Goal: Information Seeking & Learning: Check status

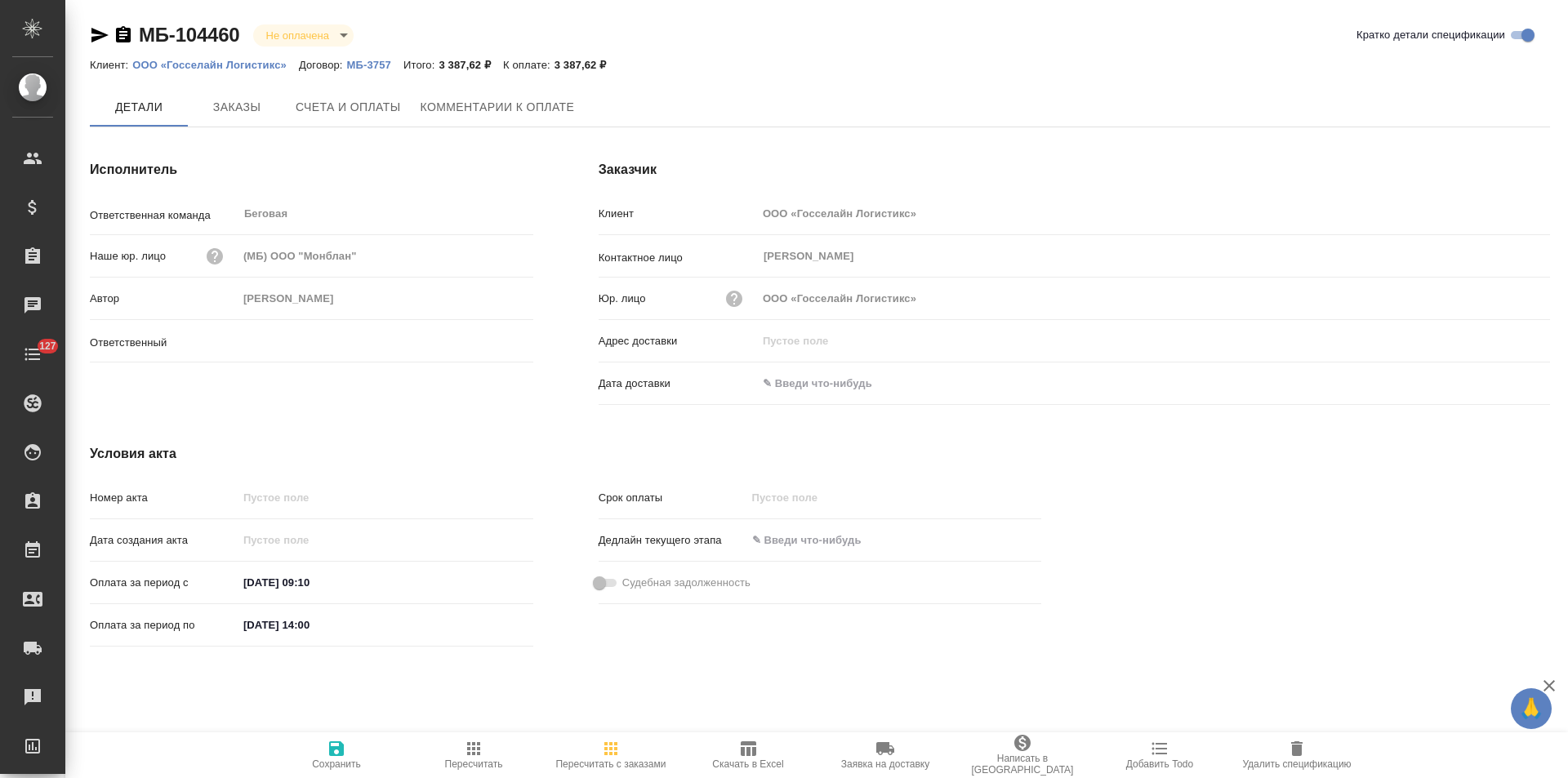
type input "[PERSON_NAME]"
click at [220, 115] on span "Заказы" at bounding box center [237, 108] width 78 height 20
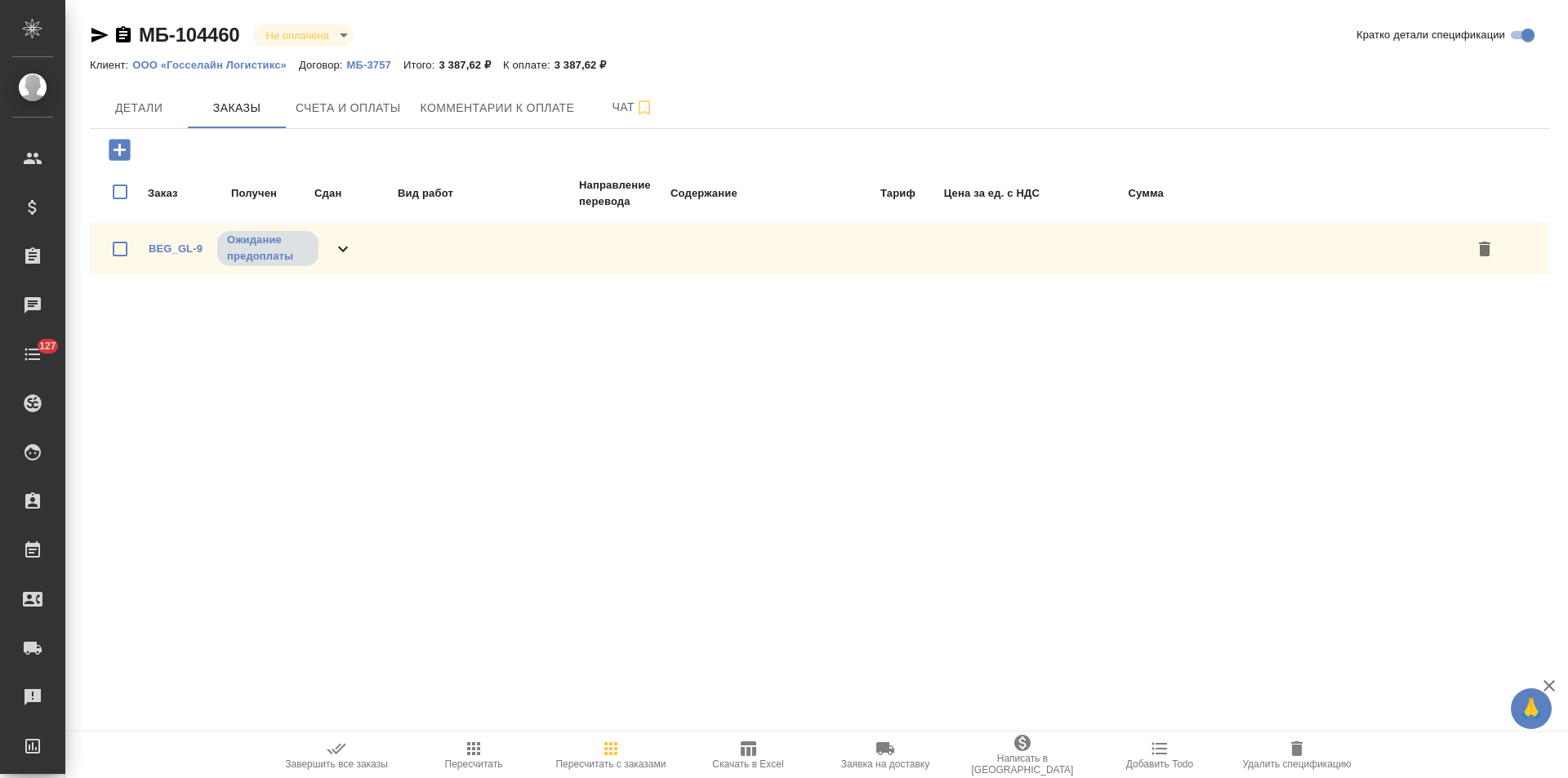
click at [353, 249] on div "BEG_GL-9 Ожидание предоплаты" at bounding box center [820, 249] width 1460 height 51
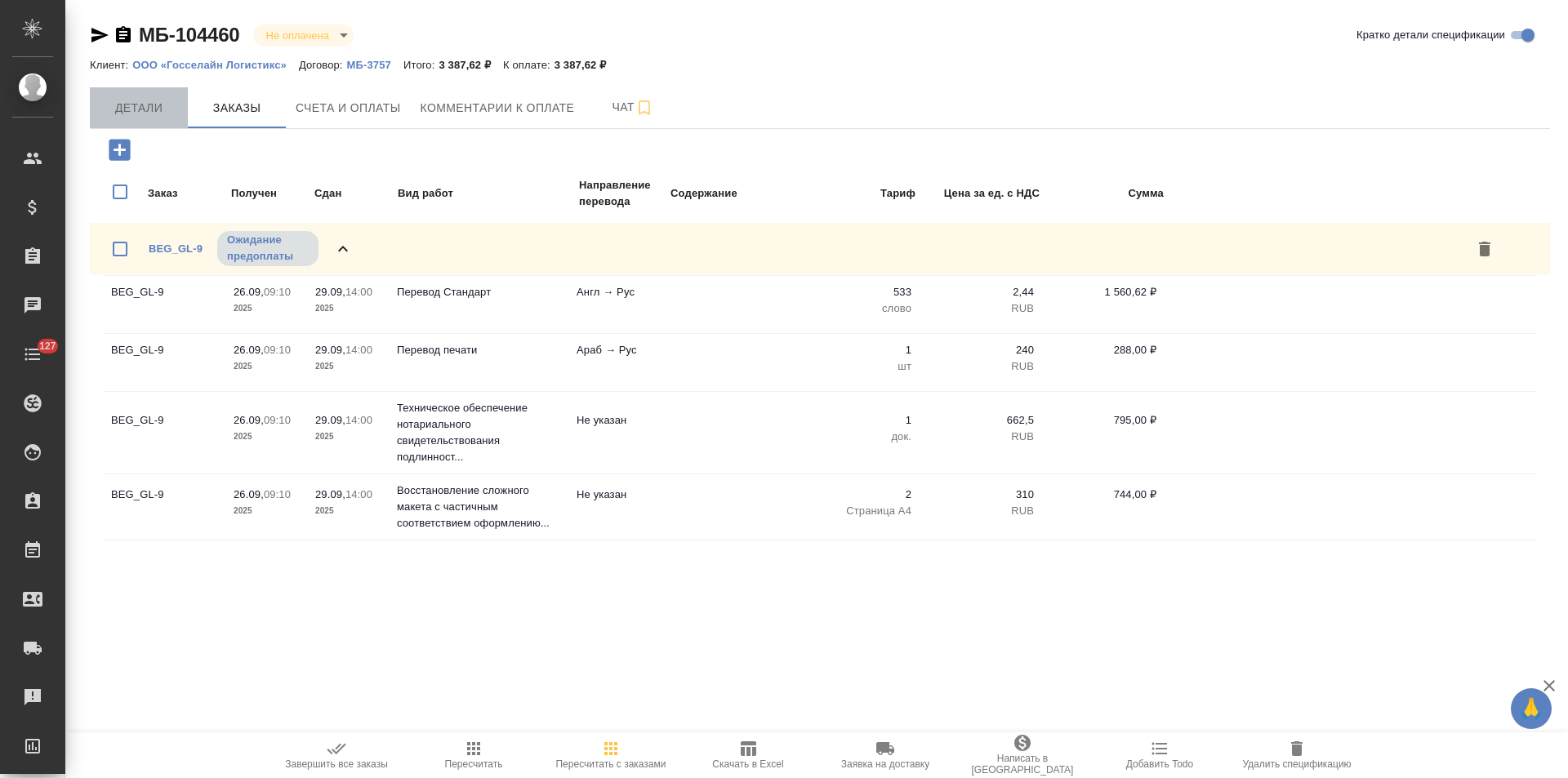
click at [143, 108] on span "Детали" at bounding box center [138, 108] width 78 height 20
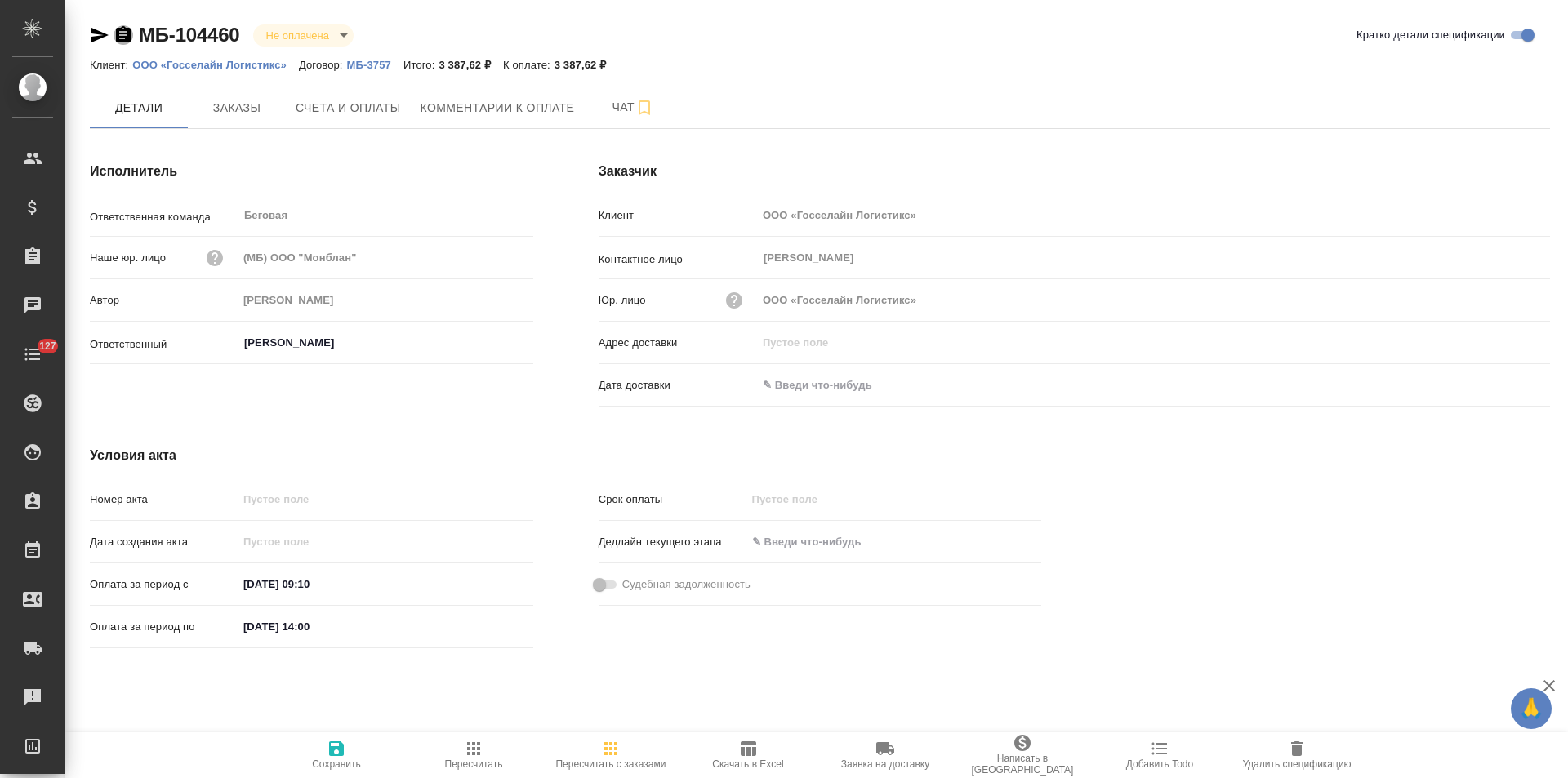
click at [124, 37] on icon "button" at bounding box center [123, 35] width 15 height 16
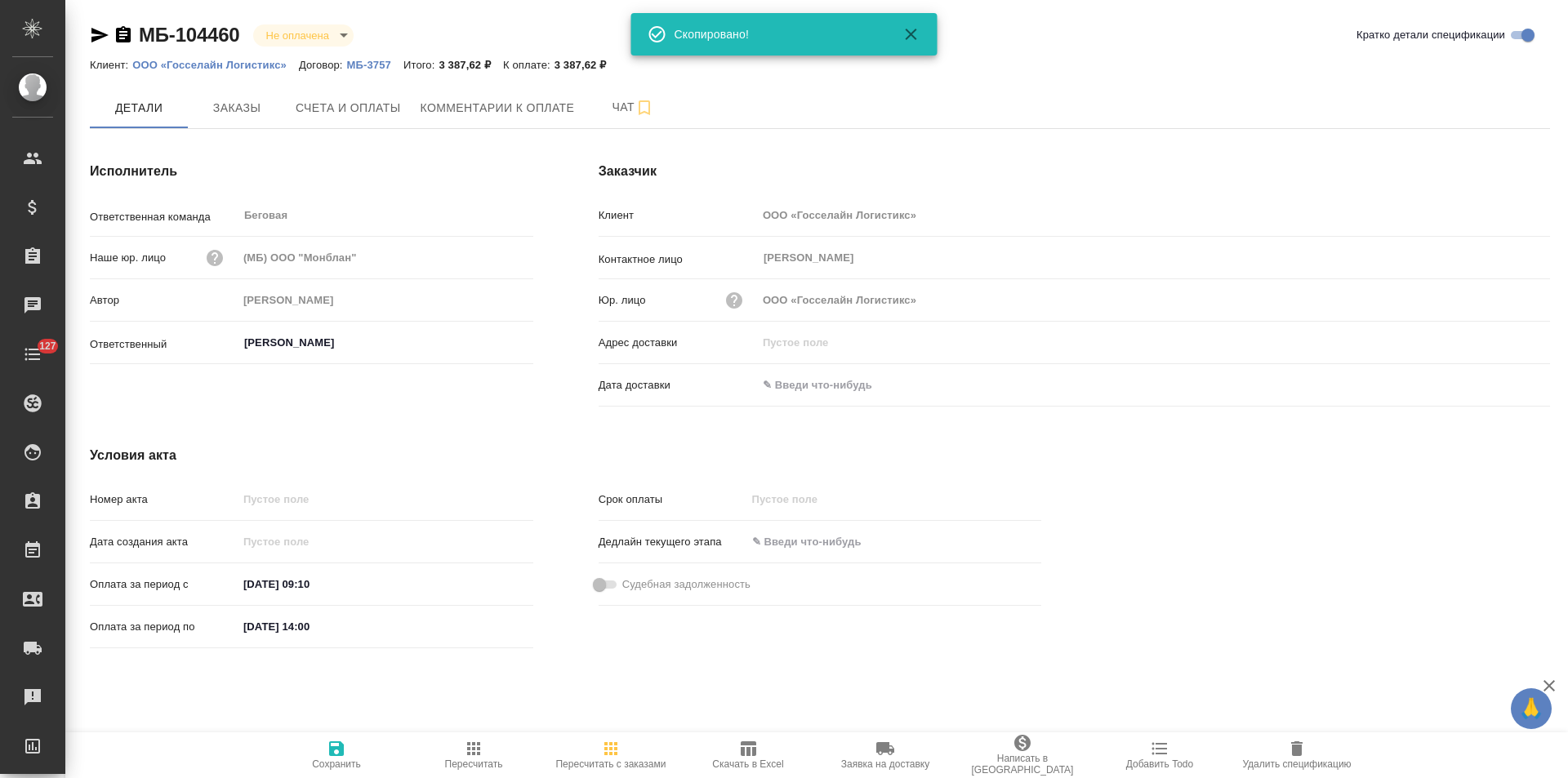
click at [388, 61] on p "МБ-3757" at bounding box center [375, 65] width 56 height 12
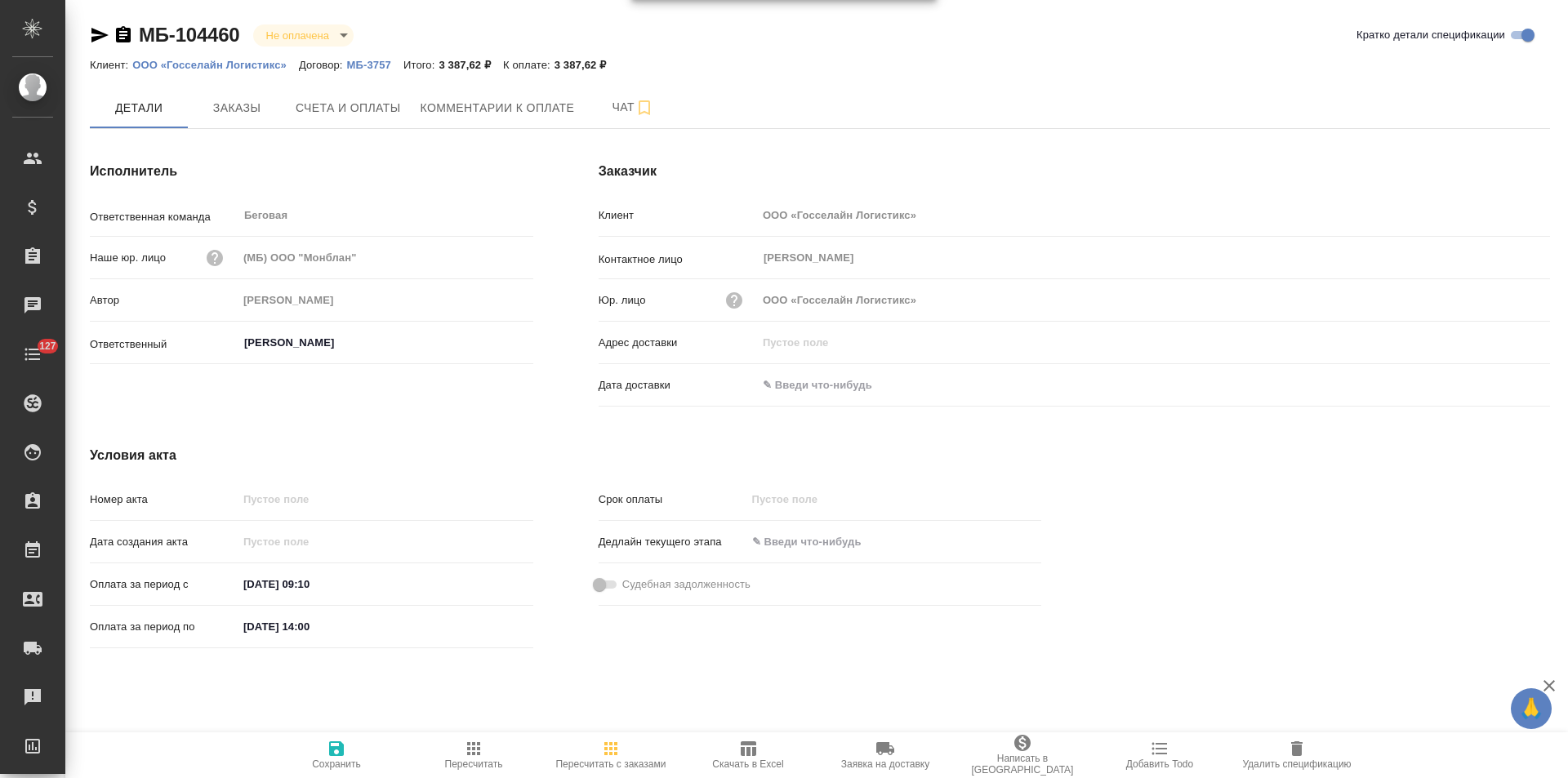
click at [127, 36] on icon "button" at bounding box center [123, 35] width 15 height 16
click at [257, 109] on span "Заказы" at bounding box center [237, 108] width 78 height 20
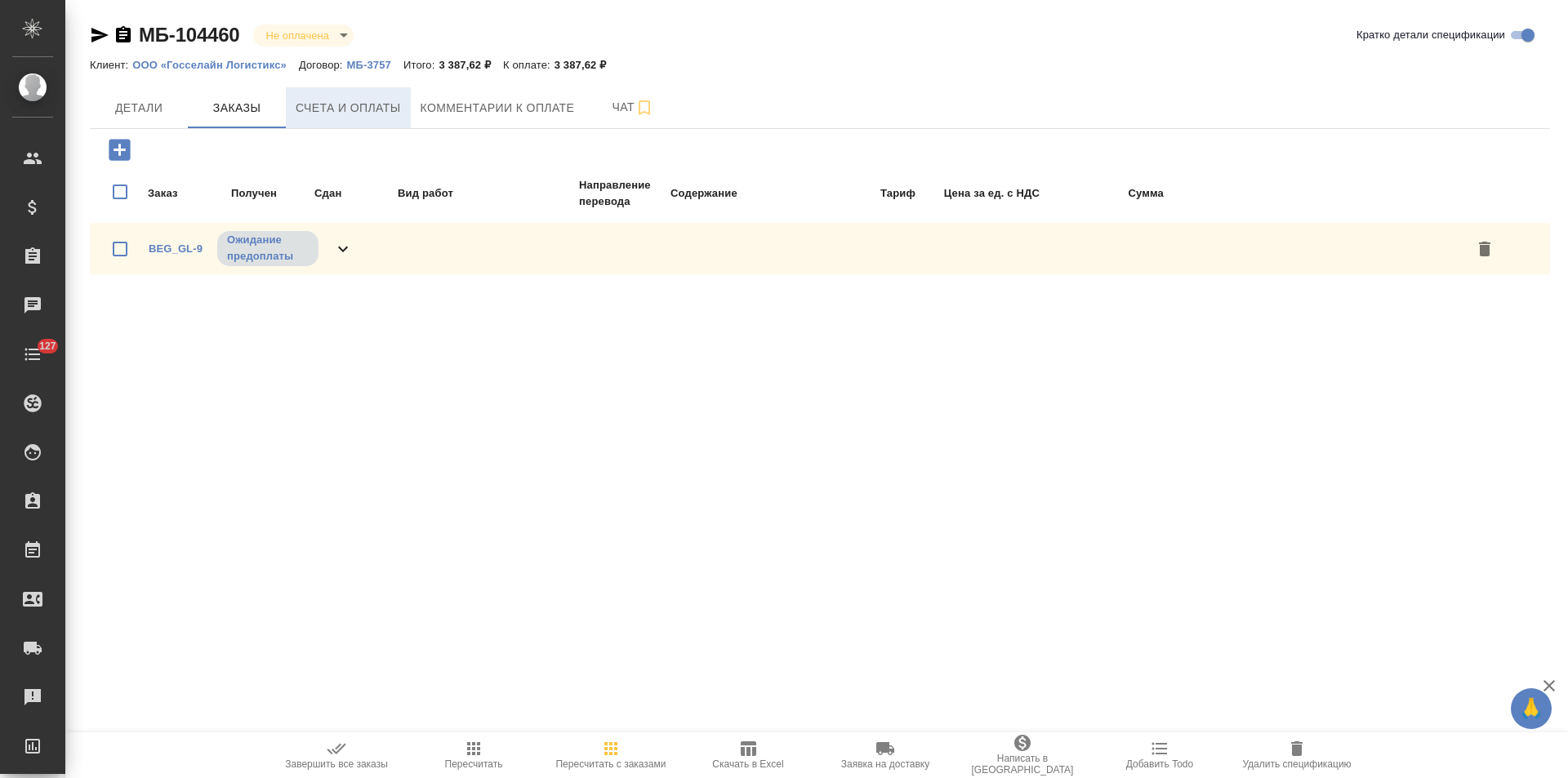
click at [354, 107] on span "Счета и оплаты" at bounding box center [348, 108] width 106 height 20
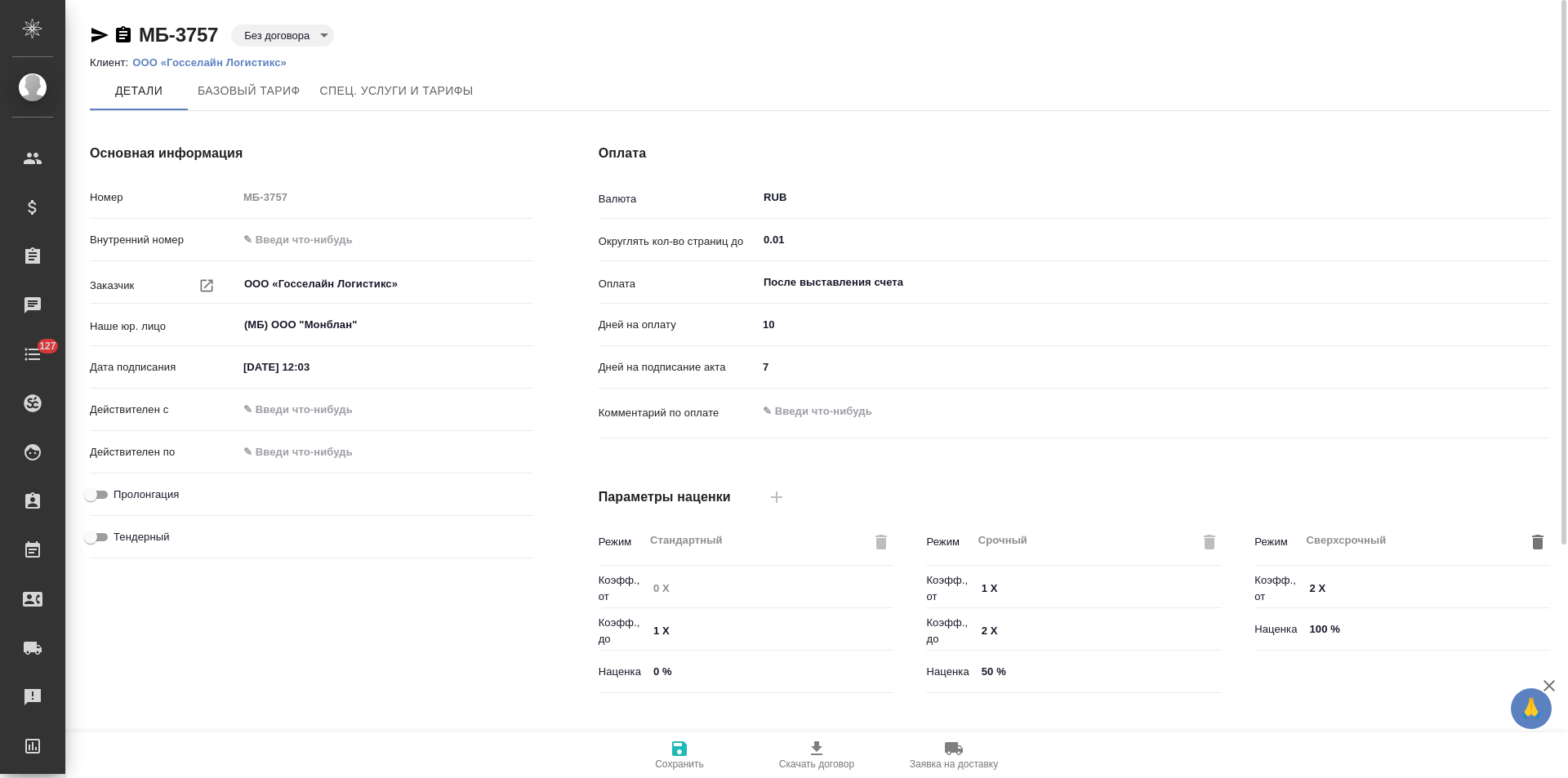
scroll to position [333, 0]
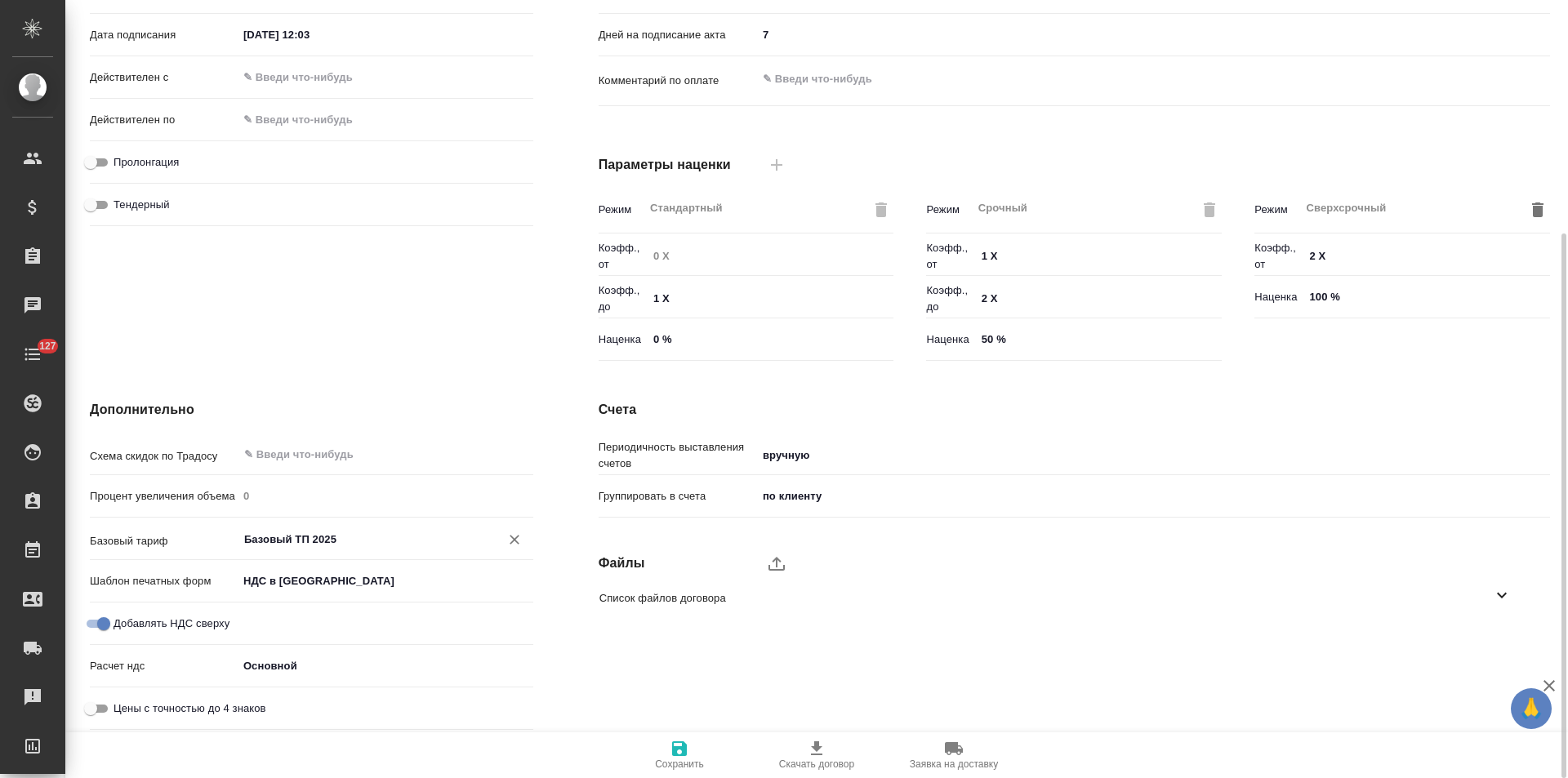
click at [330, 532] on input "Базовый ТП 2025" at bounding box center [358, 539] width 231 height 20
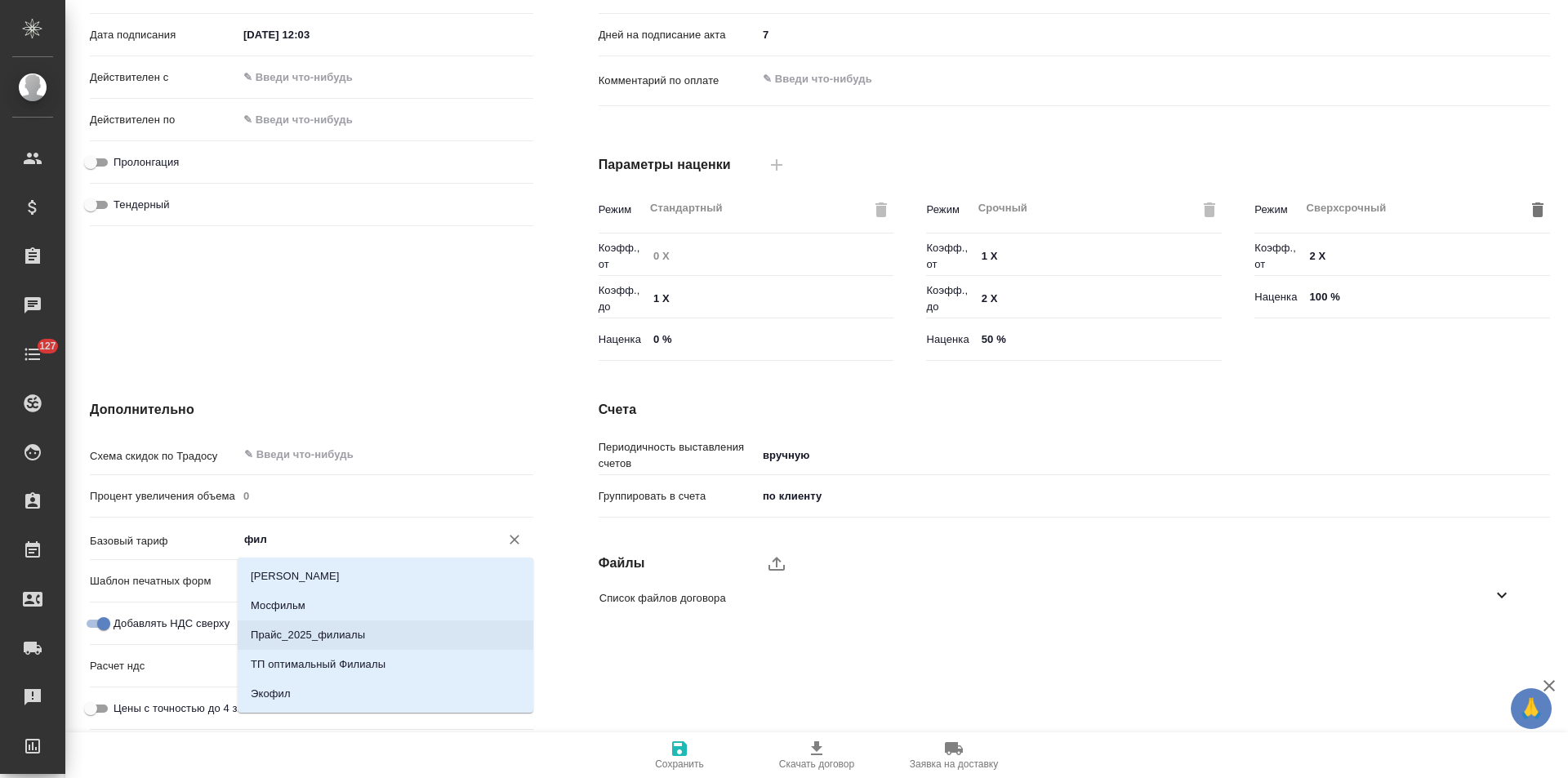
click at [329, 634] on p "Прайс_2025_филиалы" at bounding box center [307, 635] width 114 height 16
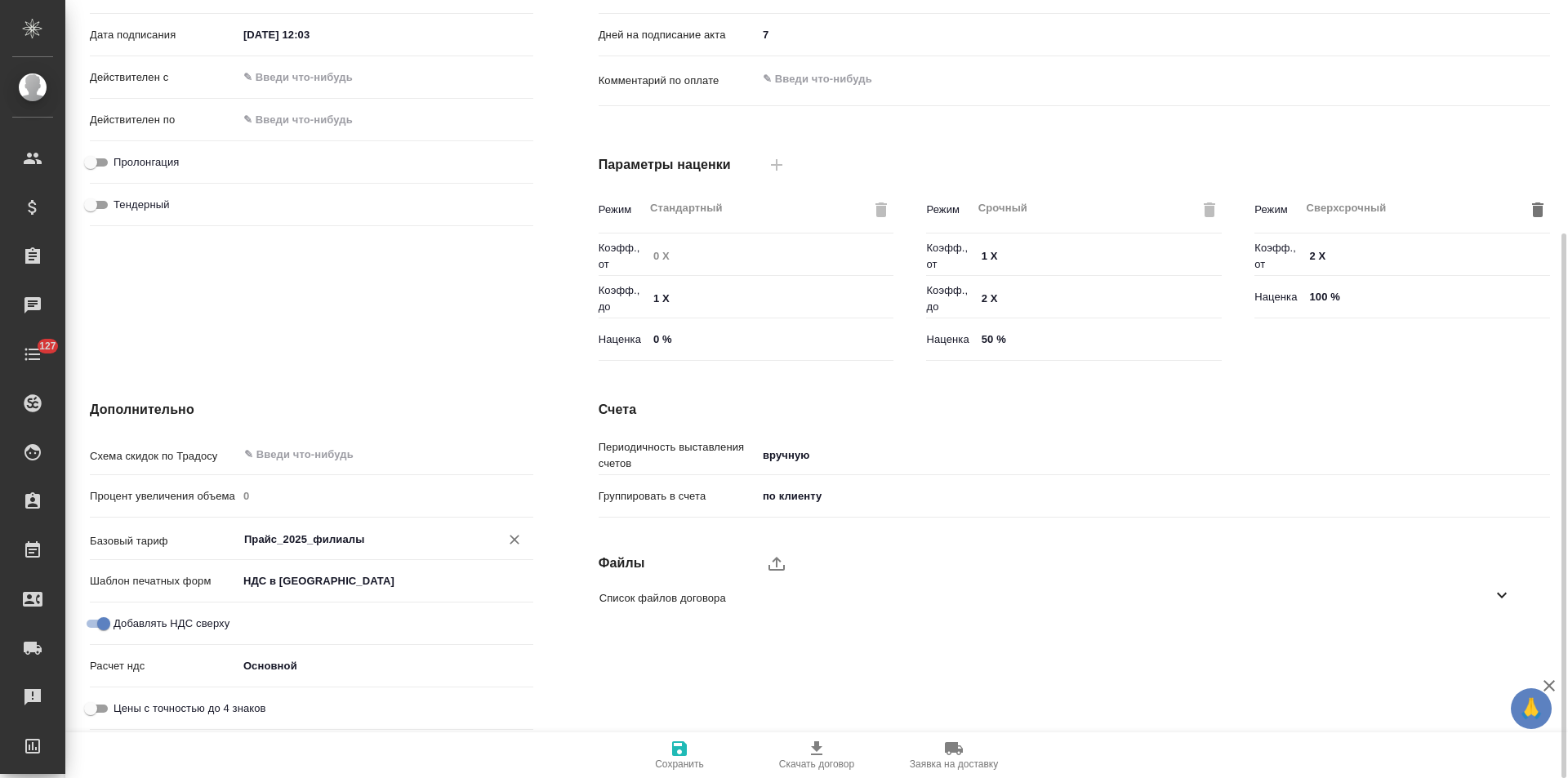
type input "Прайс_2025_филиалы"
click at [687, 753] on icon "button" at bounding box center [680, 749] width 20 height 20
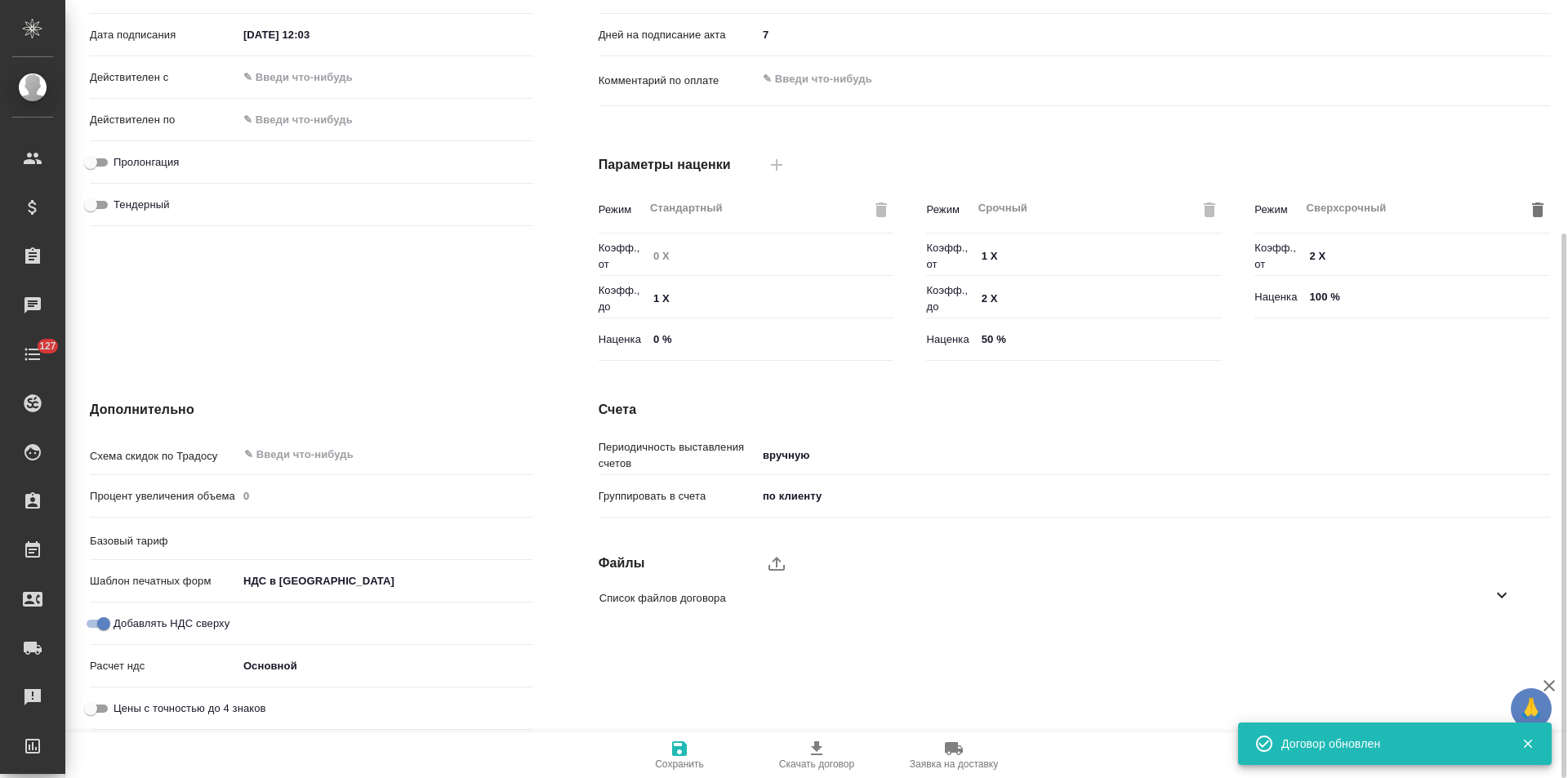
type input "Прайс_2025_филиалы"
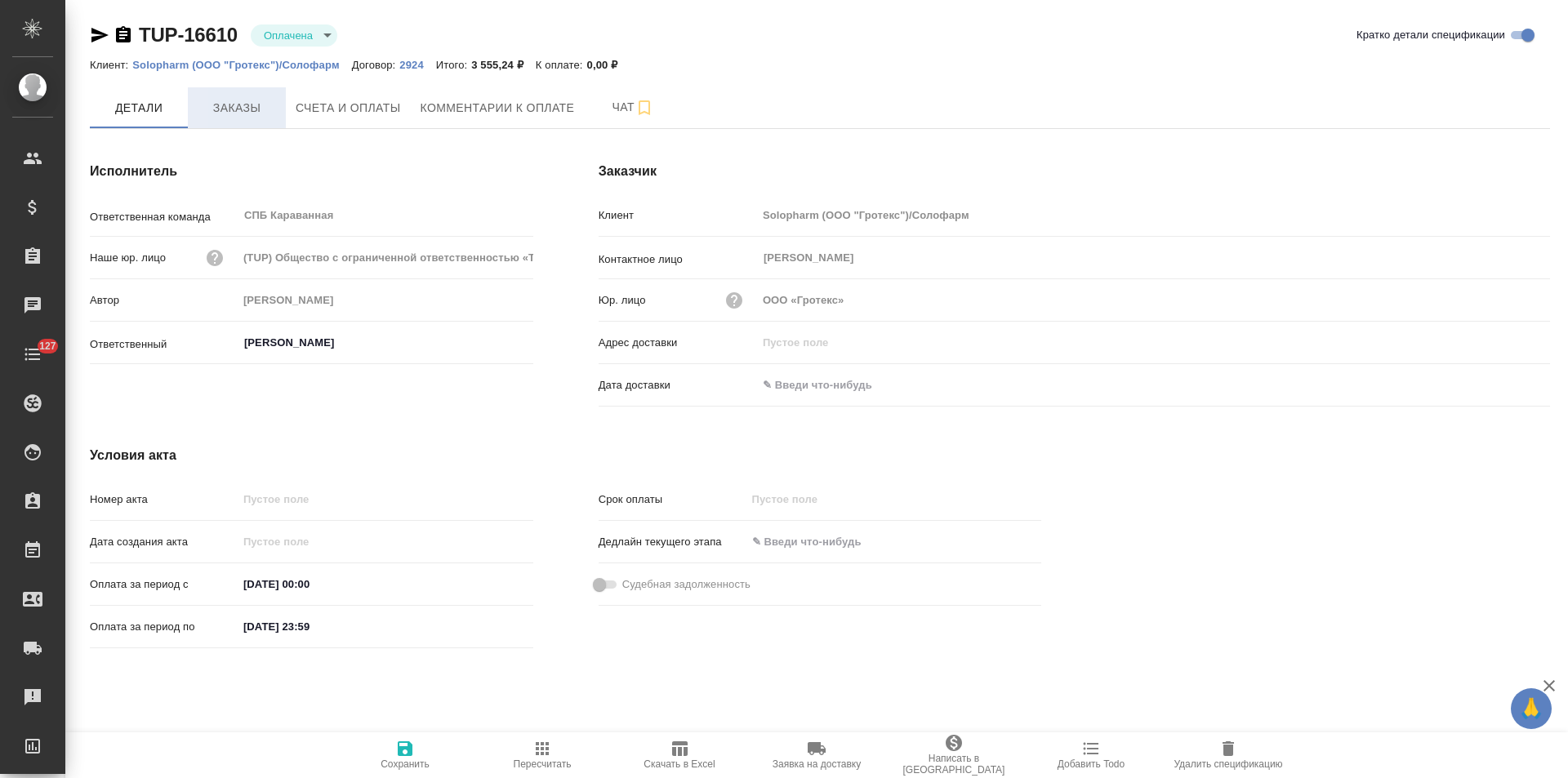
click at [247, 116] on span "Заказы" at bounding box center [237, 108] width 78 height 20
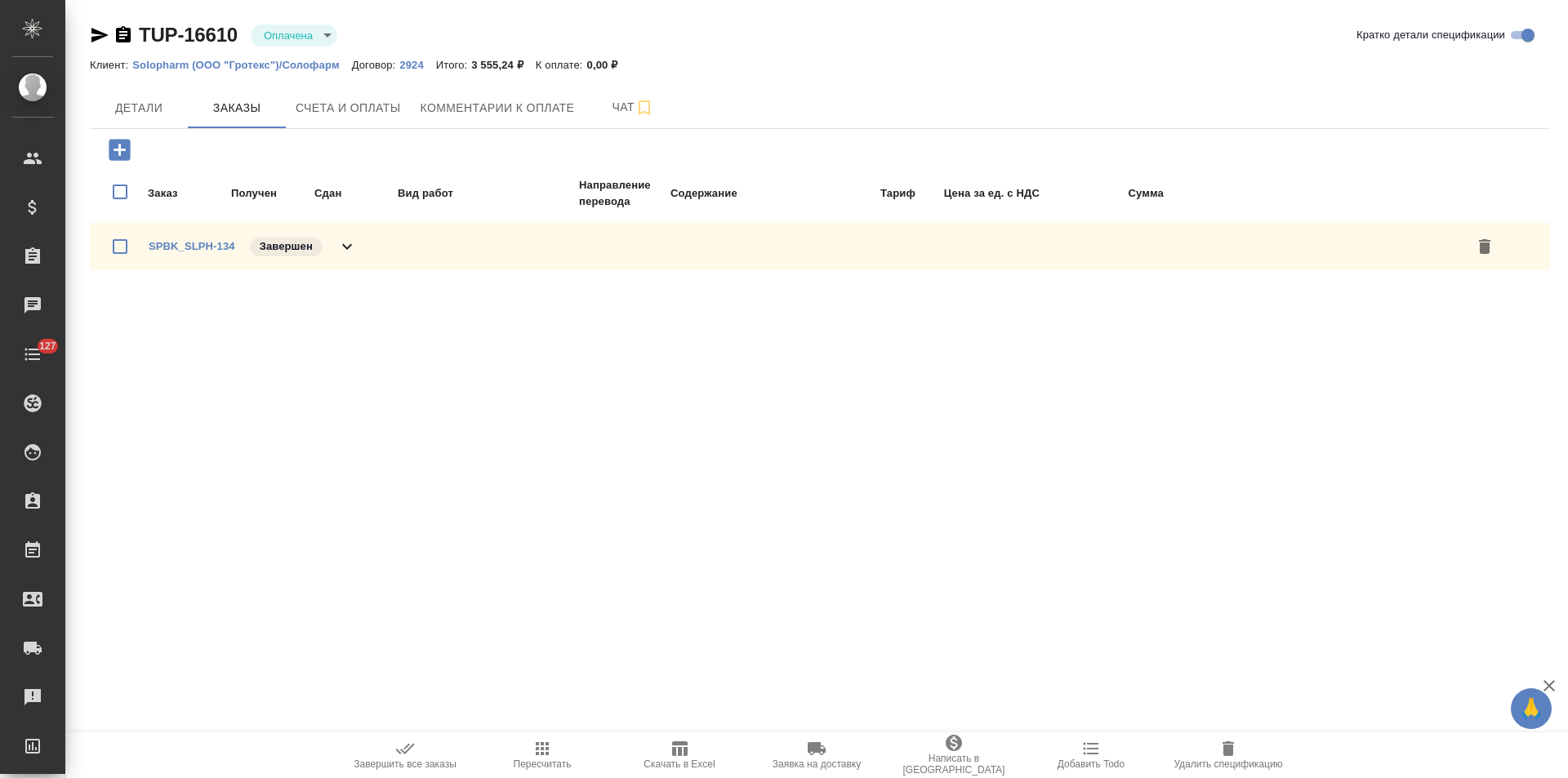
click at [352, 251] on icon at bounding box center [347, 247] width 20 height 20
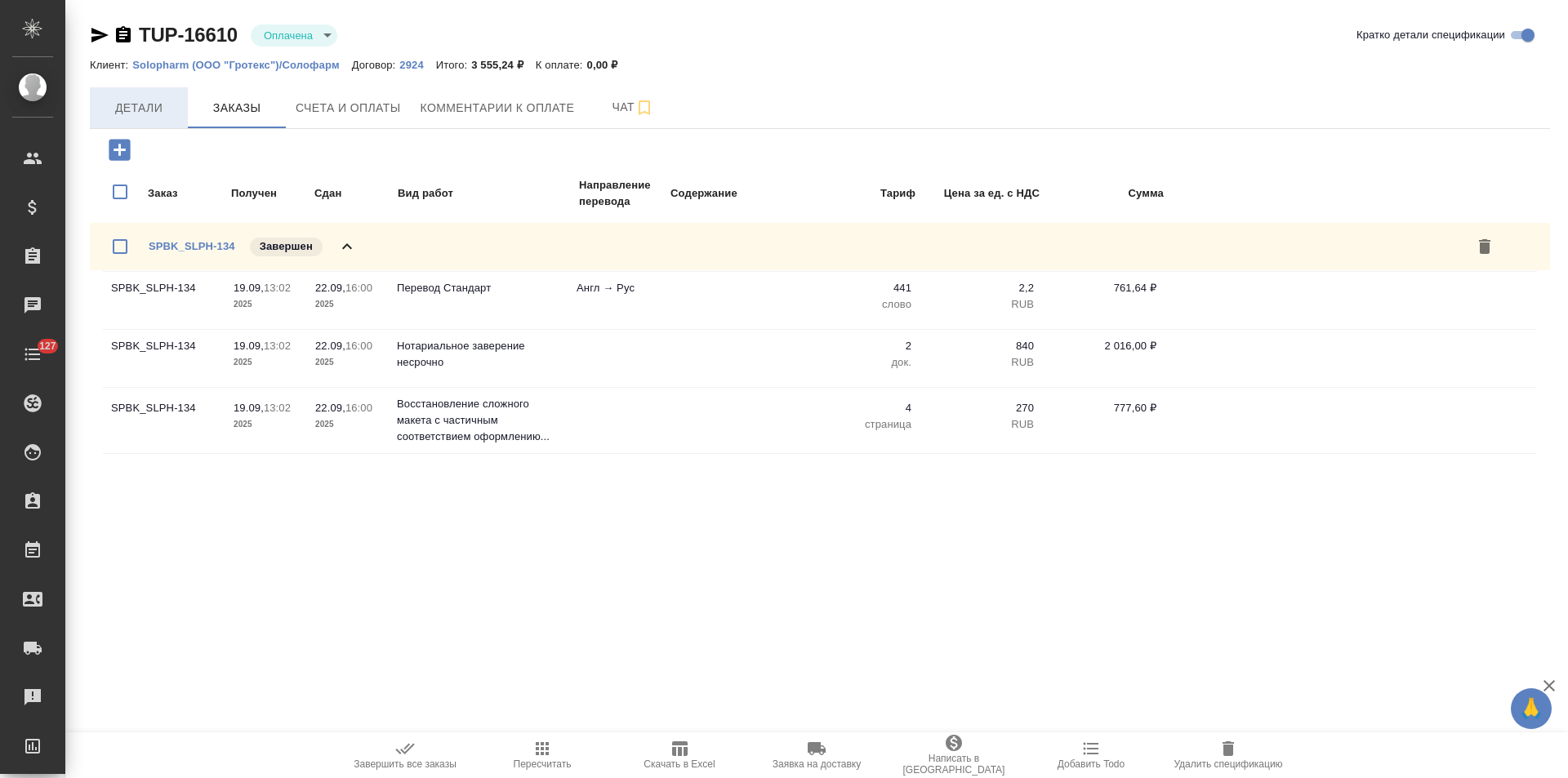
click at [140, 114] on span "Детали" at bounding box center [138, 108] width 78 height 20
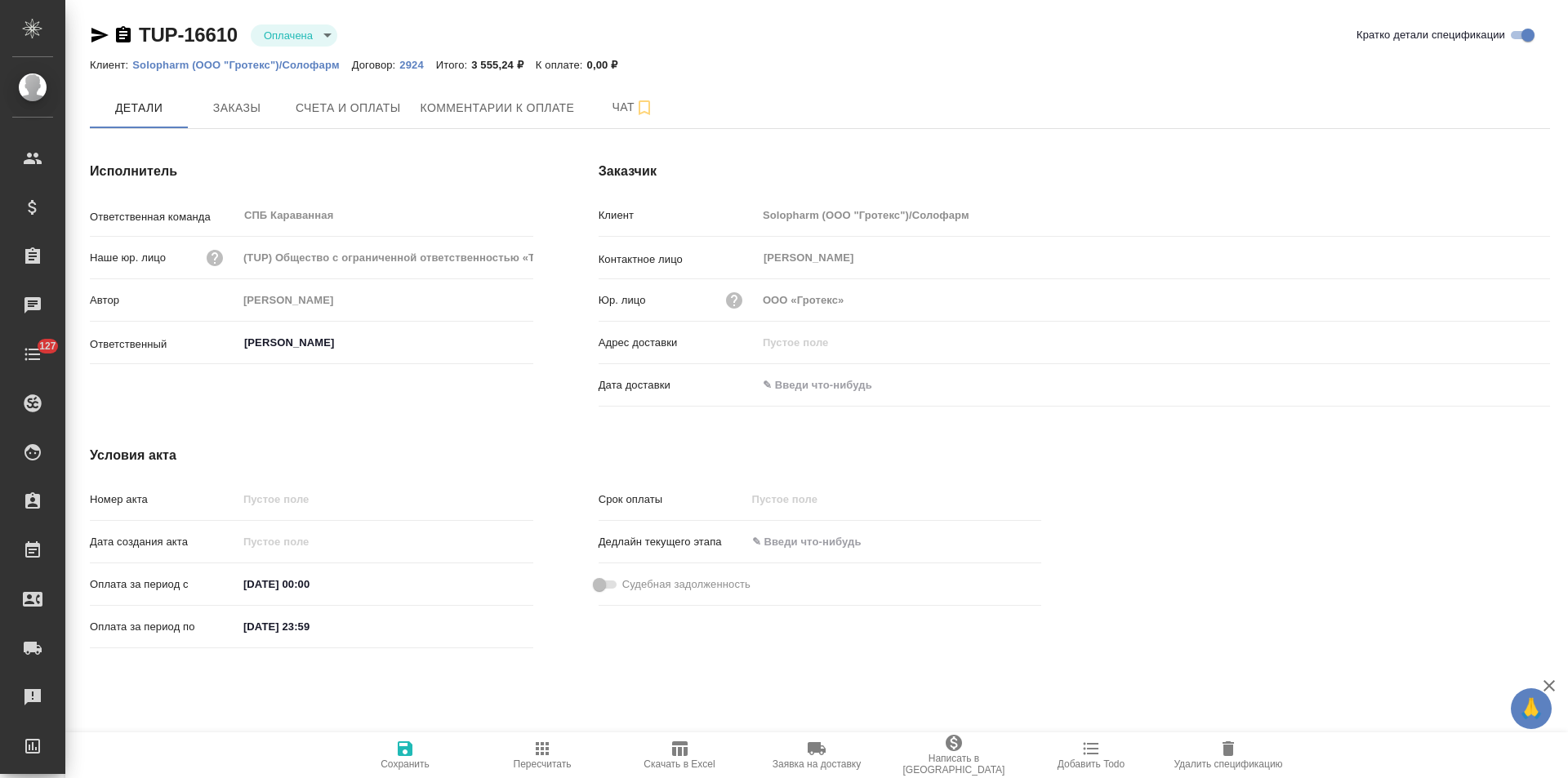
click at [121, 35] on icon "button" at bounding box center [123, 35] width 15 height 16
click at [395, 119] on button "Счета и оплаты" at bounding box center [348, 107] width 125 height 41
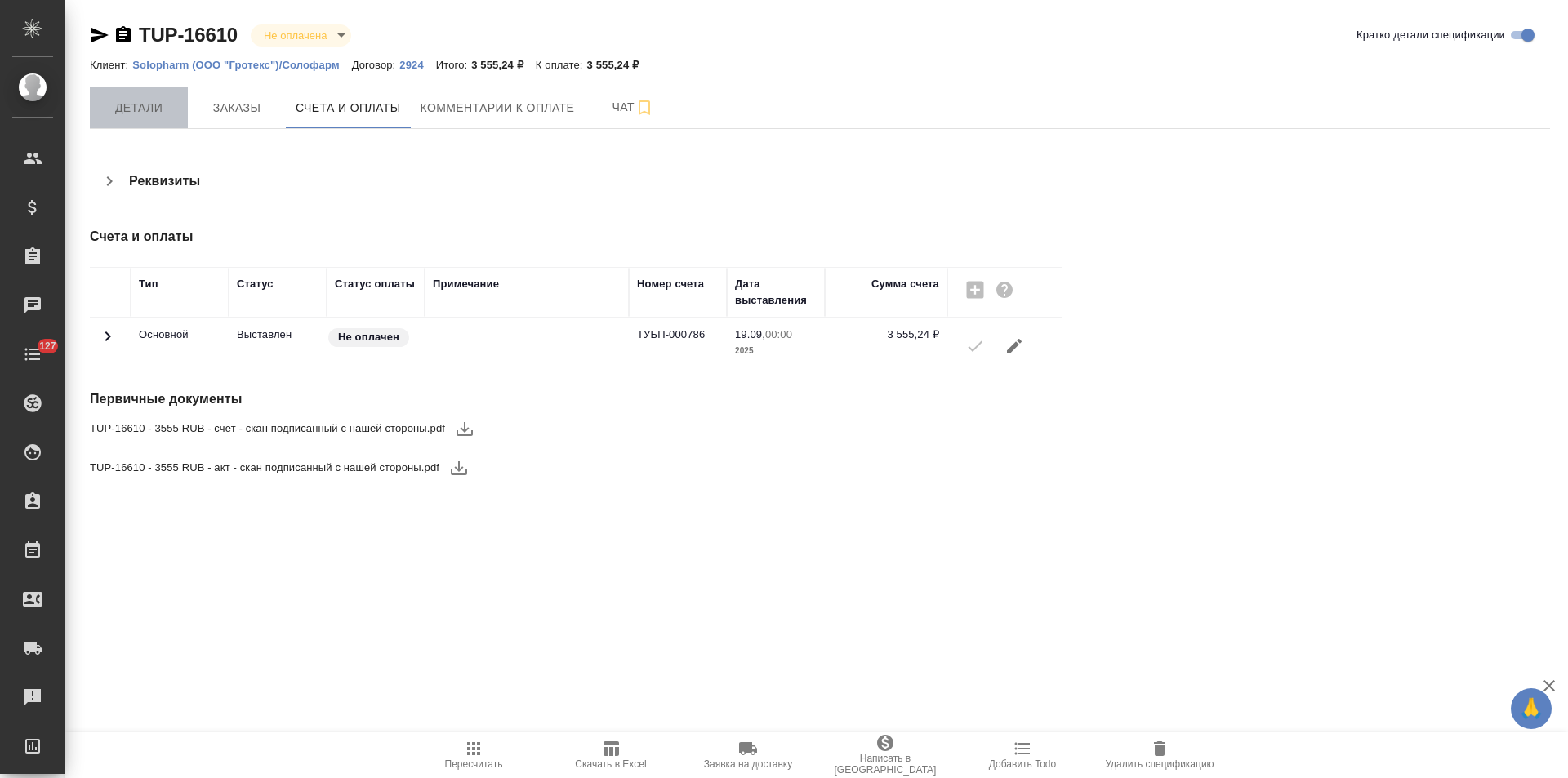
click at [151, 114] on span "Детали" at bounding box center [138, 108] width 78 height 20
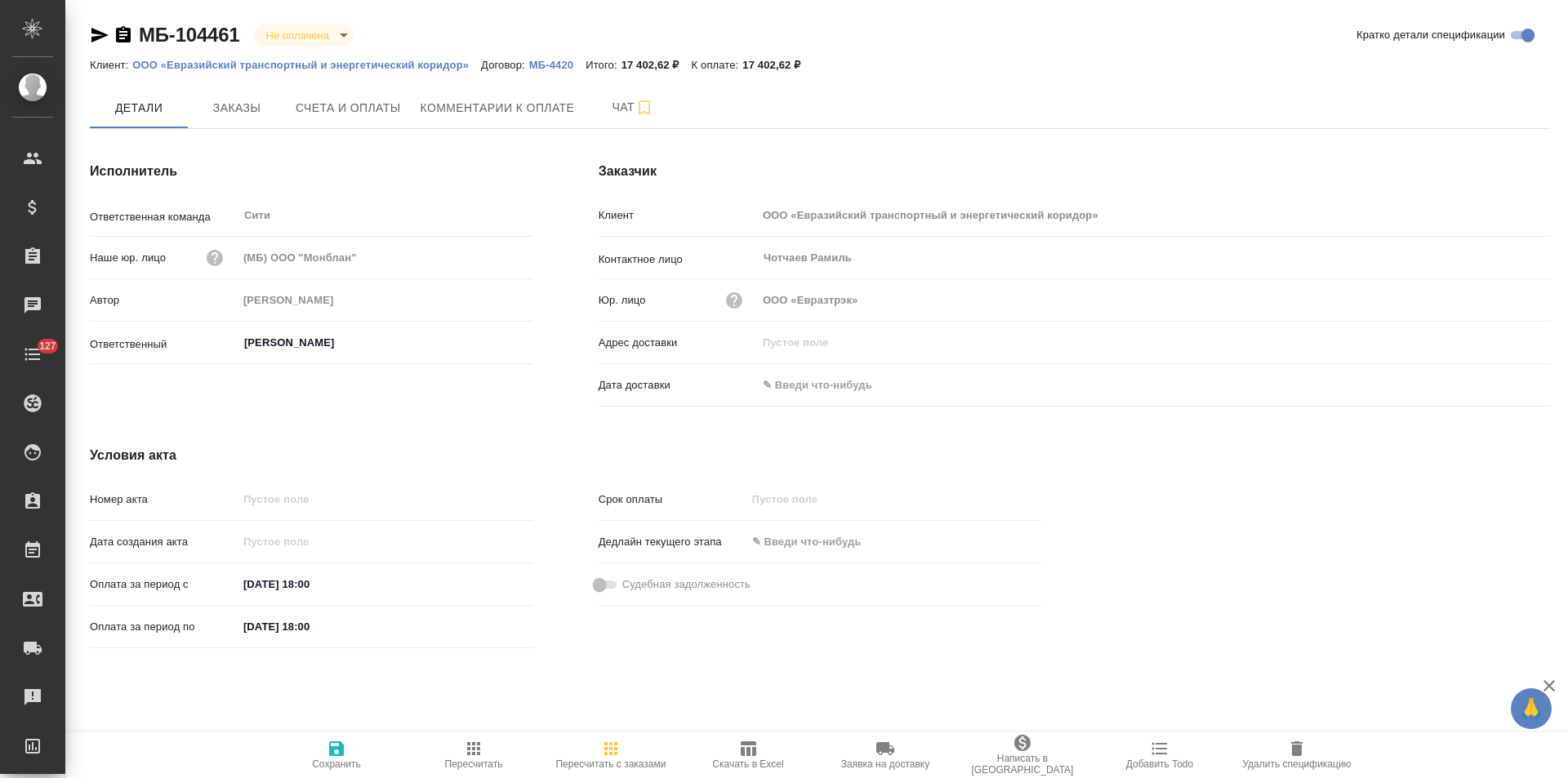
click at [550, 66] on p "МБ-4420" at bounding box center [558, 65] width 56 height 12
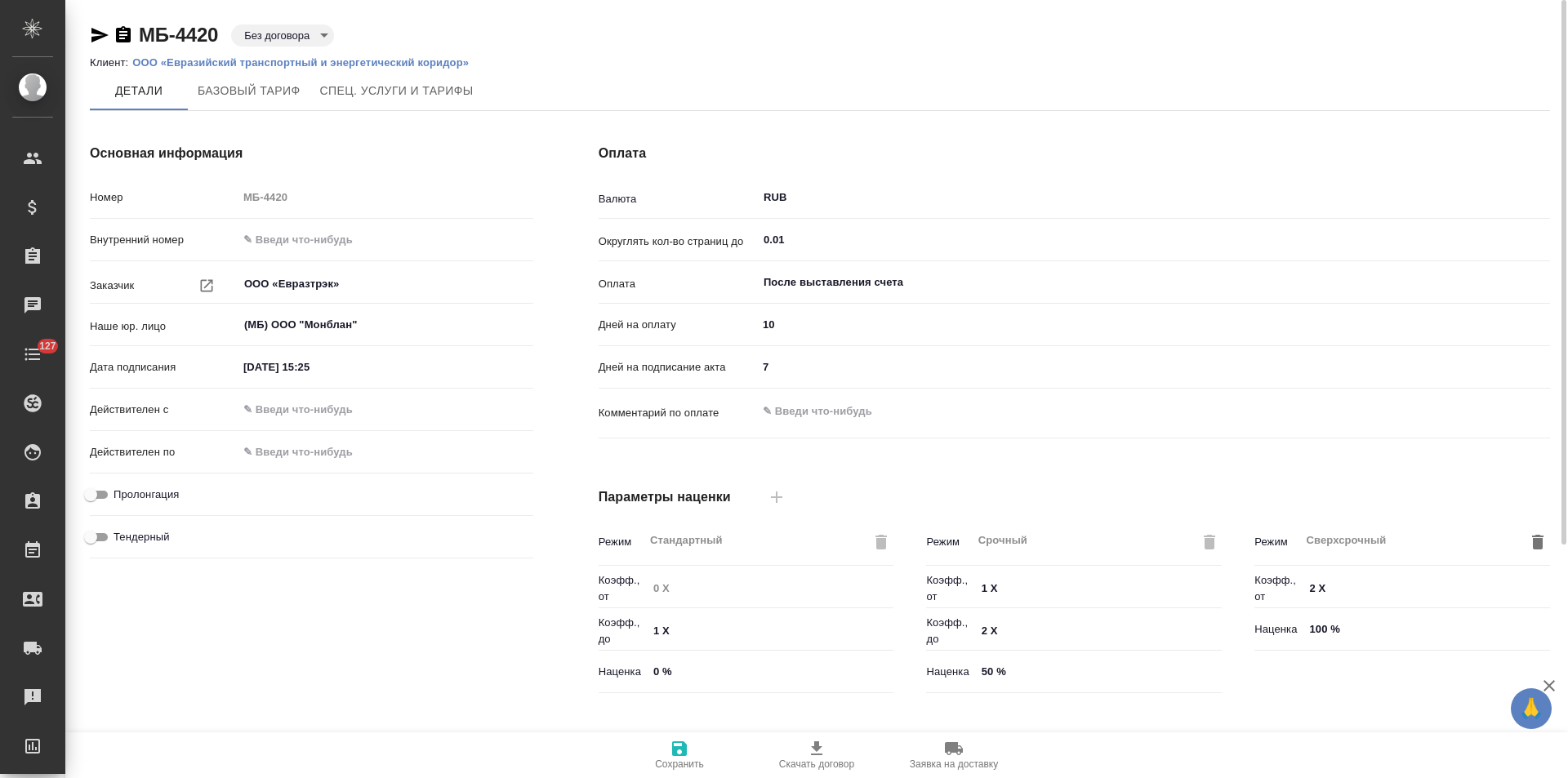
scroll to position [333, 0]
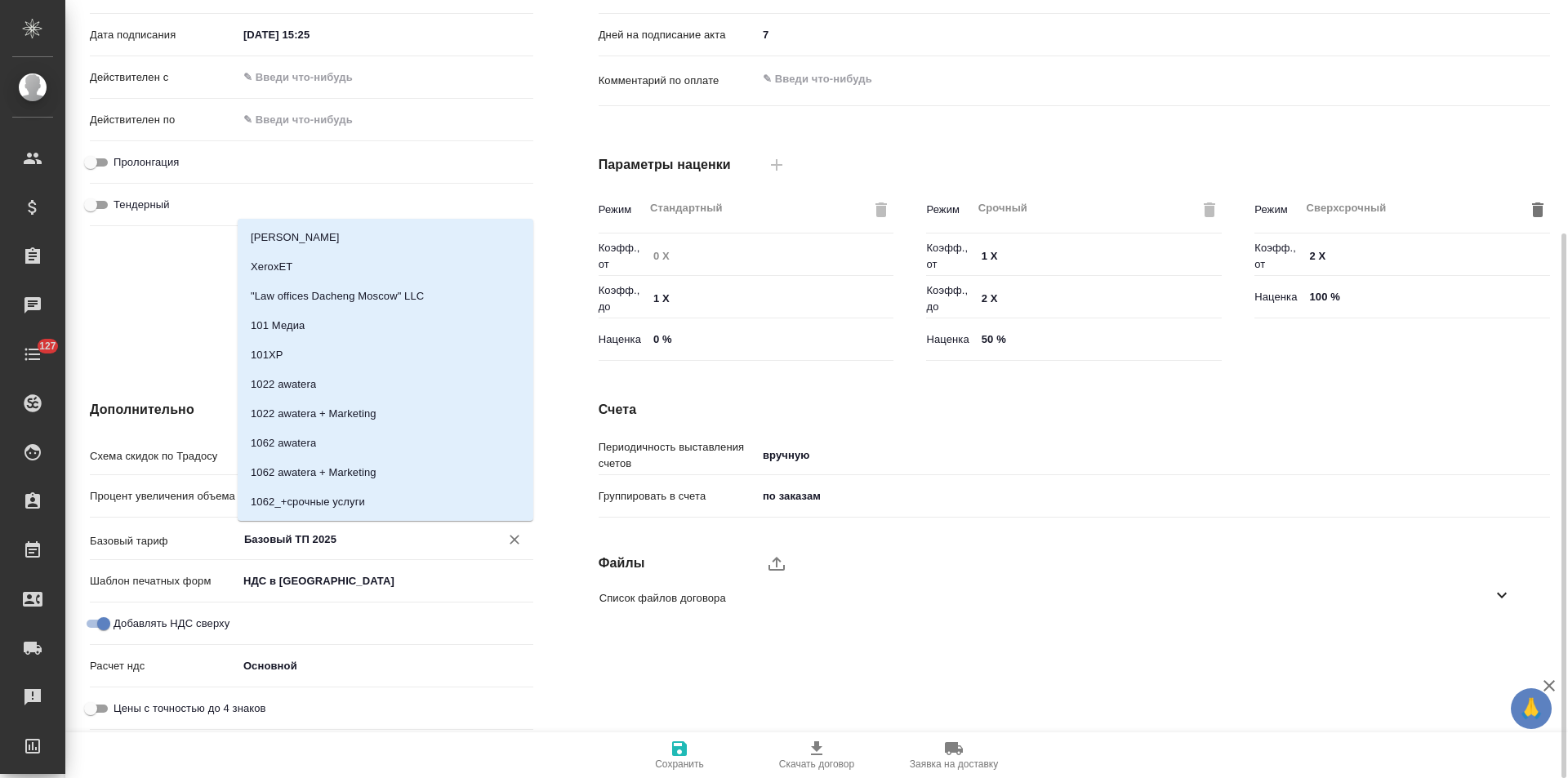
click at [288, 532] on input "Базовый ТП 2025" at bounding box center [358, 539] width 231 height 20
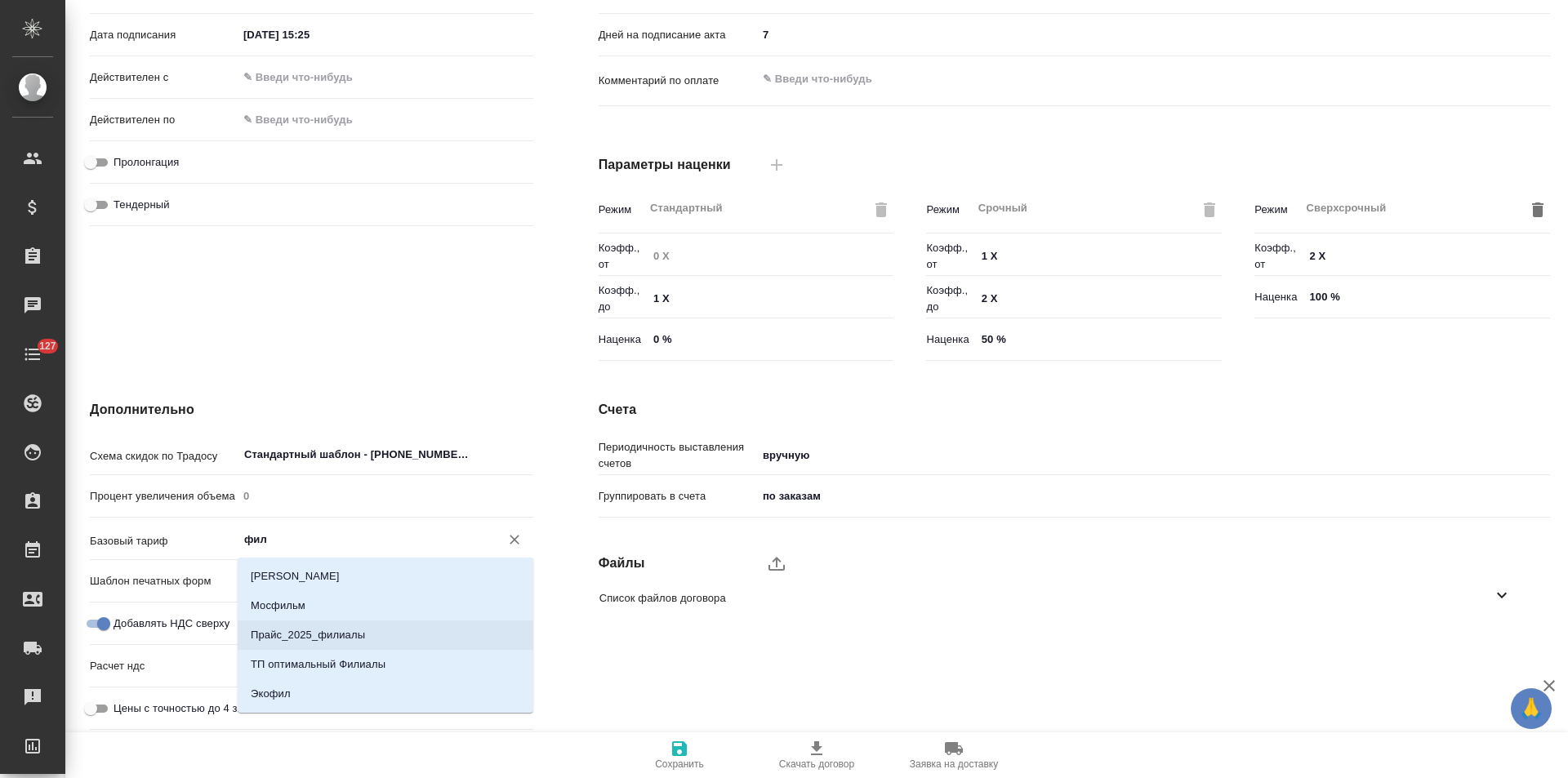
click at [330, 631] on p "Прайс_2025_филиалы" at bounding box center [307, 635] width 114 height 16
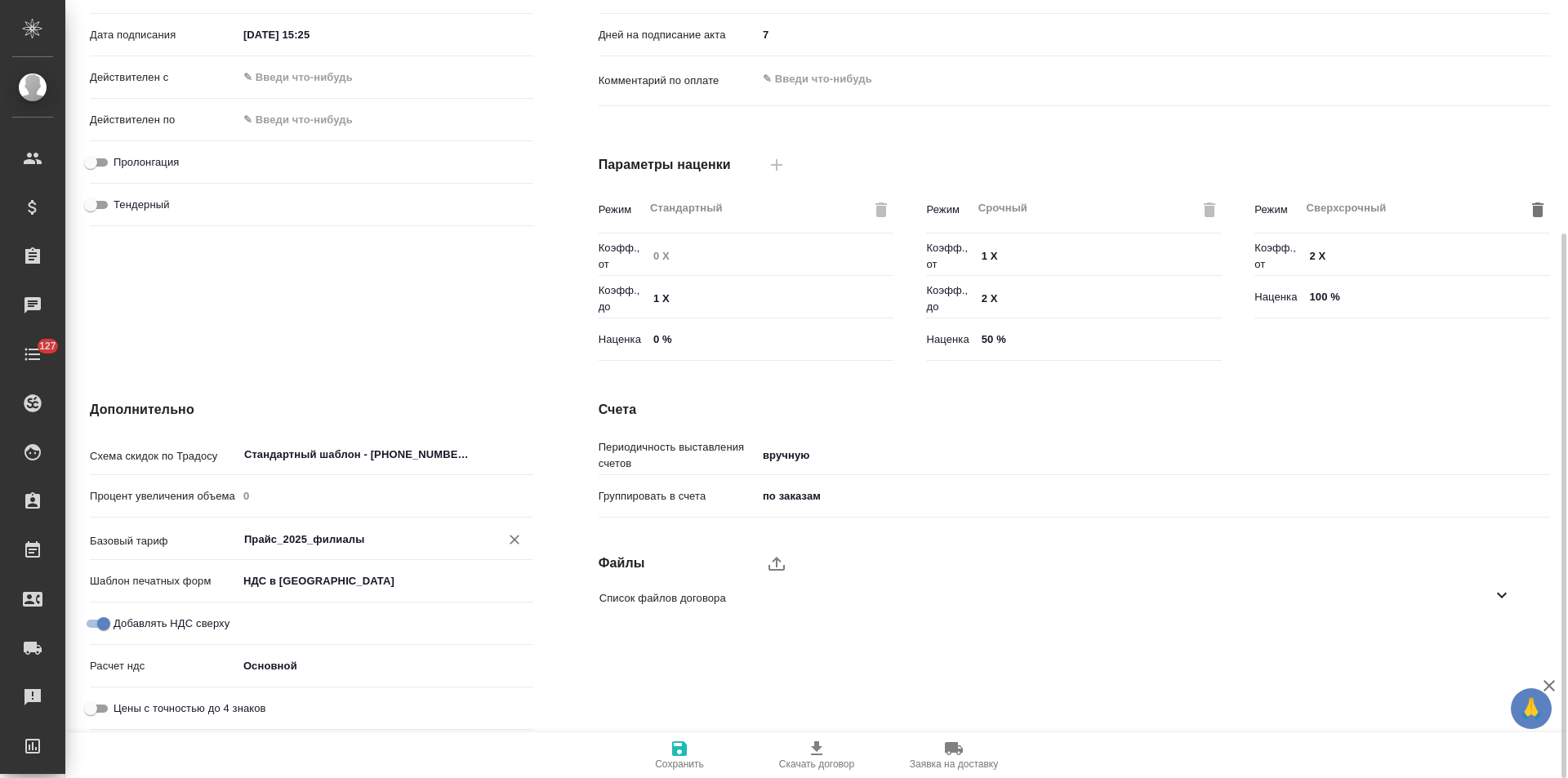
type input "Прайс_2025_филиалы"
click at [680, 756] on icon "button" at bounding box center [680, 749] width 15 height 15
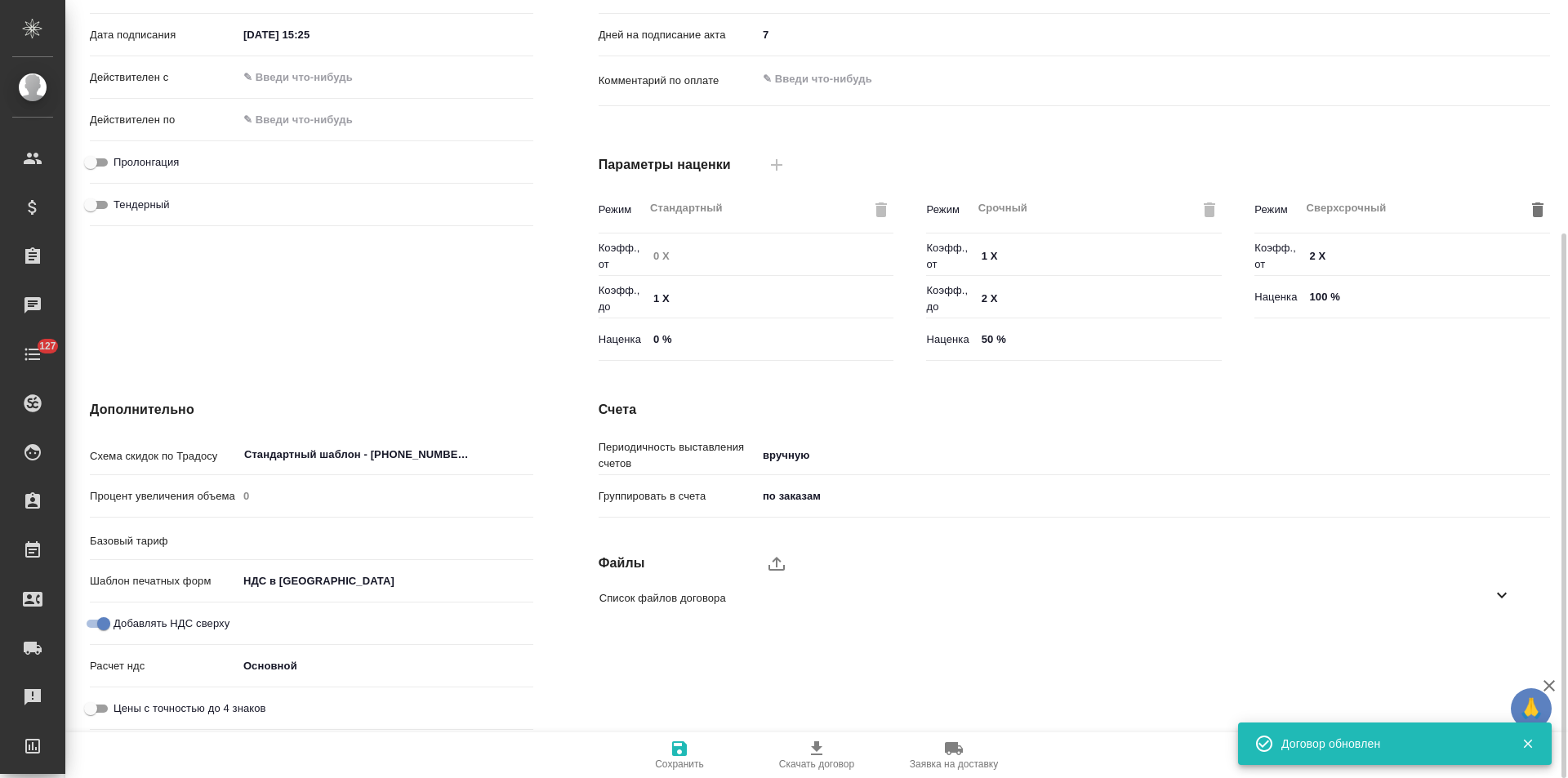
type input "Прайс_2025_филиалы"
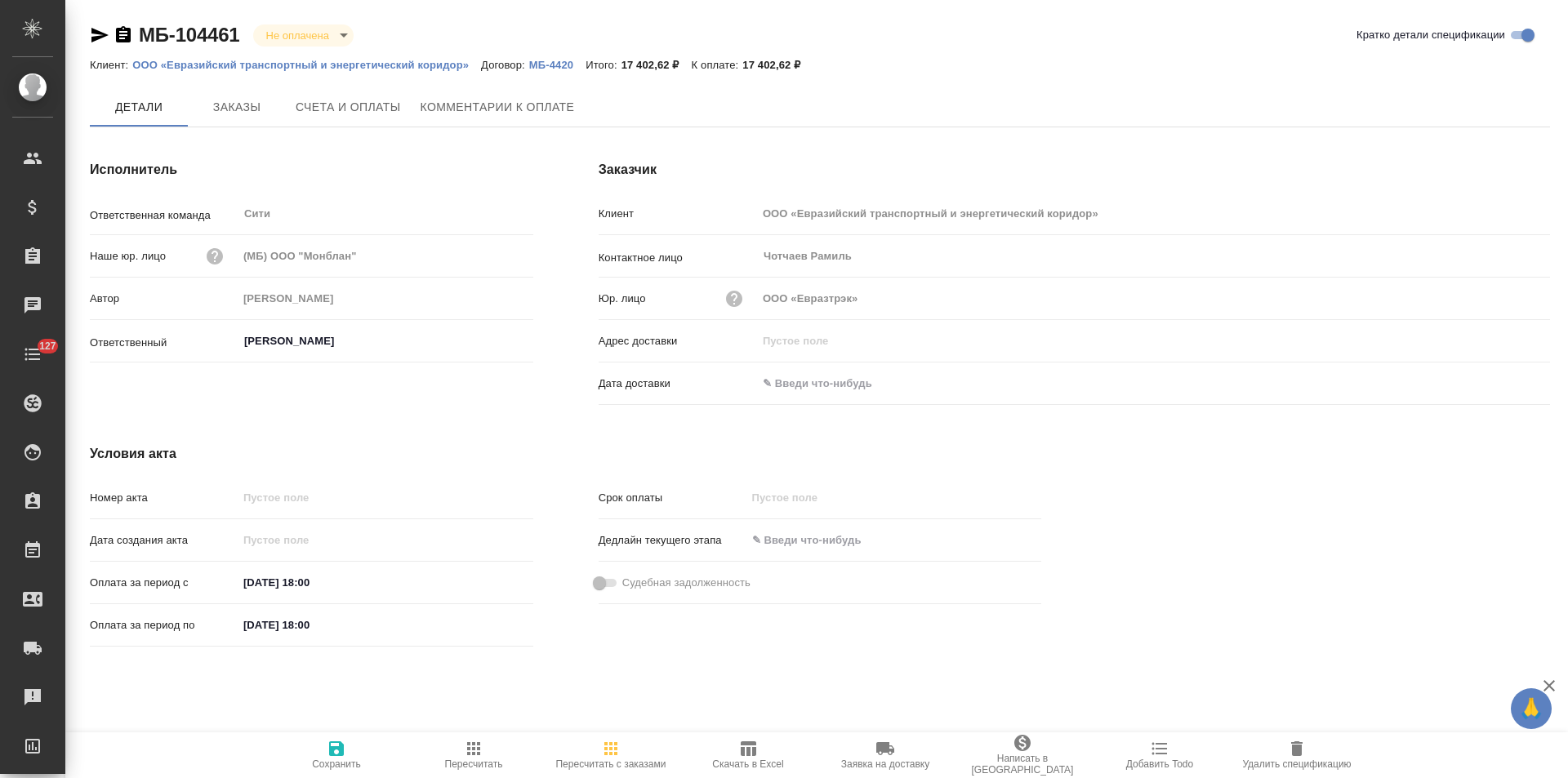
drag, startPoint x: 0, startPoint y: 0, endPoint x: 122, endPoint y: 41, distance: 128.7
click at [122, 41] on icon "button" at bounding box center [123, 35] width 15 height 16
click at [361, 114] on span "Счета и оплаты" at bounding box center [348, 108] width 106 height 20
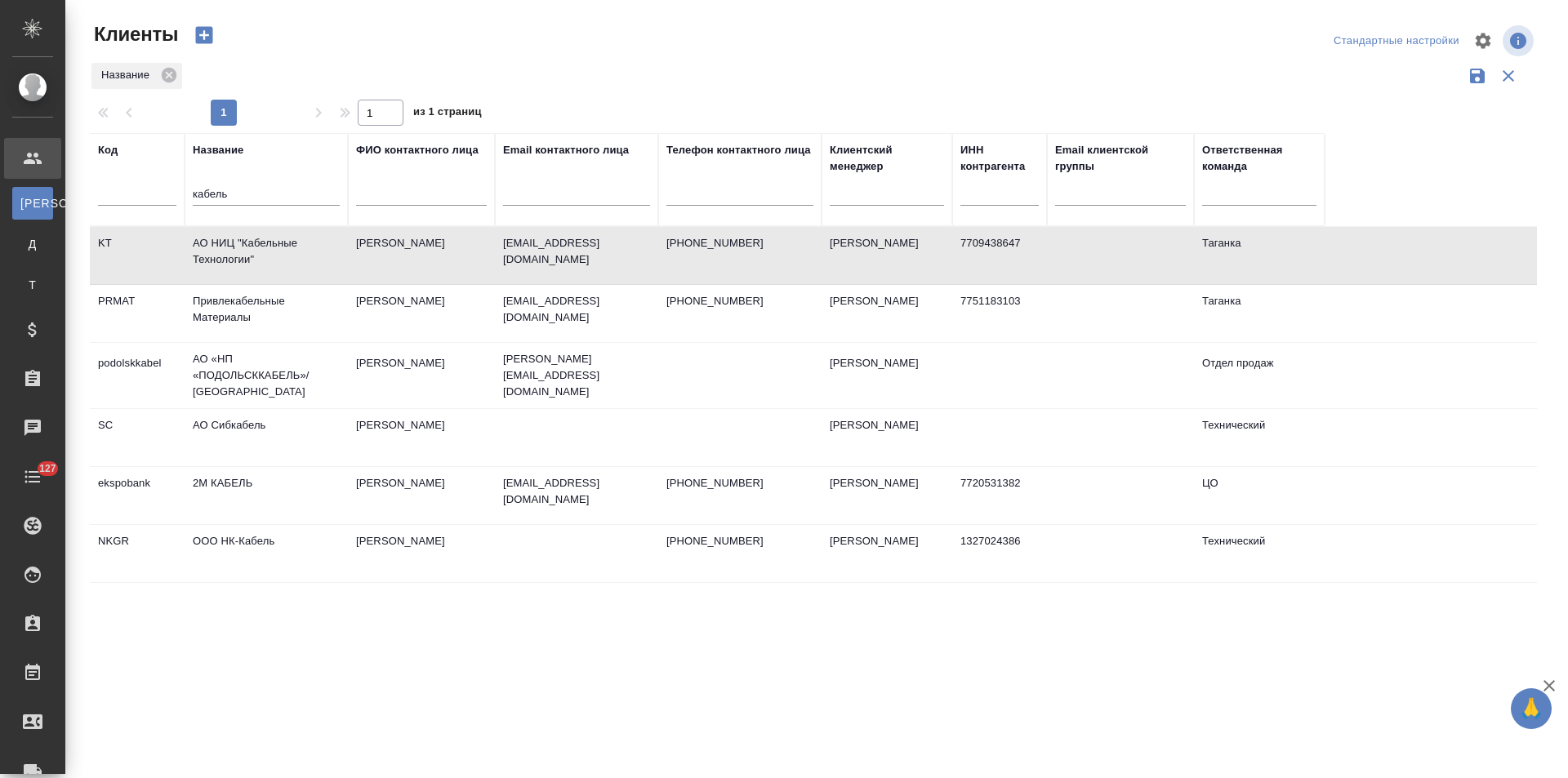
select select "RU"
drag, startPoint x: 139, startPoint y: 200, endPoint x: 127, endPoint y: 200, distance: 12.0
click at [127, 200] on tr "Код Название кабель ФИО контактного лица Email контактного лица Телефон контакт…" at bounding box center [707, 179] width 1235 height 93
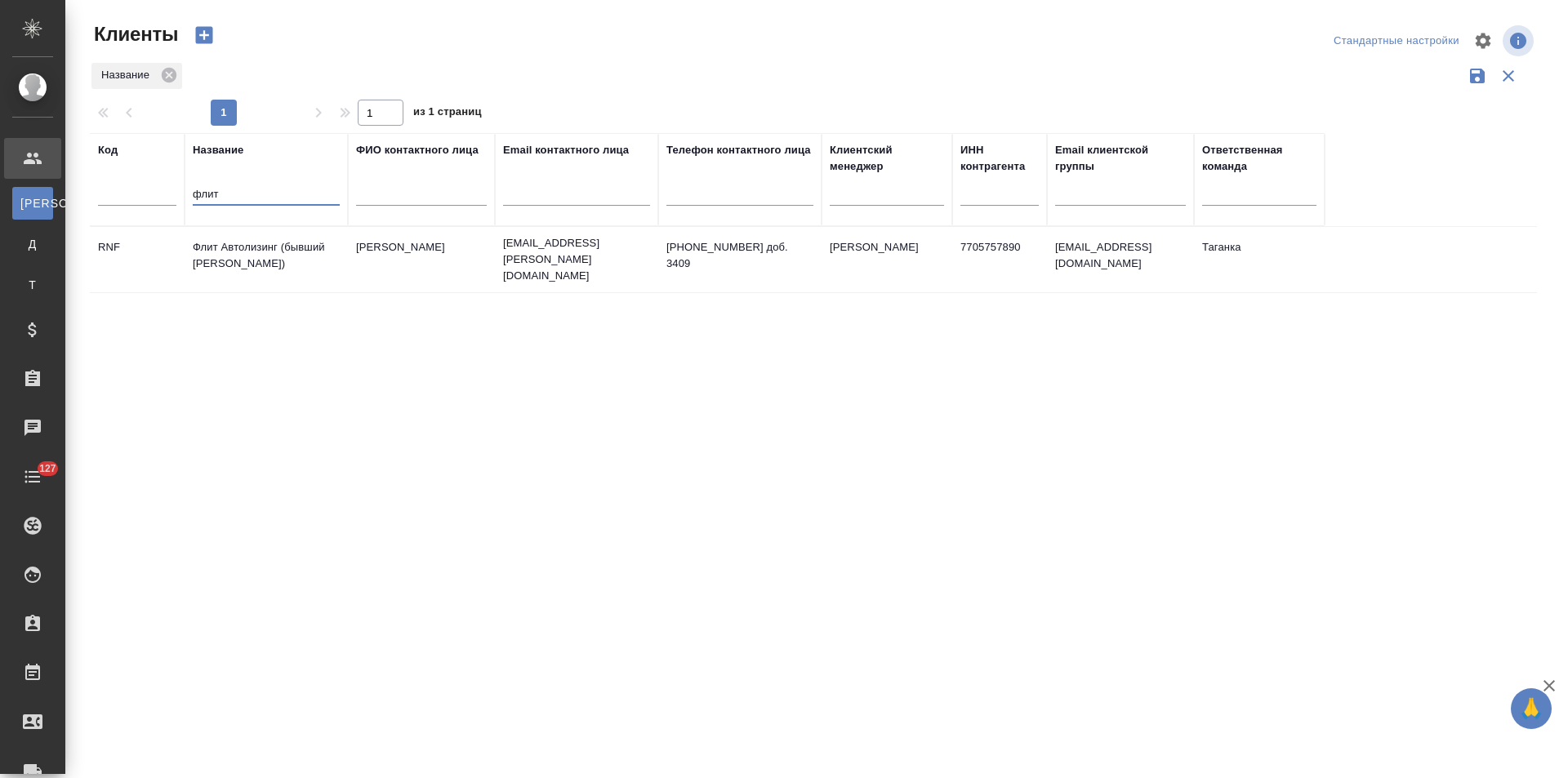
type input "флит"
click at [261, 251] on td "Флит Автолизинг (бывший [PERSON_NAME])" at bounding box center [266, 260] width 163 height 57
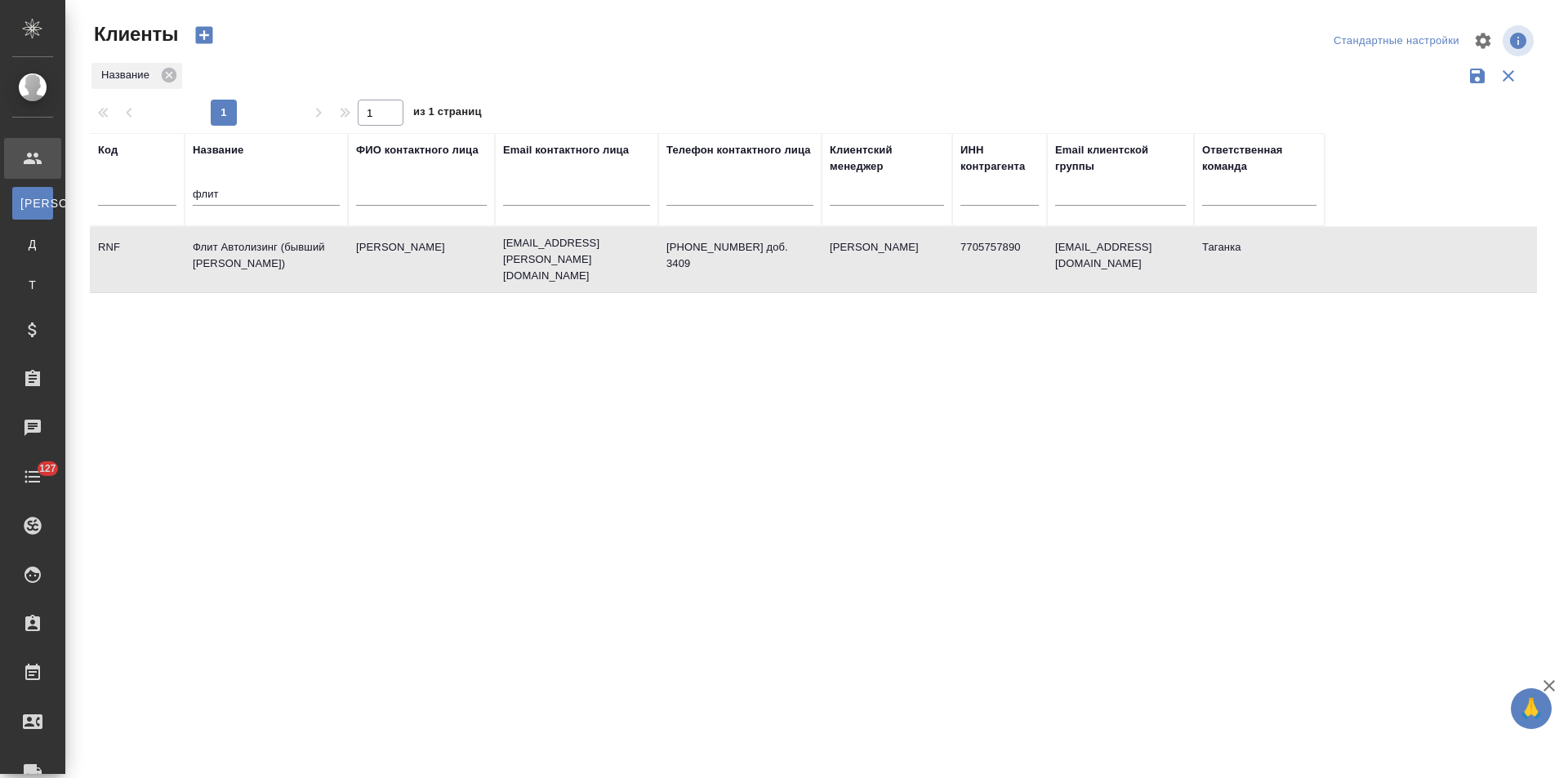
click at [261, 251] on td "Флит Автолизинг (бывший РНЛ Лизинг)" at bounding box center [266, 260] width 163 height 57
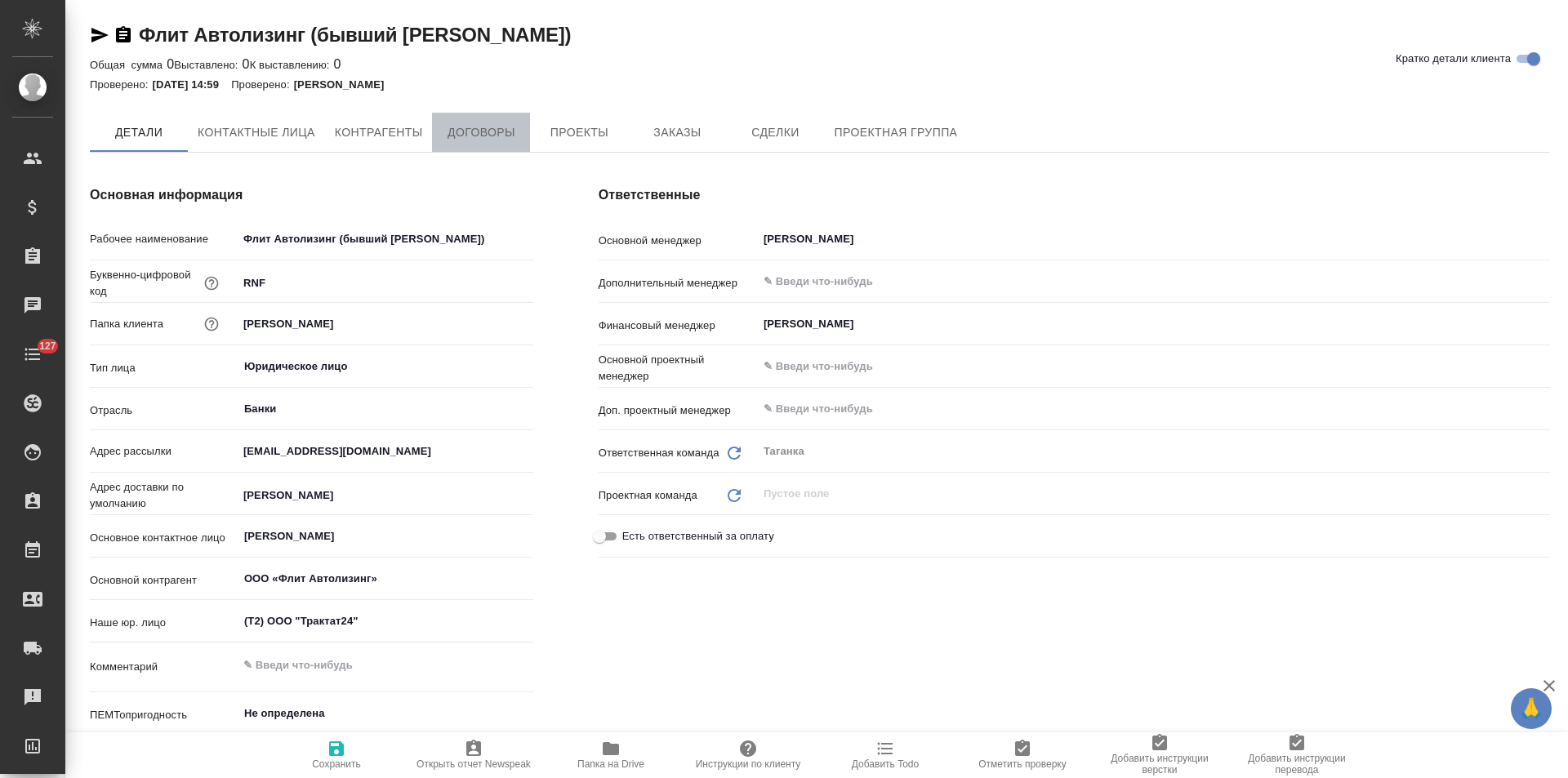
click at [466, 125] on span "Договоры" at bounding box center [481, 132] width 78 height 20
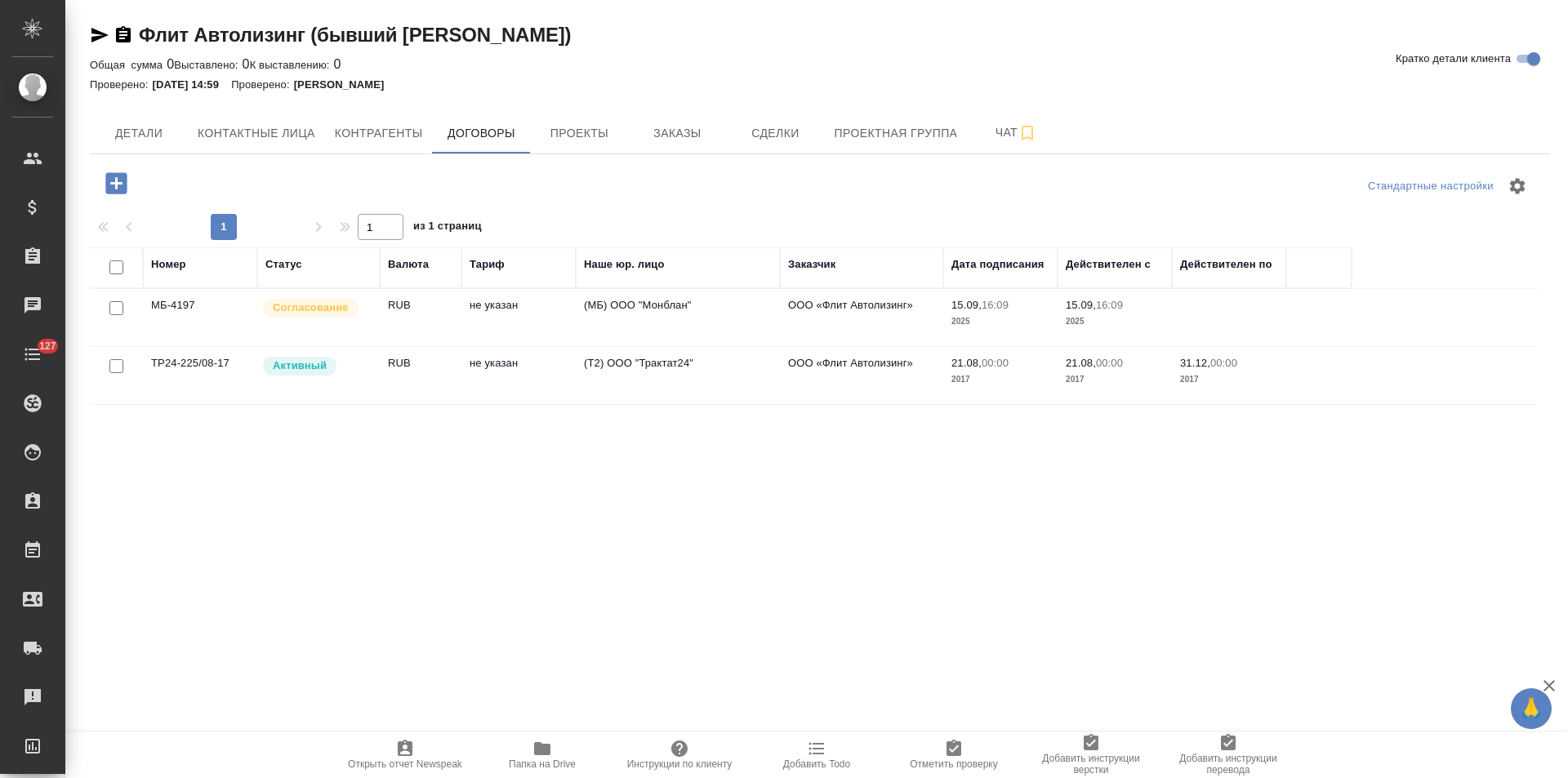
click at [765, 384] on td "(Т2) ООО "Трактат24"" at bounding box center [678, 375] width 204 height 57
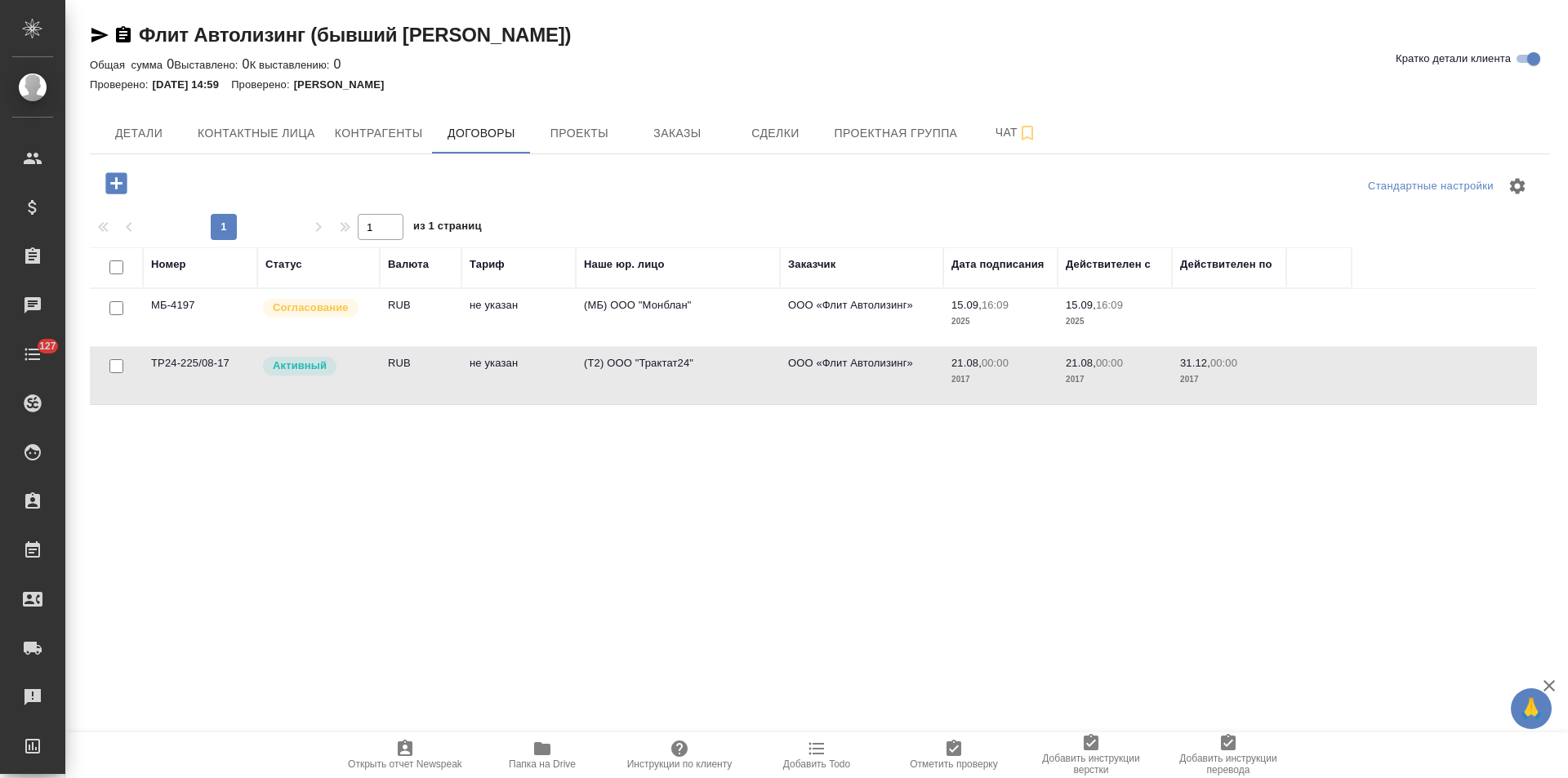
click at [765, 384] on td "(Т2) ООО "Трактат24"" at bounding box center [678, 375] width 204 height 57
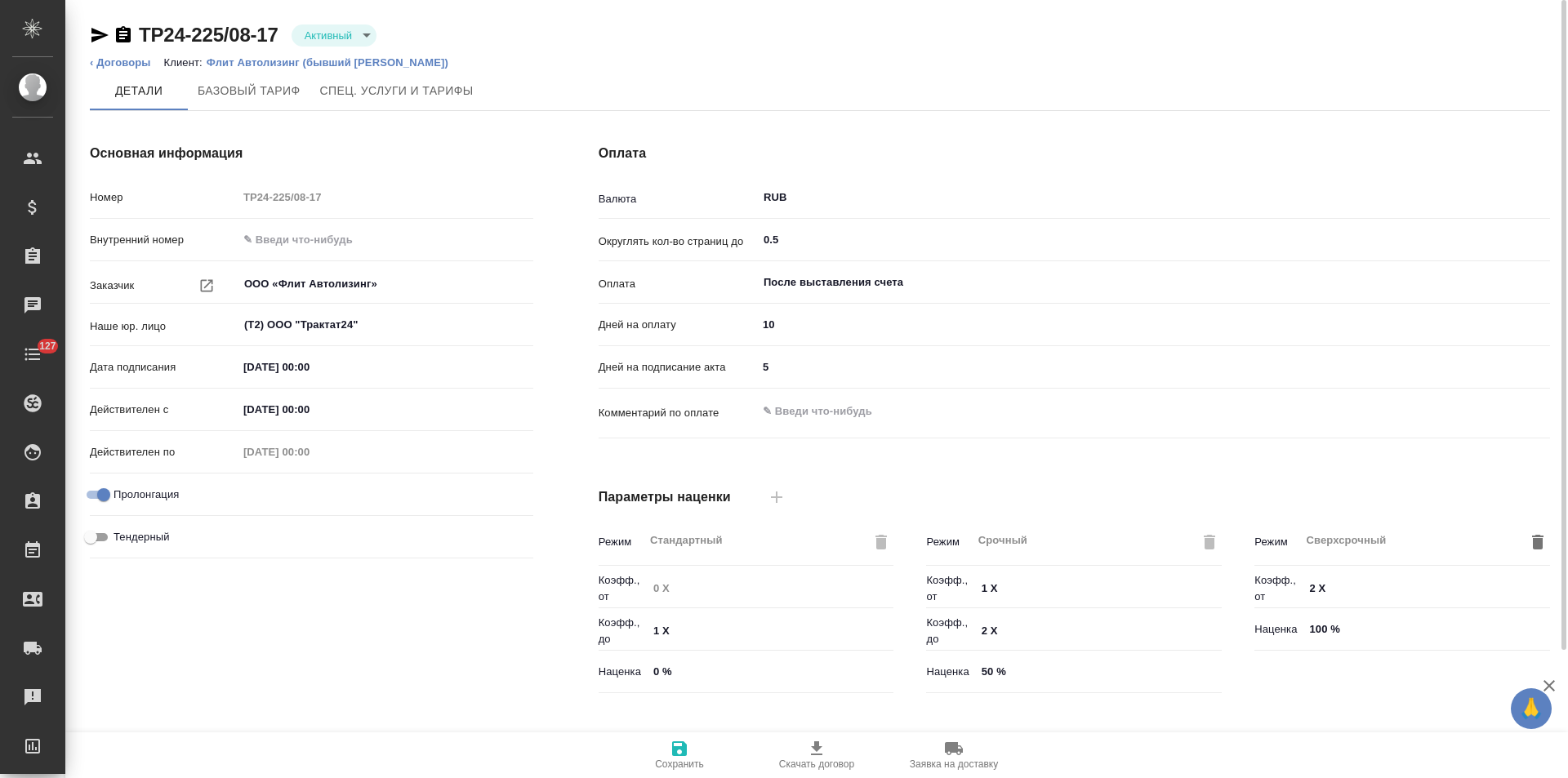
click at [340, 35] on body "🙏 .cls-1 fill:#fff; AWATERA Левченко Юлия Клиенты Спецификации Заказы Чаты 127 …" at bounding box center [784, 389] width 1568 height 778
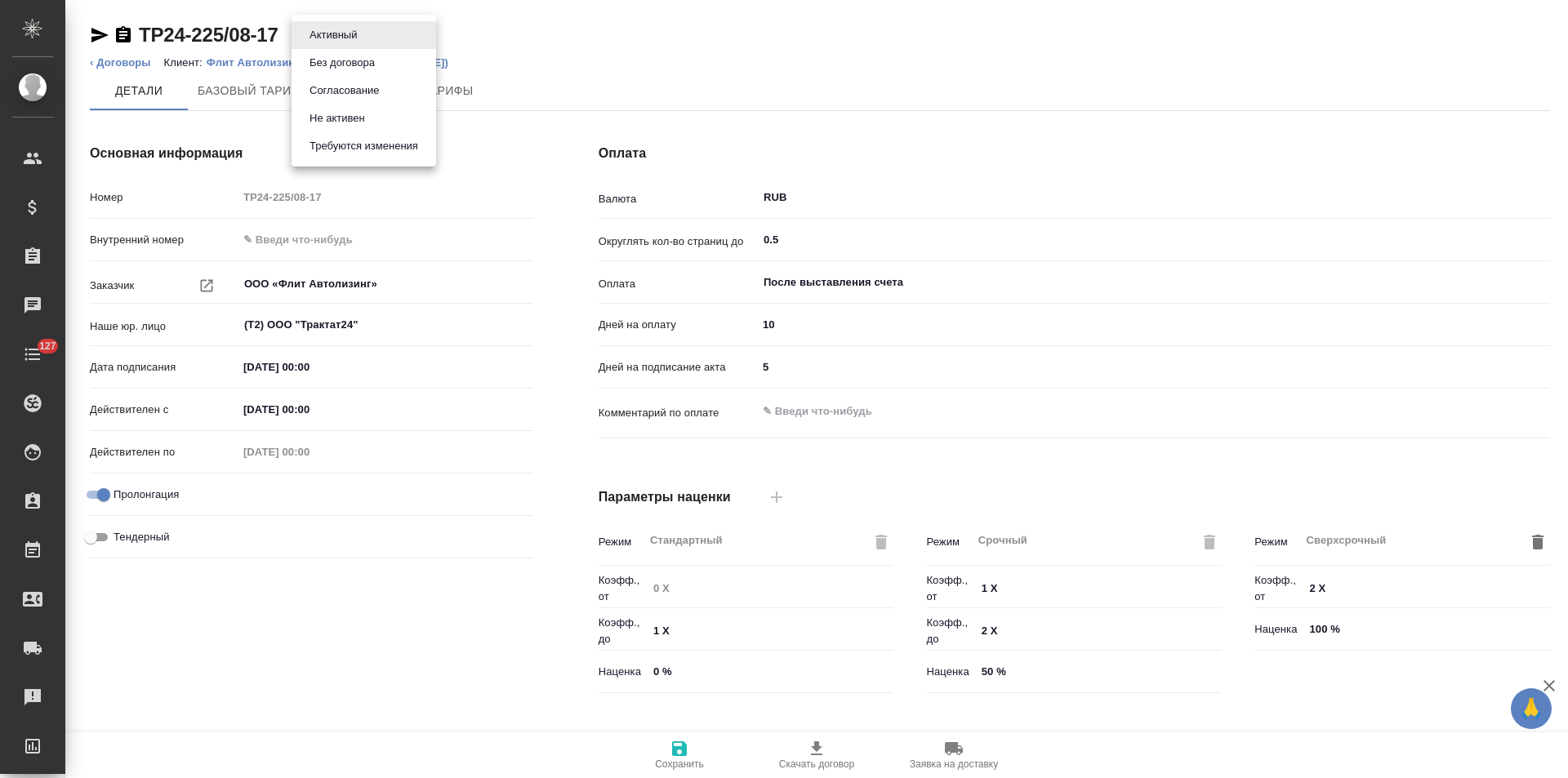
click at [346, 117] on button "Не активен" at bounding box center [337, 118] width 66 height 18
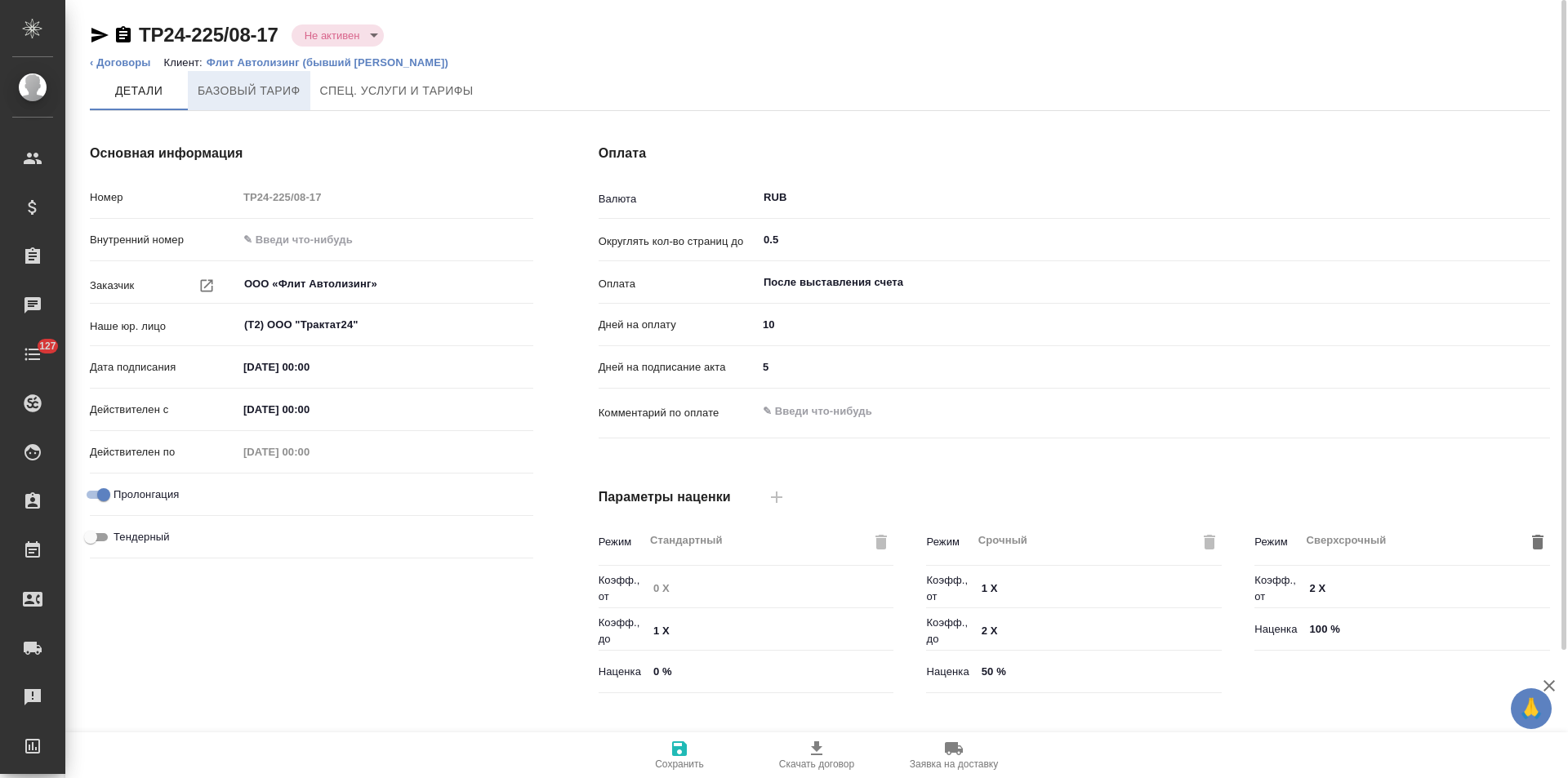
click at [270, 97] on span "Базовый тариф" at bounding box center [249, 91] width 103 height 20
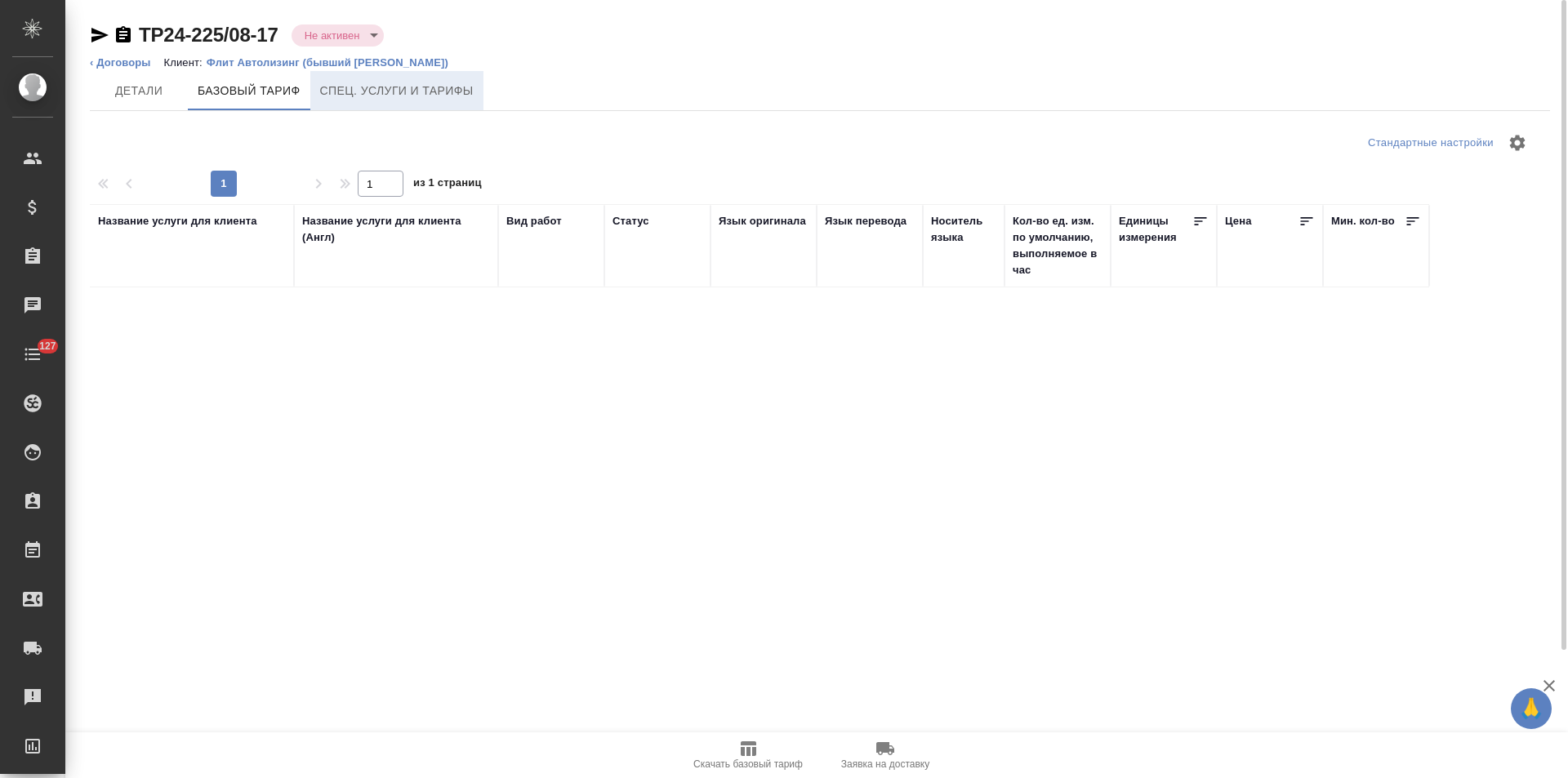
click at [358, 99] on span "Спец. услуги и тарифы" at bounding box center [396, 91] width 154 height 20
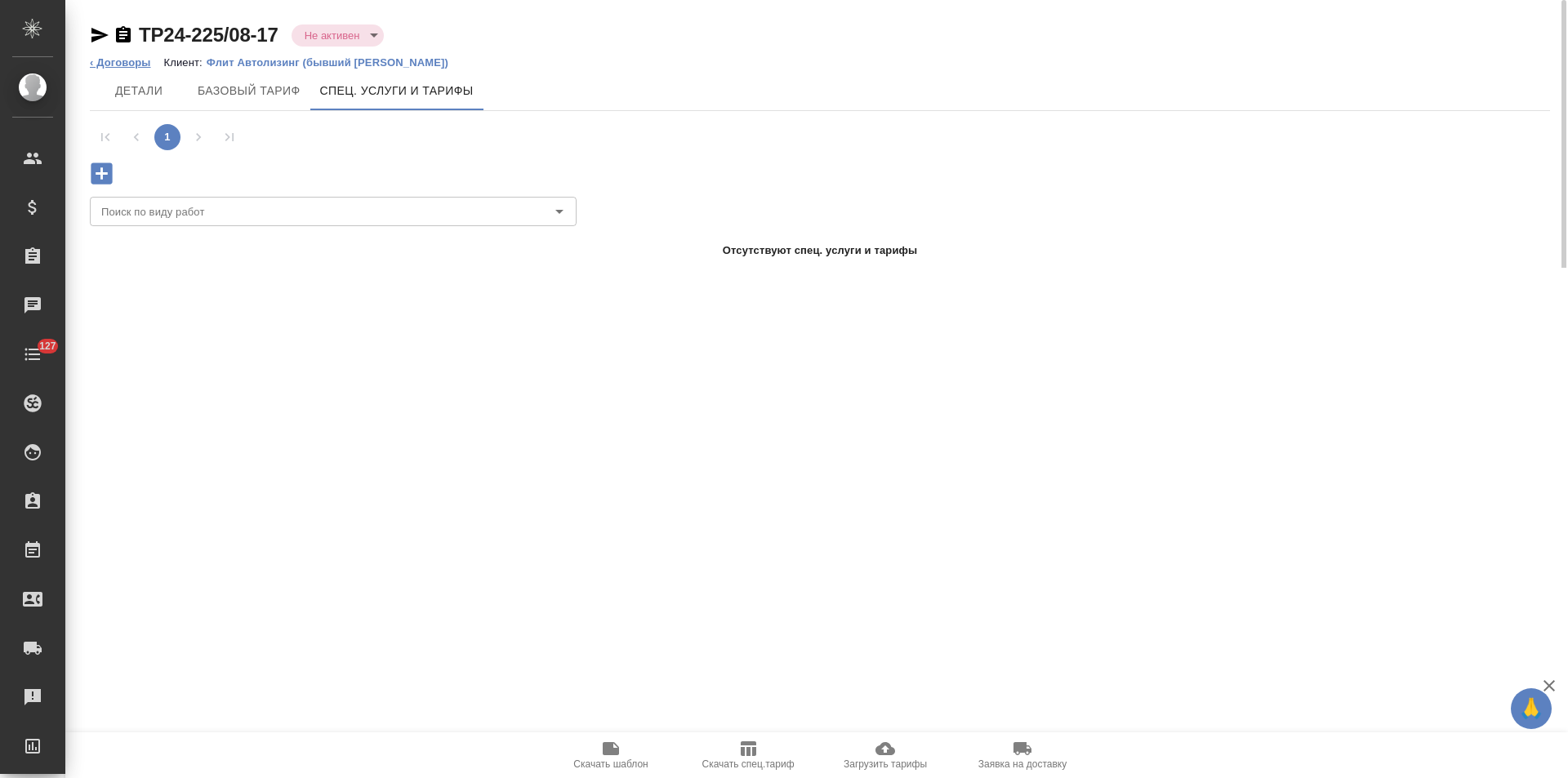
click at [100, 62] on link "‹ Договоры" at bounding box center [120, 62] width 61 height 12
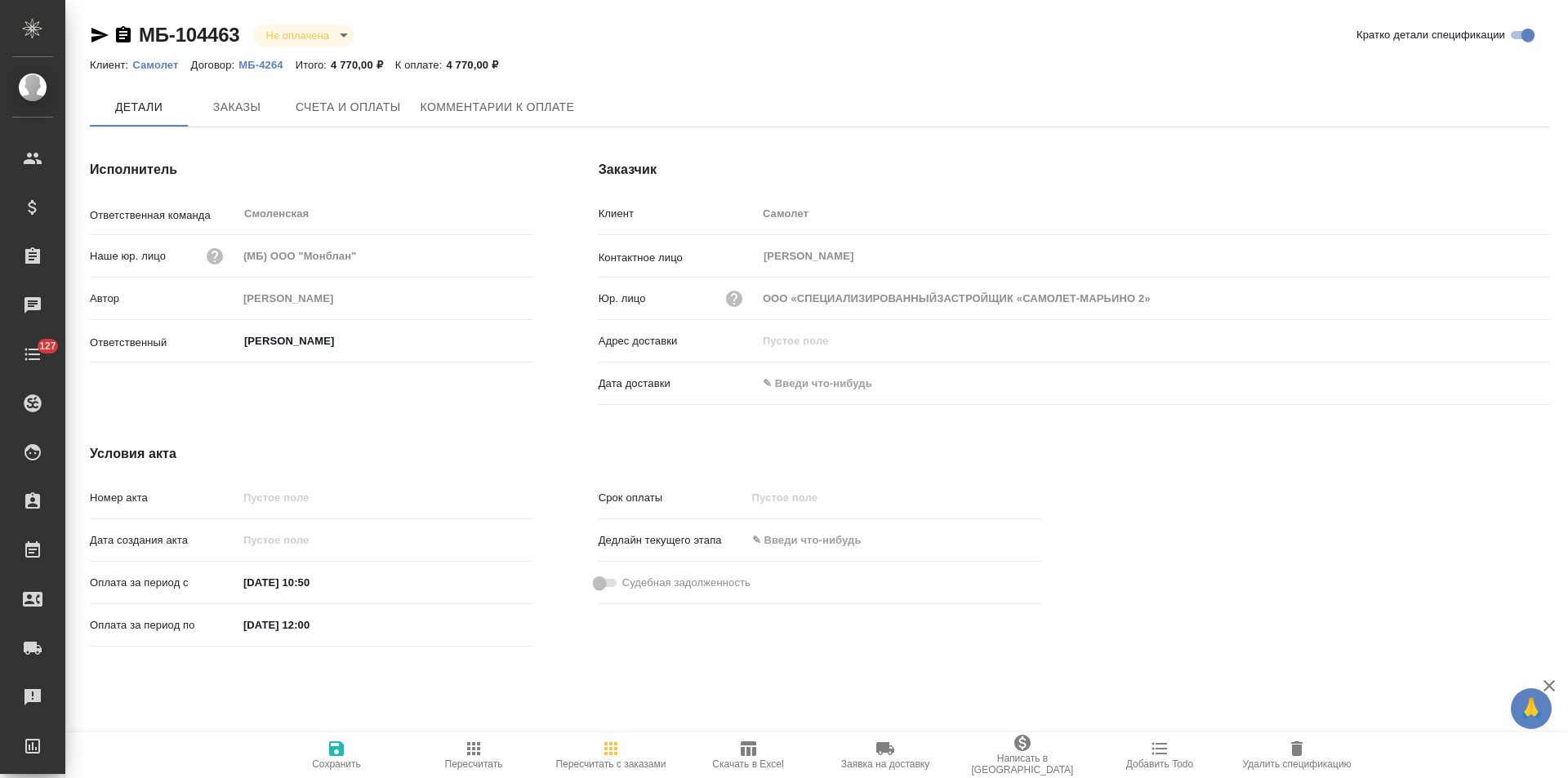
type input "ООО «СПЕЦИАЛИЗИРОВАННЫЙЗАСТРОЙЩИК «САМОЛЕТ-МАРЬИНО 2»"
drag, startPoint x: 128, startPoint y: 34, endPoint x: 207, endPoint y: 49, distance: 80.4
click at [128, 34] on icon "button" at bounding box center [123, 35] width 15 height 16
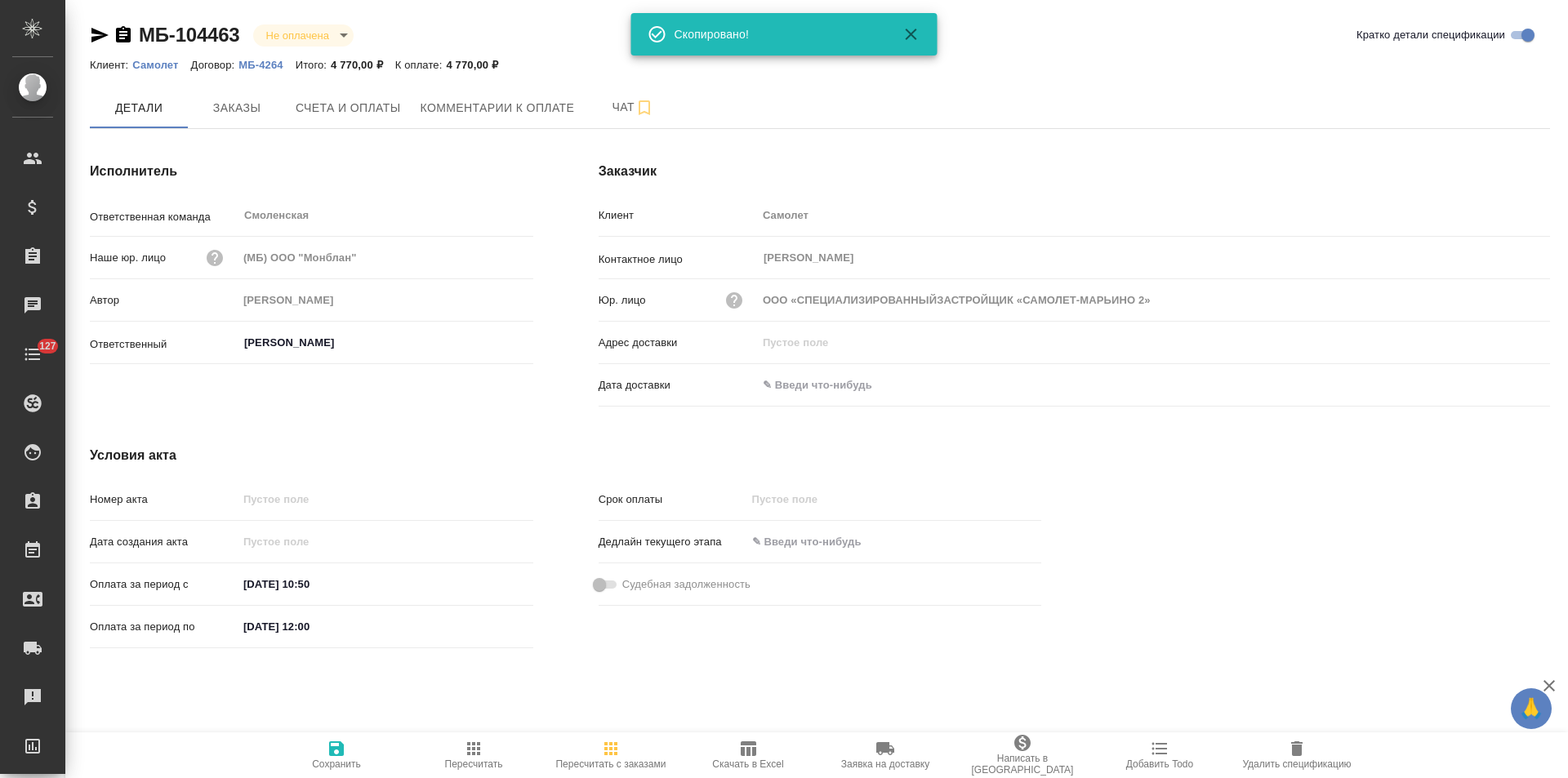
click at [269, 65] on p "МБ-4264" at bounding box center [267, 65] width 56 height 12
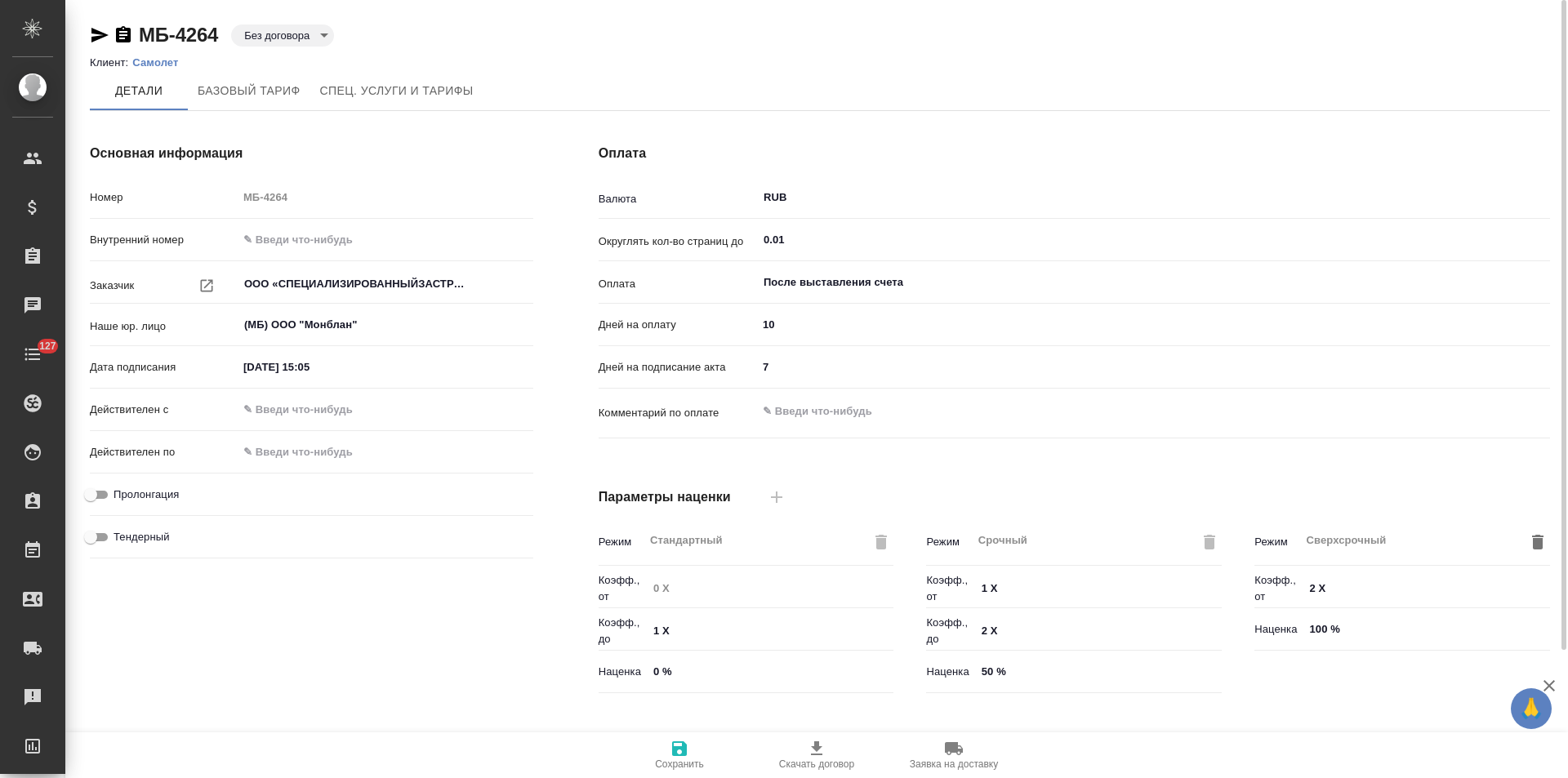
scroll to position [333, 0]
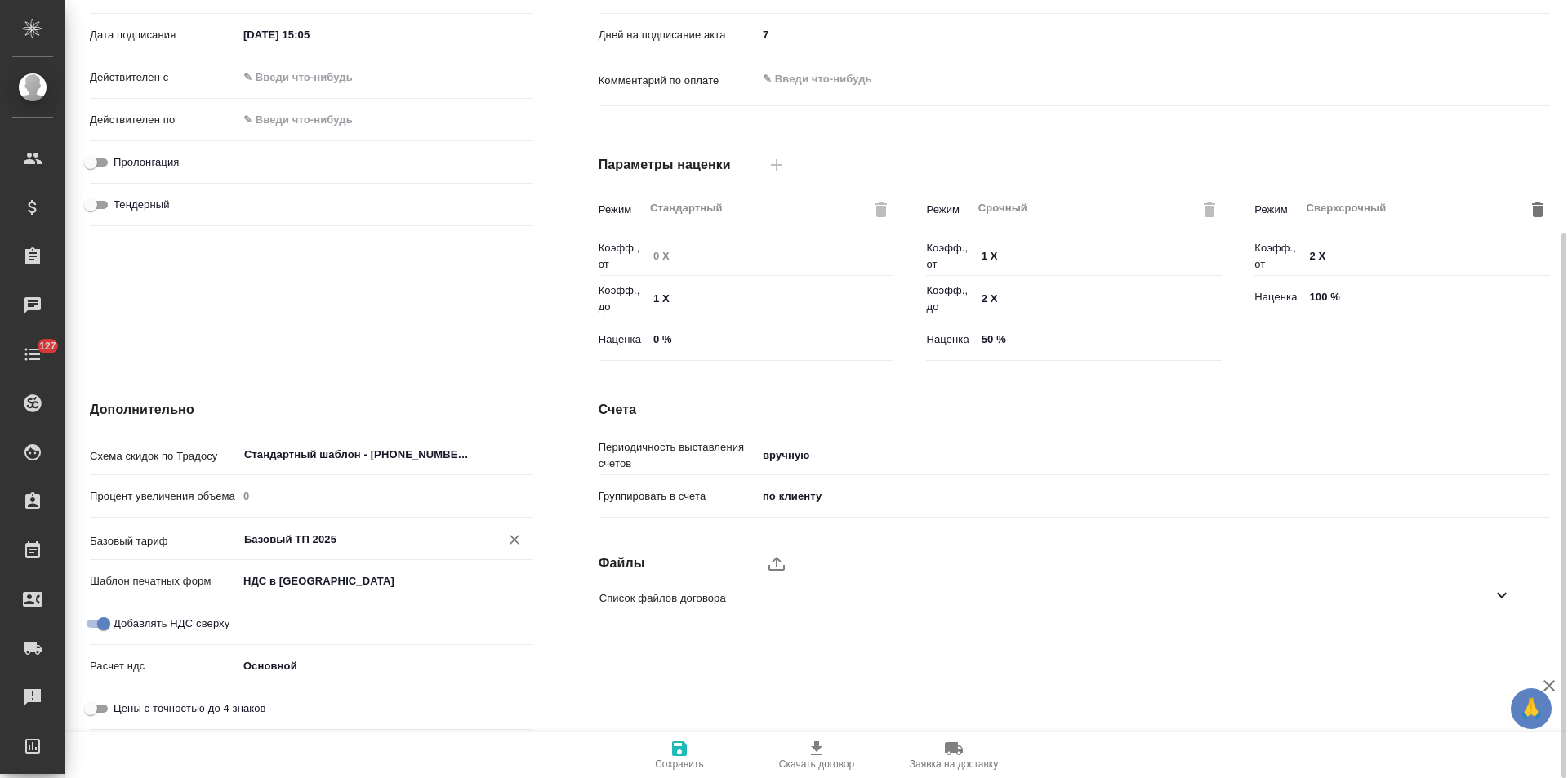
click at [313, 542] on input "Базовый ТП 2025" at bounding box center [358, 539] width 231 height 20
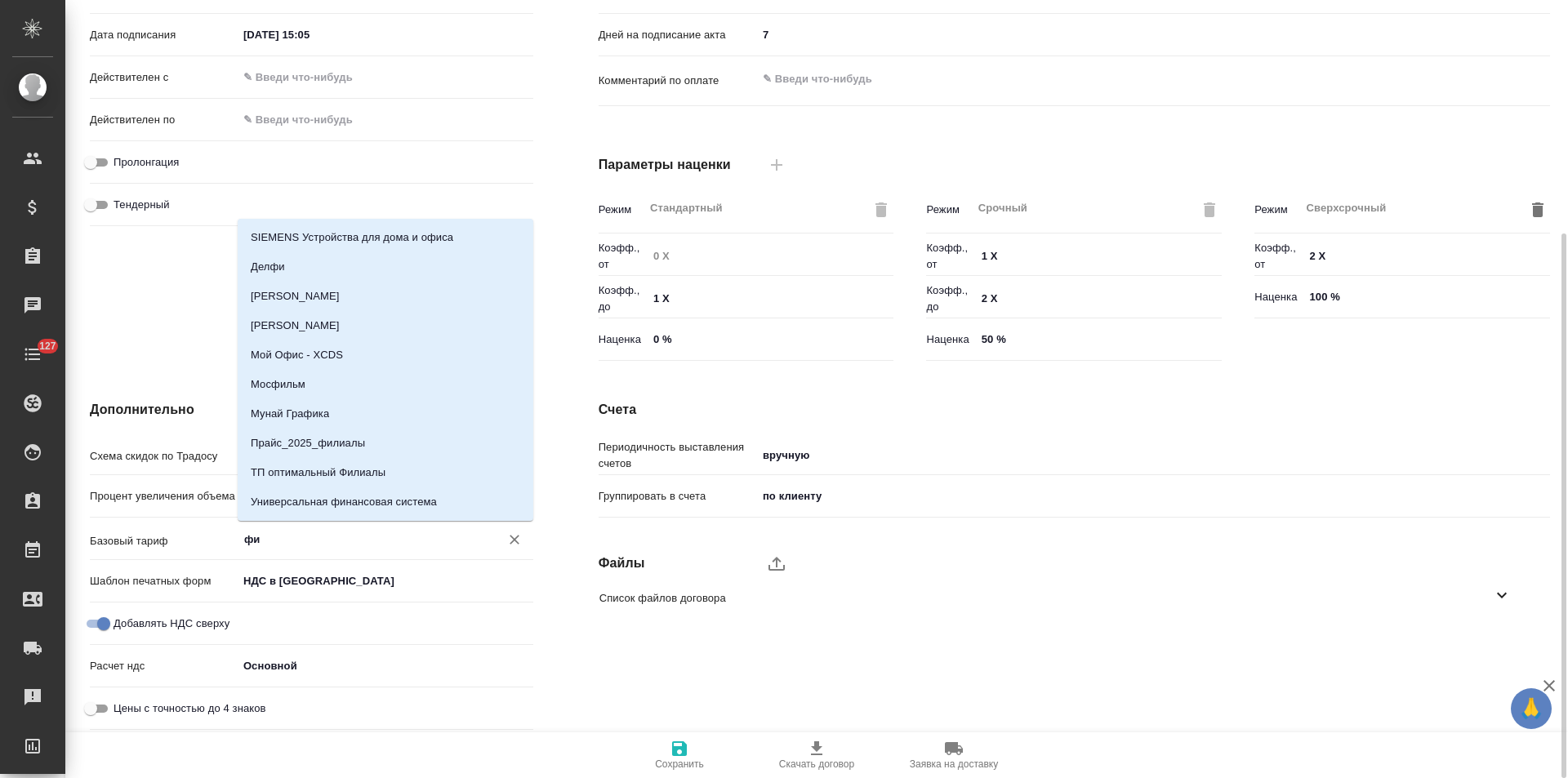
type input "фил"
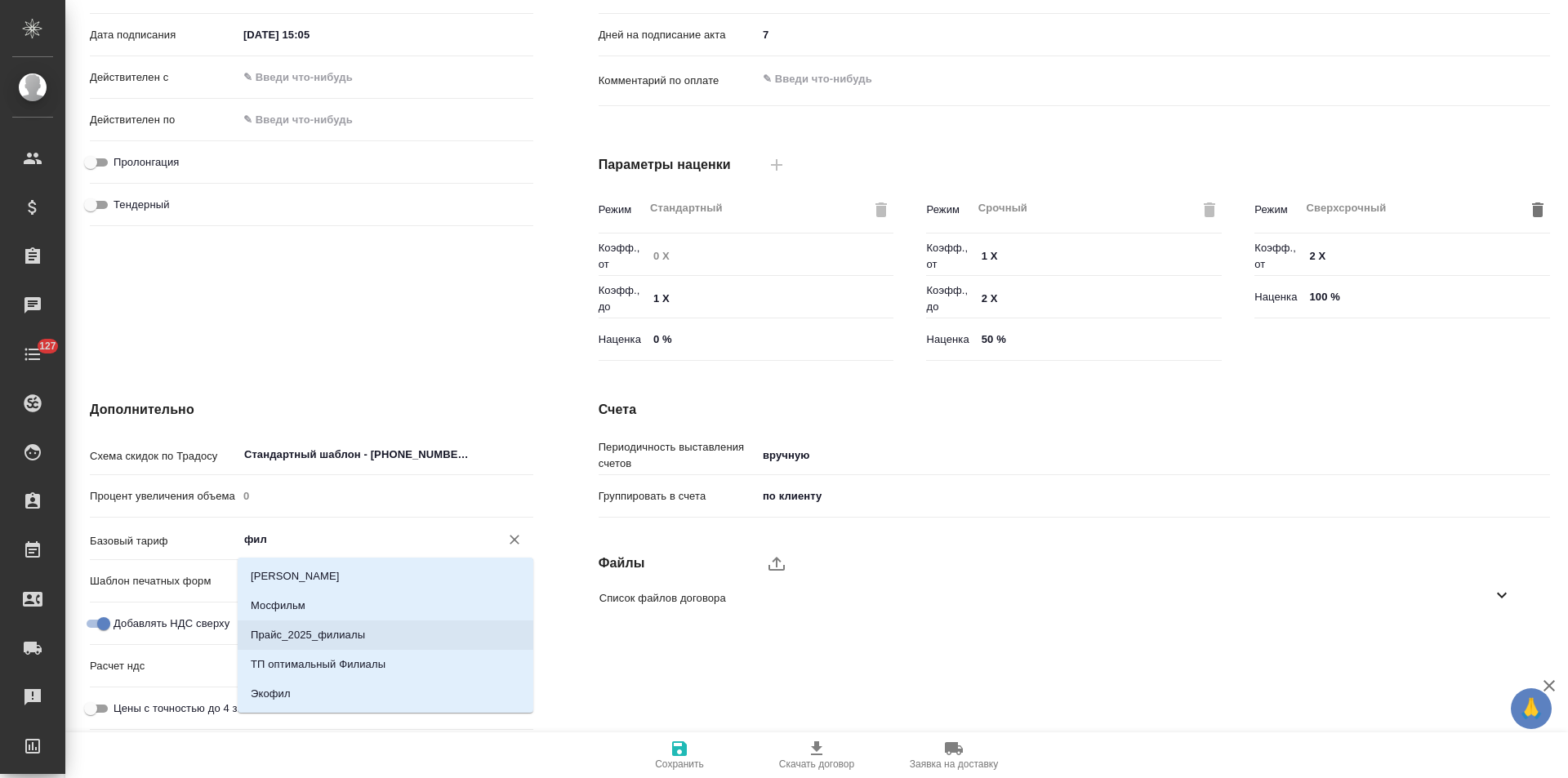
click at [334, 632] on p "Прайс_2025_филиалы" at bounding box center [307, 635] width 114 height 16
type input "ООО «СПЕЦИАЛИЗИРОВАННЫЙЗАСТРОЙЩИК «САМОЛЕТ-МАРЬИНО 2»"
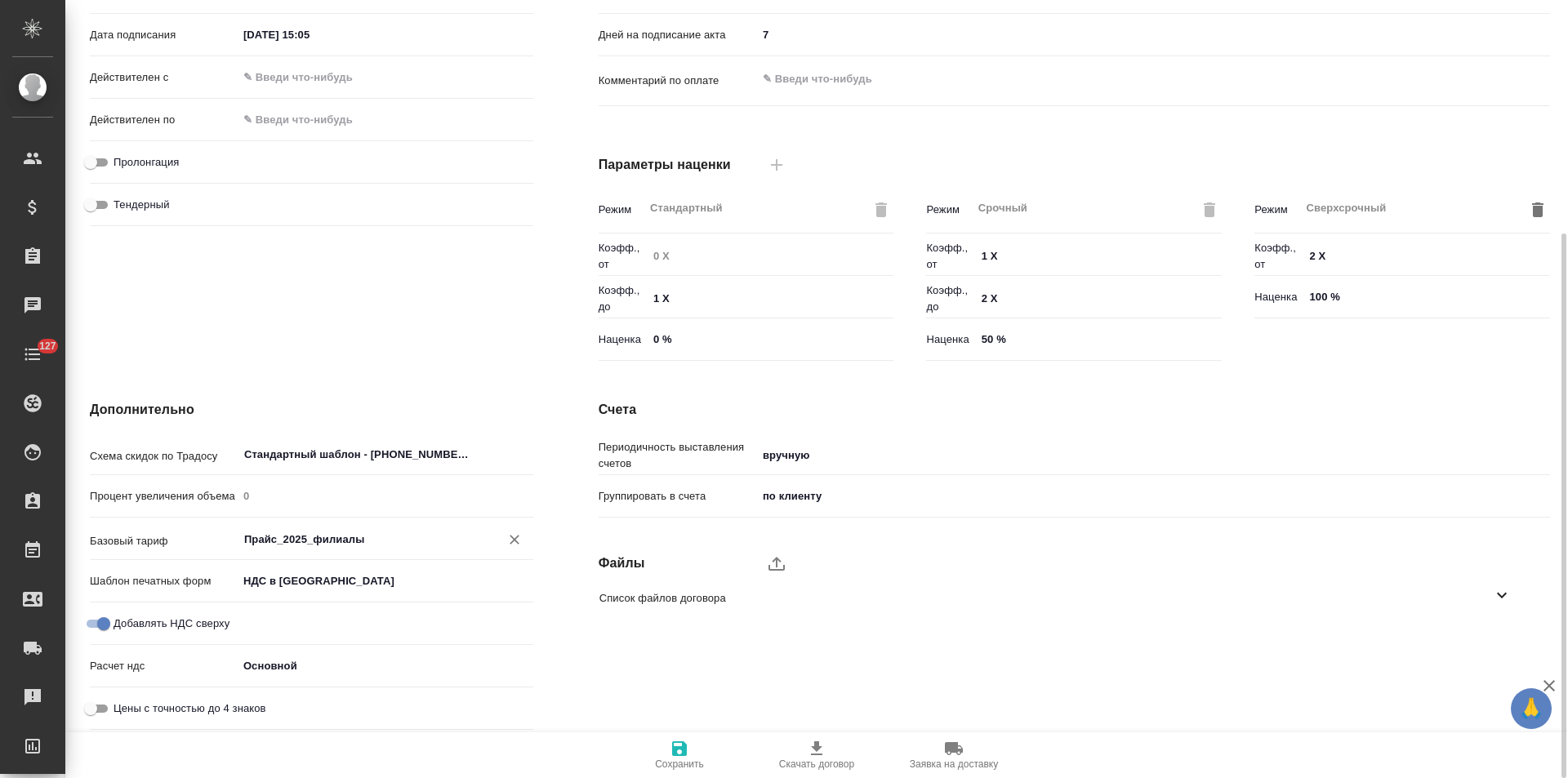
type input "Прайс_2025_филиалы"
click at [689, 753] on icon "button" at bounding box center [680, 749] width 20 height 20
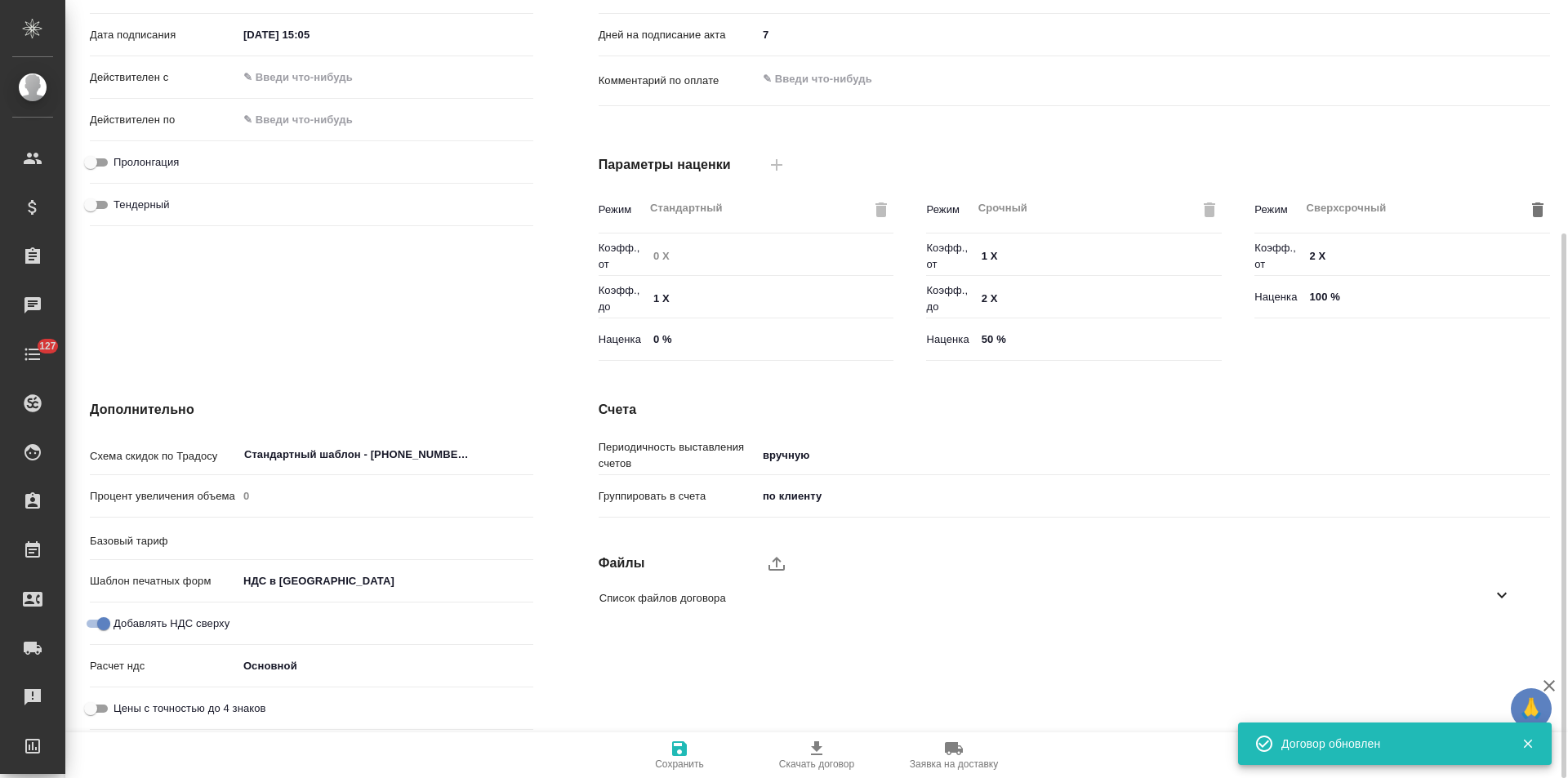
type input "Прайс_2025_филиалы"
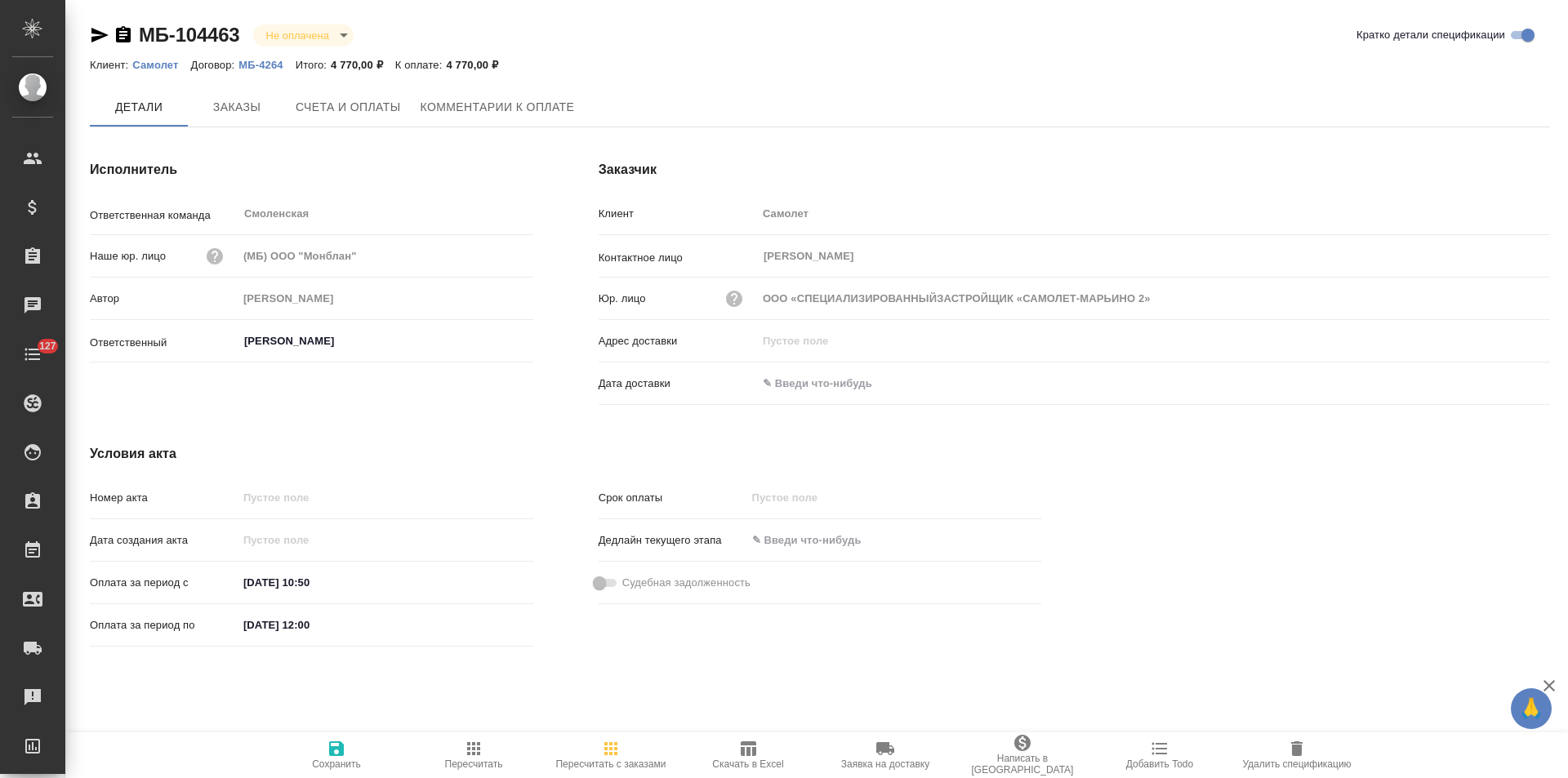
type input "ООО «СПЕЦИАЛИЗИРОВАННЫЙЗАСТРОЙЩИК «САМОЛЕТ-МАРЬИНО 2»"
click at [124, 36] on icon "button" at bounding box center [123, 35] width 15 height 16
click at [264, 109] on span "Заказы" at bounding box center [237, 108] width 78 height 20
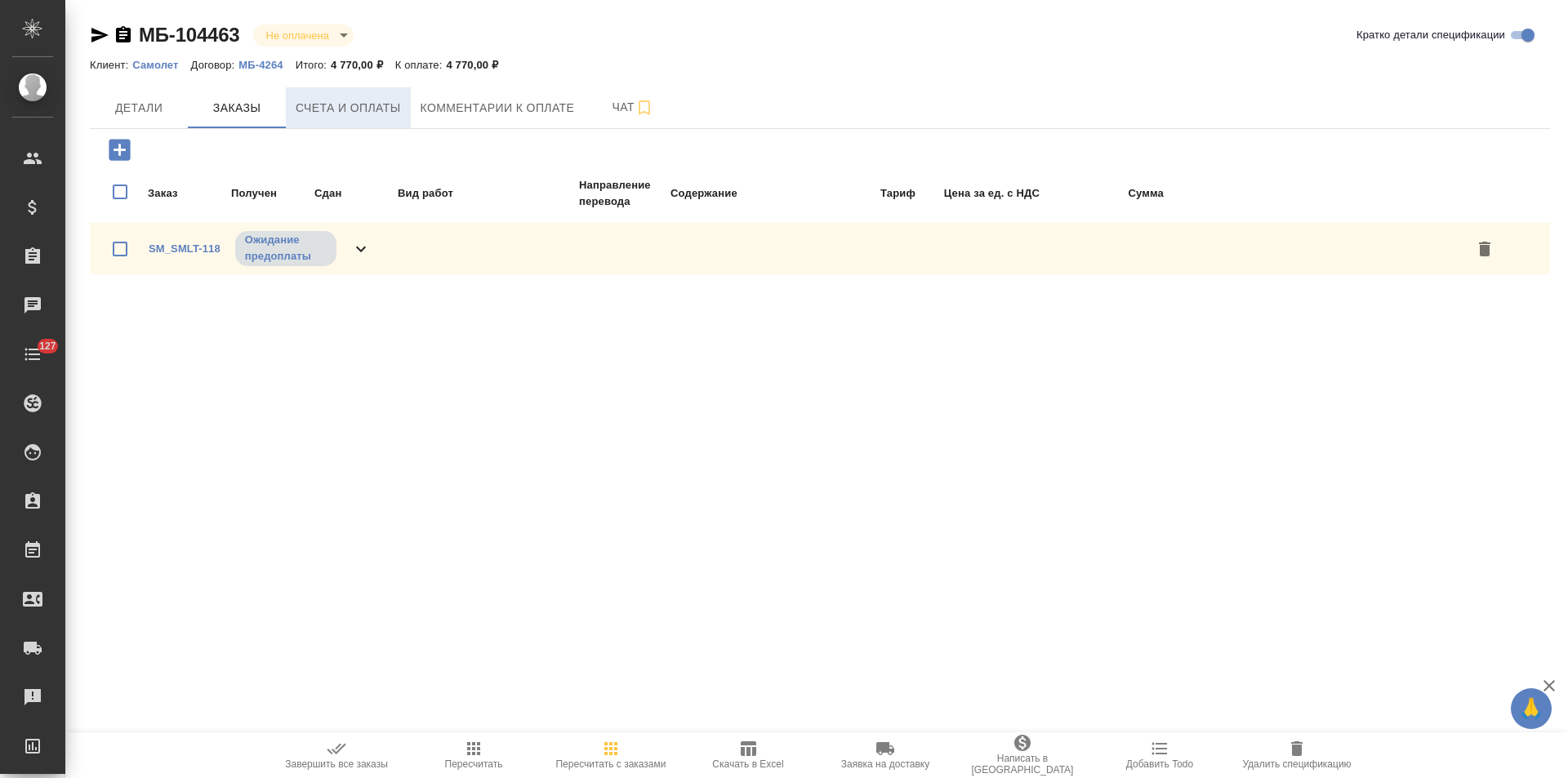
click at [315, 103] on span "Счета и оплаты" at bounding box center [348, 108] width 106 height 20
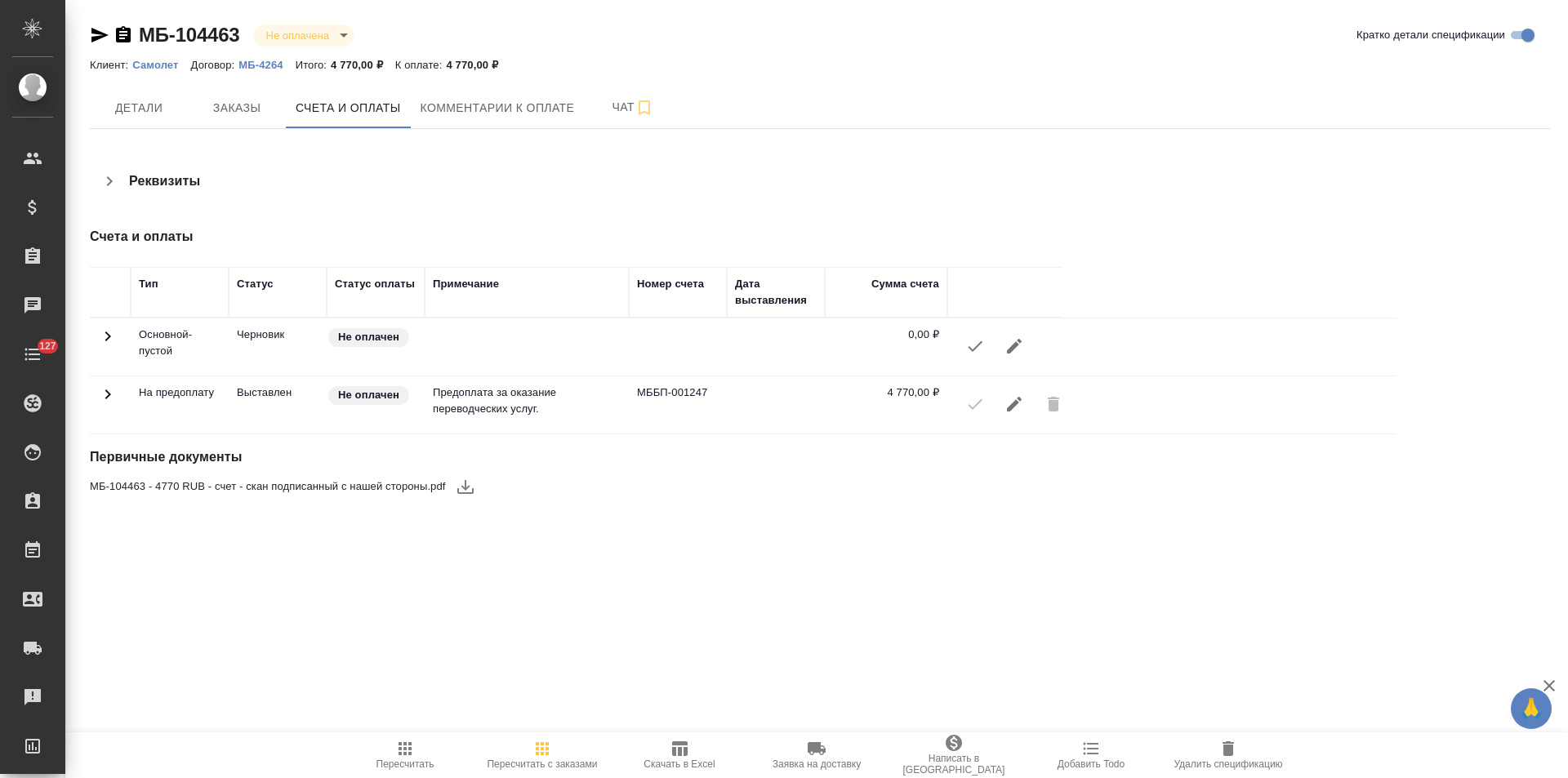
click at [161, 64] on p "Самолет" at bounding box center [161, 65] width 58 height 12
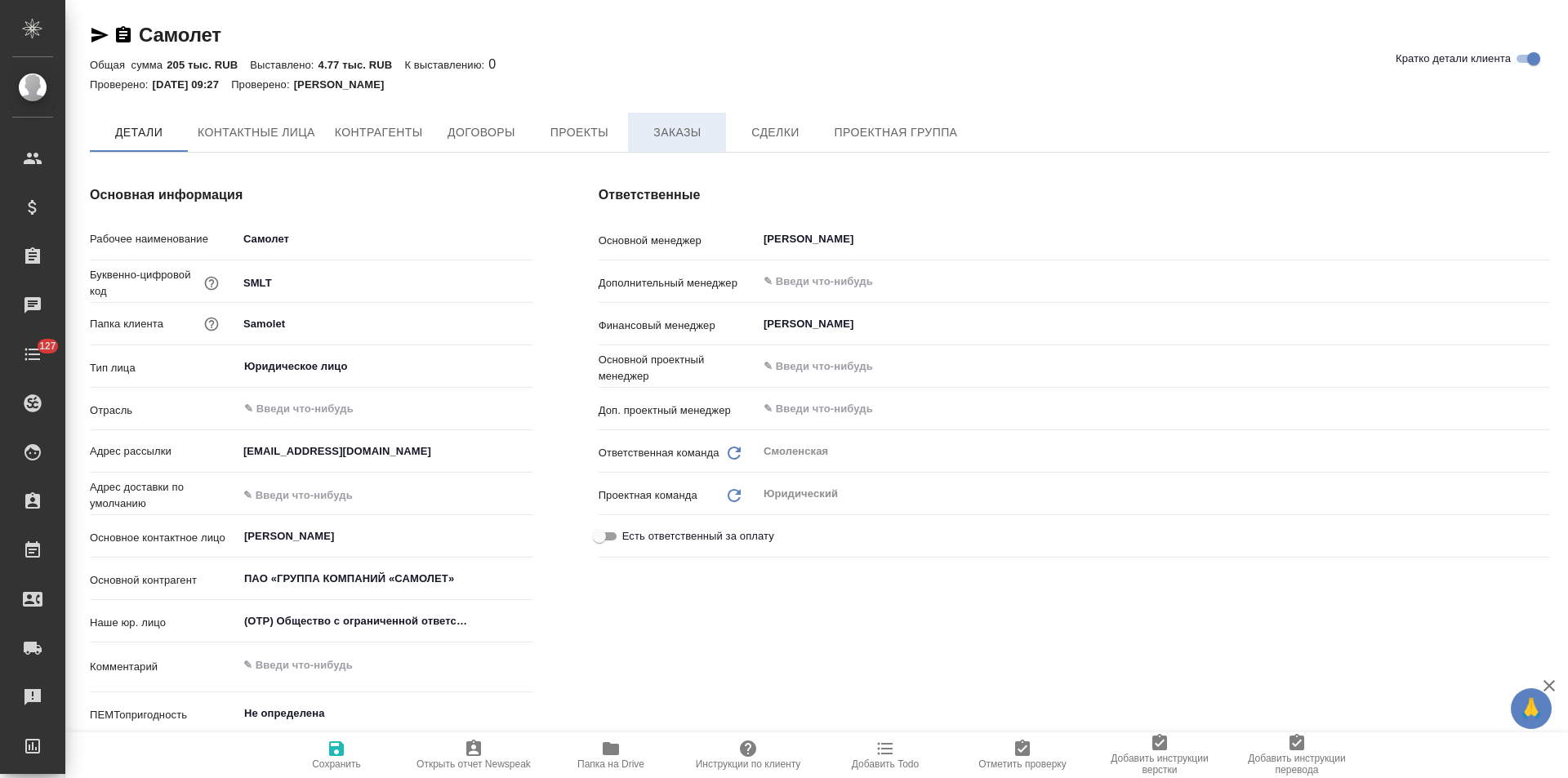
click at [641, 124] on span "Заказы" at bounding box center [677, 132] width 78 height 20
type textarea "x"
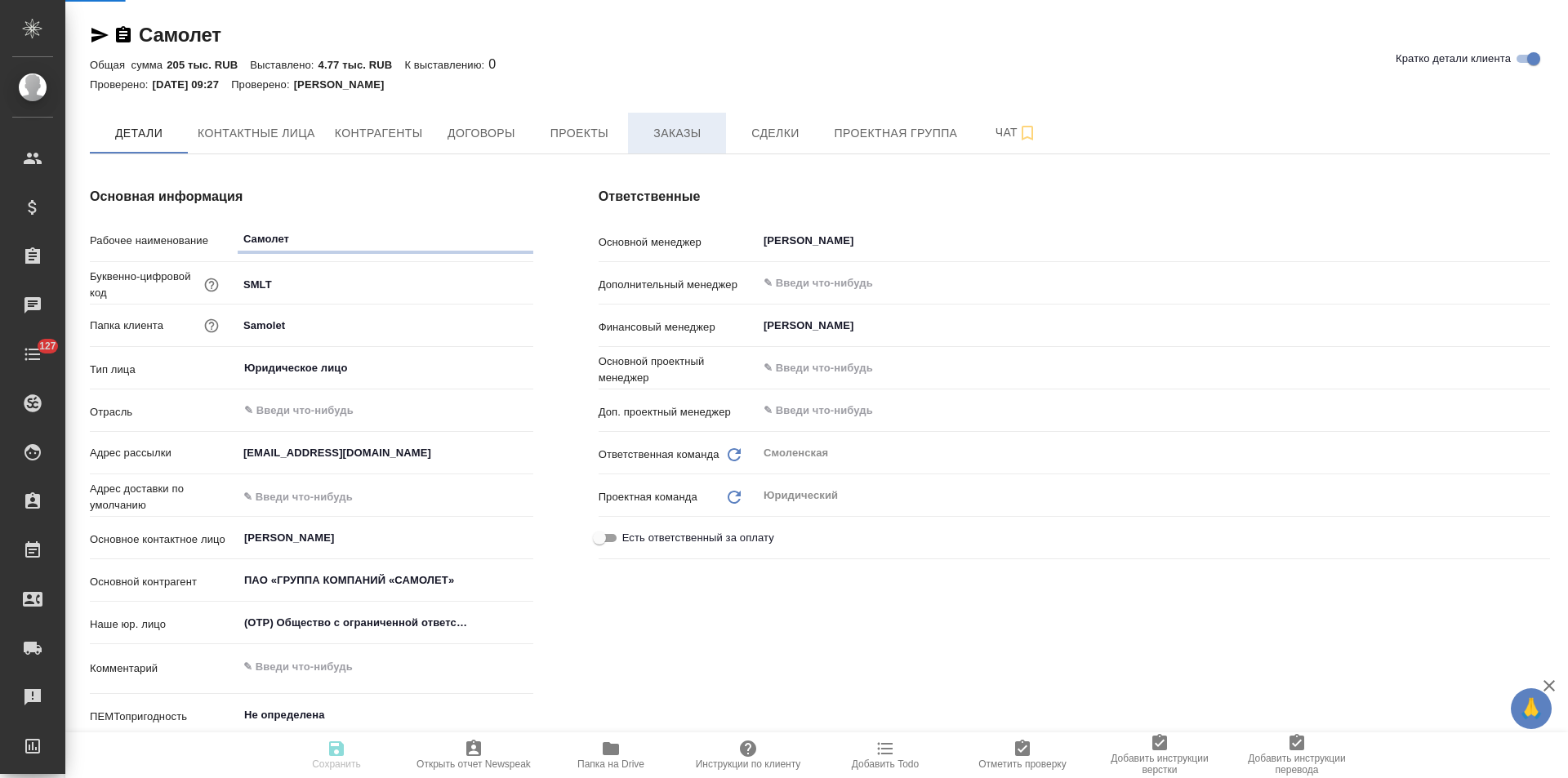
type textarea "x"
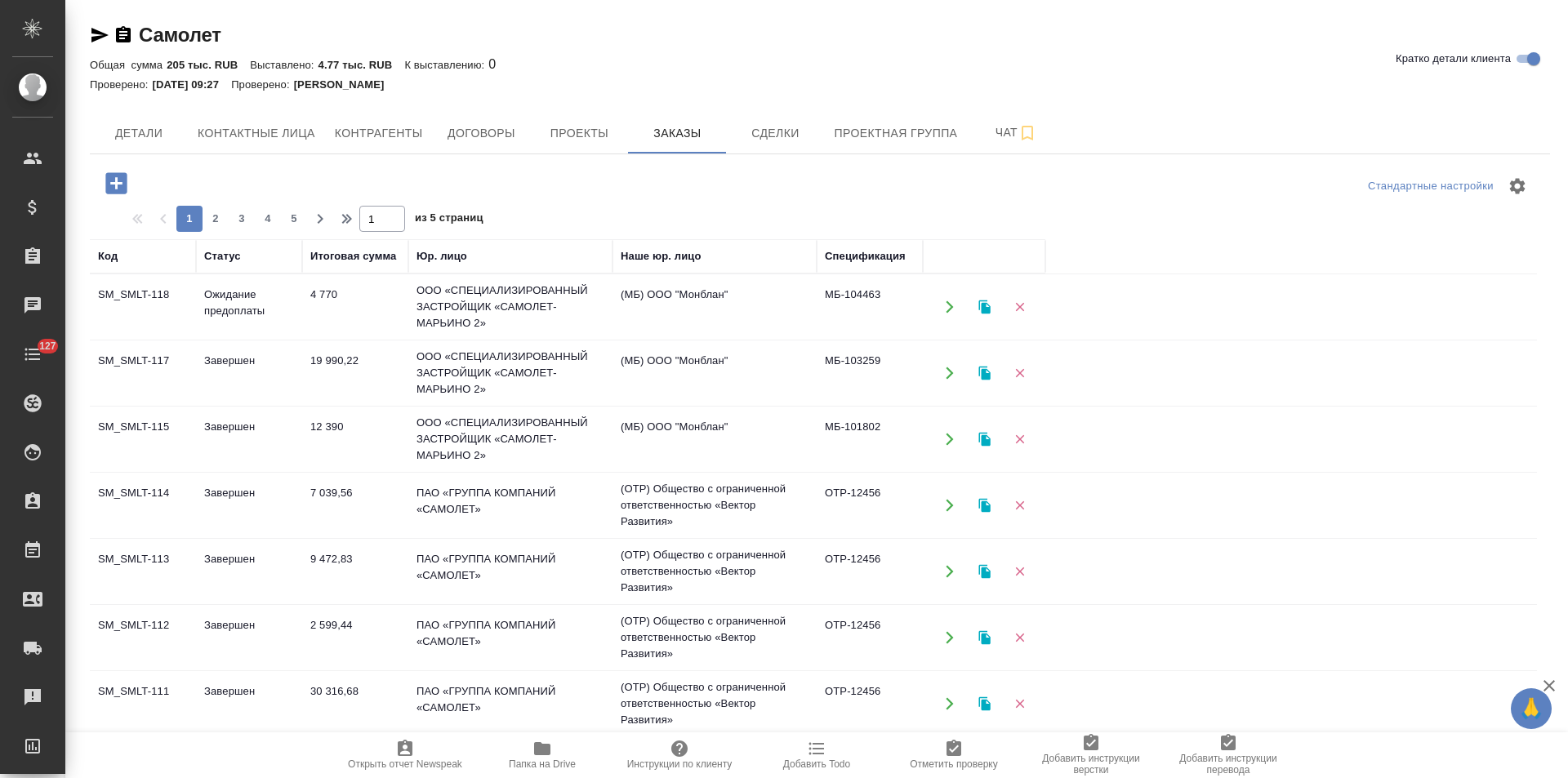
click at [866, 373] on td "МБ-103259" at bounding box center [869, 373] width 107 height 57
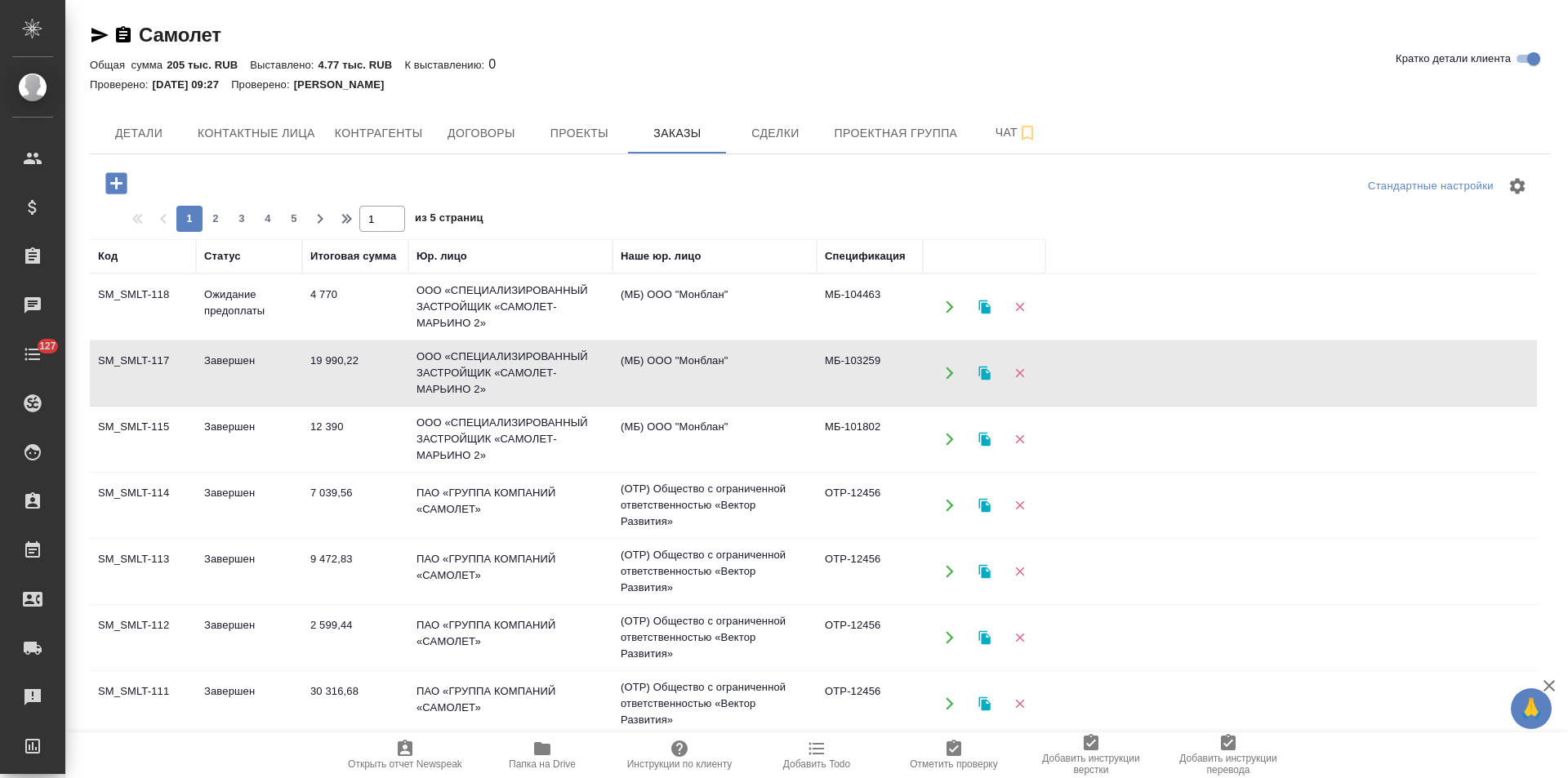
click at [866, 373] on td "МБ-103259" at bounding box center [869, 373] width 107 height 57
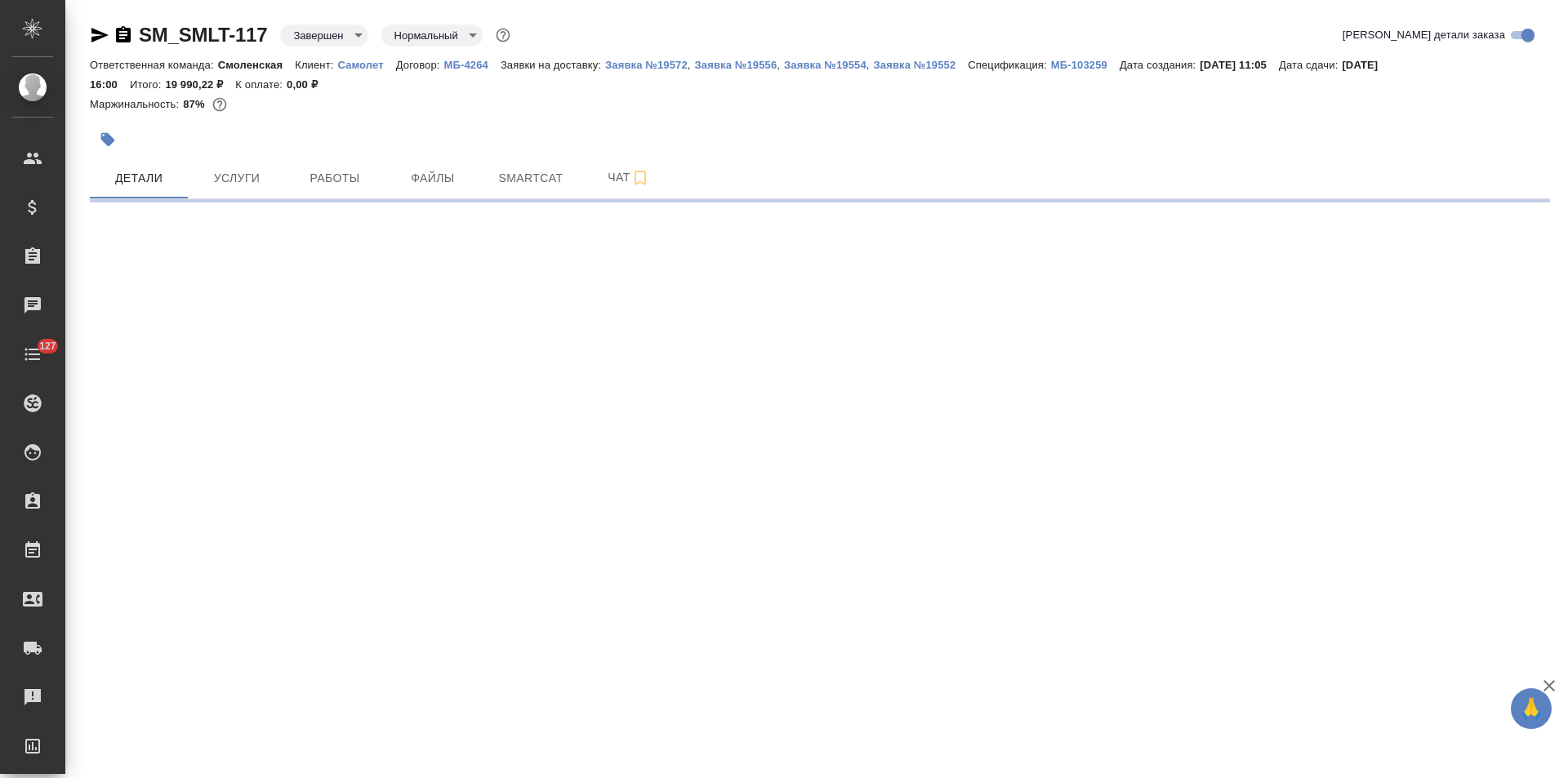
select select "RU"
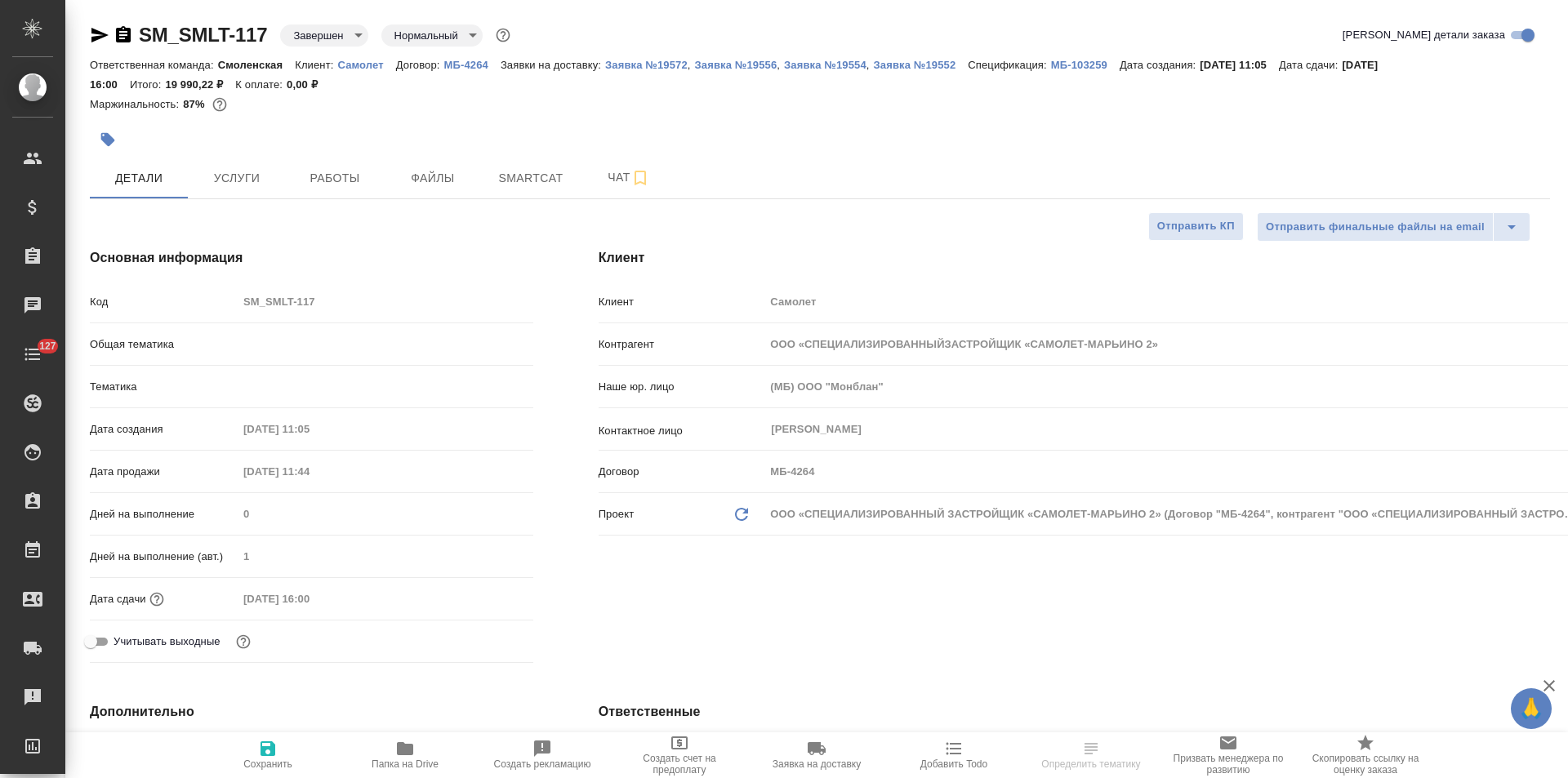
type textarea "x"
type input "ООО «СПЕЦИАЛИЗИРОВАННЫЙЗАСТРОЙЩИК «САМОЛЕТ-МАРЬИНО 2»"
type textarea "x"
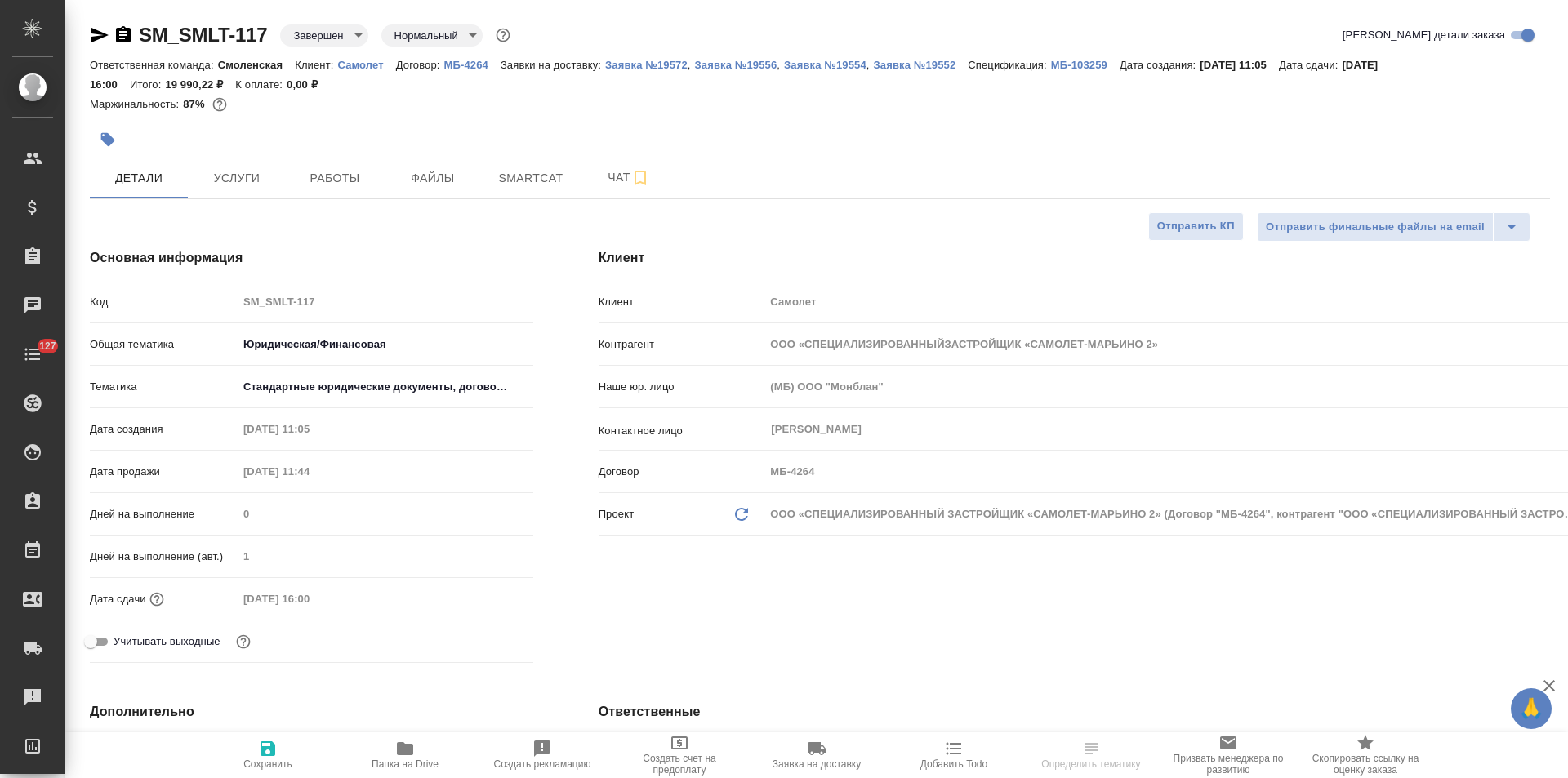
type textarea "x"
click at [1061, 61] on p "МБ-103259" at bounding box center [1085, 65] width 68 height 12
type input "ООО «СПЕЦИАЛИЗИРОВАННЫЙЗАСТРОЙЩИК «САМОЛЕТ-МАРЬИНО 2»"
type textarea "x"
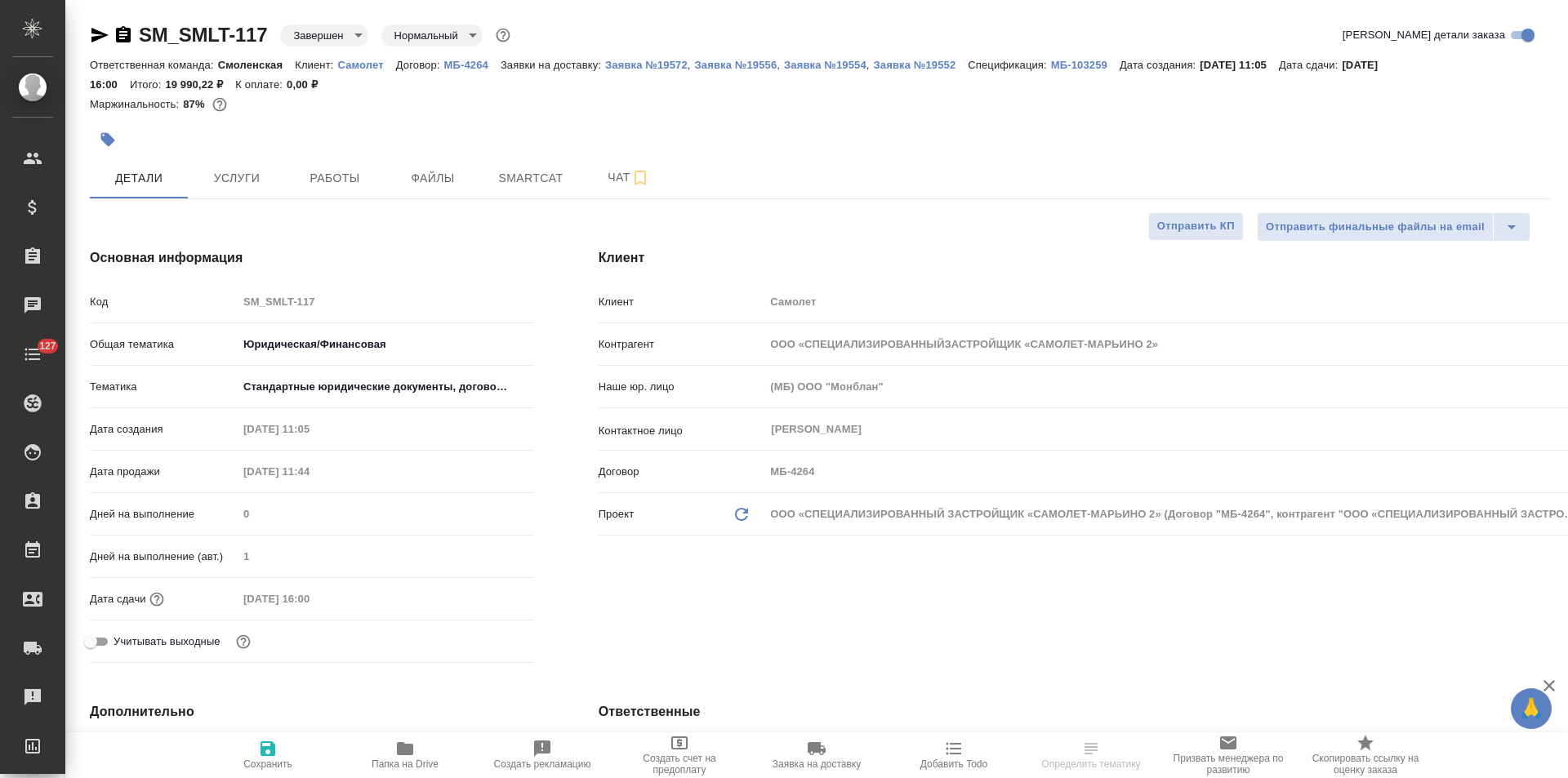
type textarea "x"
select select "RU"
type textarea "x"
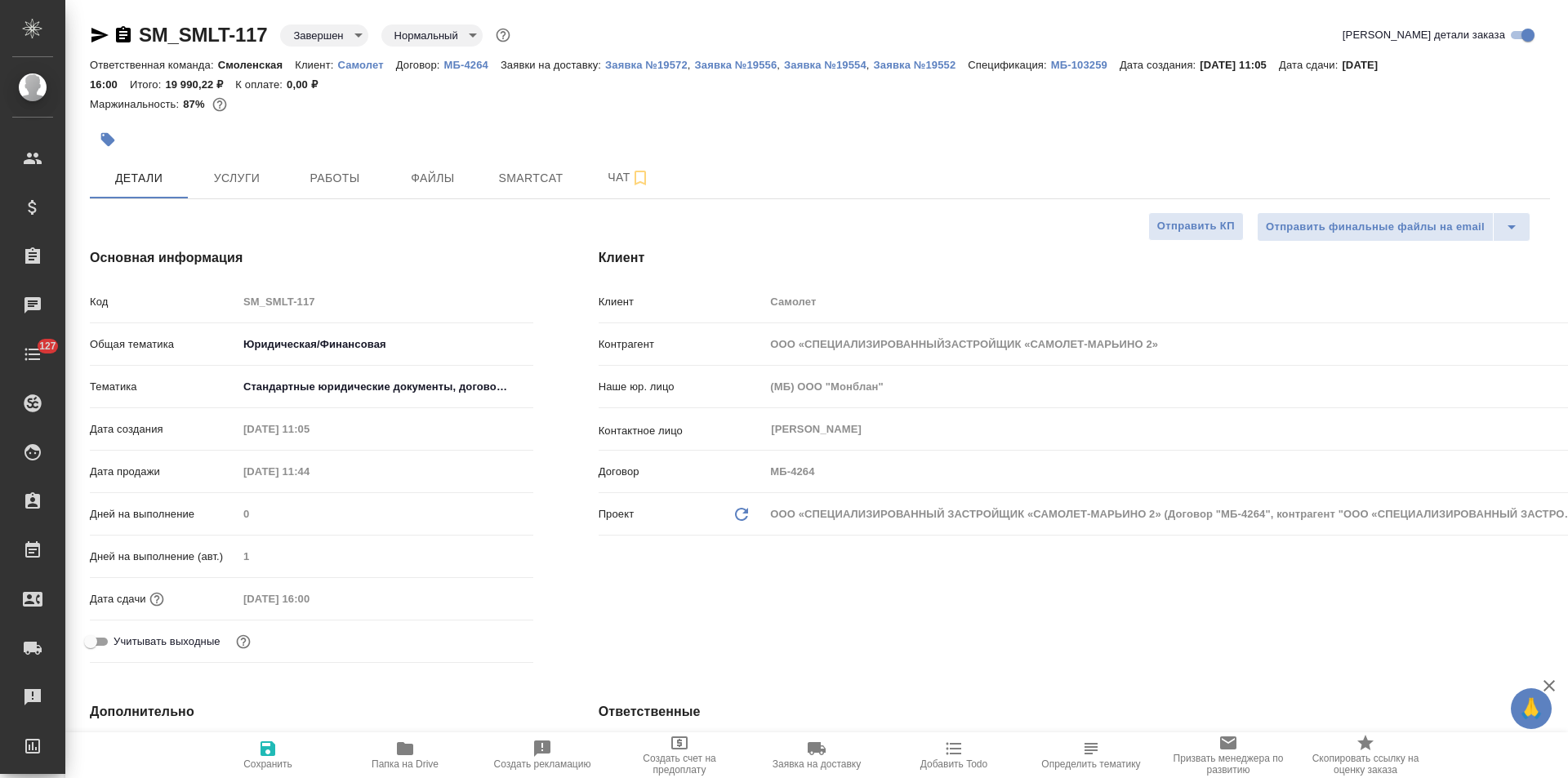
type textarea "x"
type input "ООО «СПЕЦИАЛИЗИРОВАННЫЙЗАСТРОЙЩИК «САМОЛЕТ-МАРЬИНО 2»"
type textarea "x"
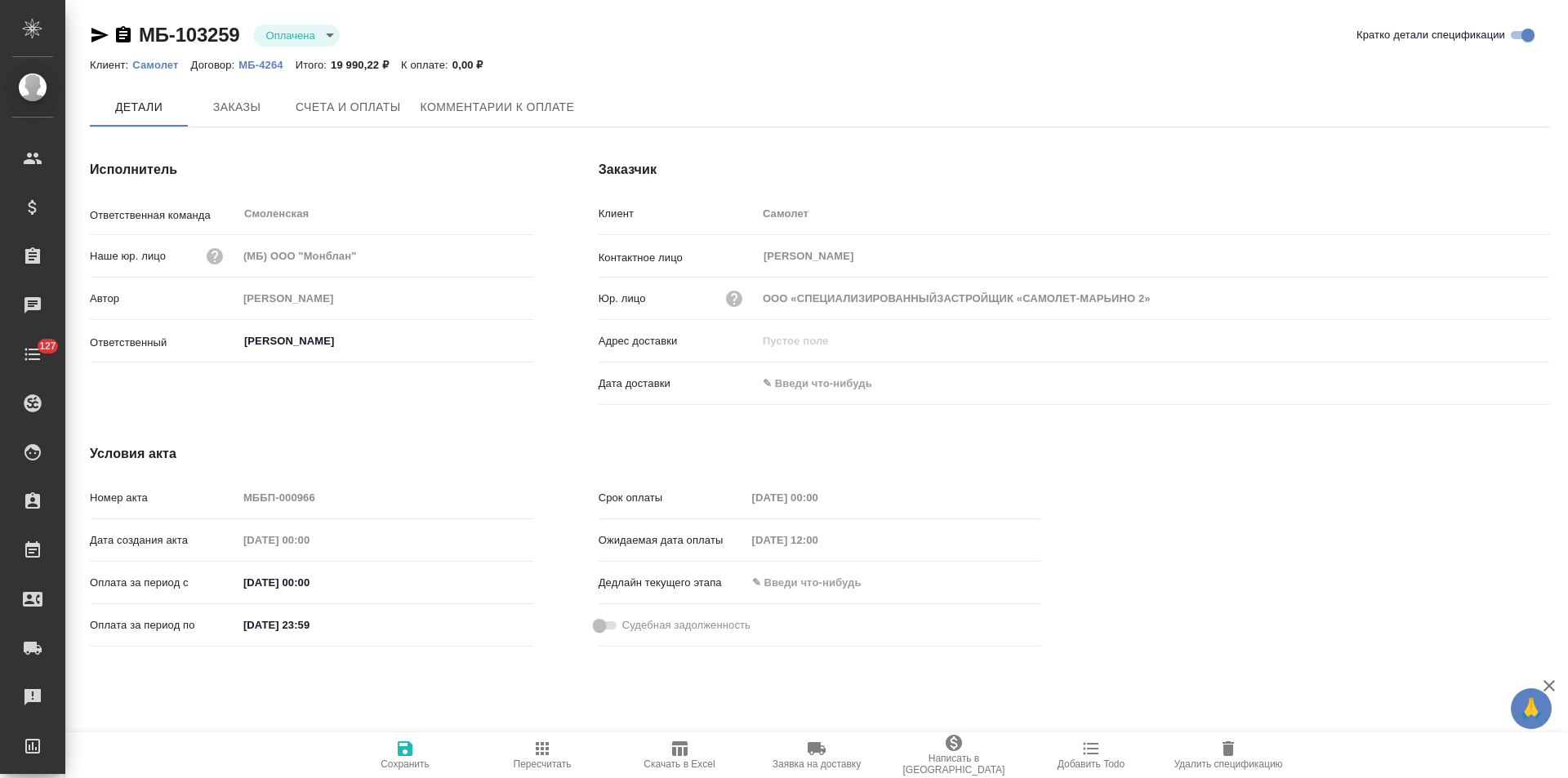
type input "ООО «СПЕЦИАЛИЗИРОВАННЫЙЗАСТРОЙЩИК «САМОЛЕТ-МАРЬИНО 2»"
click at [346, 116] on span "Счета и оплаты" at bounding box center [348, 108] width 106 height 20
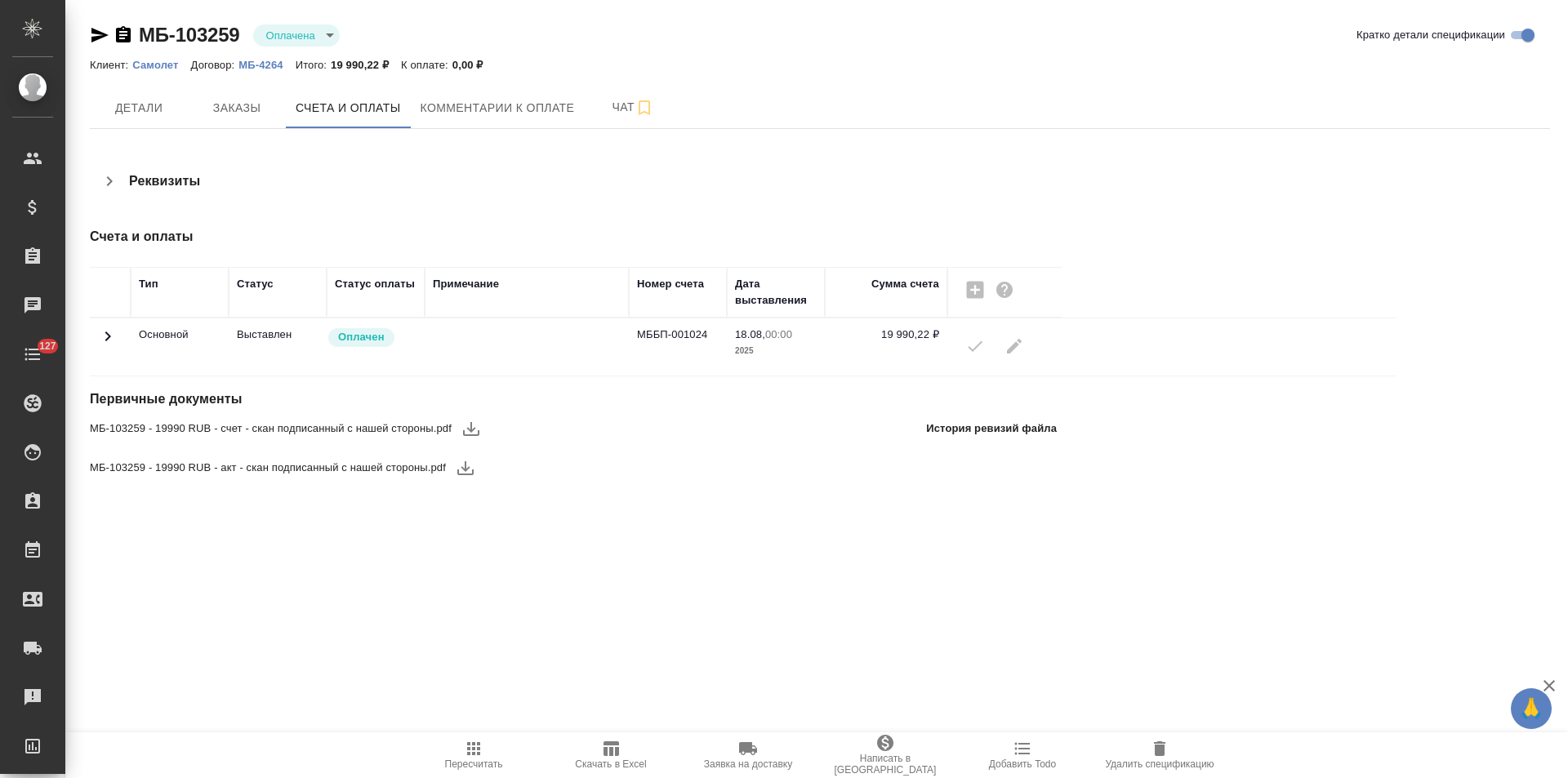
click at [111, 340] on icon at bounding box center [108, 337] width 20 height 20
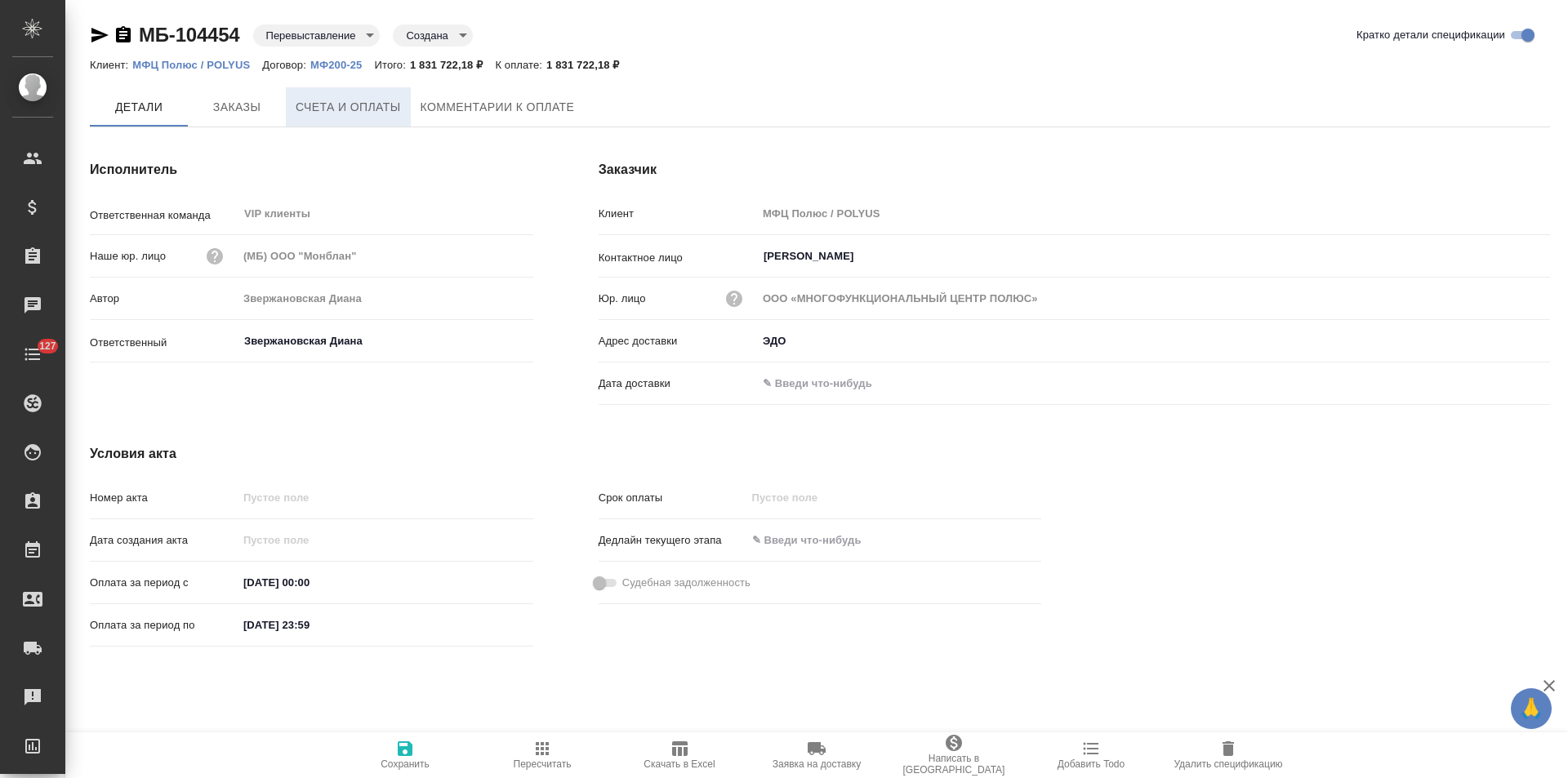
click at [351, 114] on span "Счета и оплаты" at bounding box center [348, 107] width 106 height 20
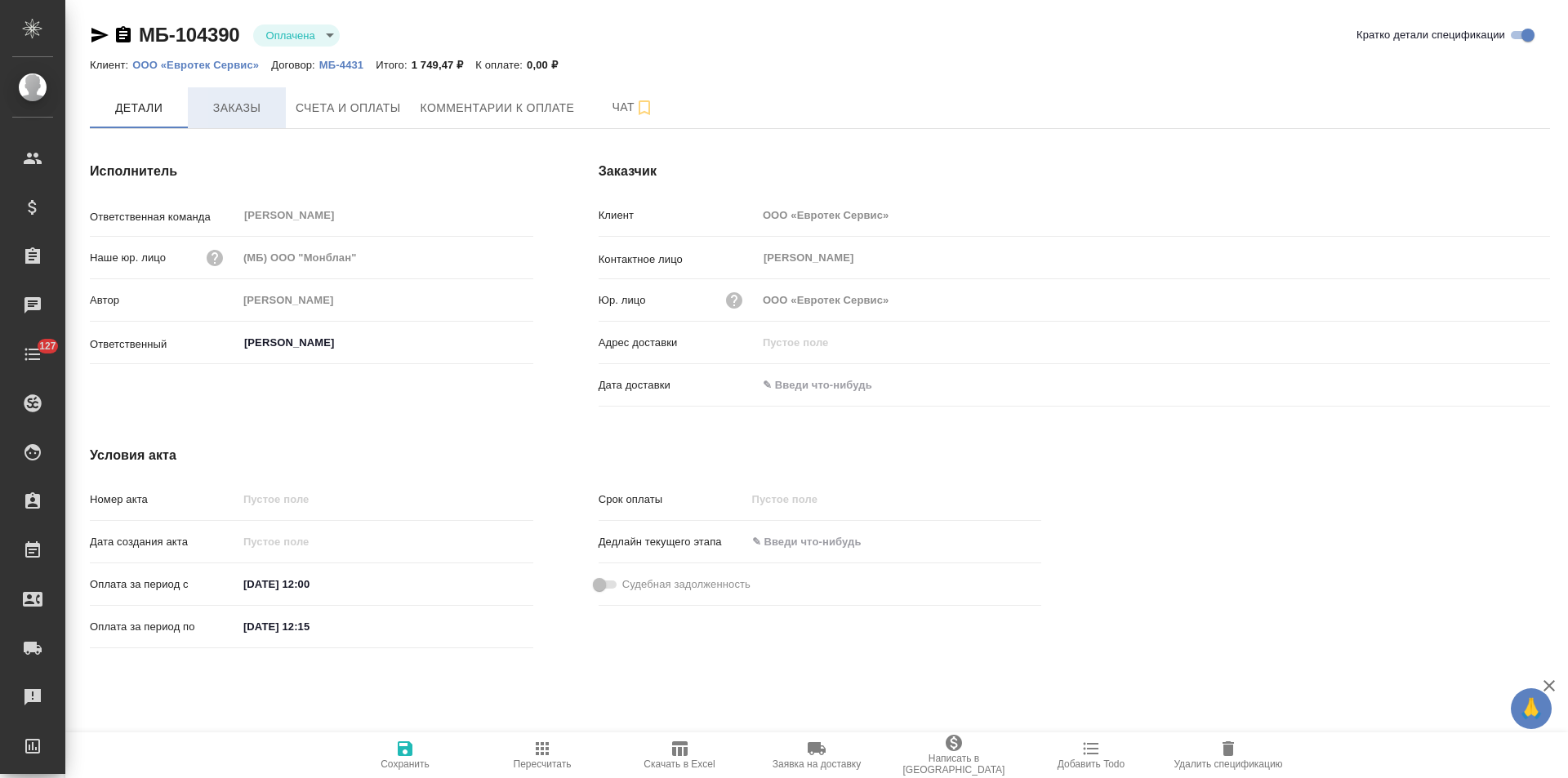
click at [247, 97] on button "Заказы" at bounding box center [237, 107] width 98 height 41
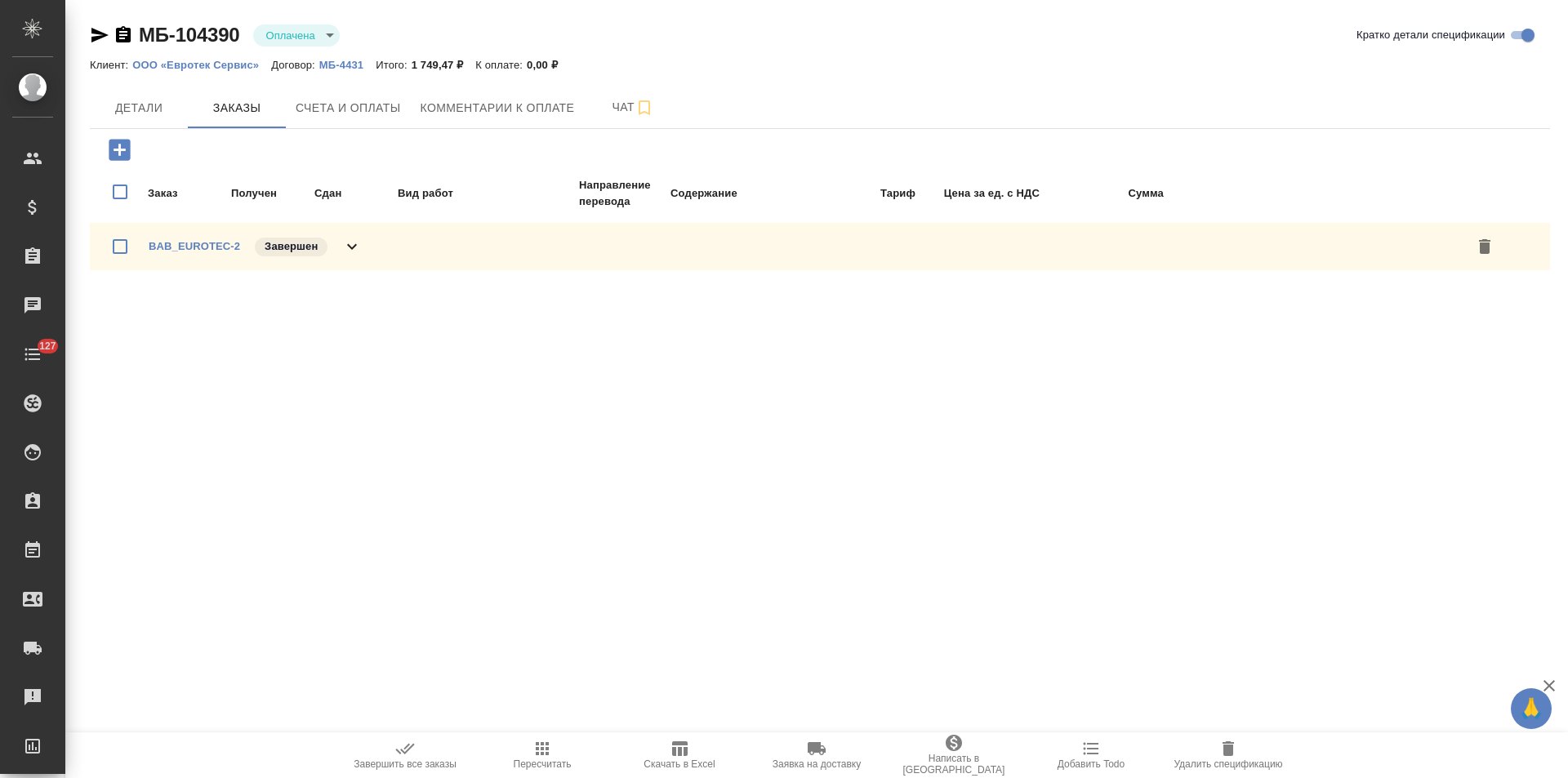
click at [367, 246] on div "BAB_EUROTEC-2 Завершен" at bounding box center [820, 247] width 1460 height 47
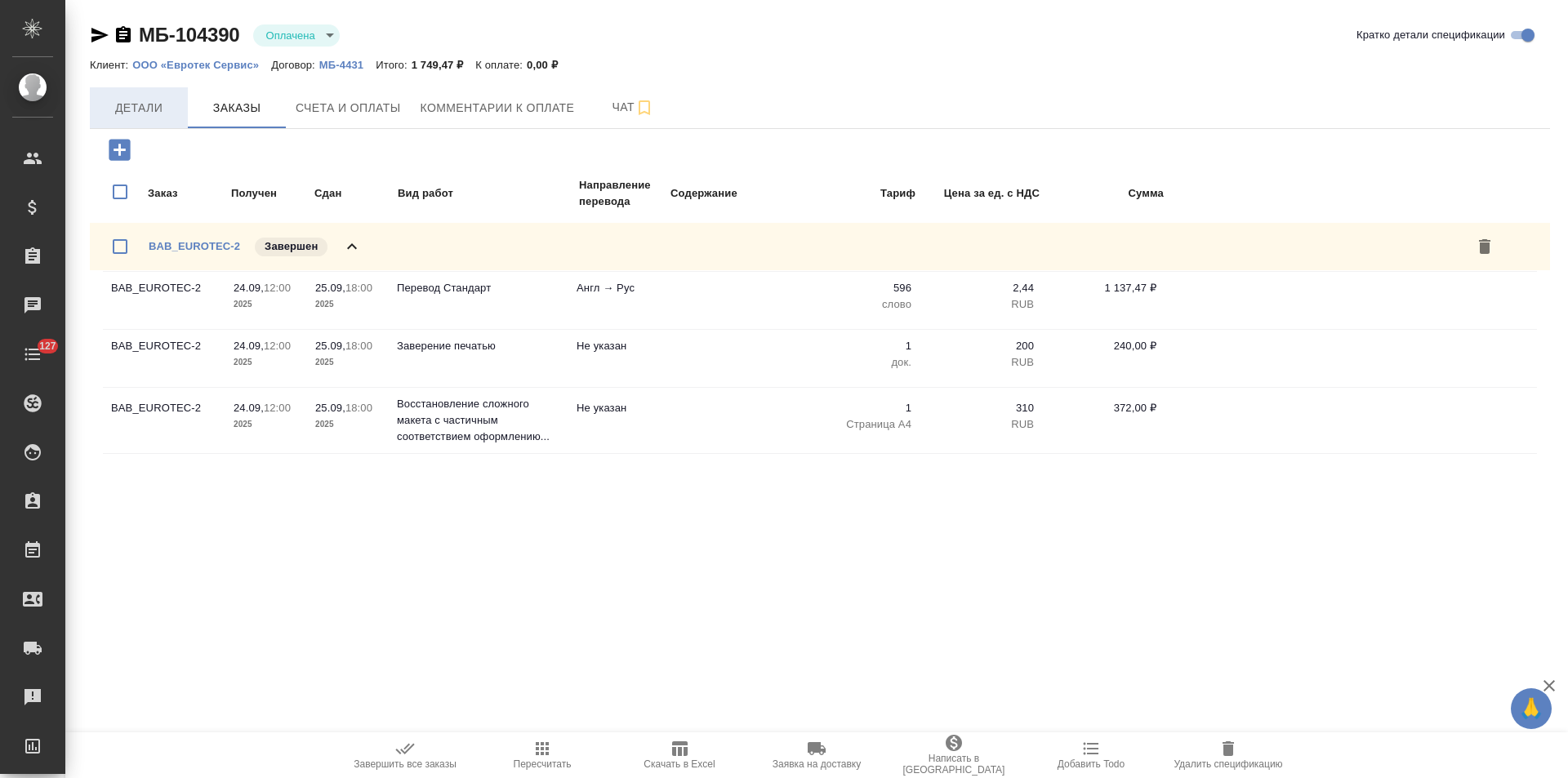
click at [145, 105] on span "Детали" at bounding box center [138, 108] width 78 height 20
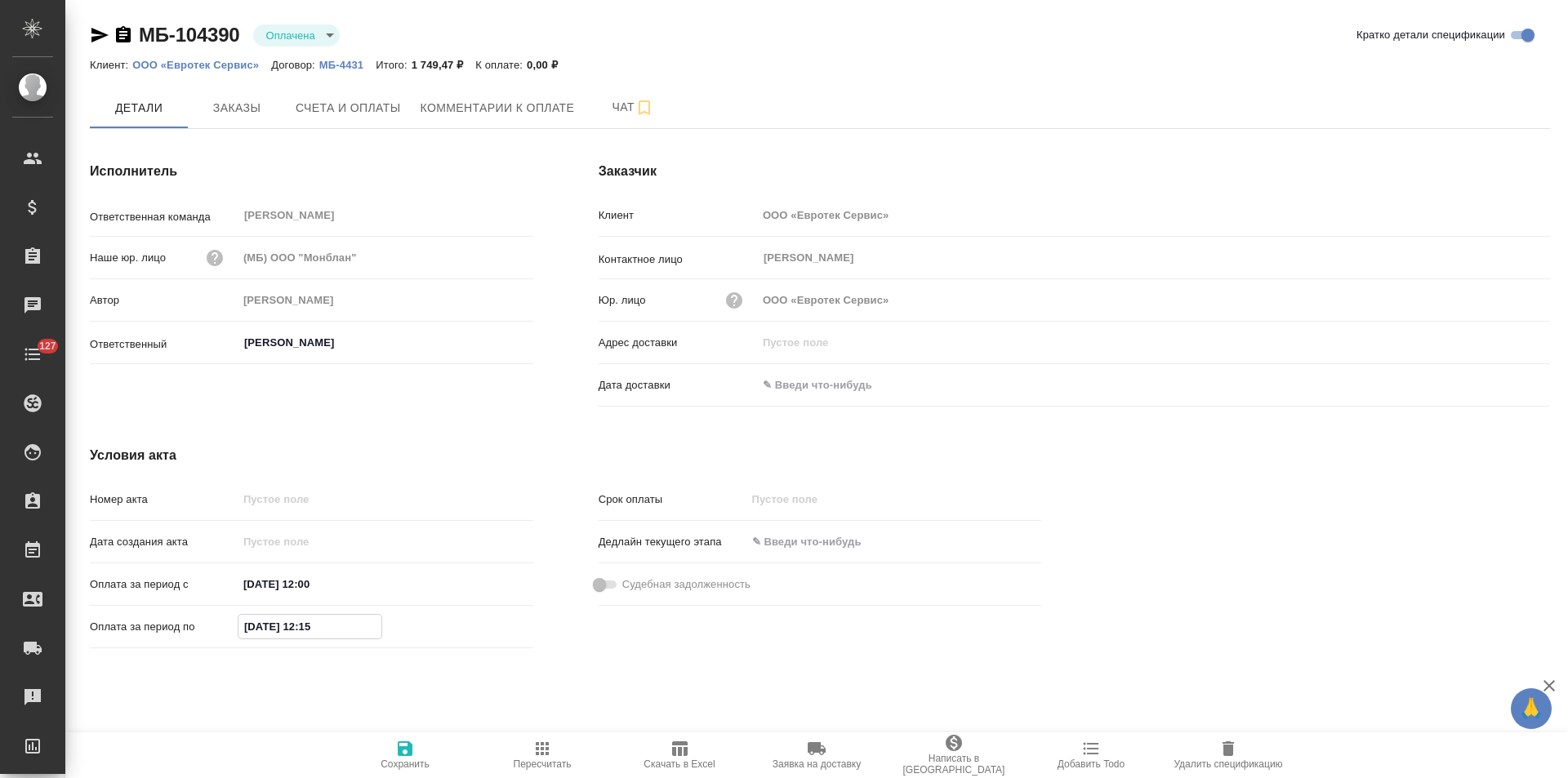
click at [256, 631] on input "[DATE] 12:15" at bounding box center [310, 627] width 143 height 24
type input "[DATE] 12:15"
click at [415, 748] on span "Сохранить" at bounding box center [405, 754] width 118 height 31
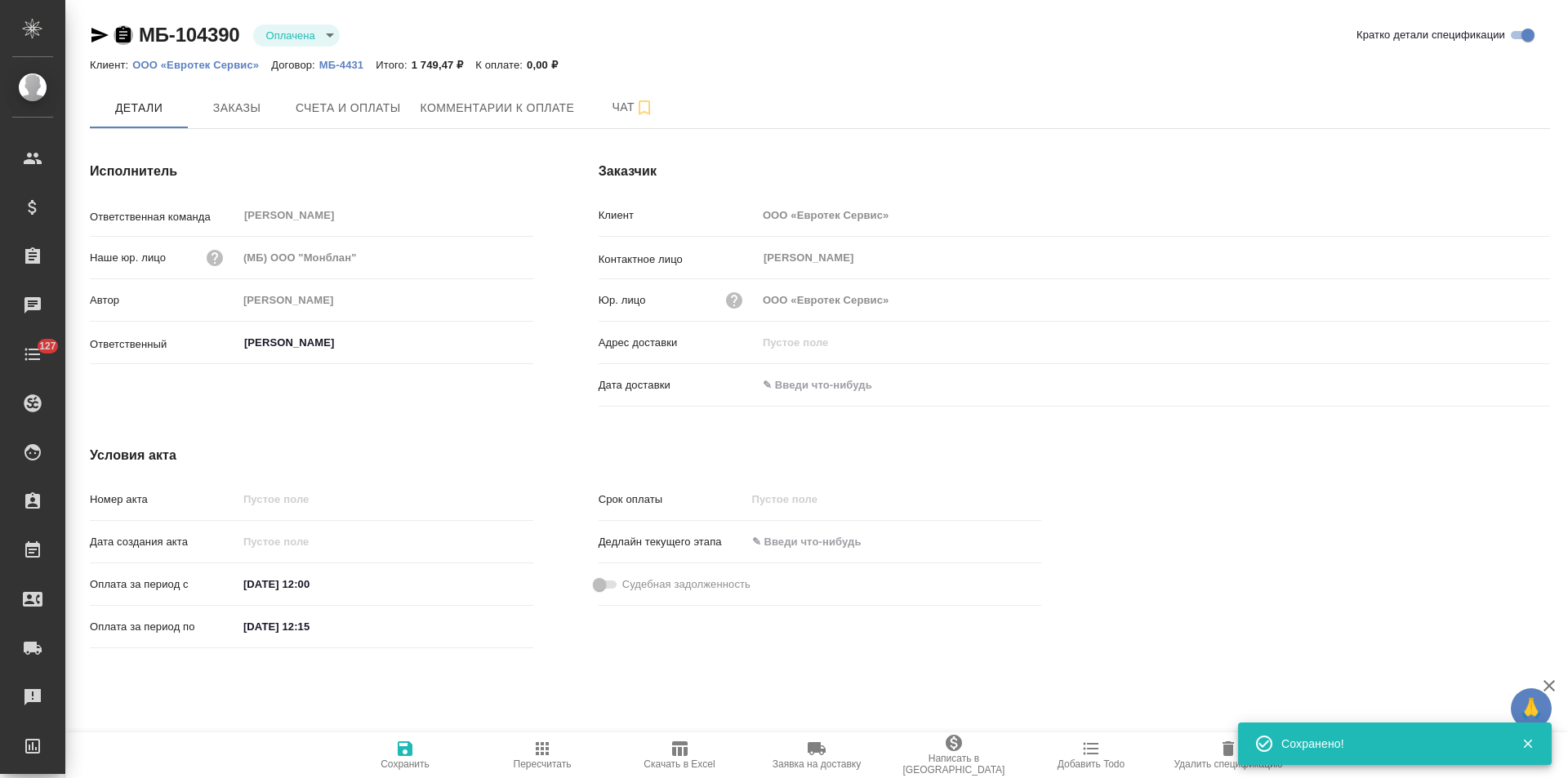
click at [125, 36] on icon "button" at bounding box center [124, 36] width 20 height 20
click at [337, 63] on p "МБ-4431" at bounding box center [347, 65] width 56 height 12
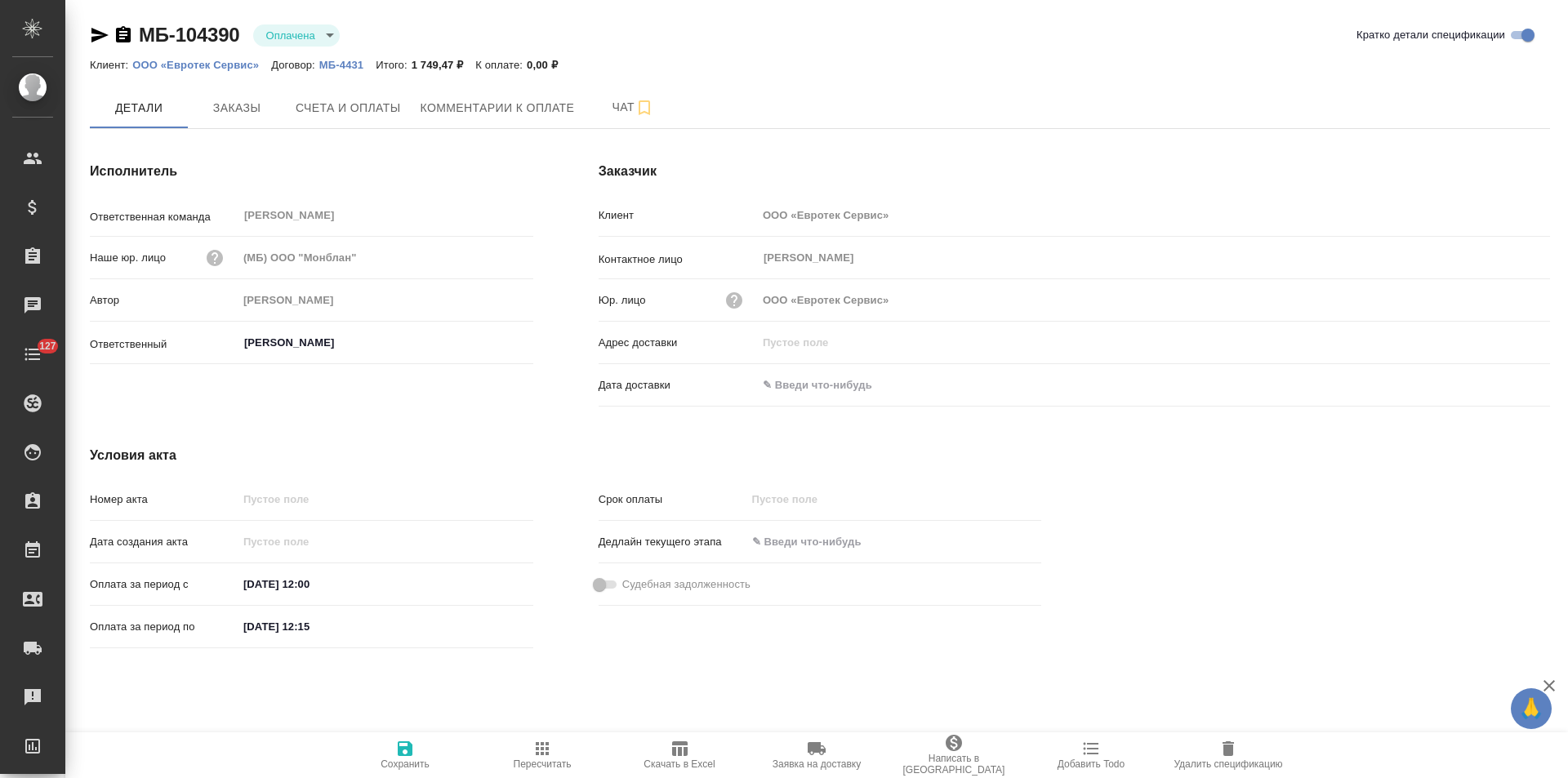
click at [128, 36] on icon "button" at bounding box center [123, 35] width 15 height 16
click at [398, 110] on span "Счета и оплаты" at bounding box center [348, 108] width 106 height 20
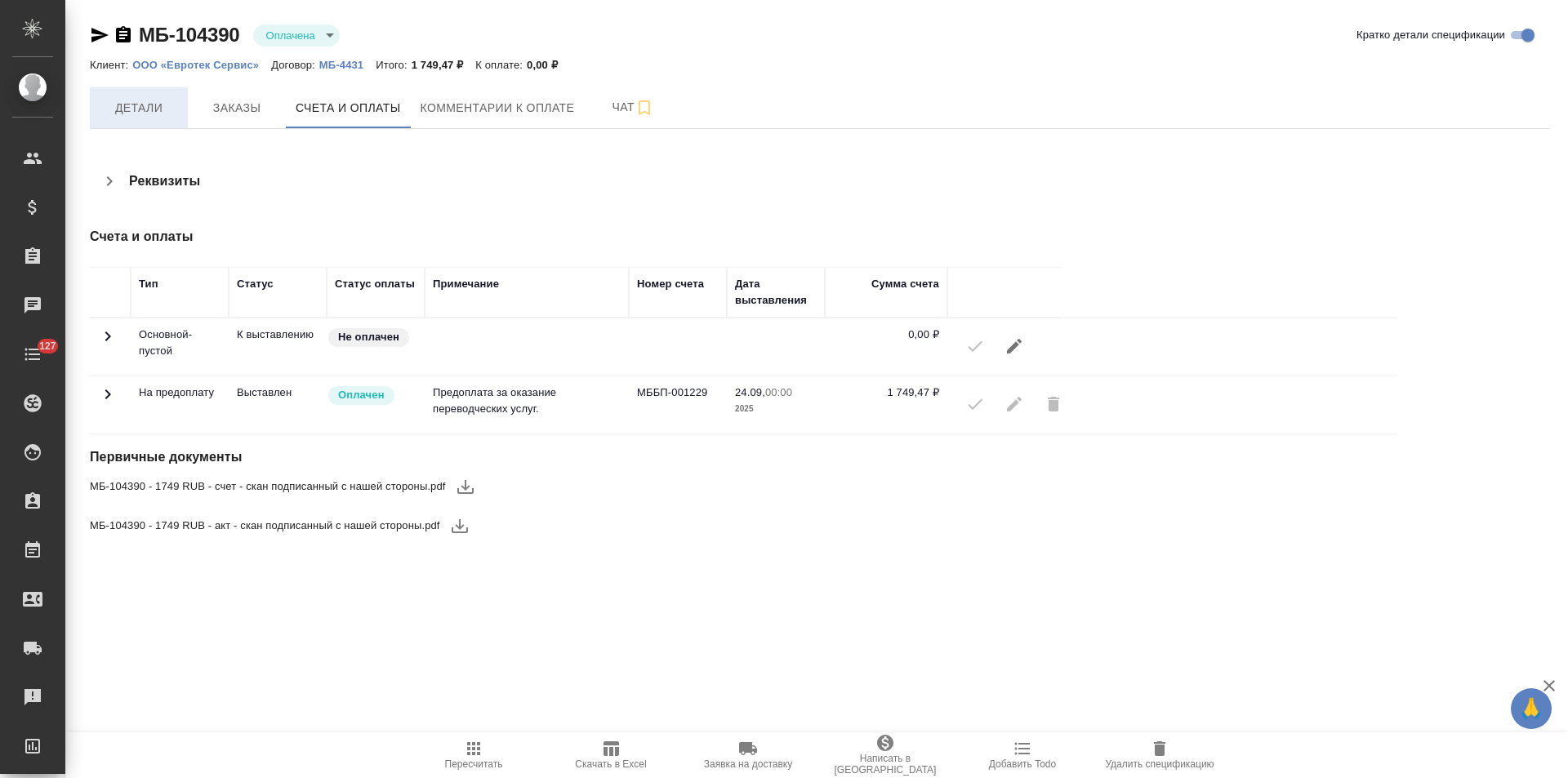
click at [142, 110] on span "Детали" at bounding box center [138, 108] width 78 height 20
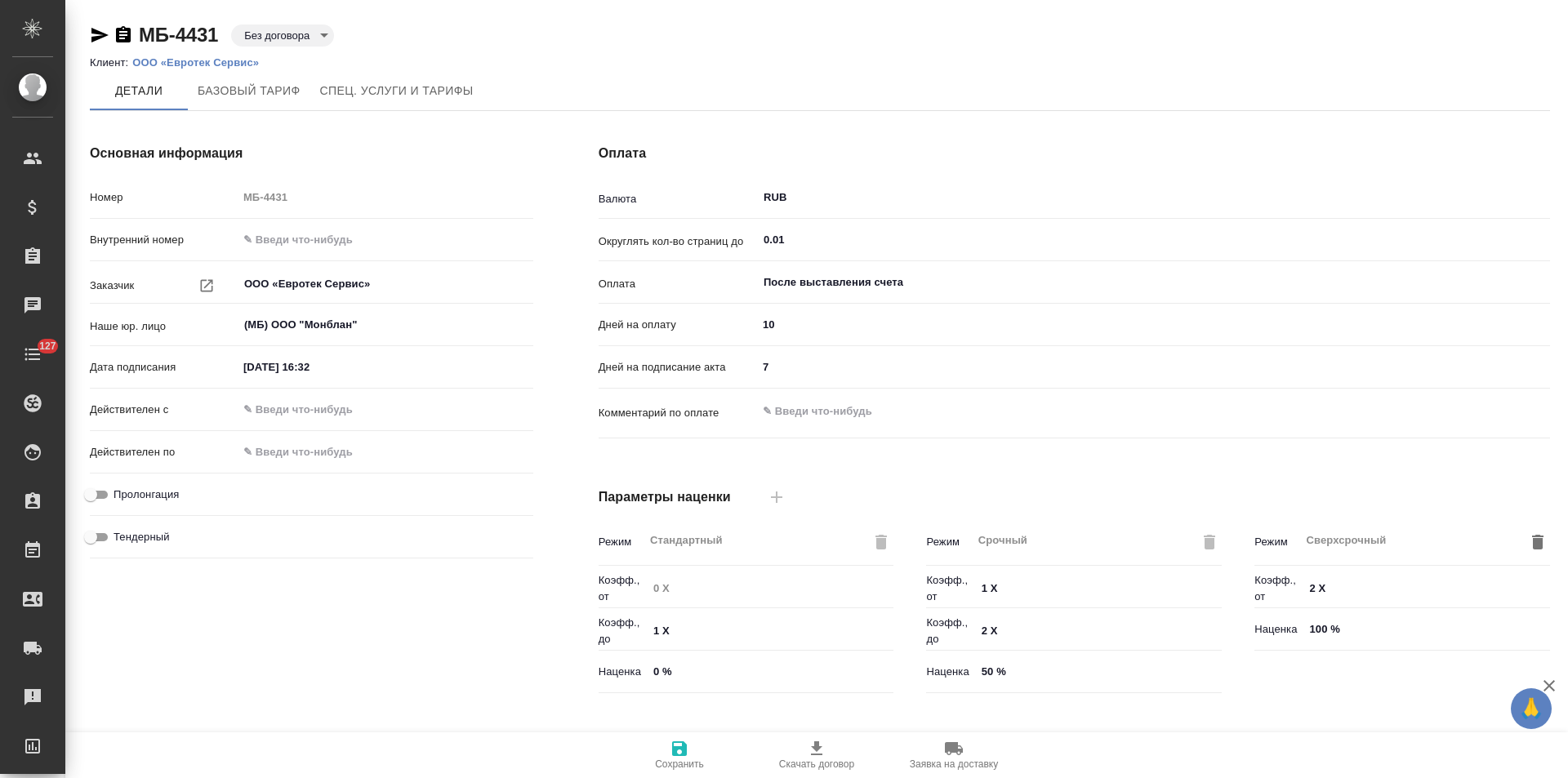
type input "Прайс_2025_филиалы"
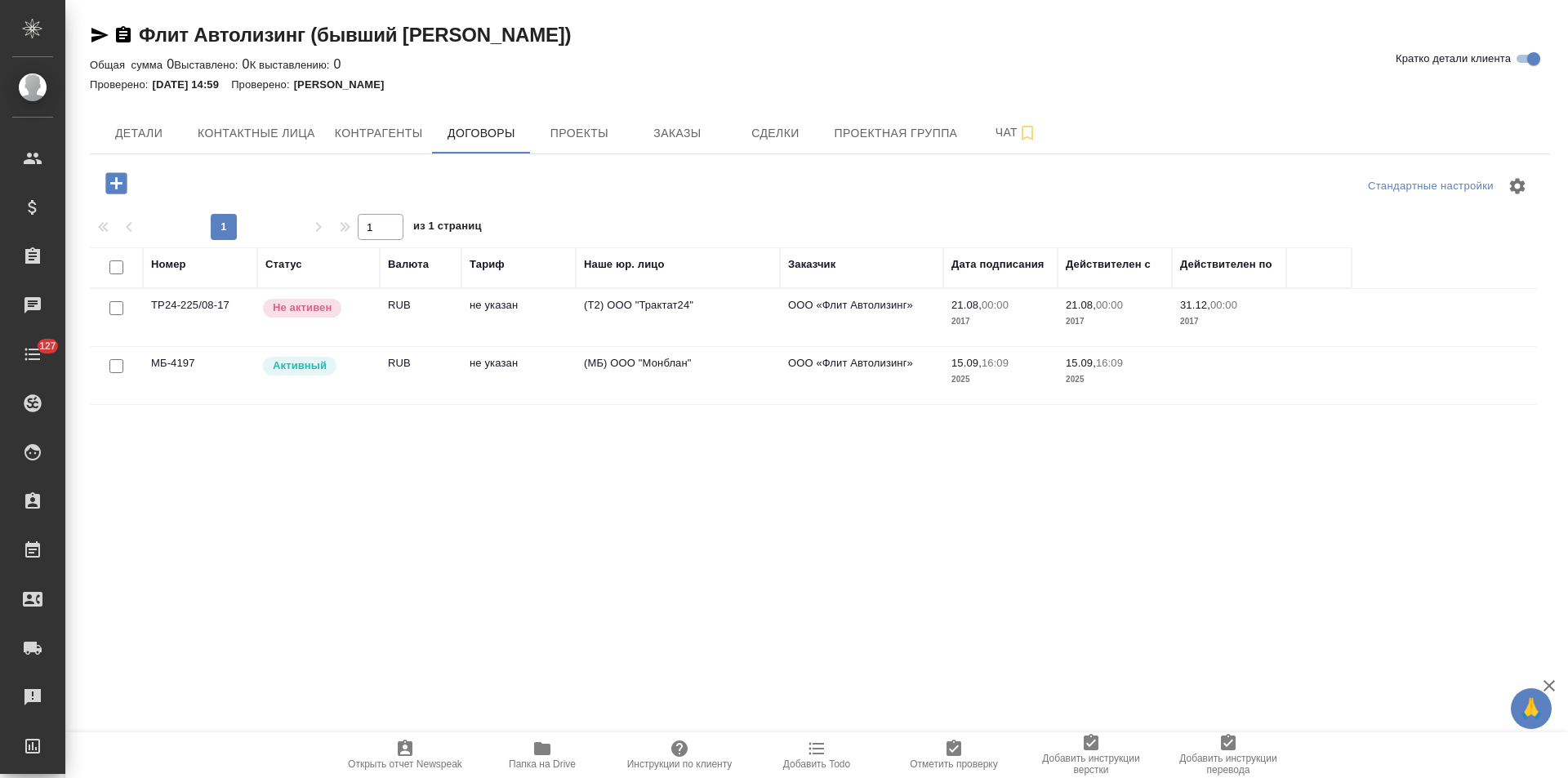
click at [817, 382] on td "ООО «Флит Автолизинг»" at bounding box center [861, 375] width 163 height 57
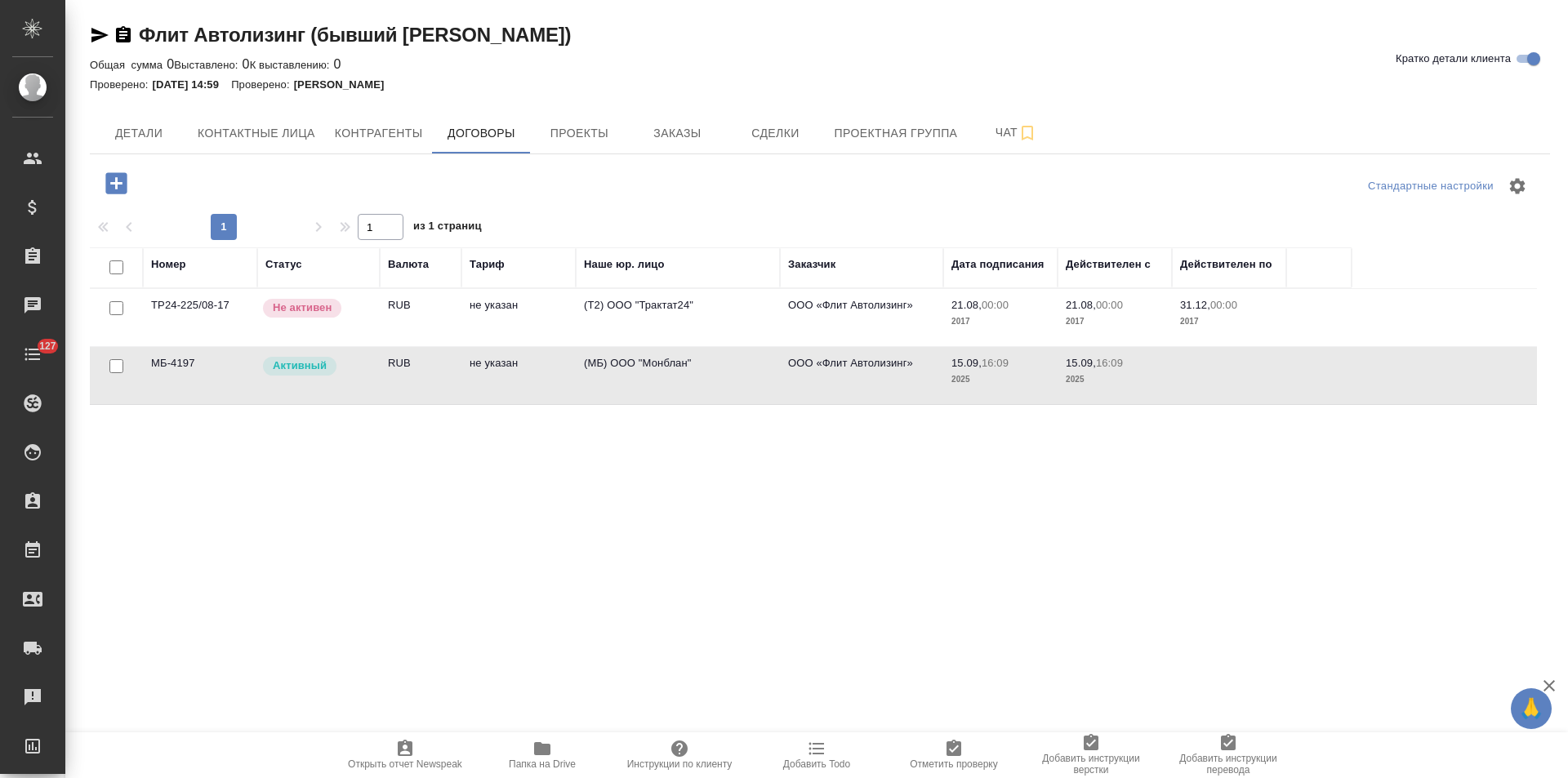
click at [817, 382] on td "ООО «Флит Автолизинг»" at bounding box center [861, 375] width 163 height 57
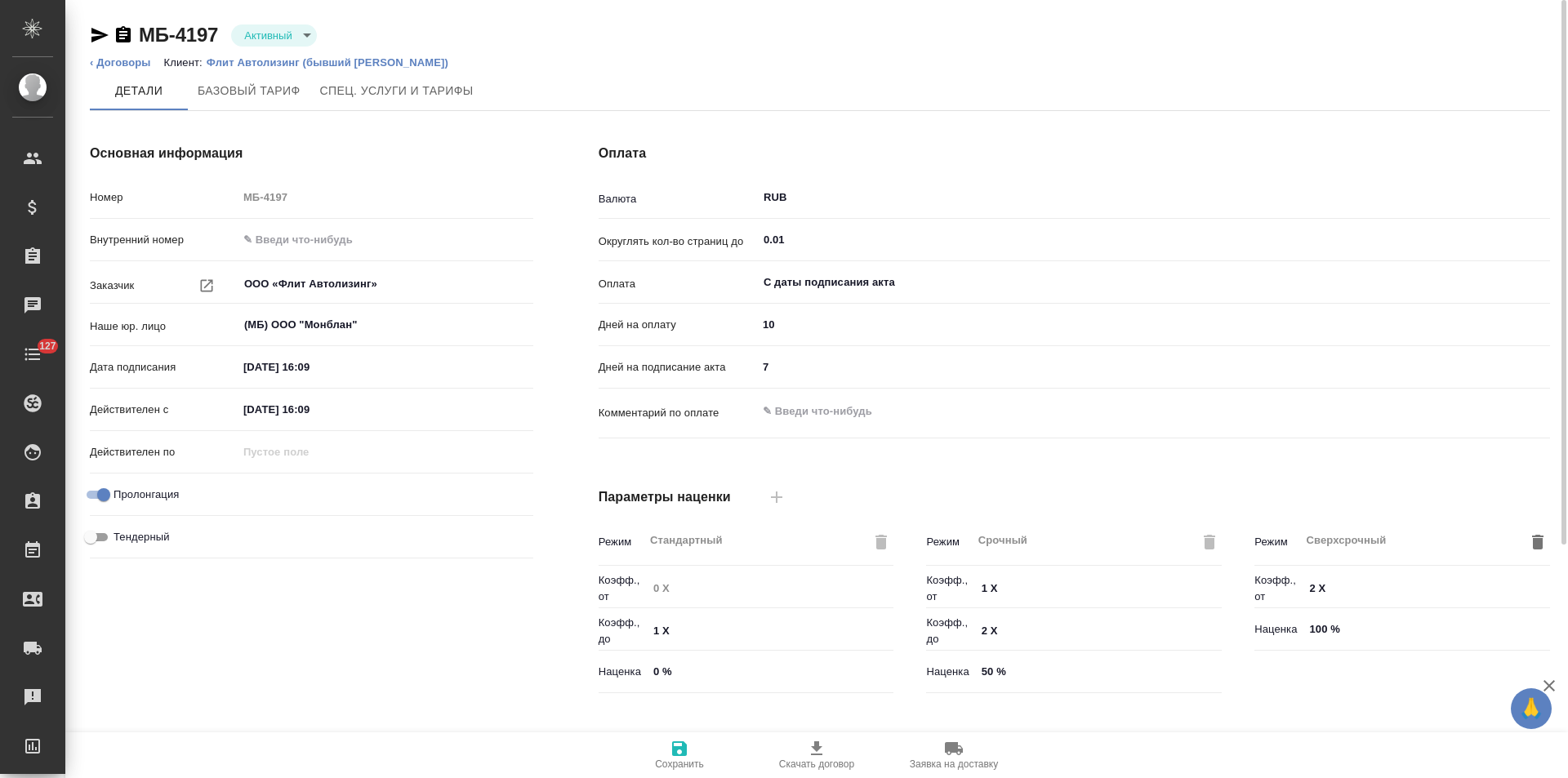
click at [556, 169] on div "Основная информация Номер МБ-4197 Внутренний номер Заказчик ООО «Флит Автолизин…" at bounding box center [312, 422] width 508 height 621
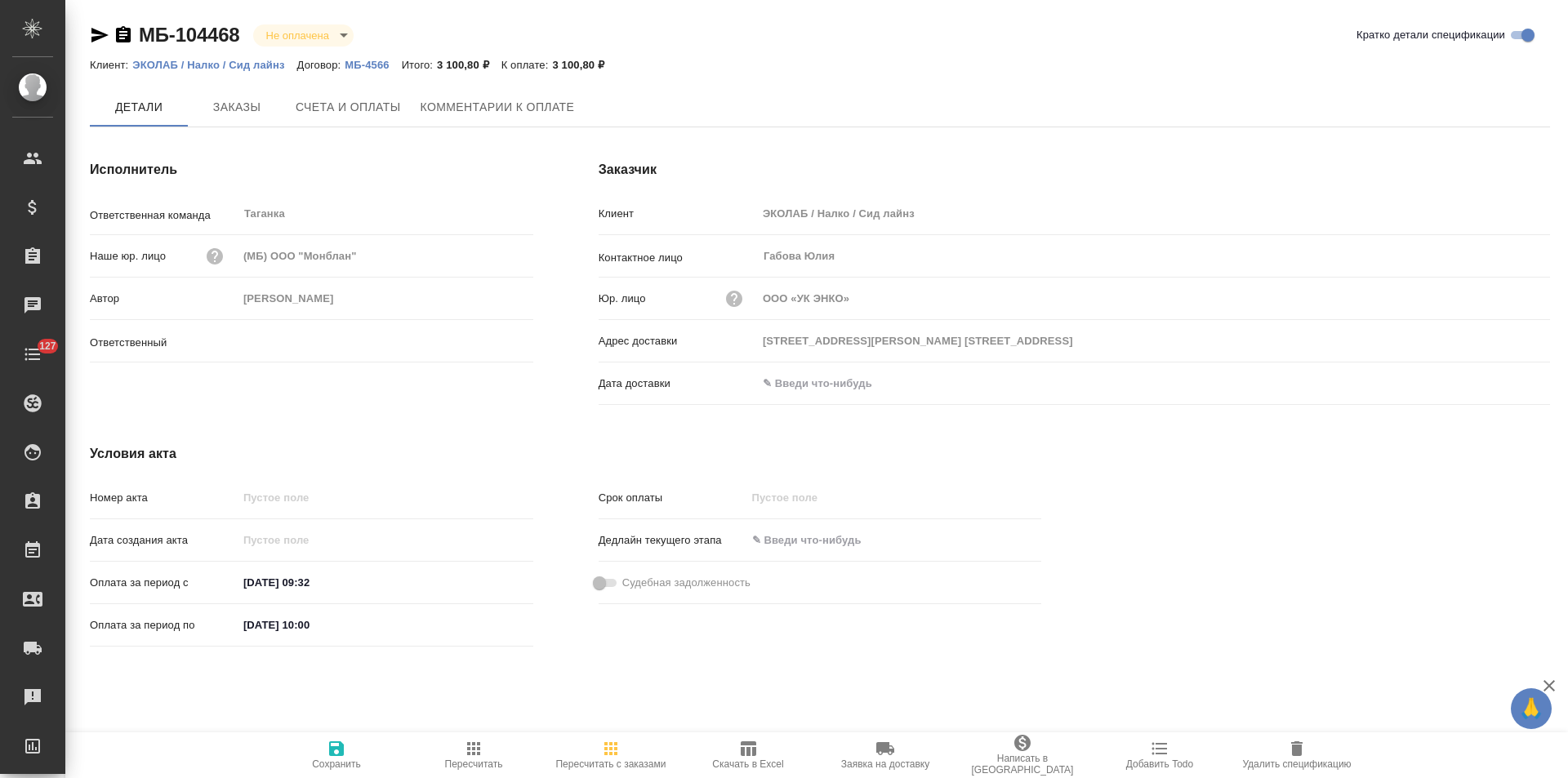
type input "Прохорова Анастасия"
click at [361, 65] on p "МБ-4566" at bounding box center [373, 65] width 56 height 12
click at [122, 36] on icon "button" at bounding box center [123, 35] width 15 height 16
click at [342, 125] on button "Счета и оплаты" at bounding box center [348, 107] width 125 height 41
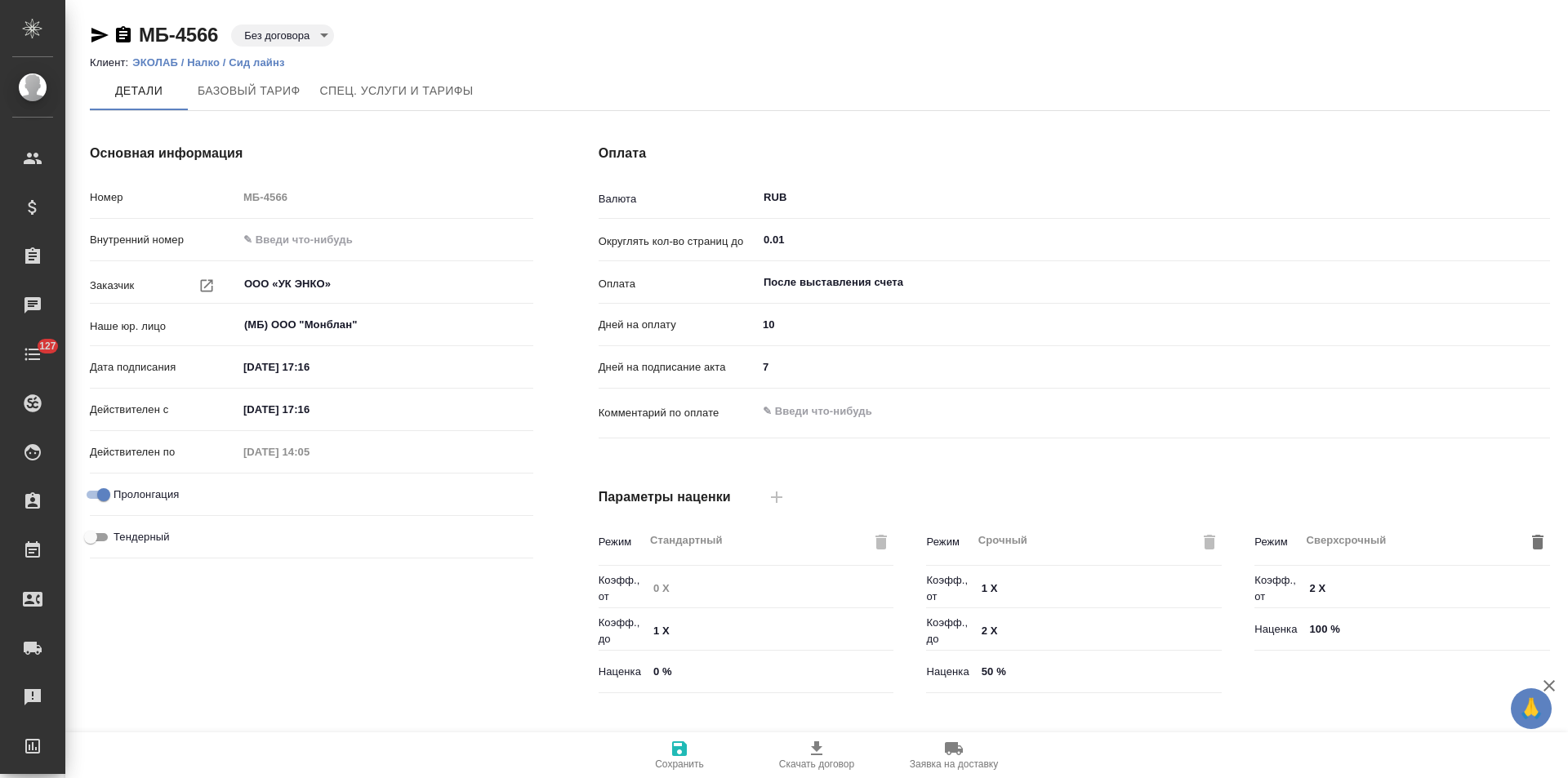
type input "Прайс_2025_филиалы"
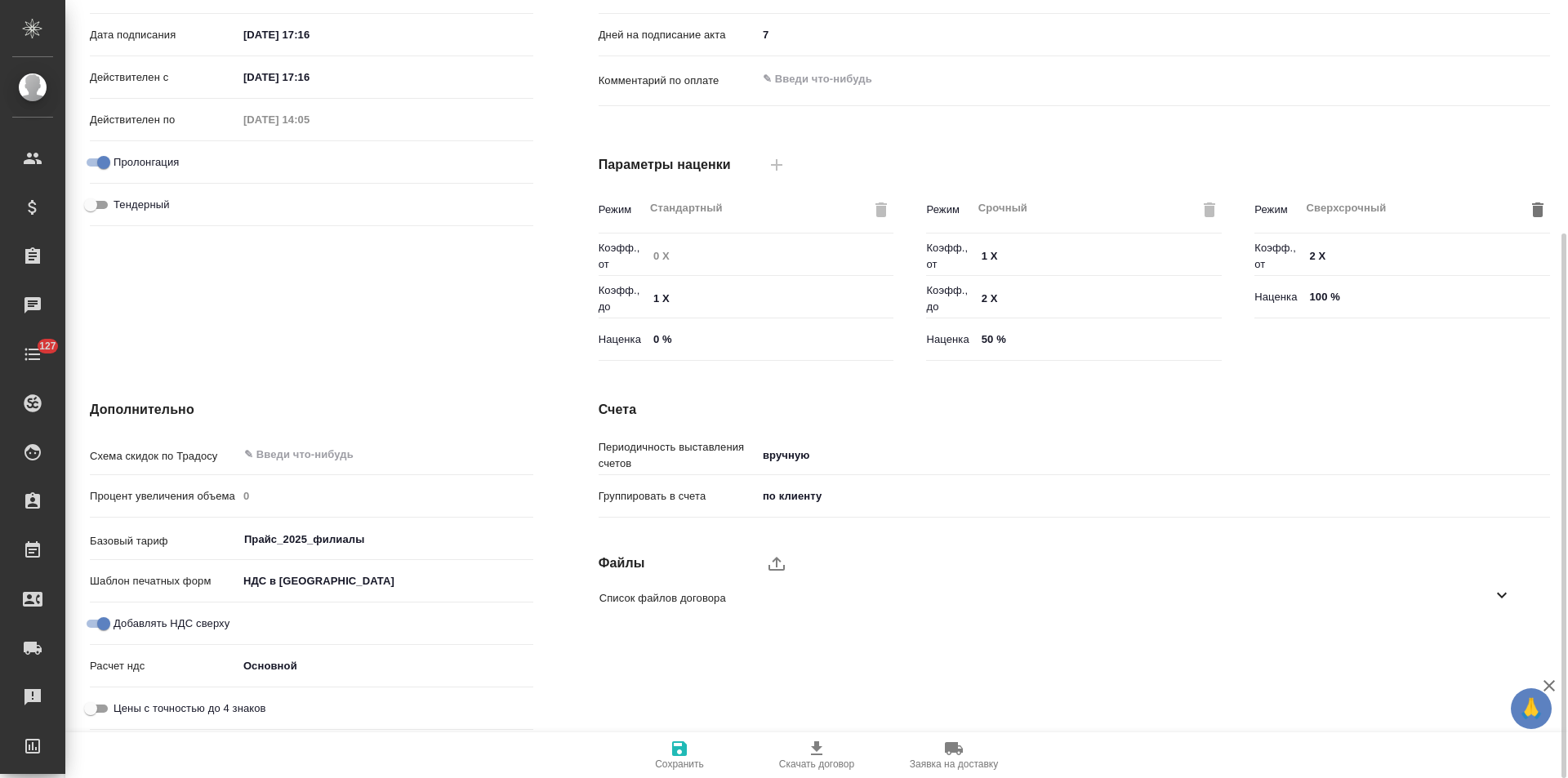
click at [1499, 589] on icon at bounding box center [1502, 596] width 20 height 20
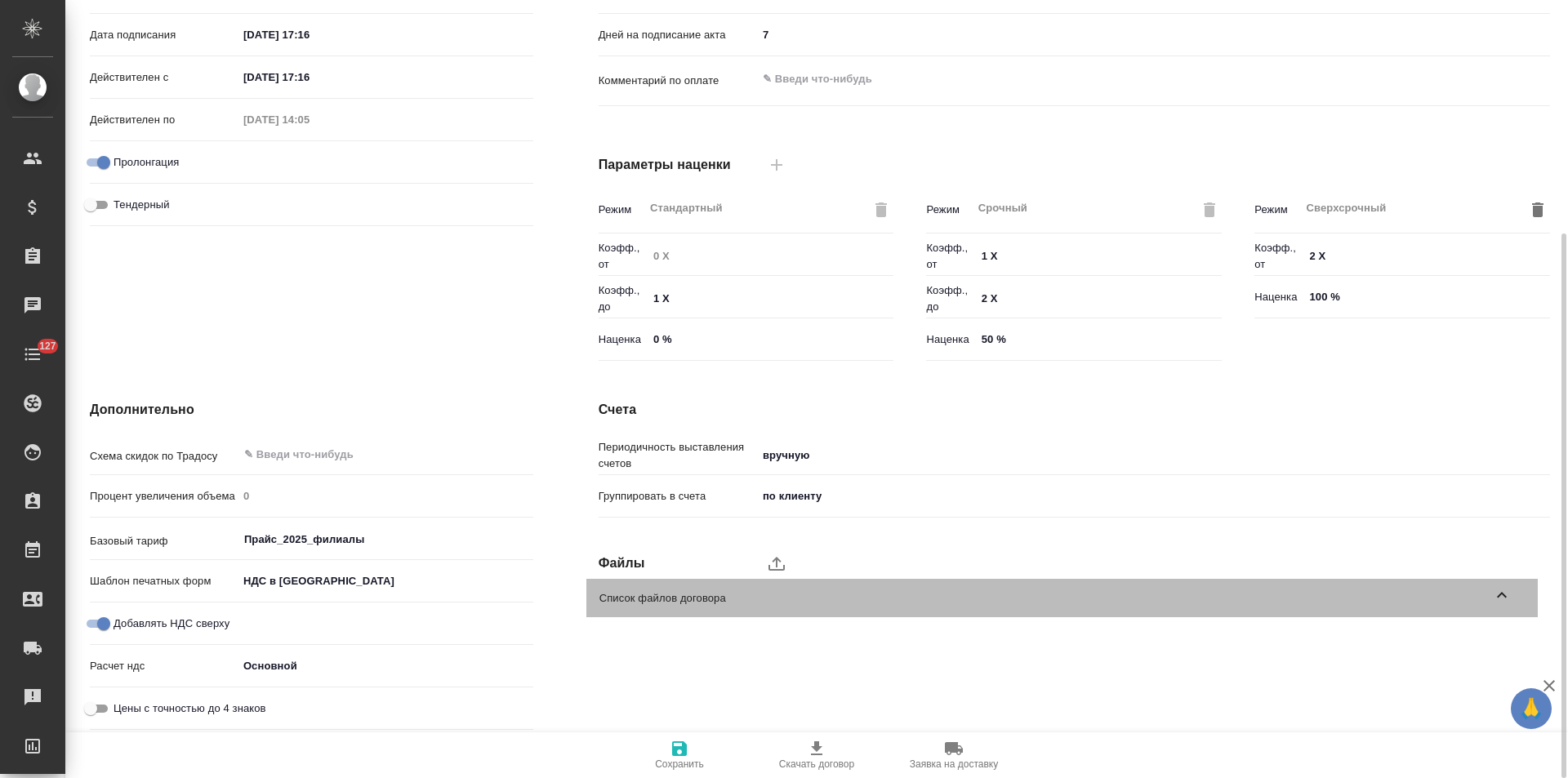
click at [1499, 589] on icon at bounding box center [1502, 596] width 20 height 20
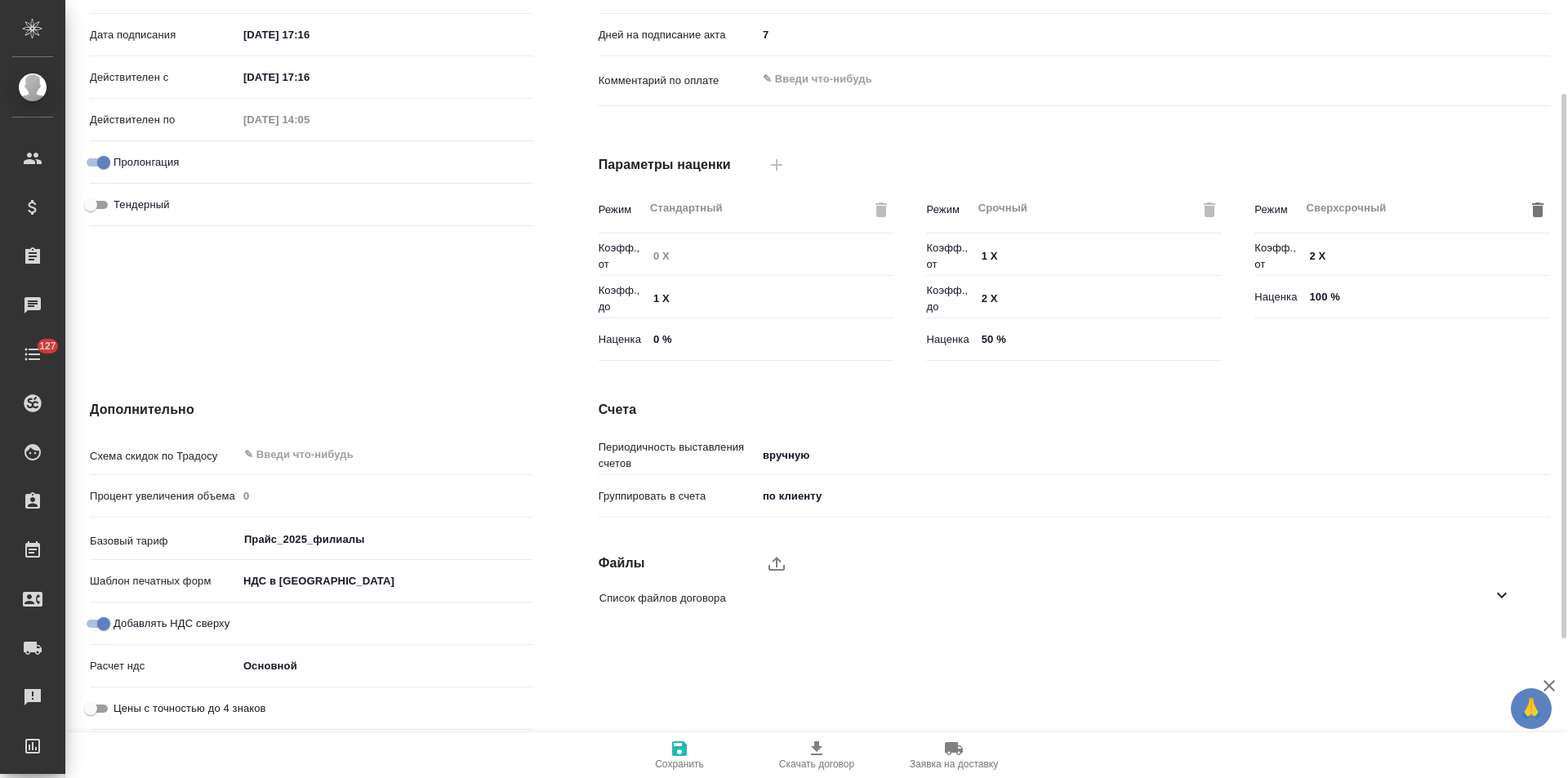
scroll to position [0, 0]
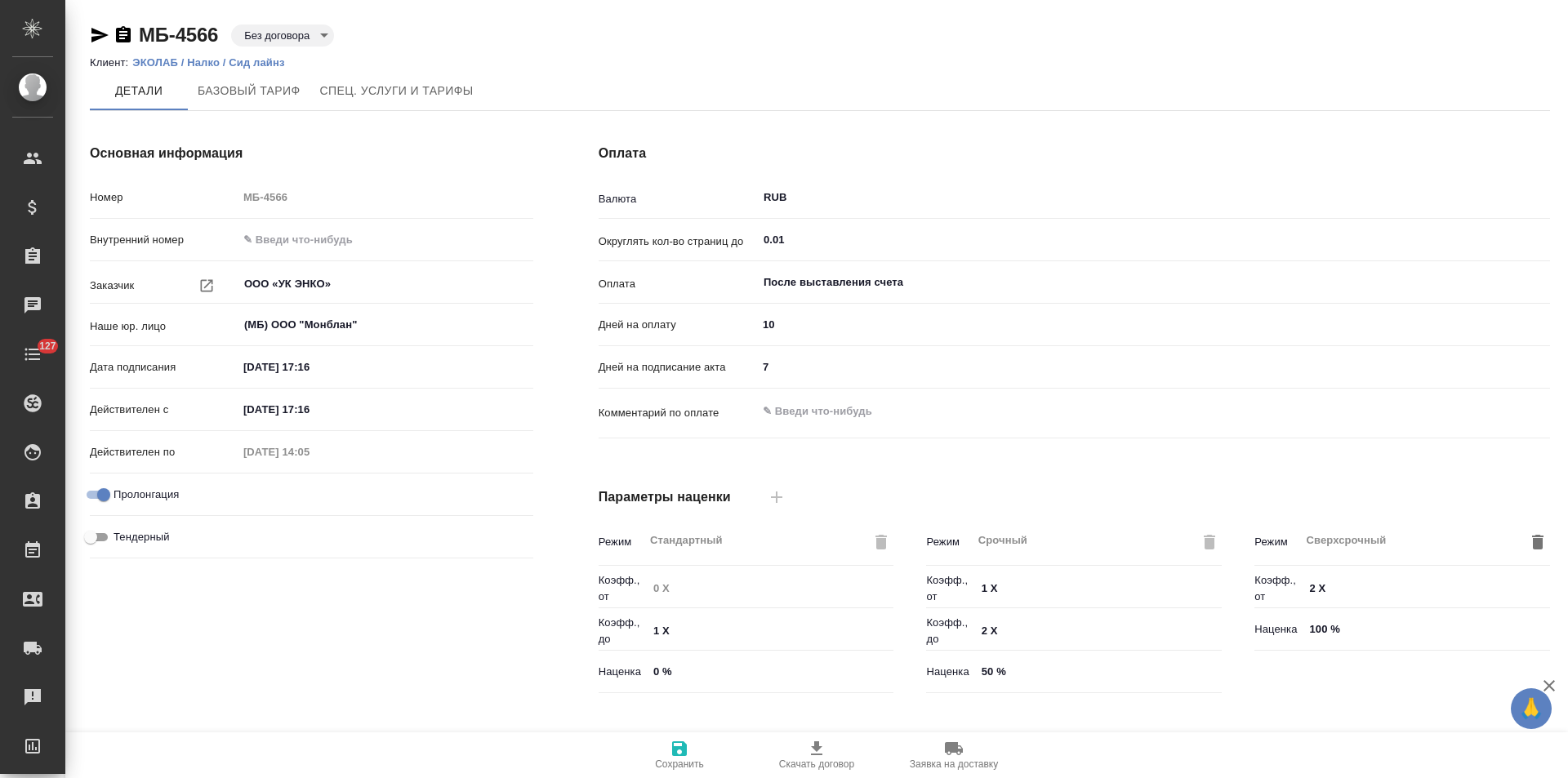
click at [238, 67] on p "ЭКОЛАБ / Налко / Сид лайнз" at bounding box center [214, 62] width 164 height 12
click at [90, 495] on input "Пролонгация" at bounding box center [104, 495] width 59 height 20
checkbox input "false"
click at [351, 447] on input "27.11.2026 14:05" at bounding box center [309, 452] width 143 height 24
click at [519, 451] on icon "button" at bounding box center [523, 450] width 10 height 10
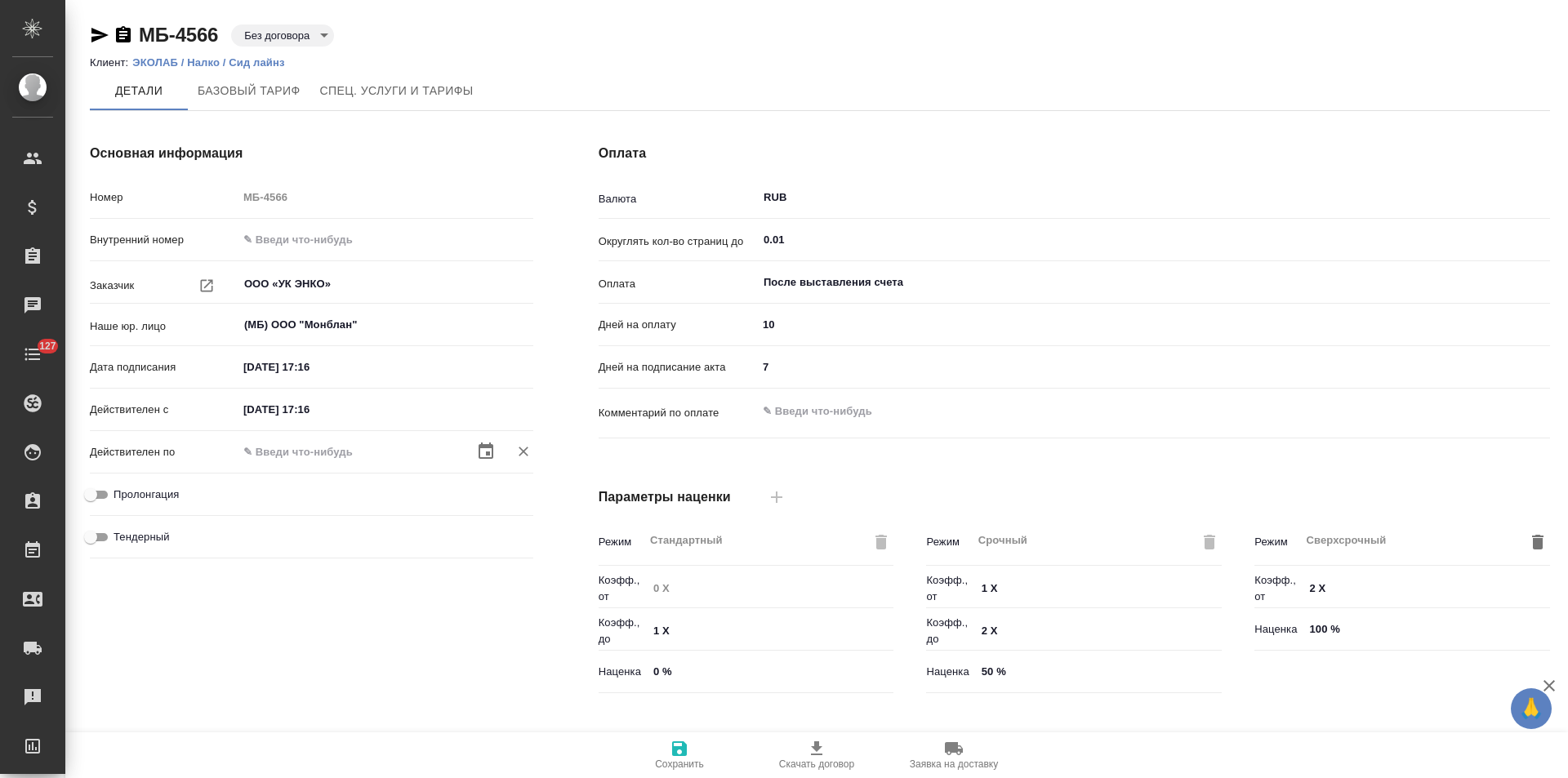
click at [352, 406] on input "23.09.2025 17:16" at bounding box center [309, 410] width 143 height 24
click at [579, 459] on div "Оплата Валюта RUB ​ Округлять кол-во страниц до 0.01 ​ Оплата После выставления…" at bounding box center [1074, 422] width 1017 height 621
click at [673, 764] on span "Сохранить" at bounding box center [680, 764] width 49 height 12
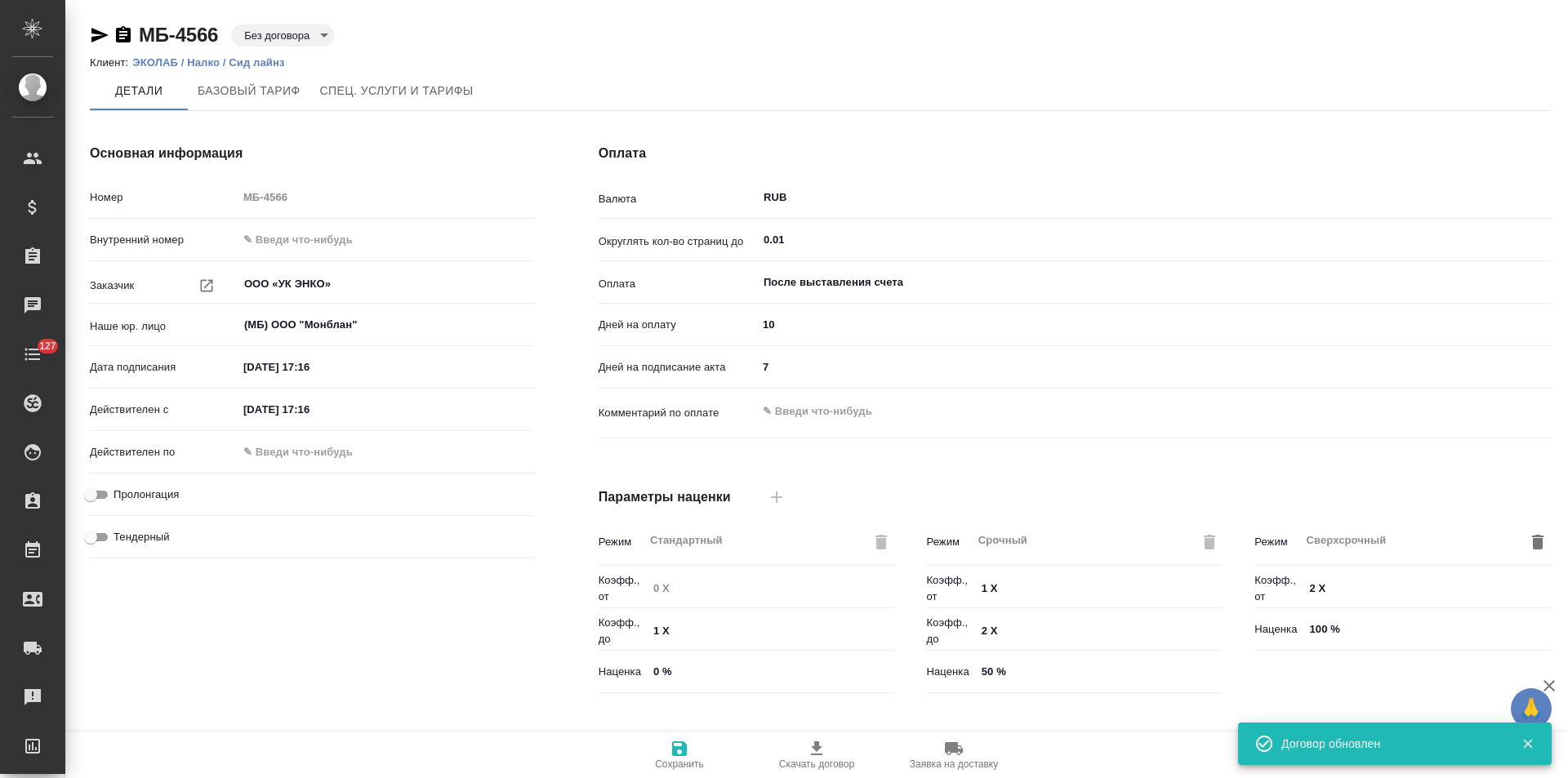
type input "Прайс_2025_филиалы"
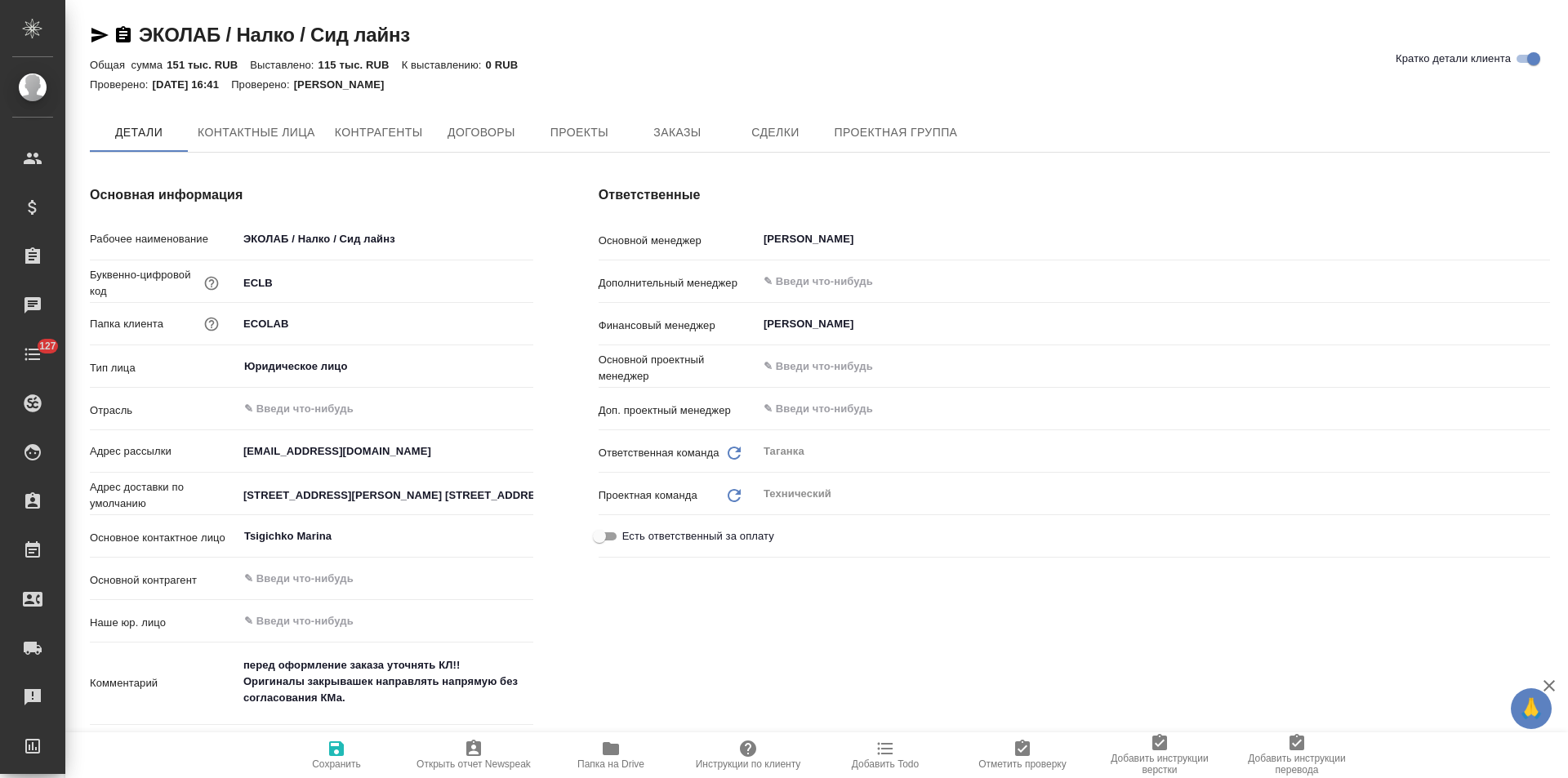
type textarea "x"
click at [989, 148] on button "Чат" at bounding box center [1016, 133] width 98 height 41
type textarea "x"
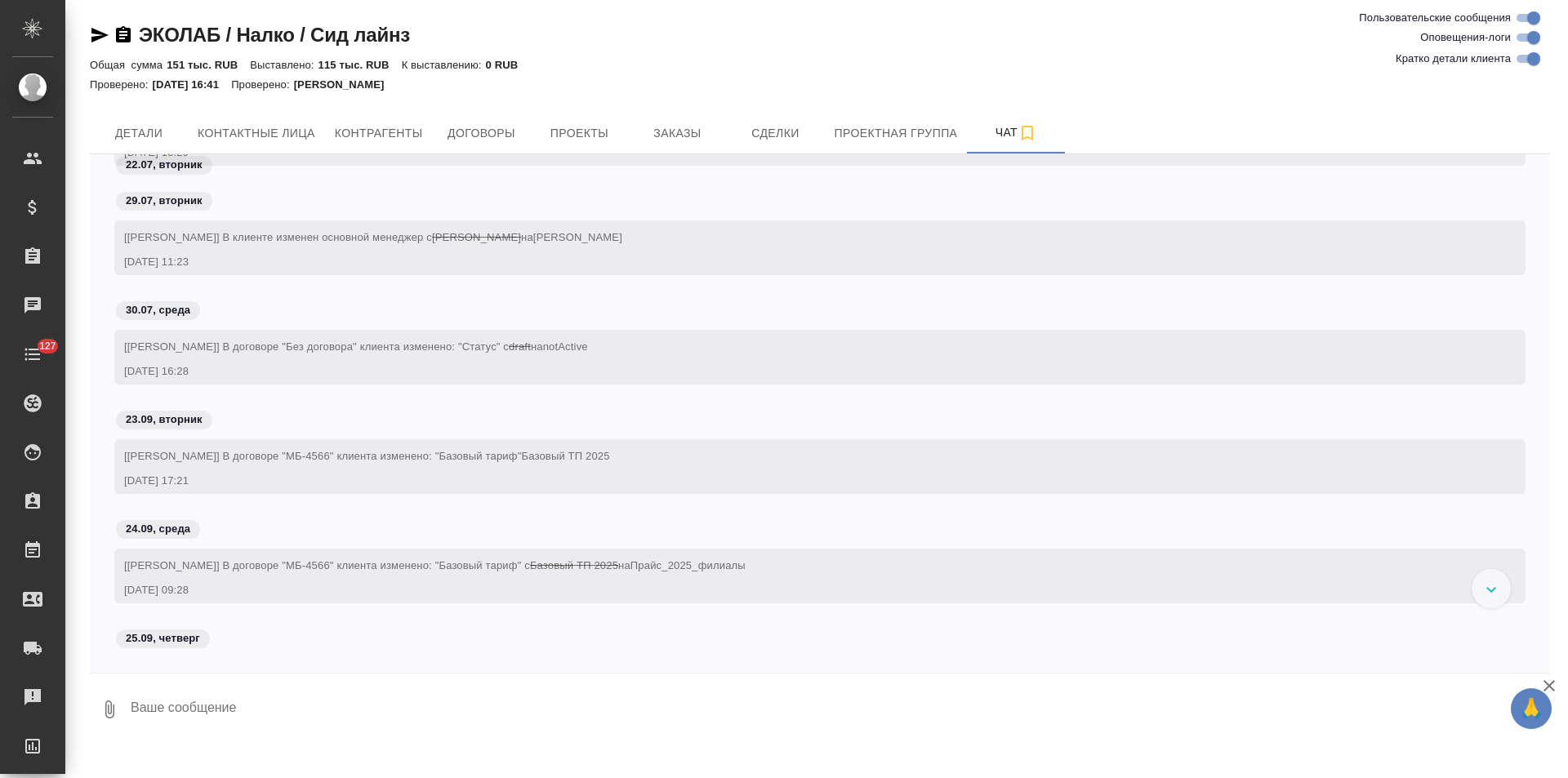
scroll to position [2619, 0]
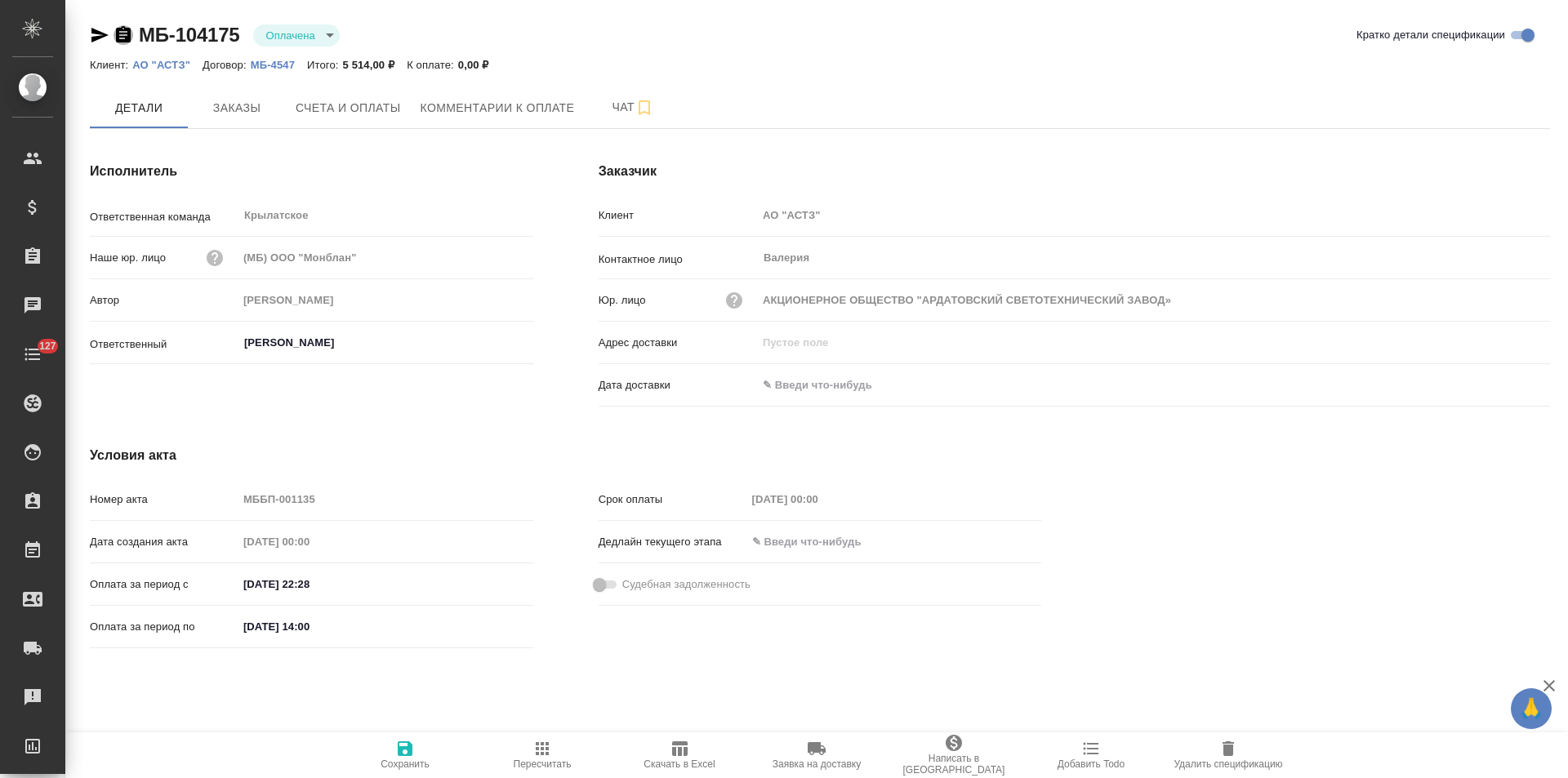
click at [122, 40] on icon "button" at bounding box center [123, 35] width 15 height 16
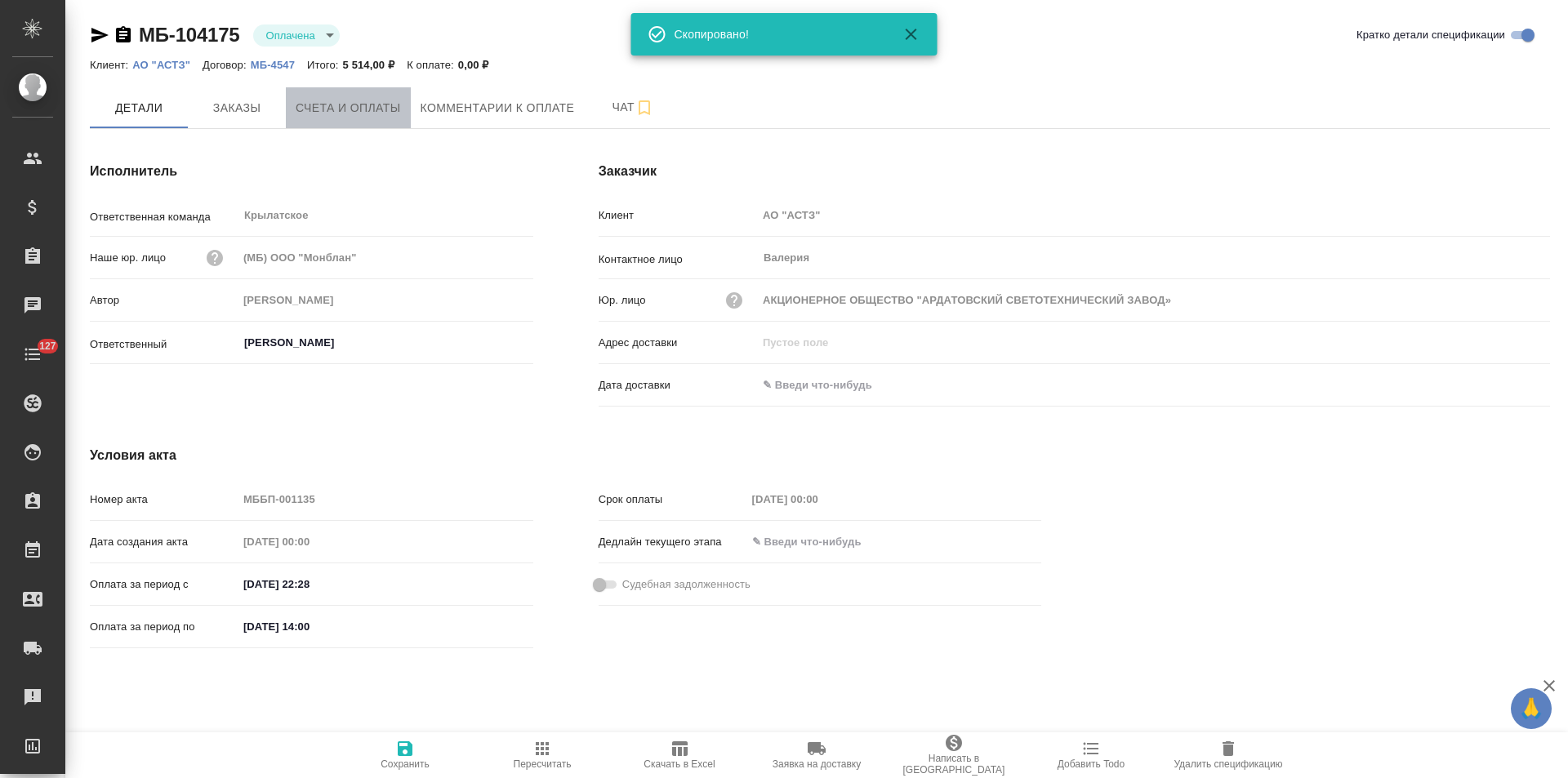
click at [353, 123] on button "Счета и оплаты" at bounding box center [348, 107] width 125 height 41
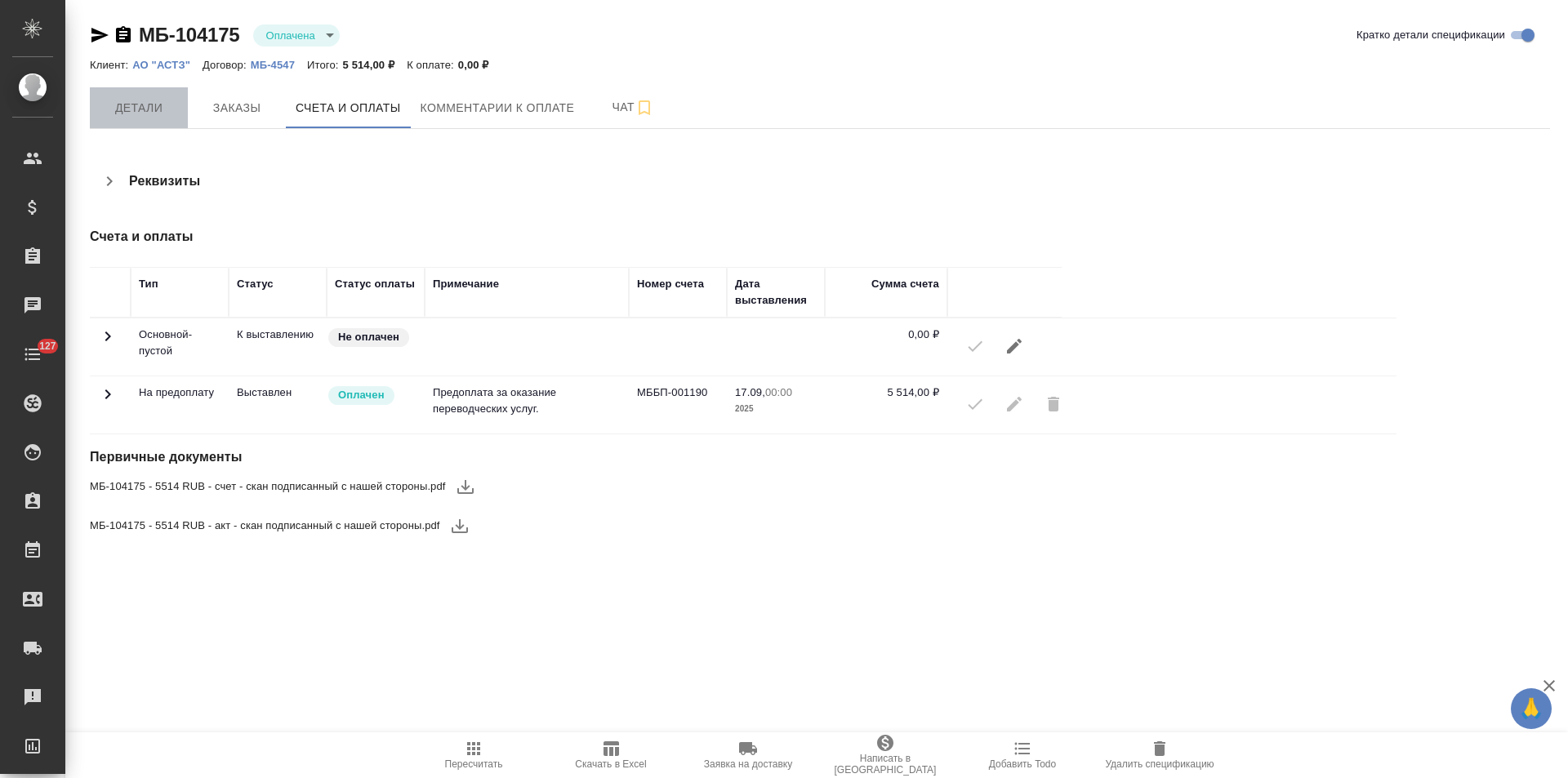
click at [130, 119] on button "Детали" at bounding box center [139, 107] width 98 height 41
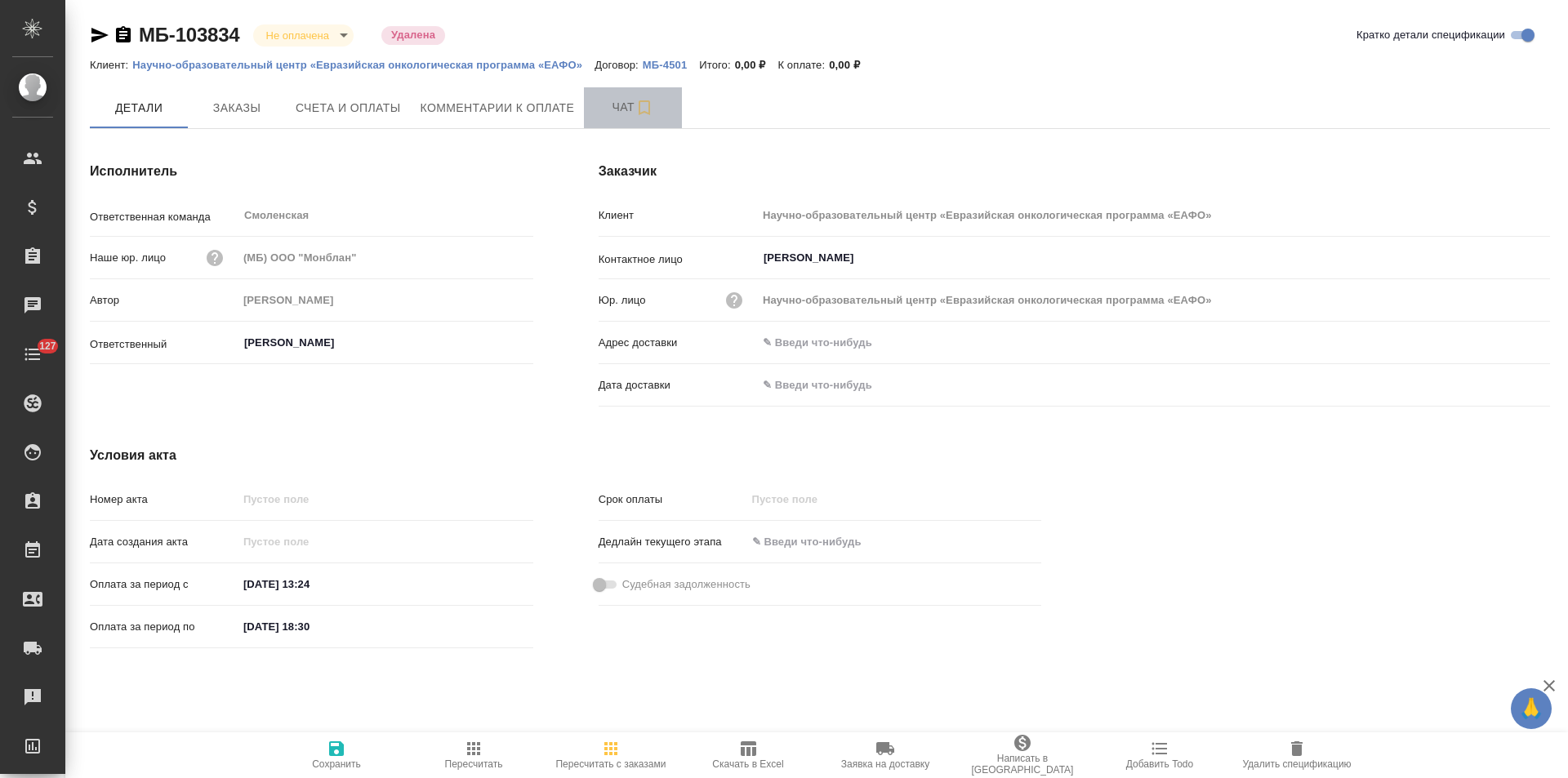
click at [608, 116] on span "Чат" at bounding box center [633, 107] width 78 height 20
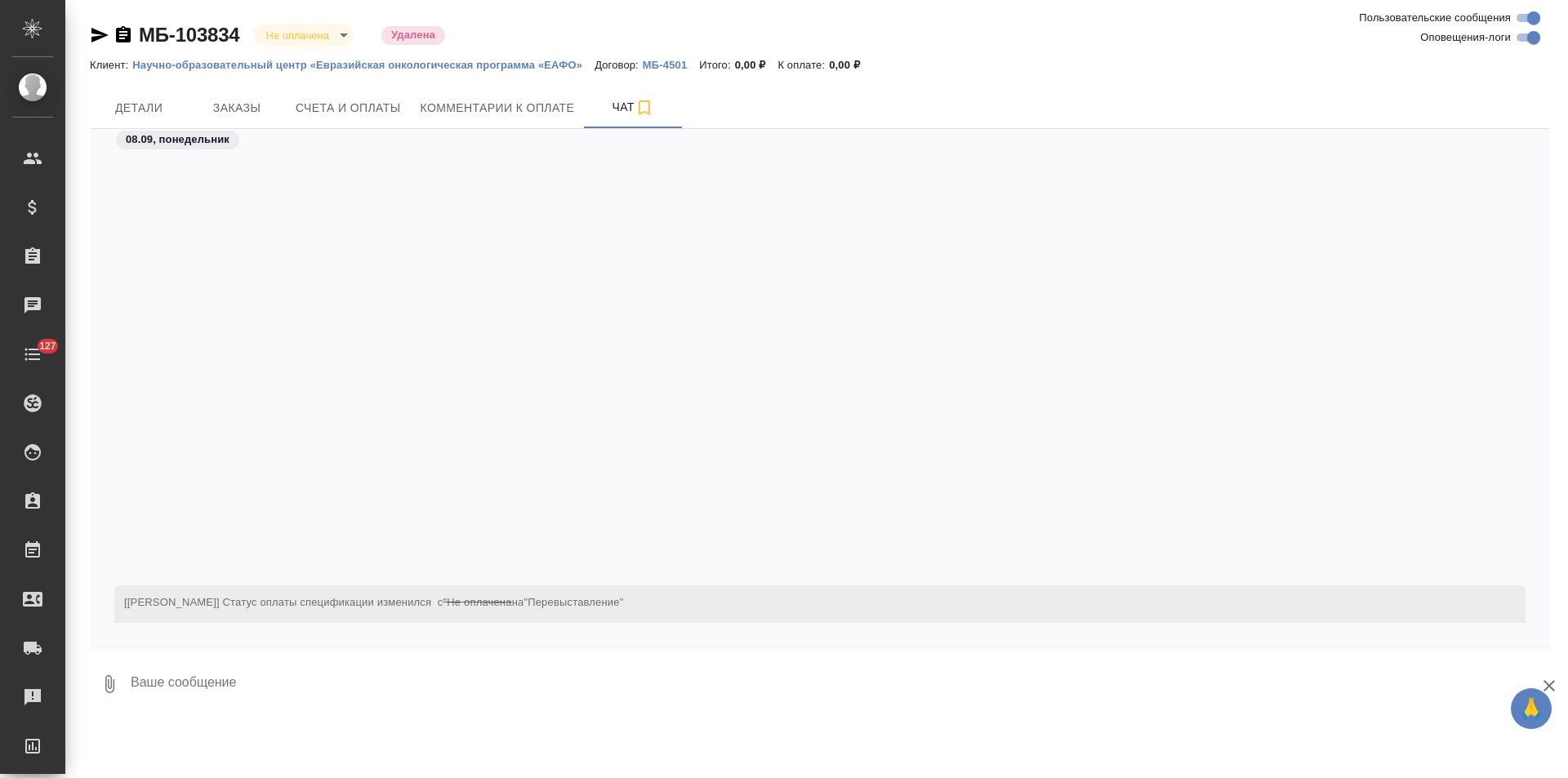
scroll to position [437, 0]
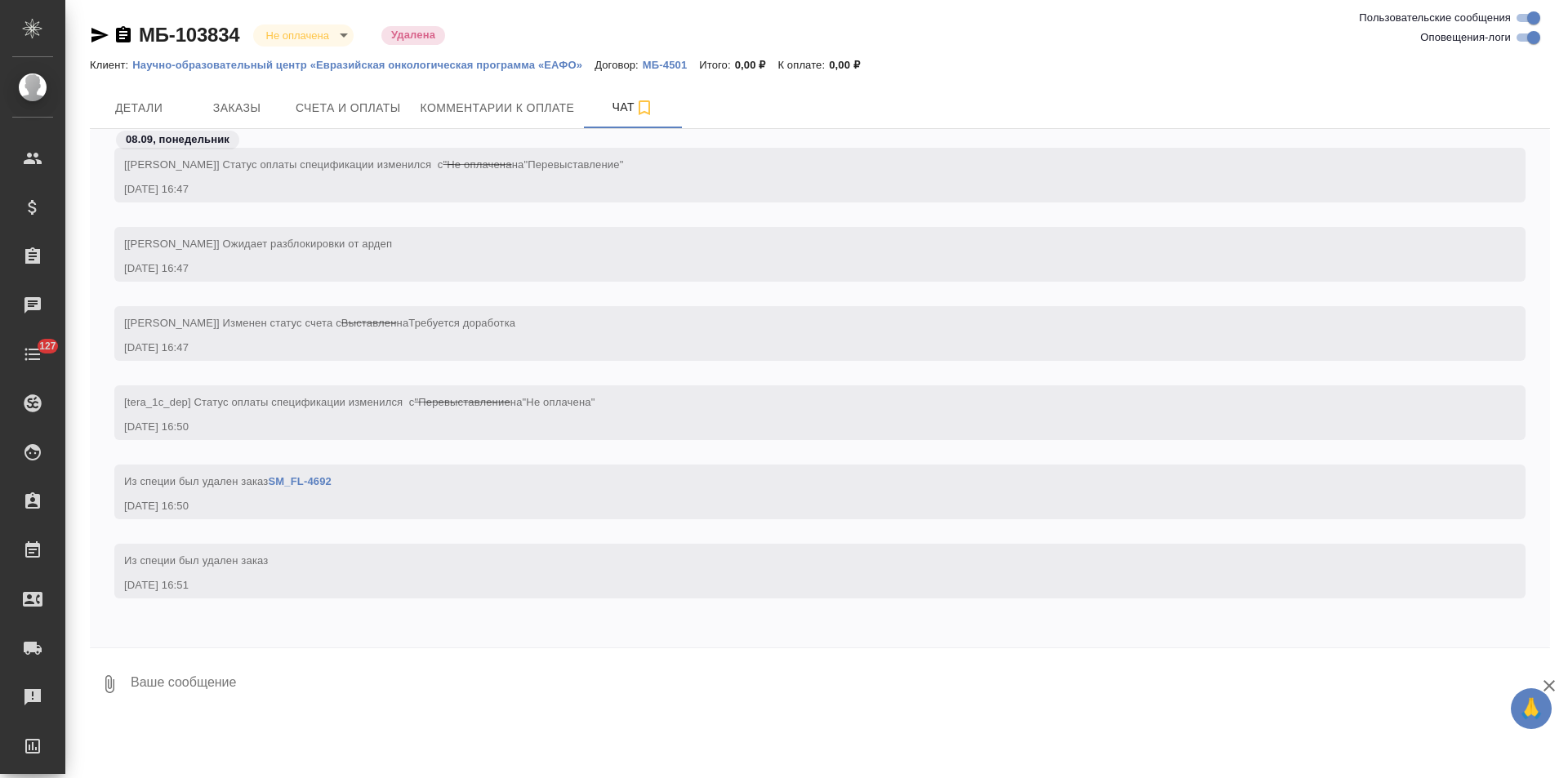
click at [318, 481] on link "SM_FL-4692" at bounding box center [300, 481] width 64 height 12
click at [376, 113] on span "Счета и оплаты" at bounding box center [348, 108] width 106 height 20
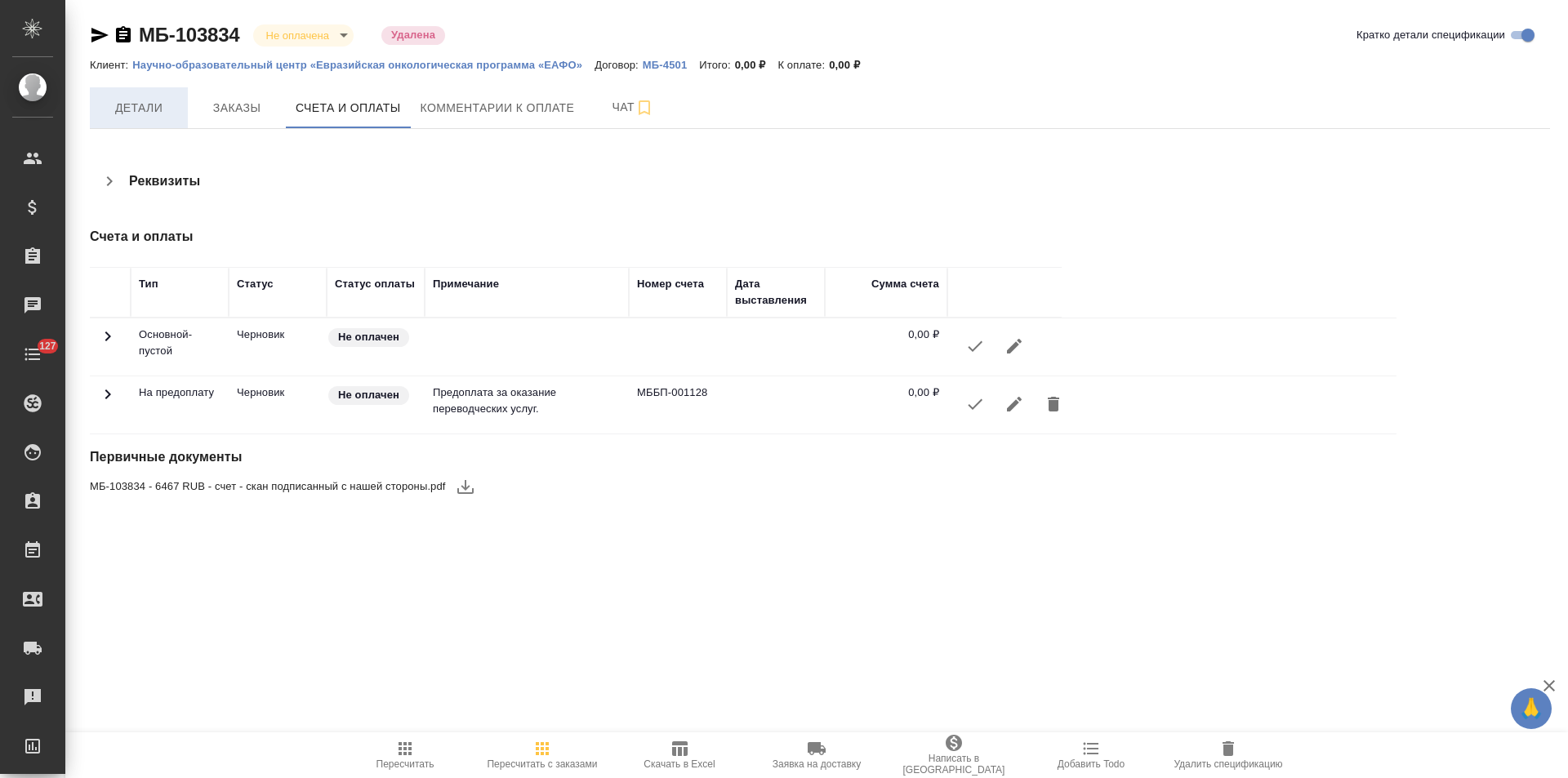
drag, startPoint x: 140, startPoint y: 115, endPoint x: 434, endPoint y: 114, distance: 294.0
click at [142, 115] on span "Детали" at bounding box center [138, 108] width 78 height 20
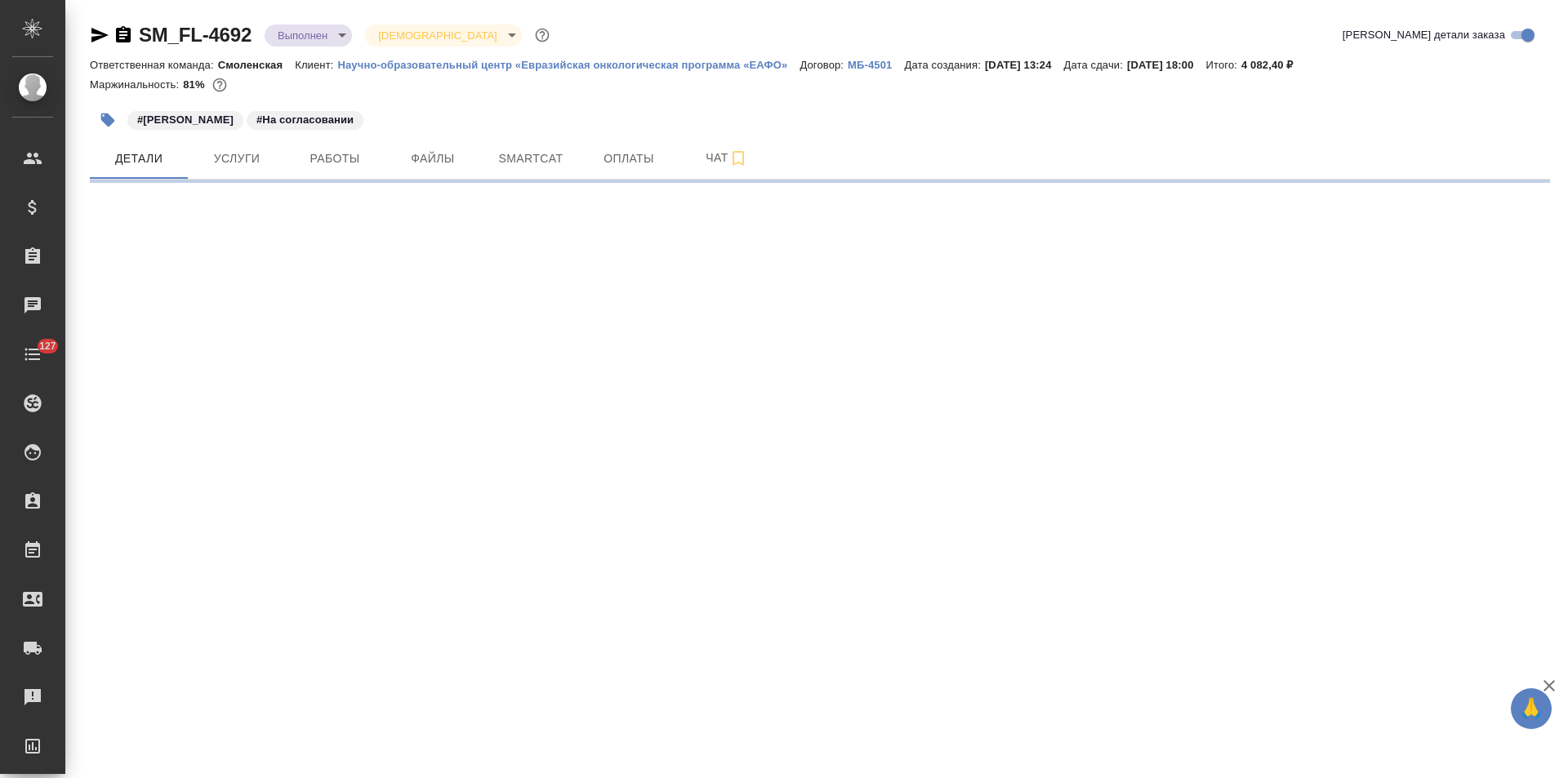
select select "RU"
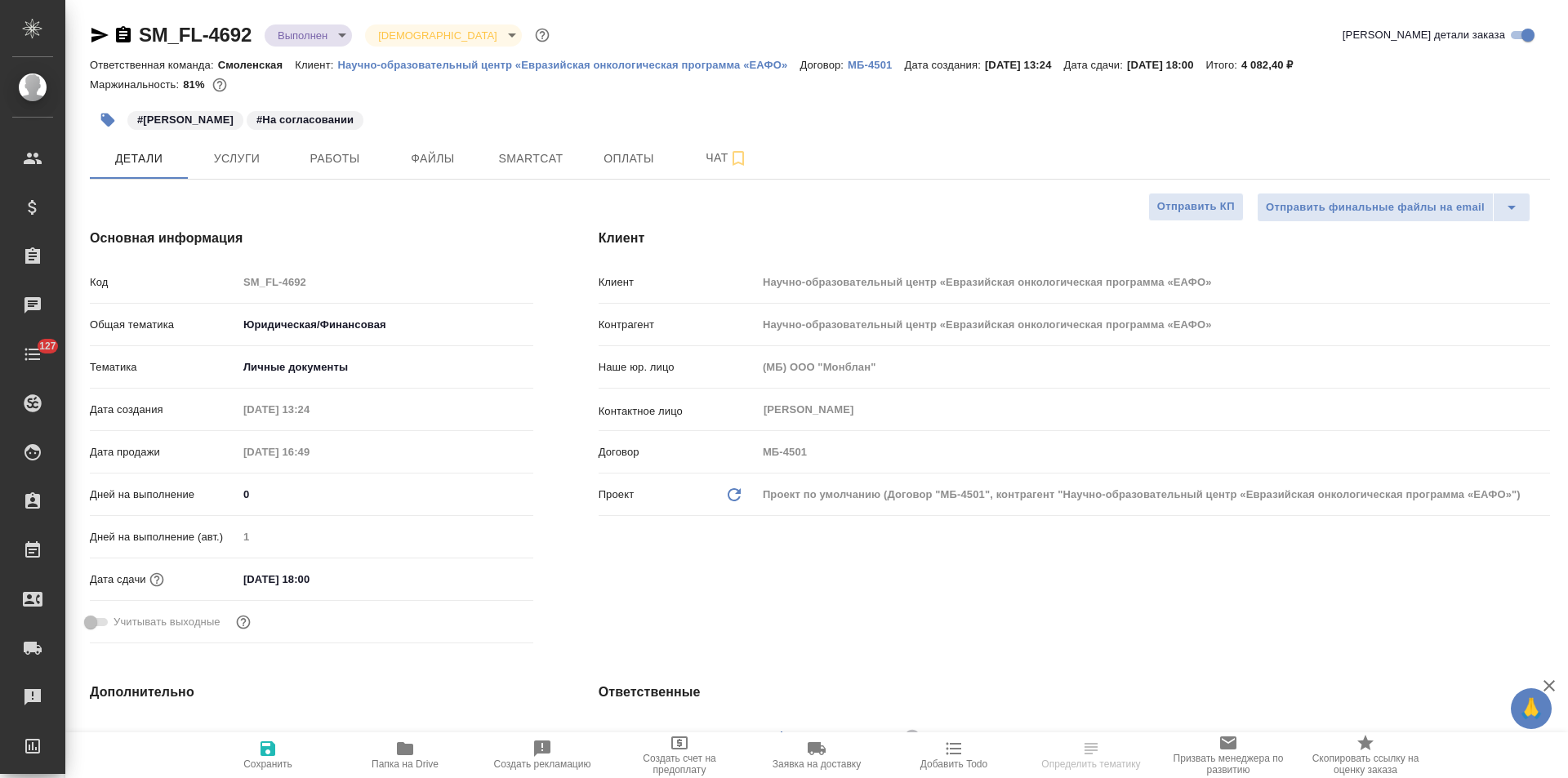
type textarea "x"
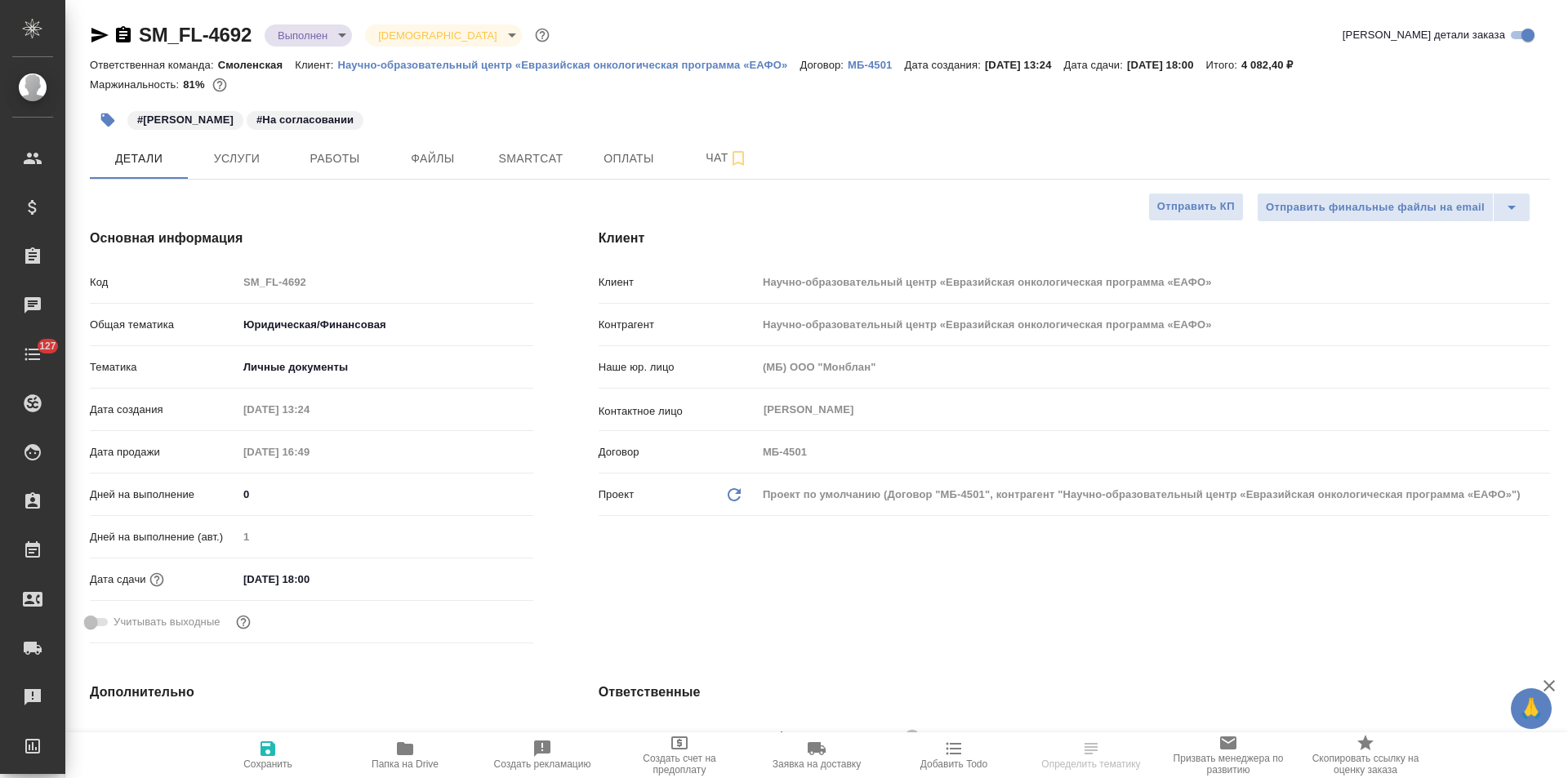
type textarea "x"
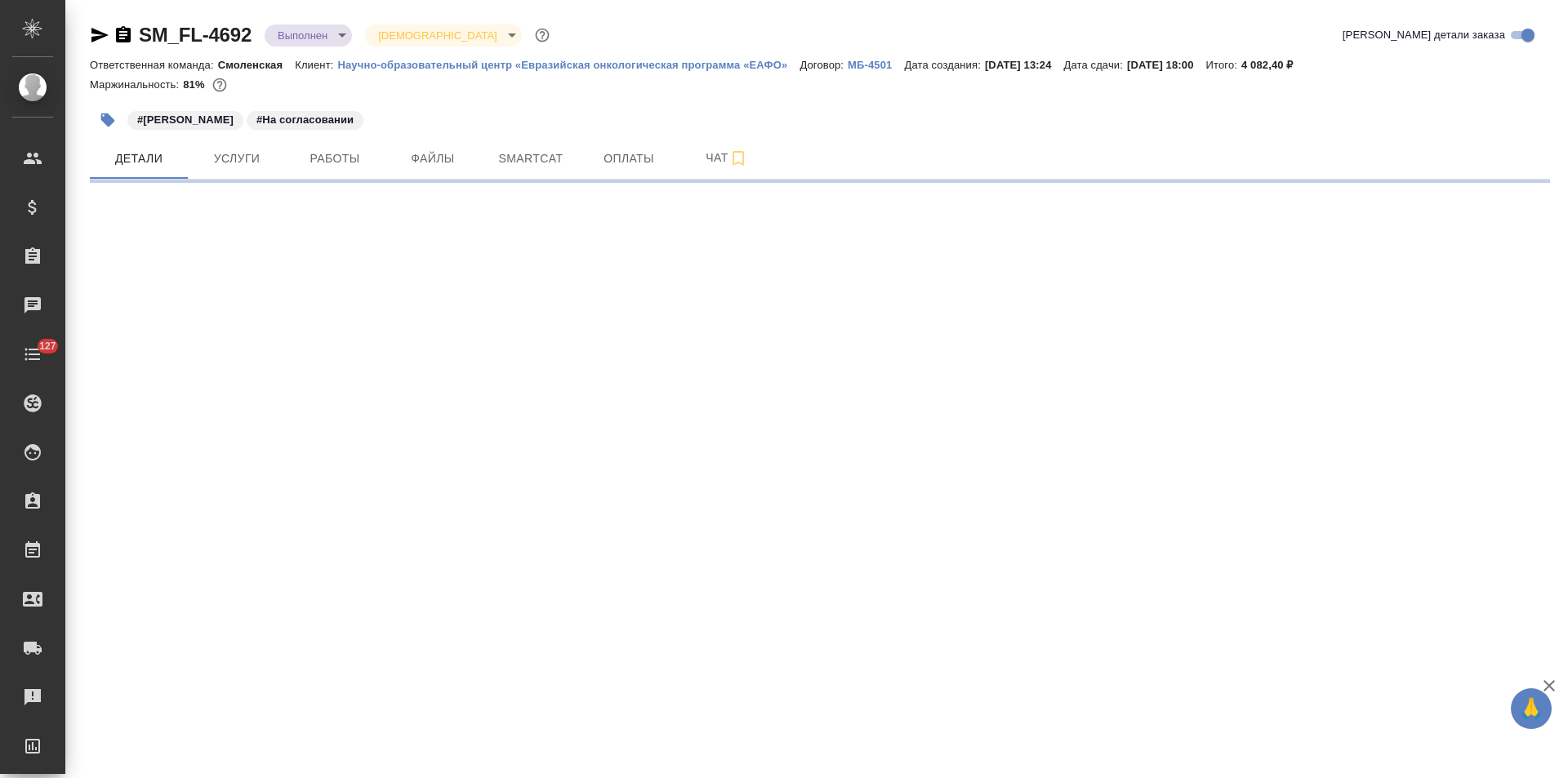
select select "RU"
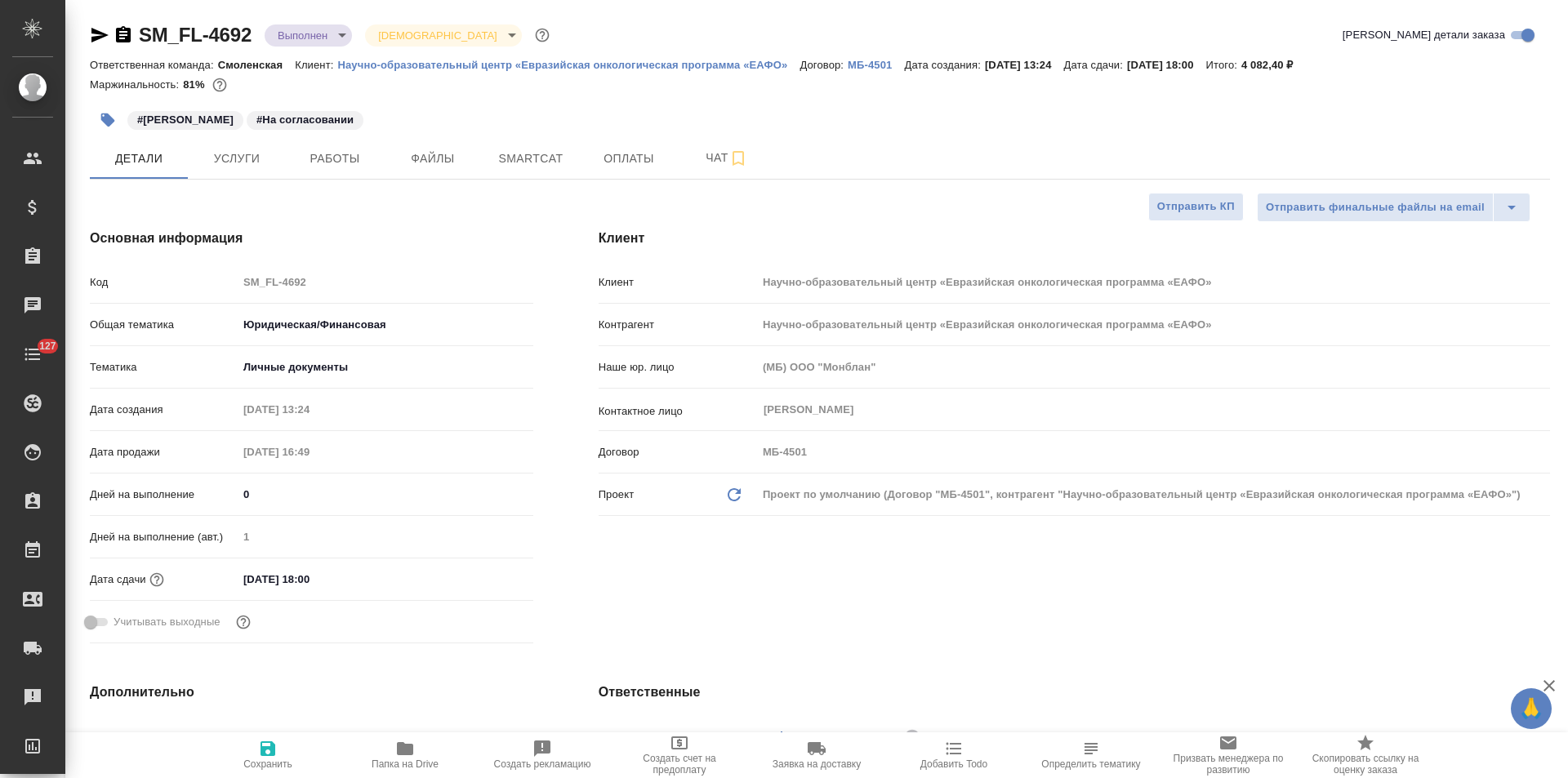
type textarea "x"
click at [641, 166] on span "Оплаты" at bounding box center [629, 159] width 78 height 20
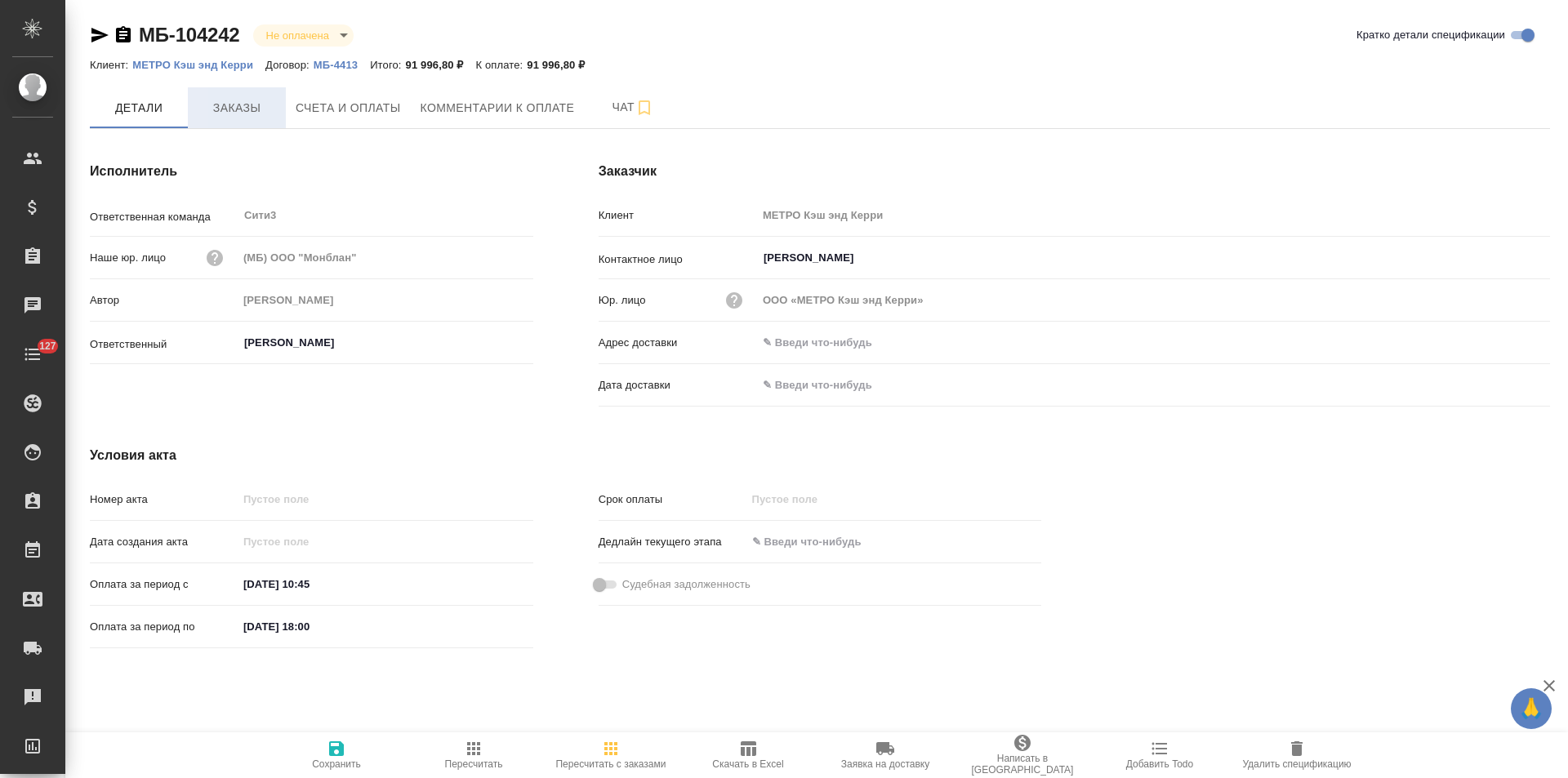
click at [230, 110] on span "Заказы" at bounding box center [237, 108] width 78 height 20
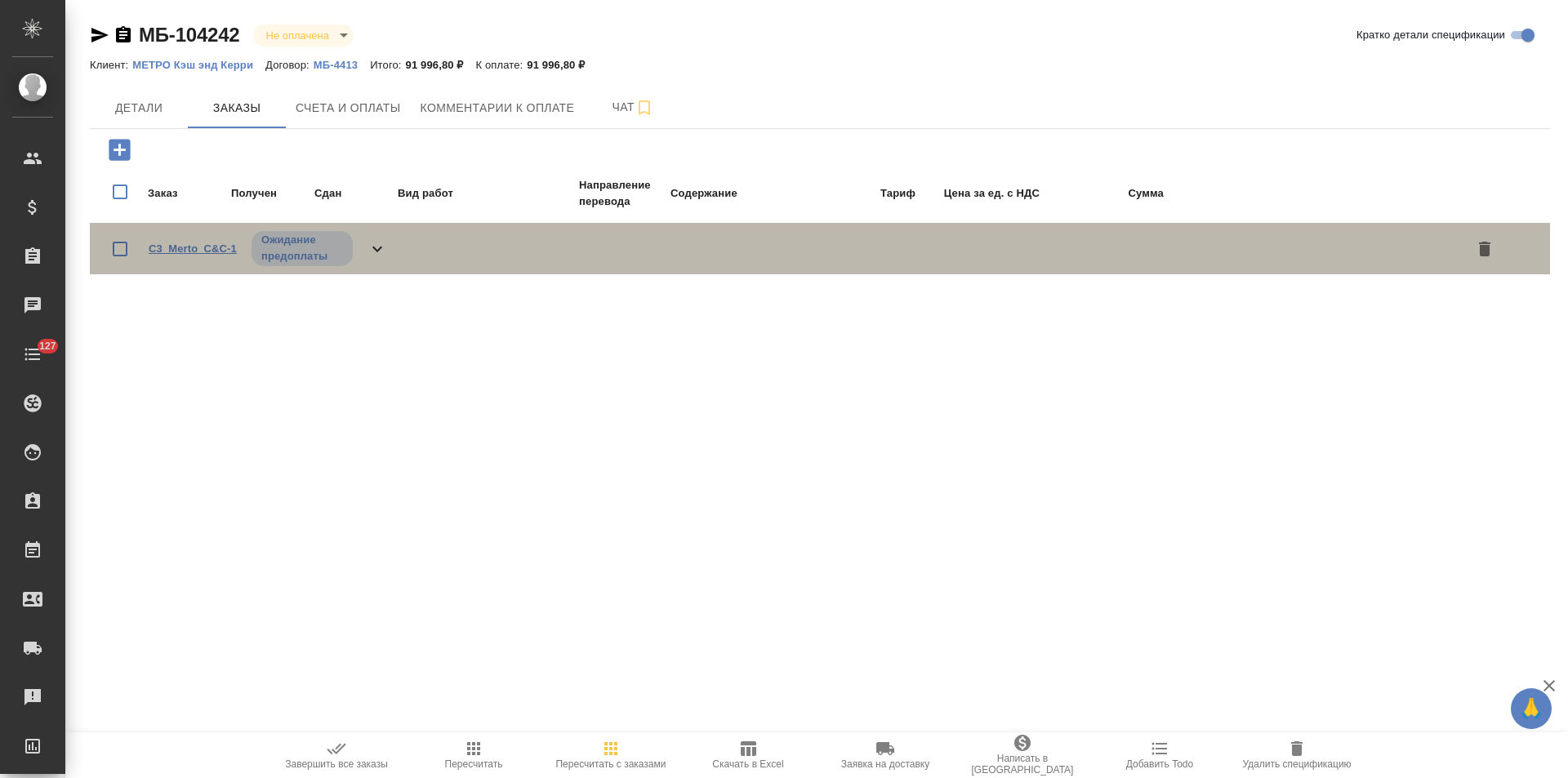
click at [191, 251] on link "C3_Merto_C&C-1" at bounding box center [192, 248] width 88 height 12
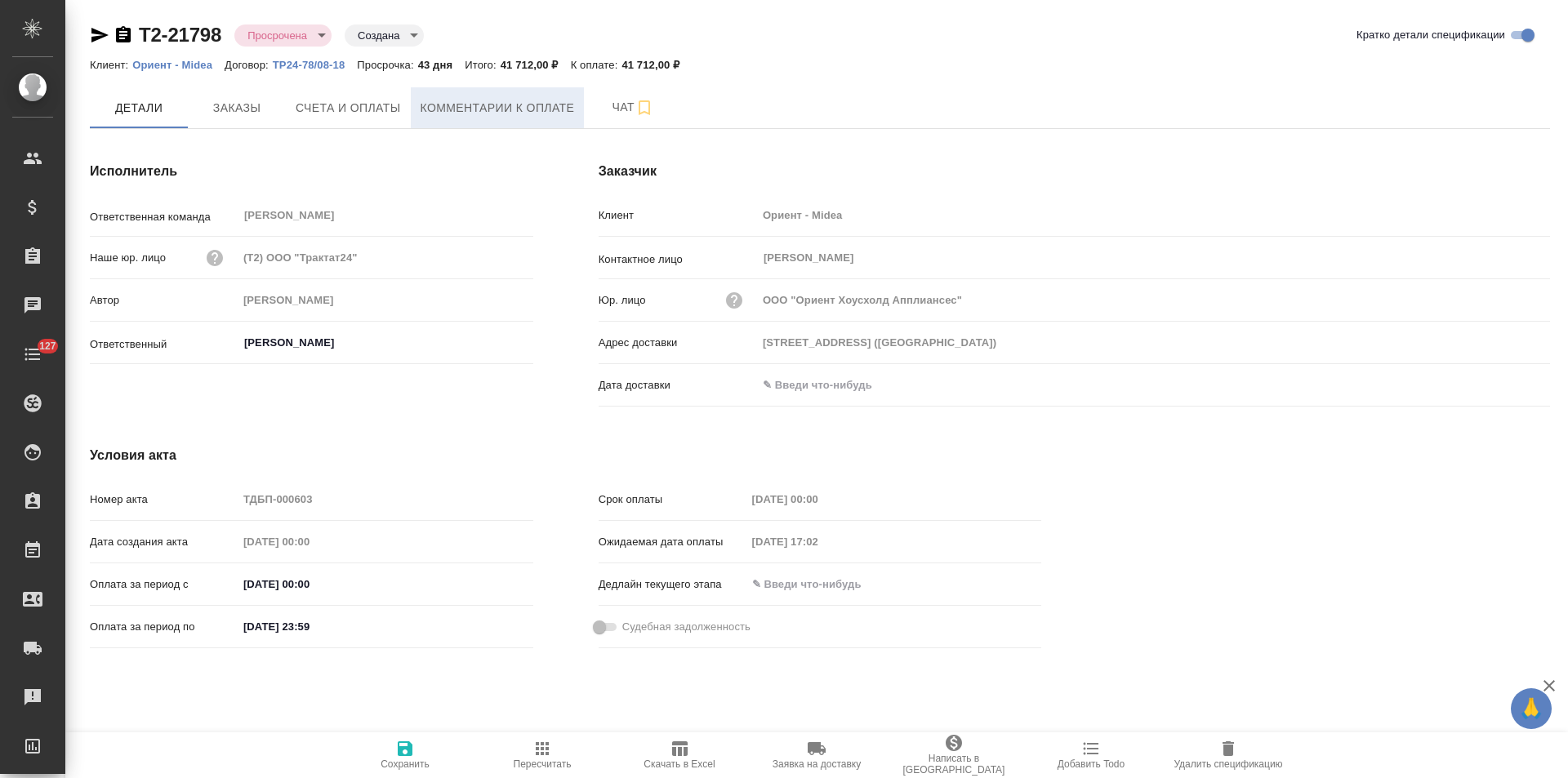
click at [503, 115] on span "Комментарии к оплате" at bounding box center [497, 108] width 154 height 20
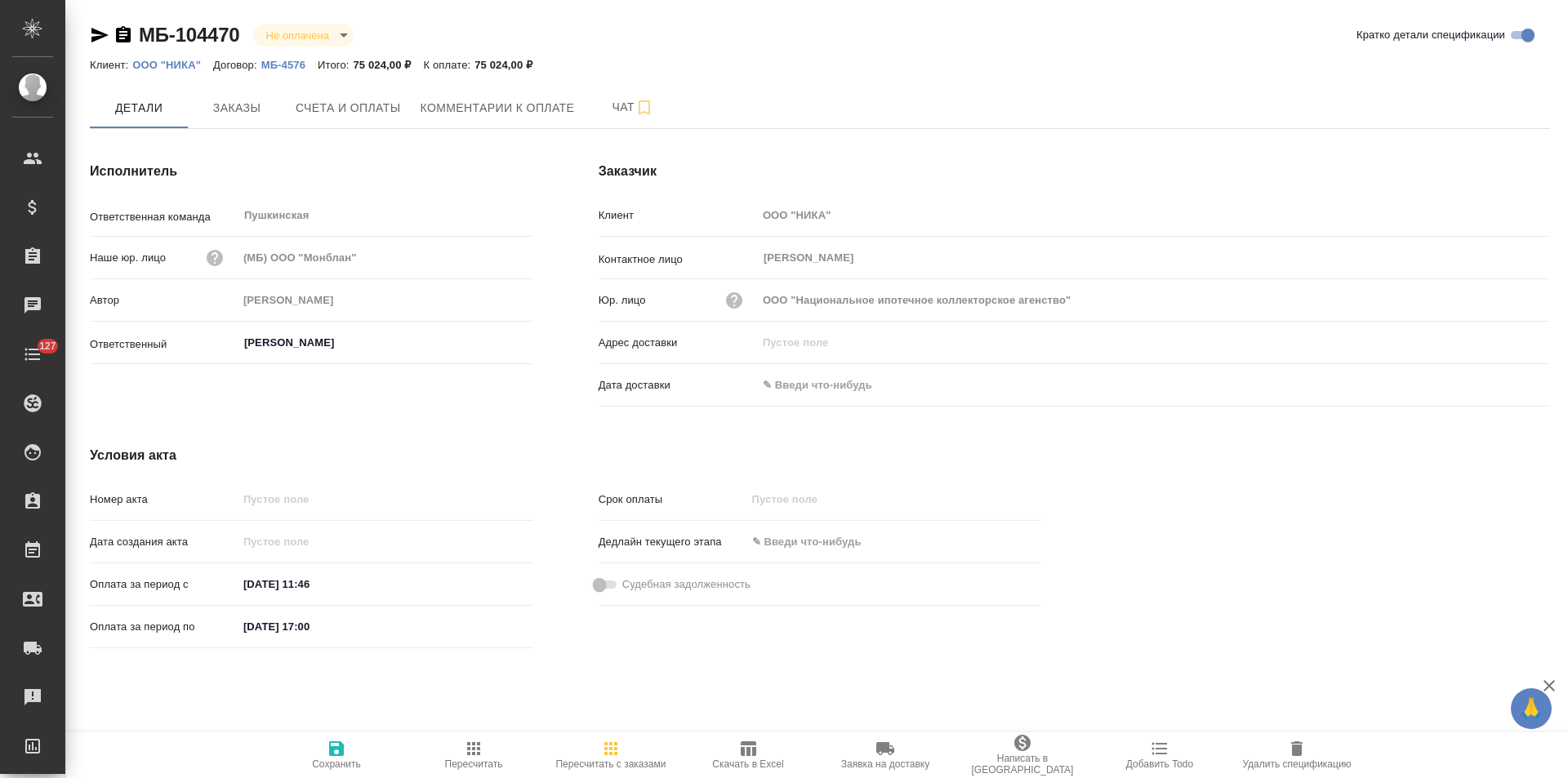
click at [185, 64] on p "ООО "НИКА"" at bounding box center [172, 65] width 81 height 12
click at [610, 115] on span "Чат" at bounding box center [633, 107] width 78 height 20
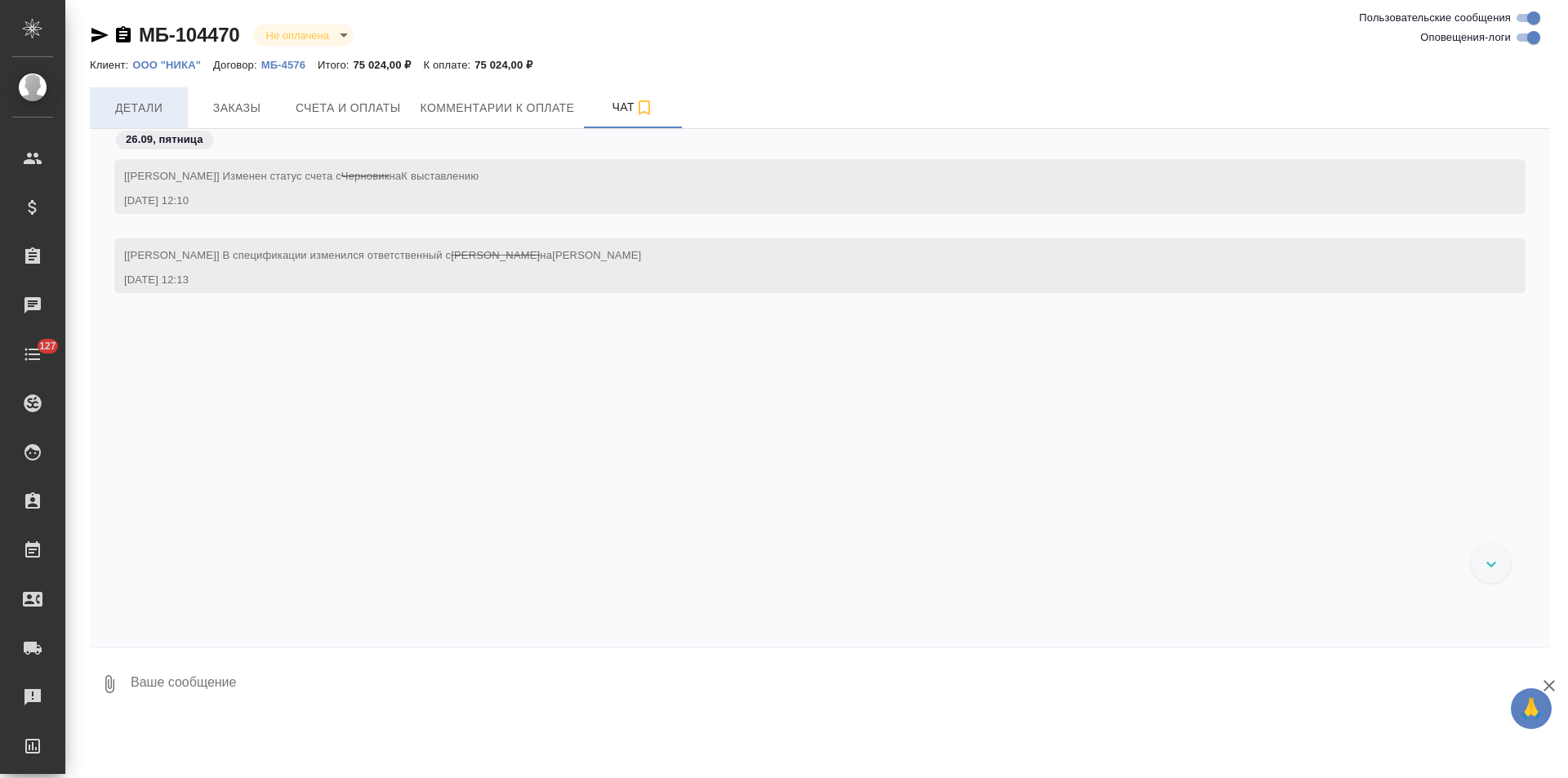
click at [159, 107] on span "Детали" at bounding box center [138, 108] width 78 height 20
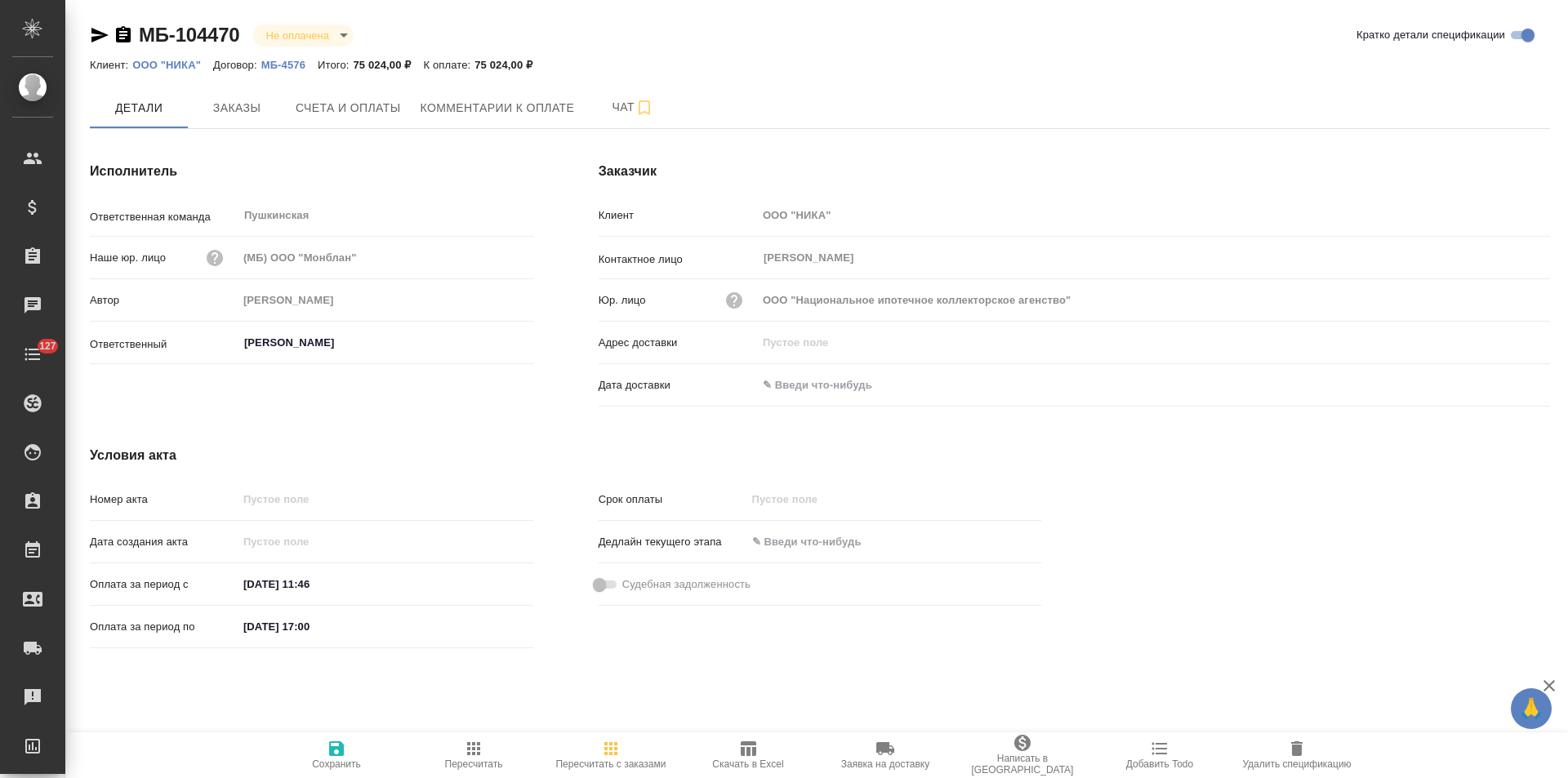
click at [289, 67] on p "МБ-4576" at bounding box center [290, 65] width 56 height 12
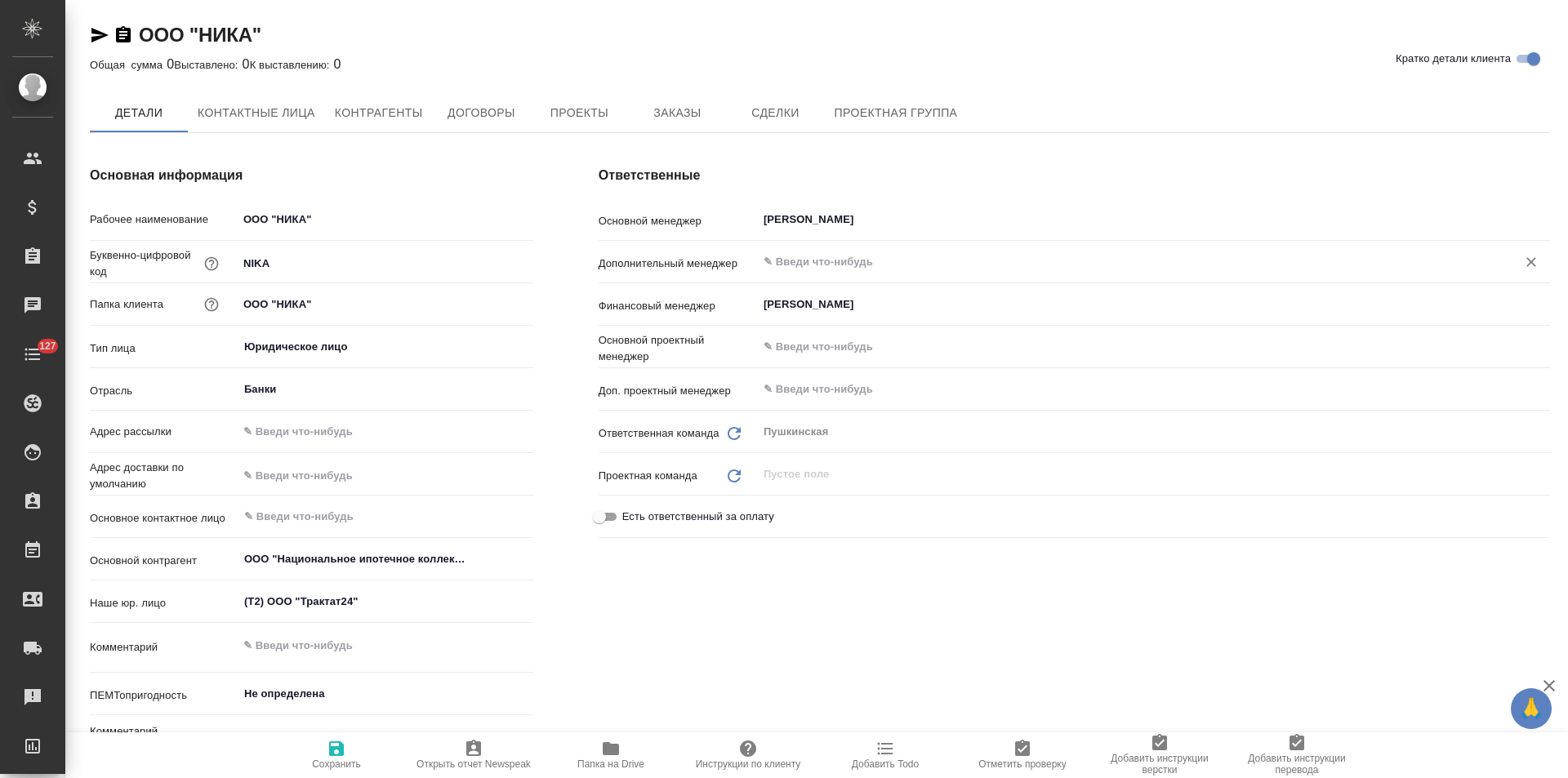
type textarea "x"
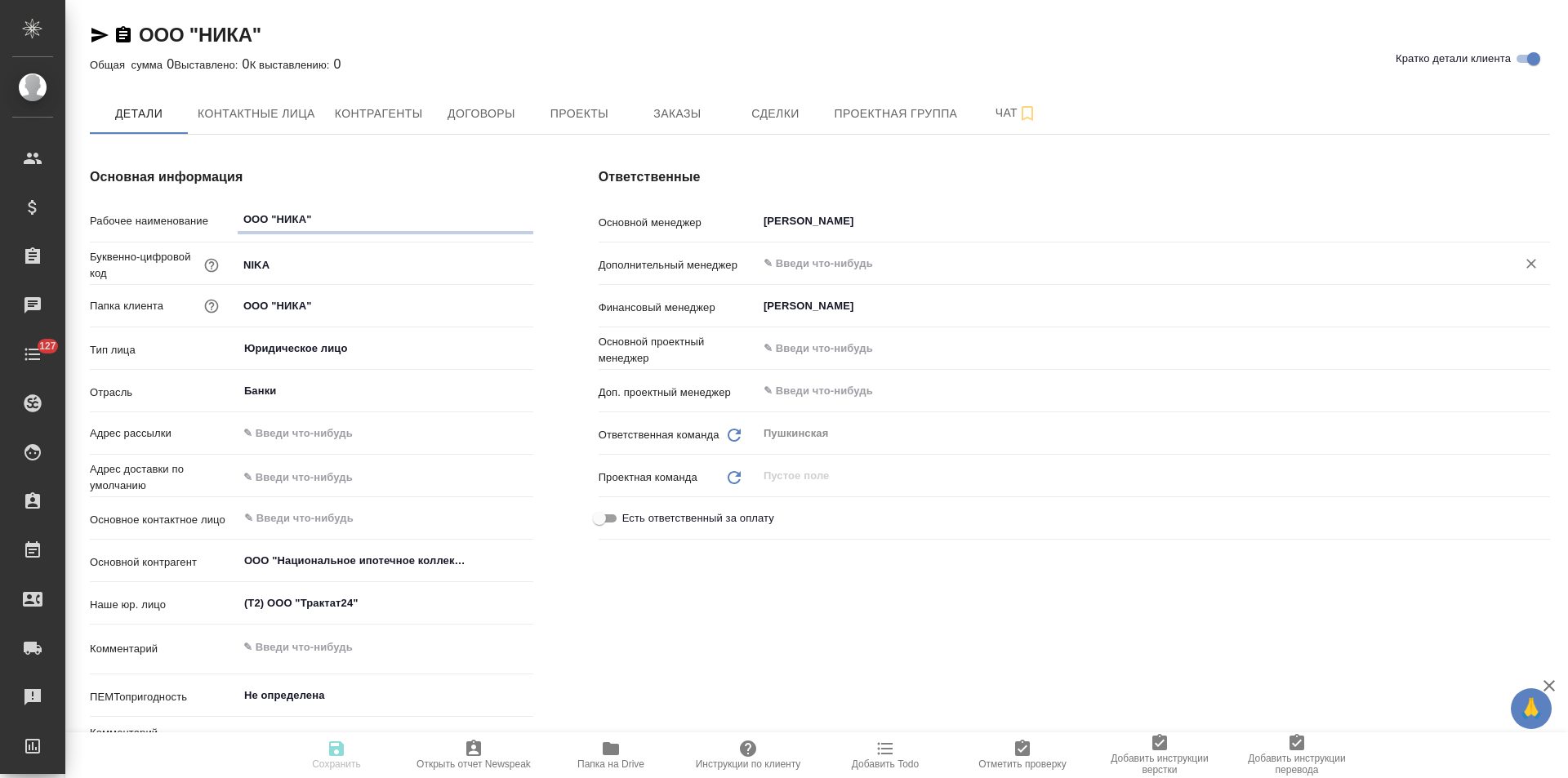
type textarea "x"
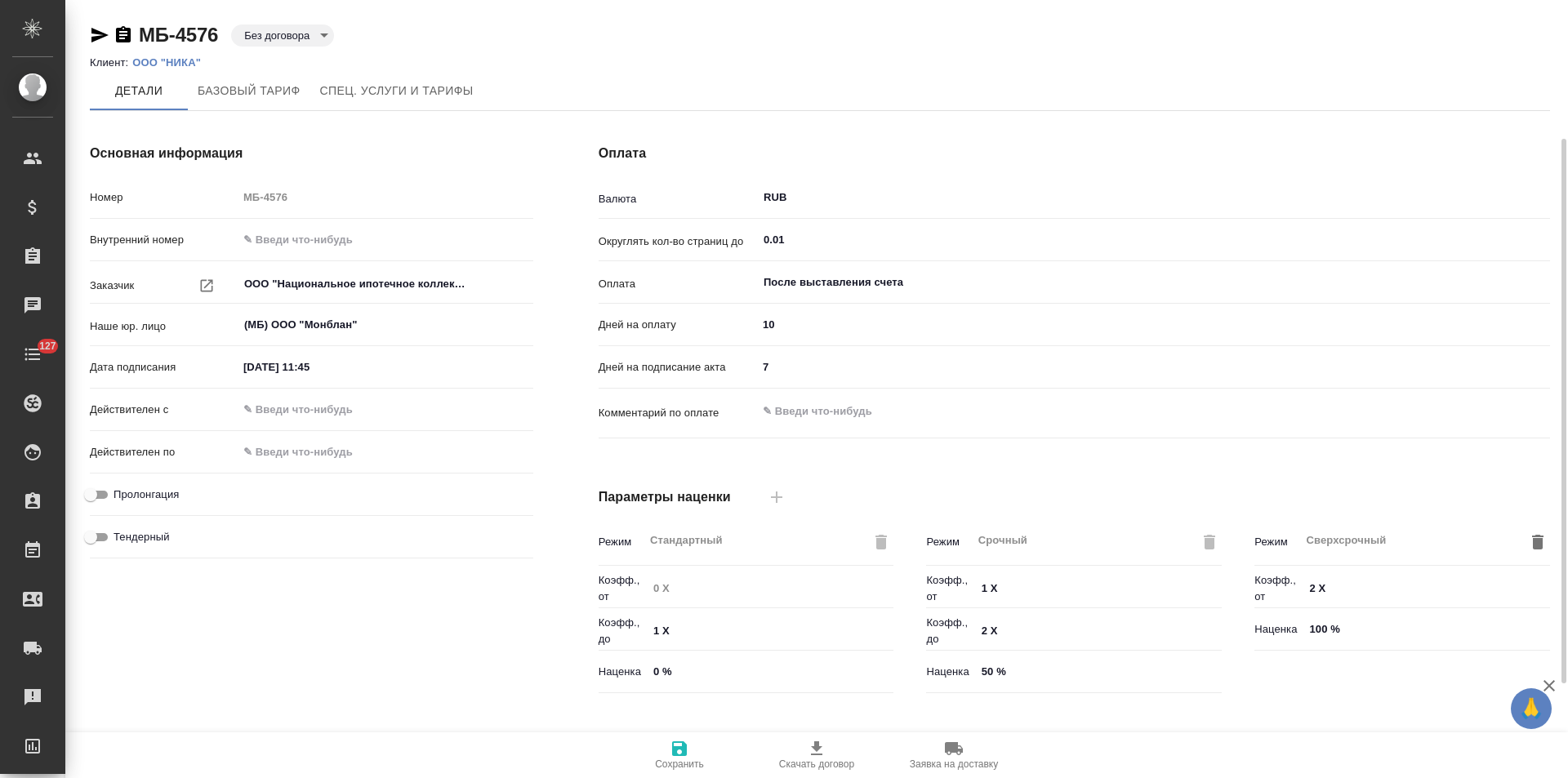
scroll to position [333, 0]
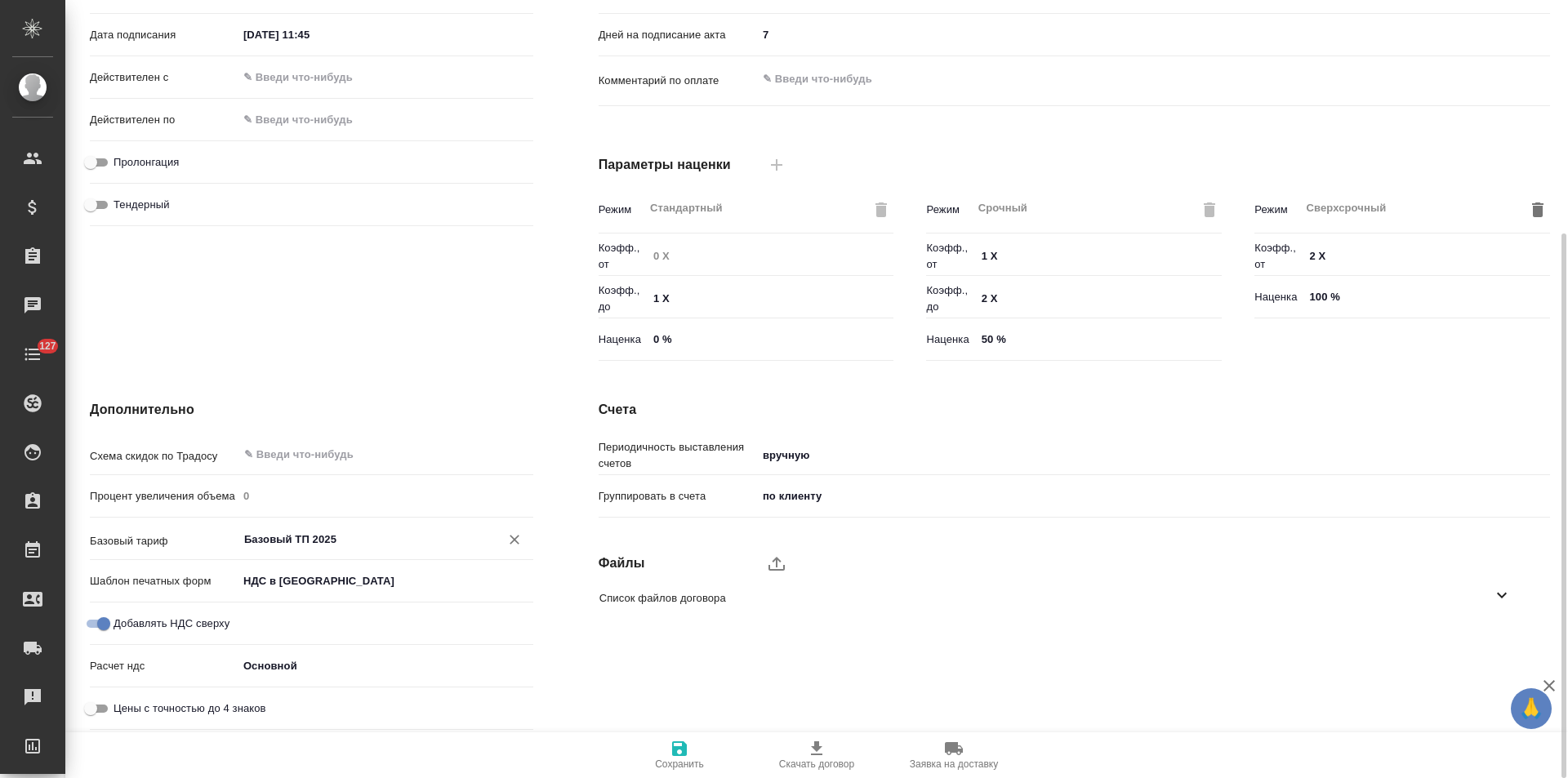
click at [320, 540] on input "Базовый ТП 2025" at bounding box center [358, 539] width 231 height 20
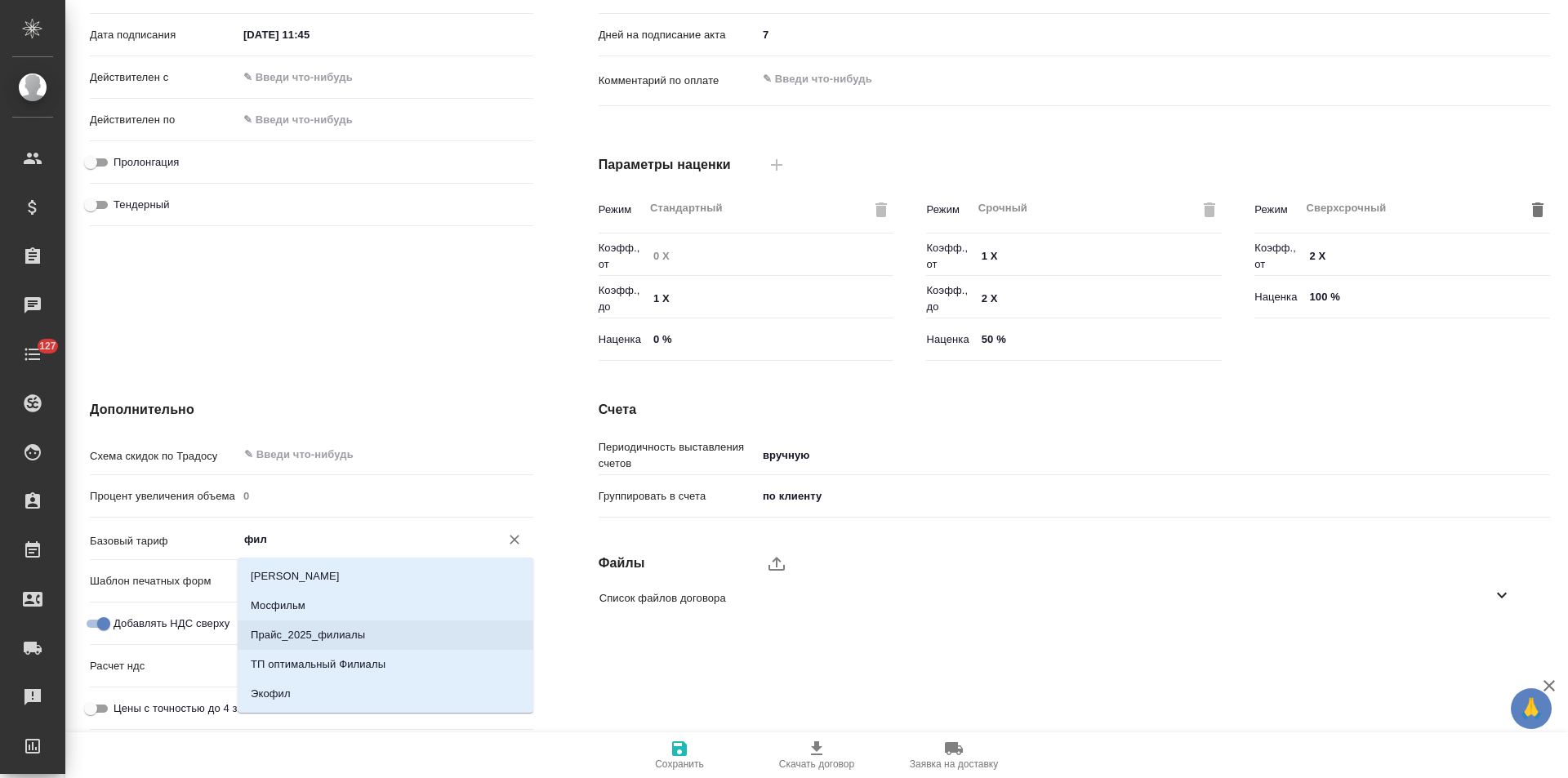
click at [328, 628] on p "Прайс_2025_филиалы" at bounding box center [307, 635] width 114 height 16
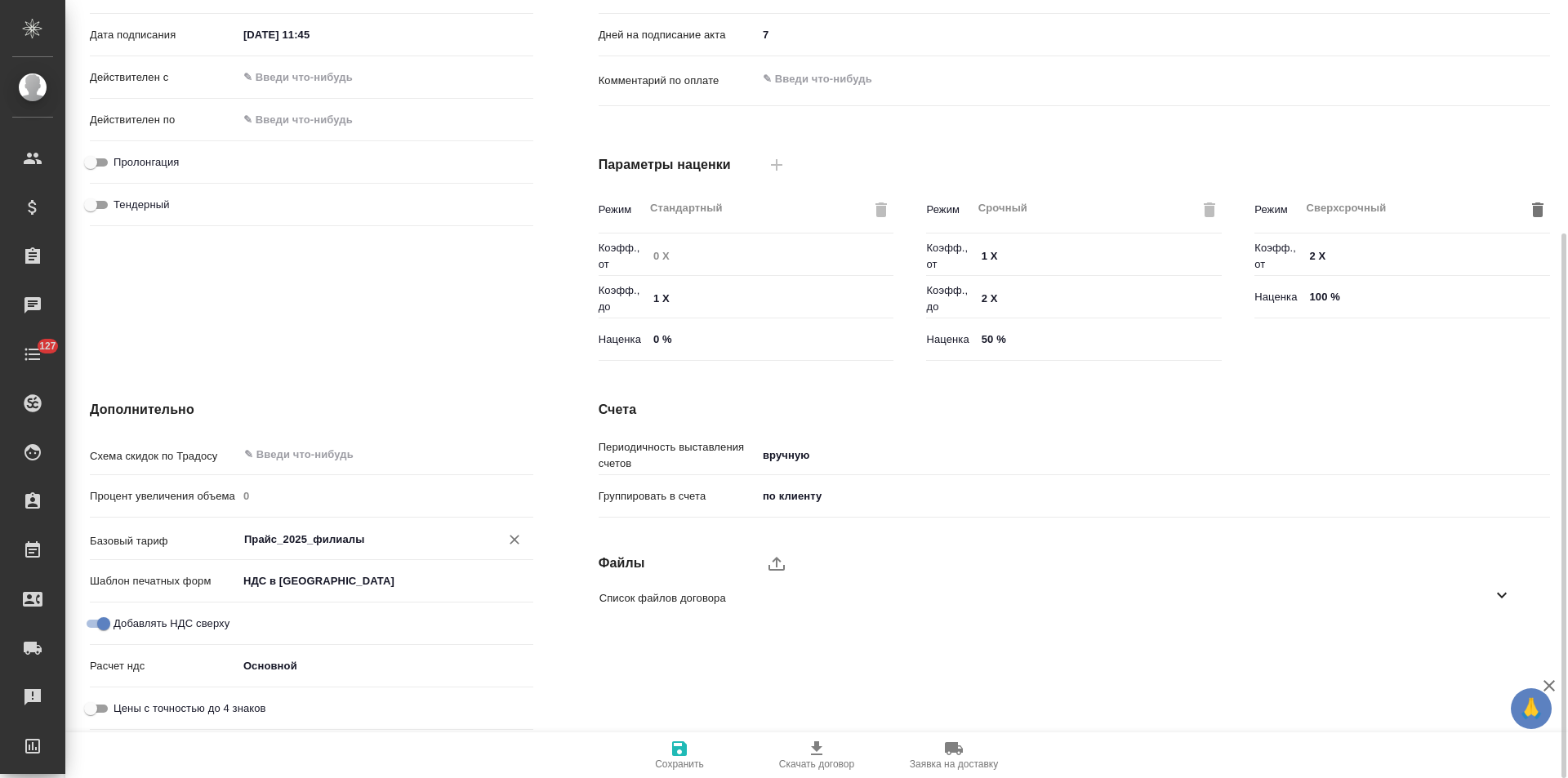
type input "Прайс_2025_филиалы"
click at [676, 748] on icon "button" at bounding box center [680, 749] width 15 height 15
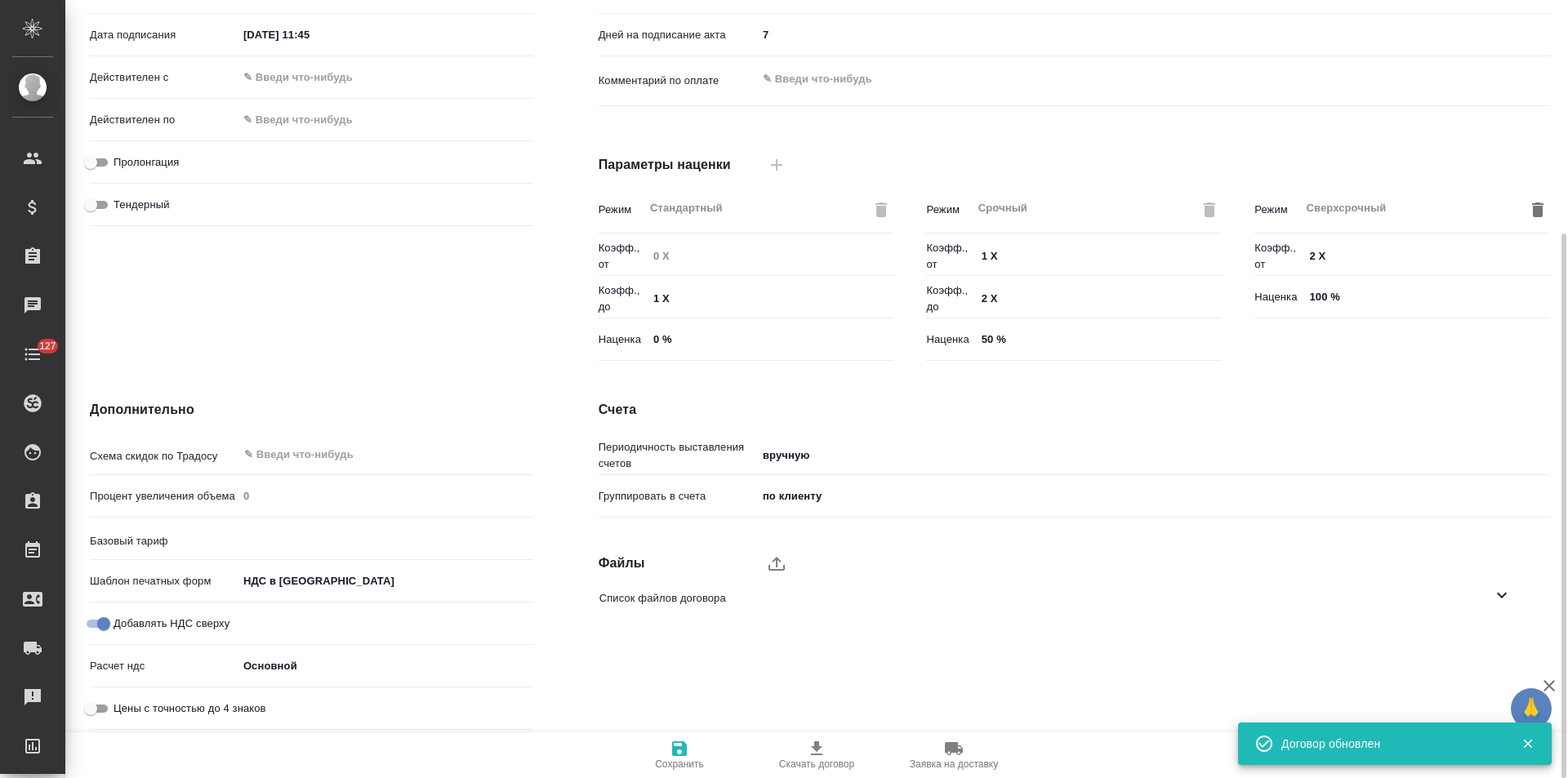
type input "Прайс_2025_филиалы"
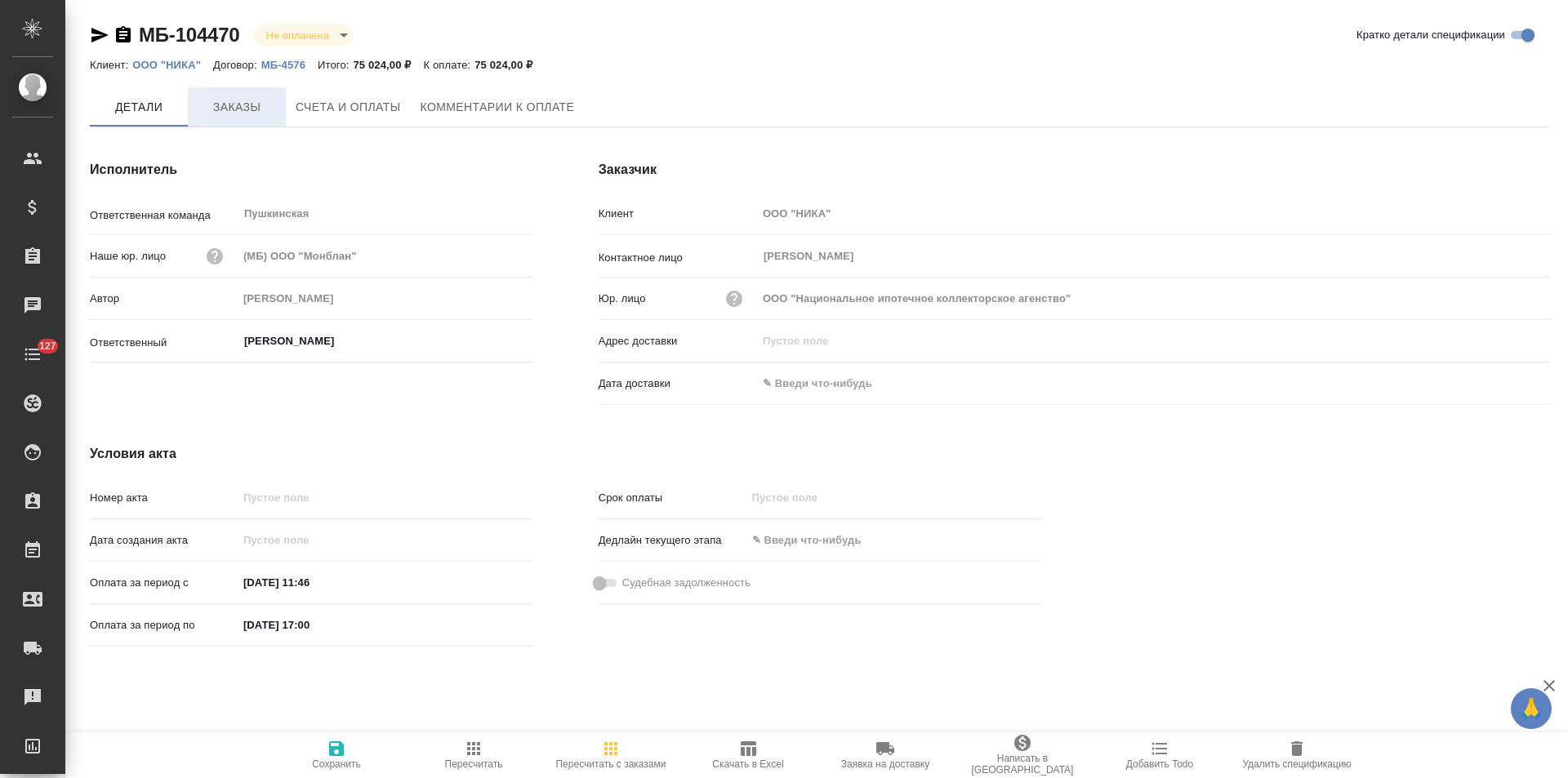
click at [217, 92] on button "Заказы" at bounding box center [237, 107] width 98 height 39
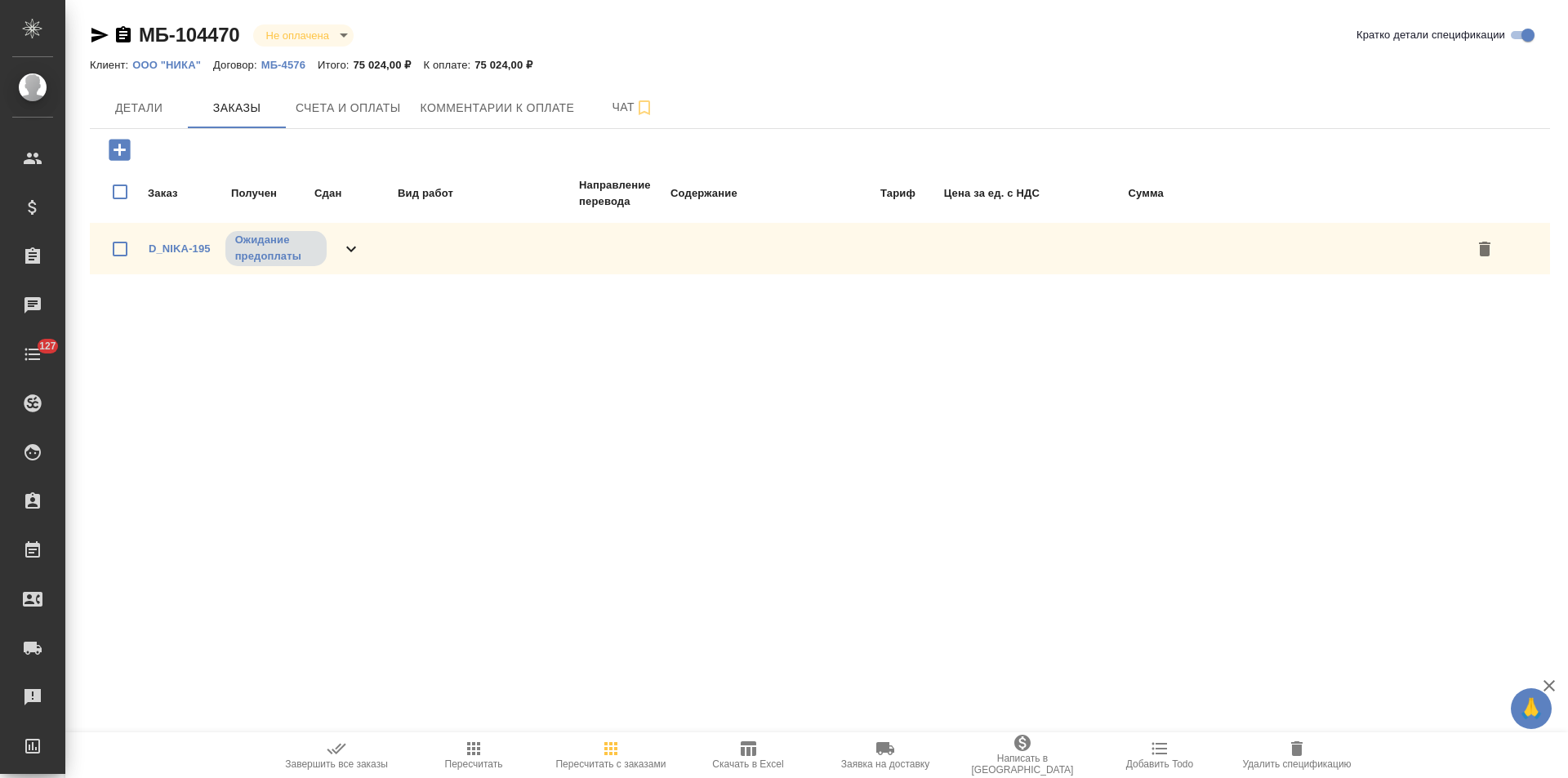
click at [146, 107] on span "Детали" at bounding box center [138, 108] width 78 height 20
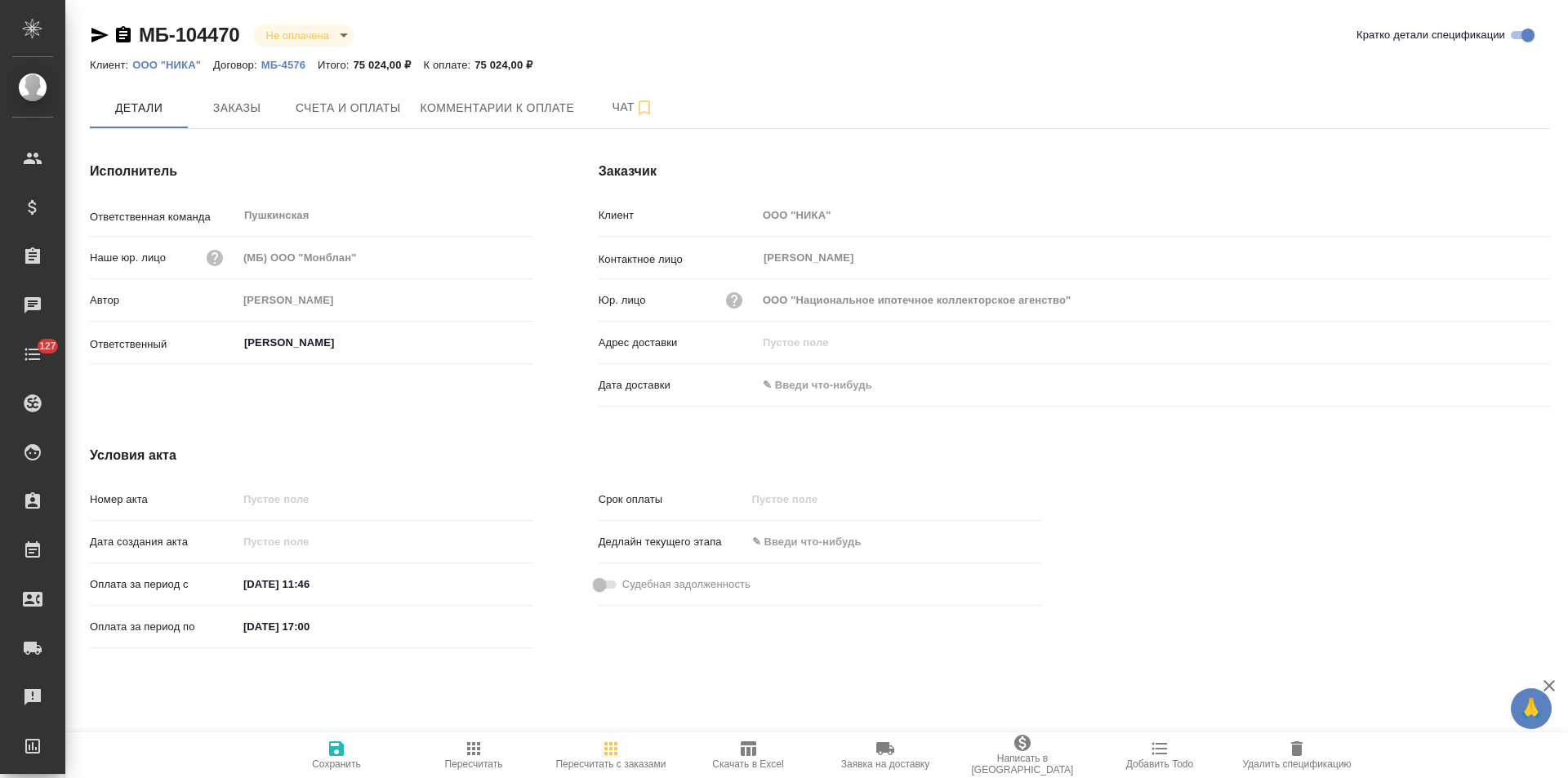
click at [179, 67] on p "ООО "НИКА"" at bounding box center [172, 65] width 81 height 12
click at [125, 35] on icon "button" at bounding box center [123, 35] width 15 height 16
click at [358, 113] on span "Счета и оплаты" at bounding box center [348, 108] width 106 height 20
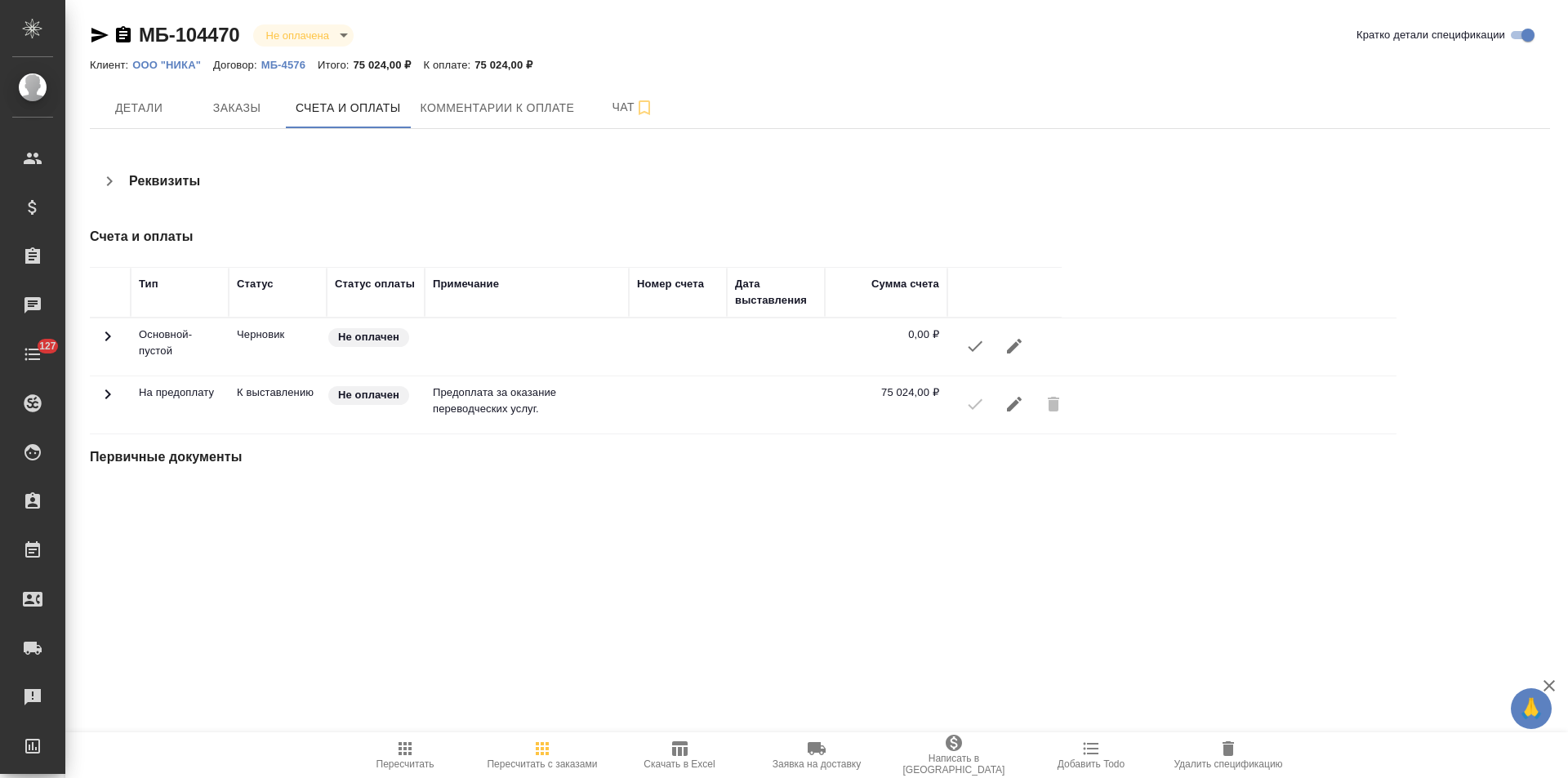
click at [110, 185] on icon "button" at bounding box center [109, 181] width 20 height 20
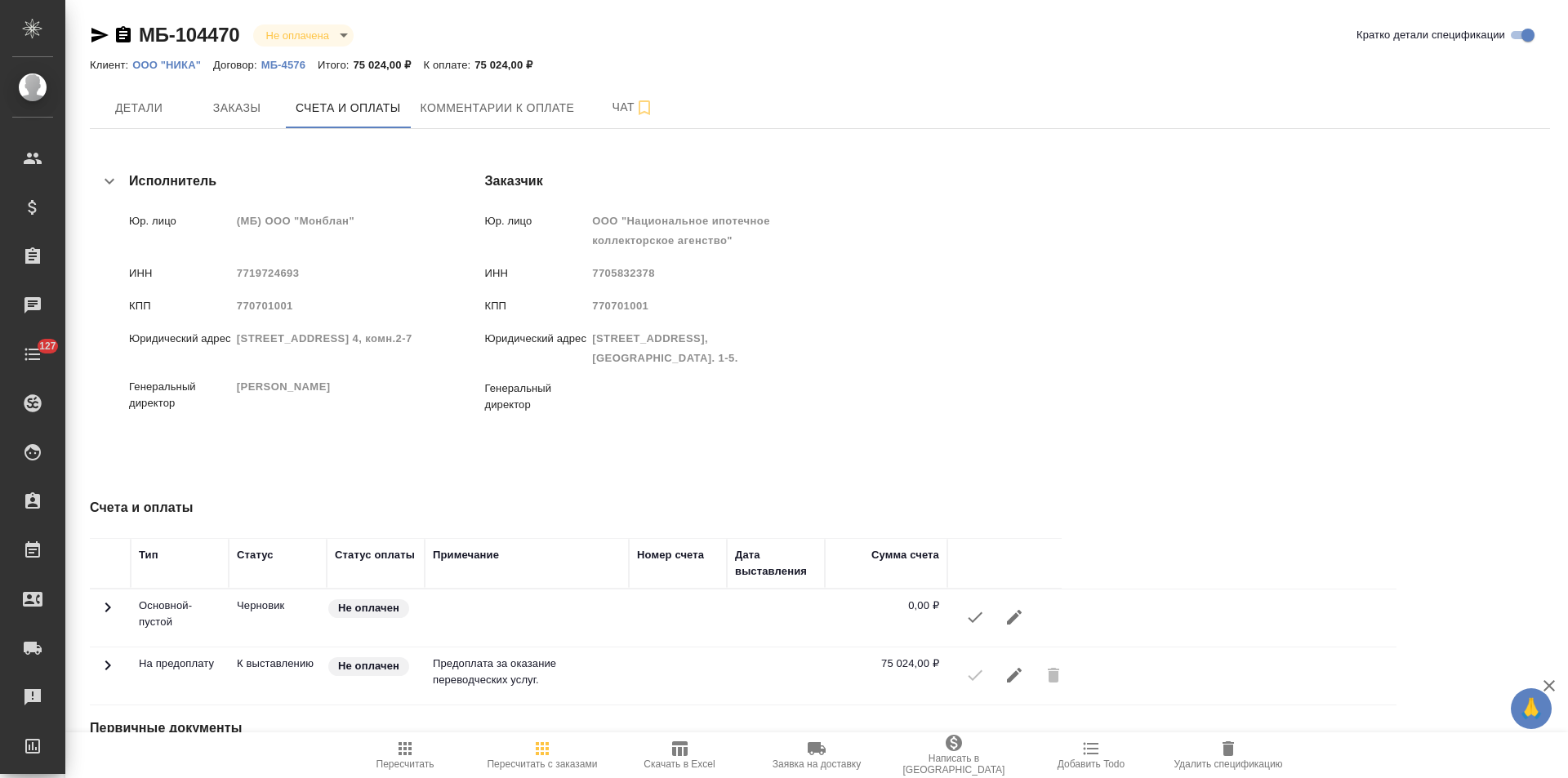
click at [186, 66] on p "ООО "НИКА"" at bounding box center [172, 65] width 81 height 12
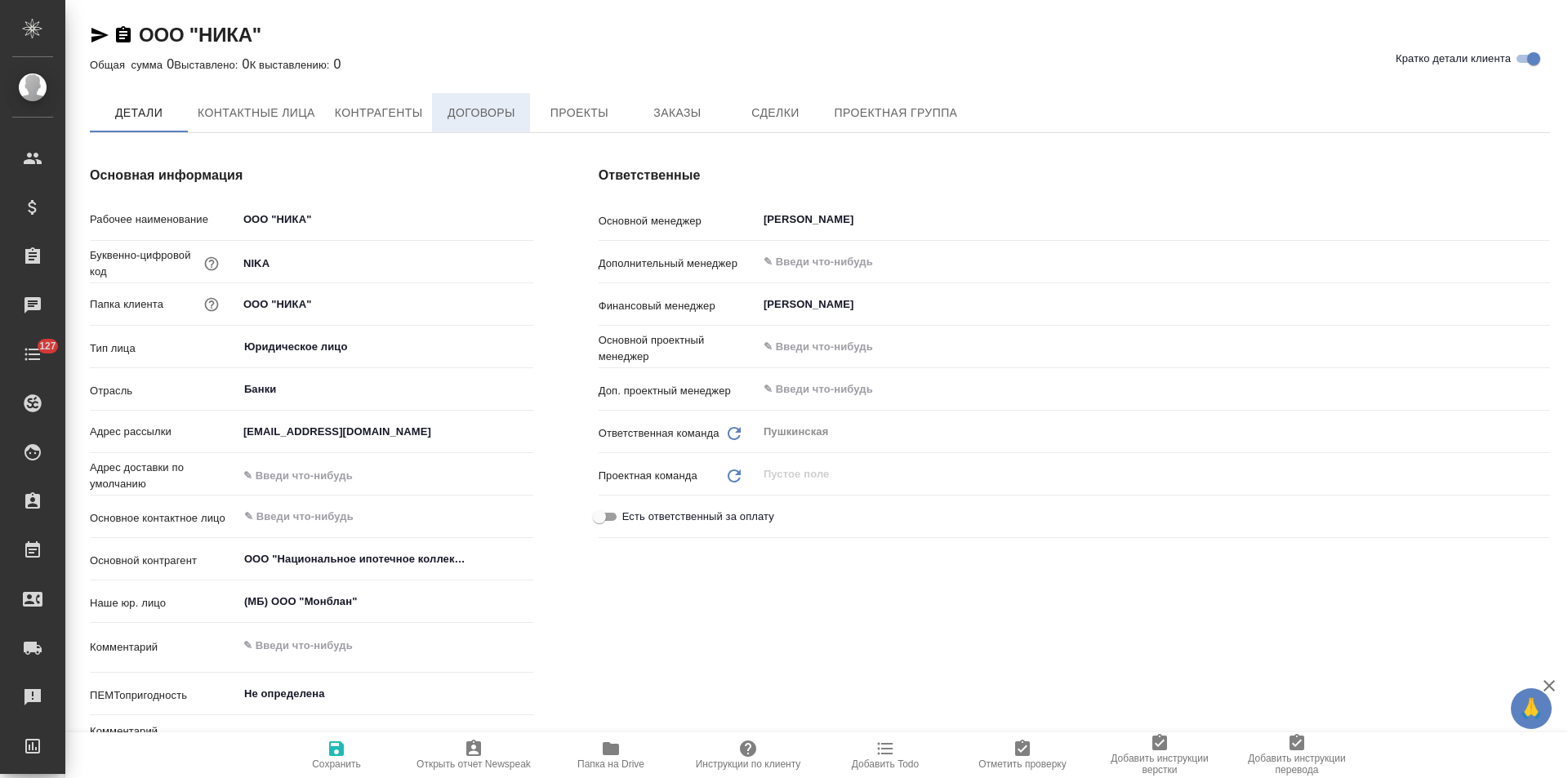
click at [466, 122] on span "Договоры" at bounding box center [481, 113] width 78 height 20
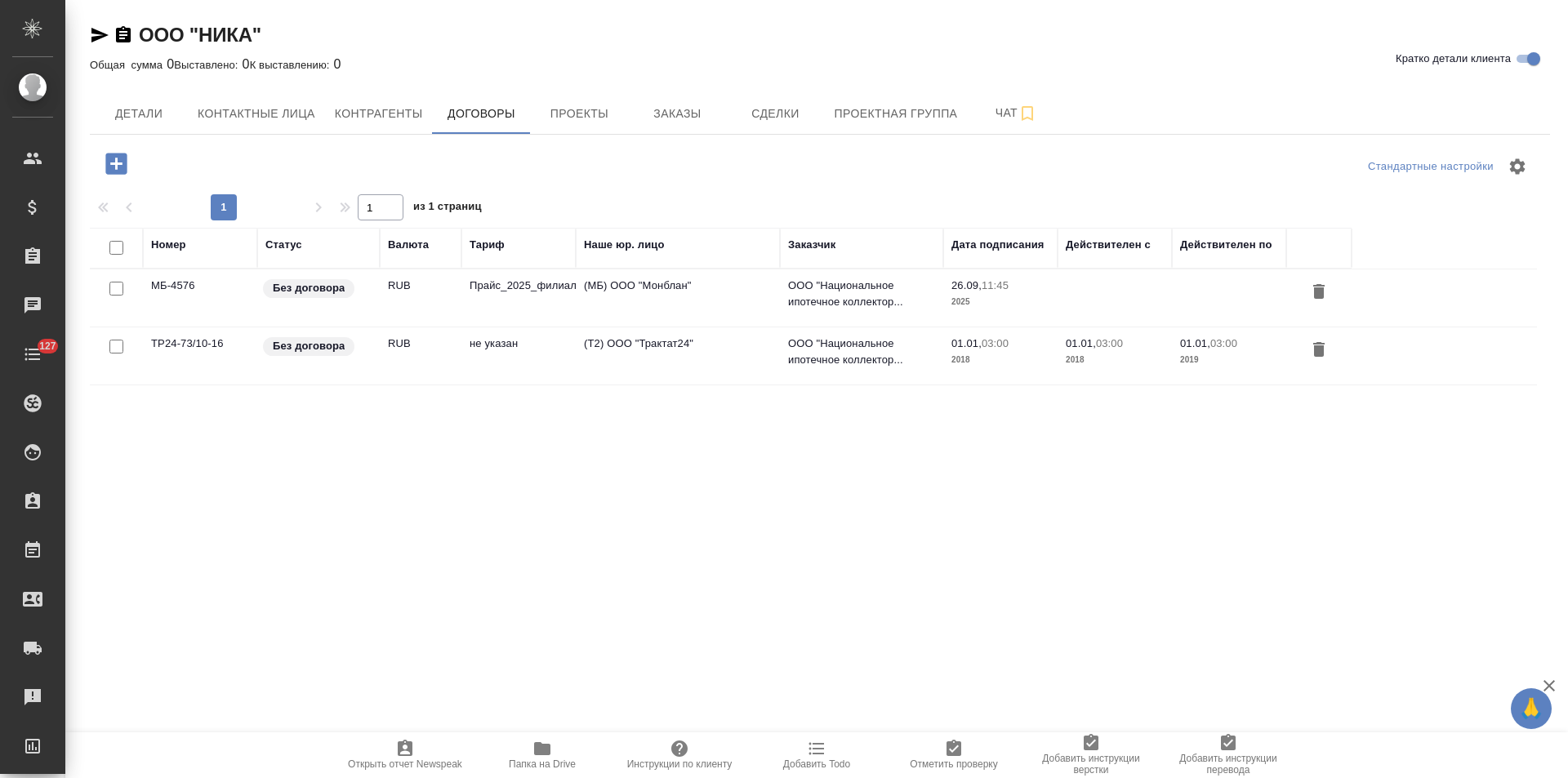
click at [714, 346] on td "(Т2) ООО "Трактат24"" at bounding box center [678, 355] width 204 height 57
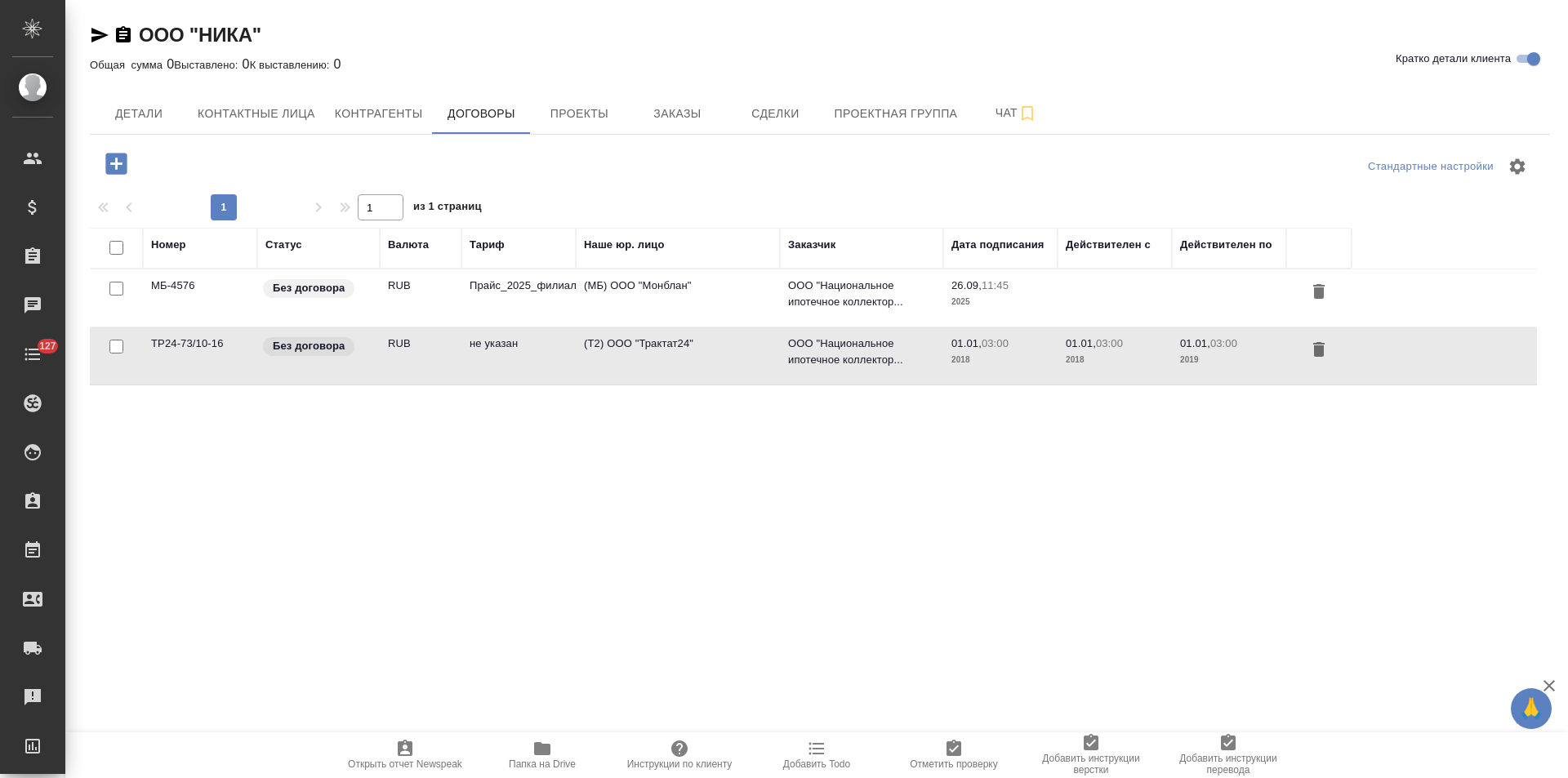
click at [714, 346] on td "(Т2) ООО "Трактат24"" at bounding box center [678, 355] width 204 height 57
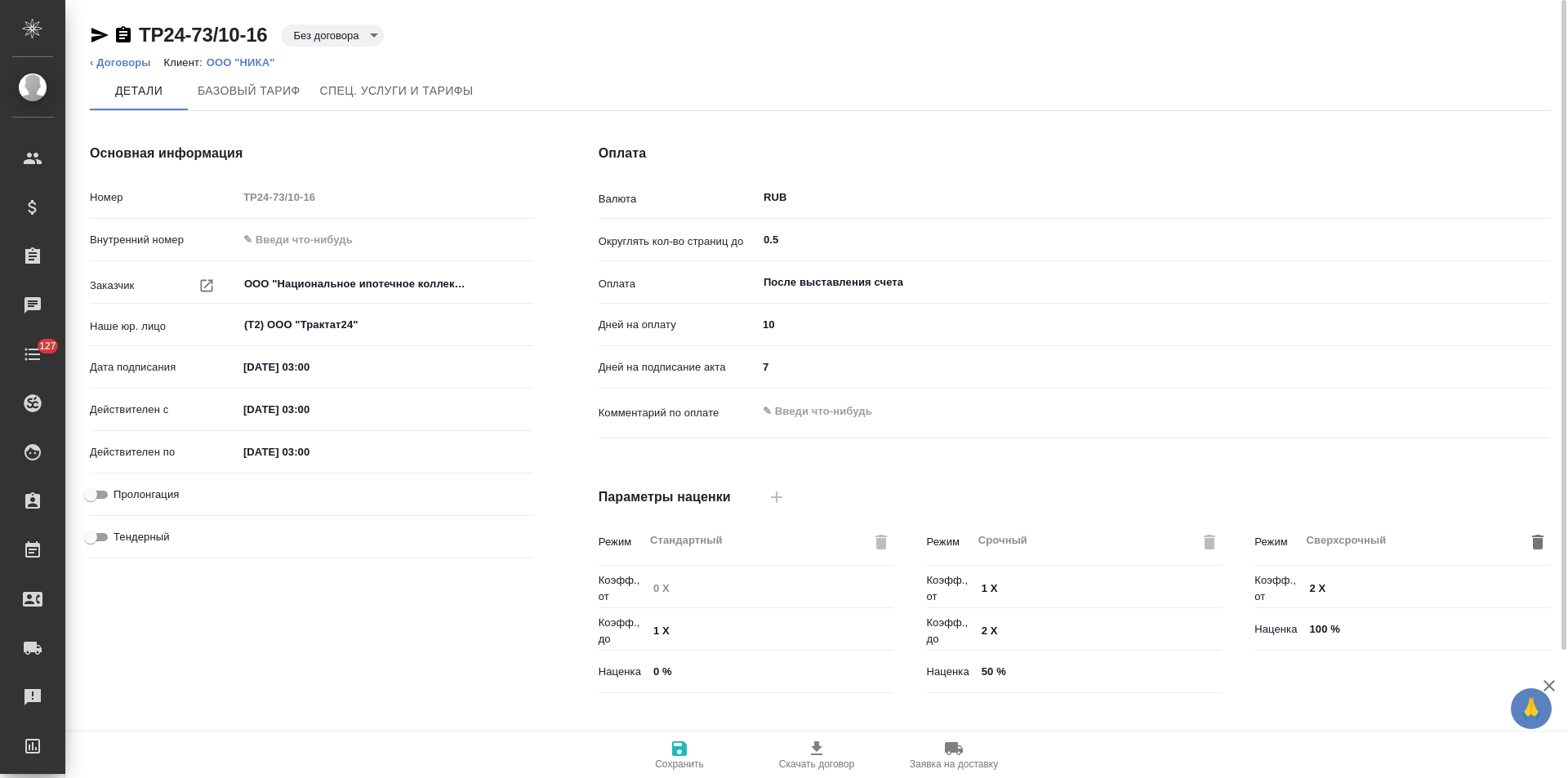
click at [367, 33] on body "🙏 .cls-1 fill:#fff; AWATERA [PERSON_NAME] Спецификации Заказы Чаты 127 Todo Про…" at bounding box center [784, 389] width 1568 height 778
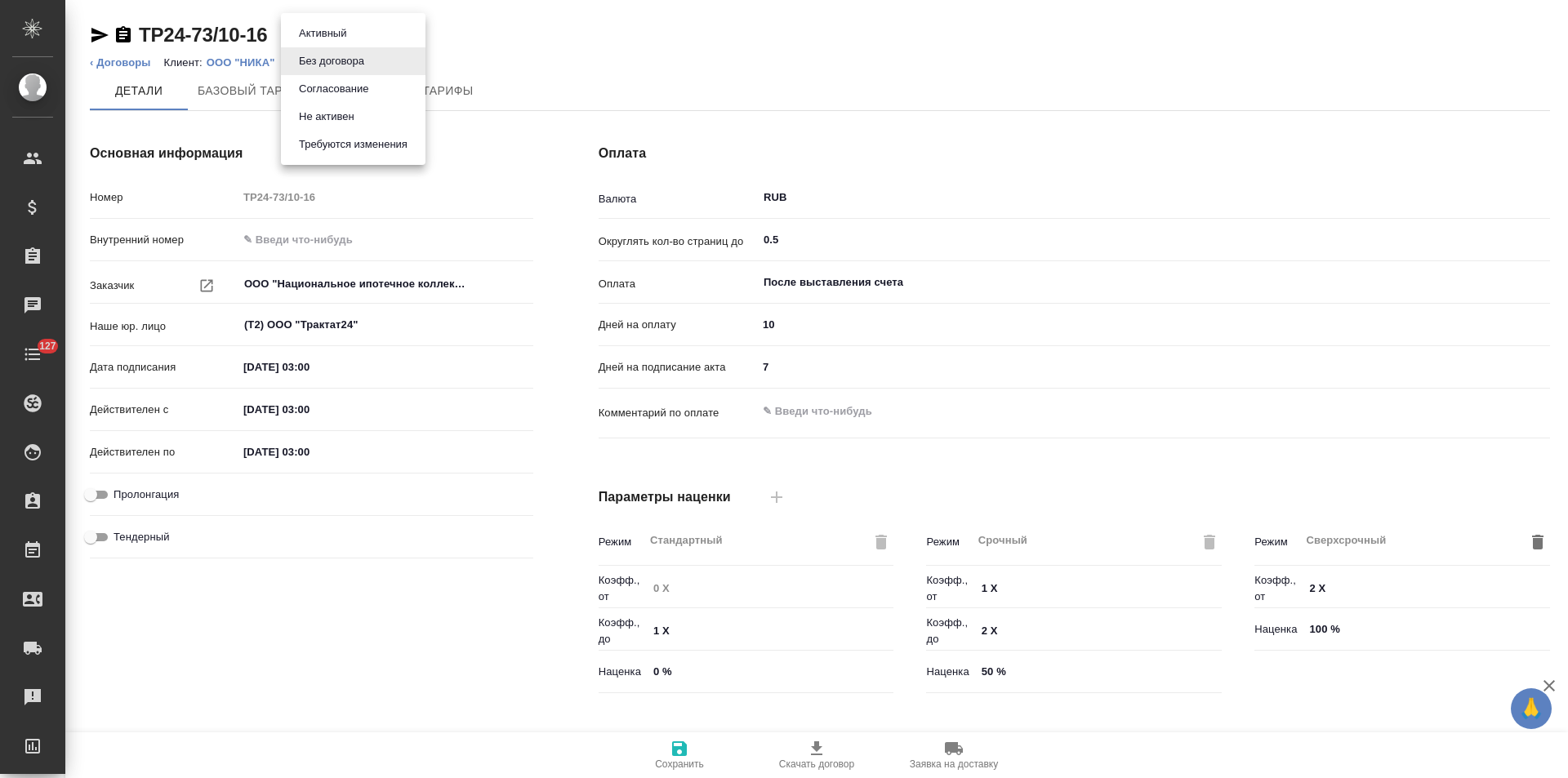
click at [372, 110] on li "Не активен" at bounding box center [353, 117] width 145 height 27
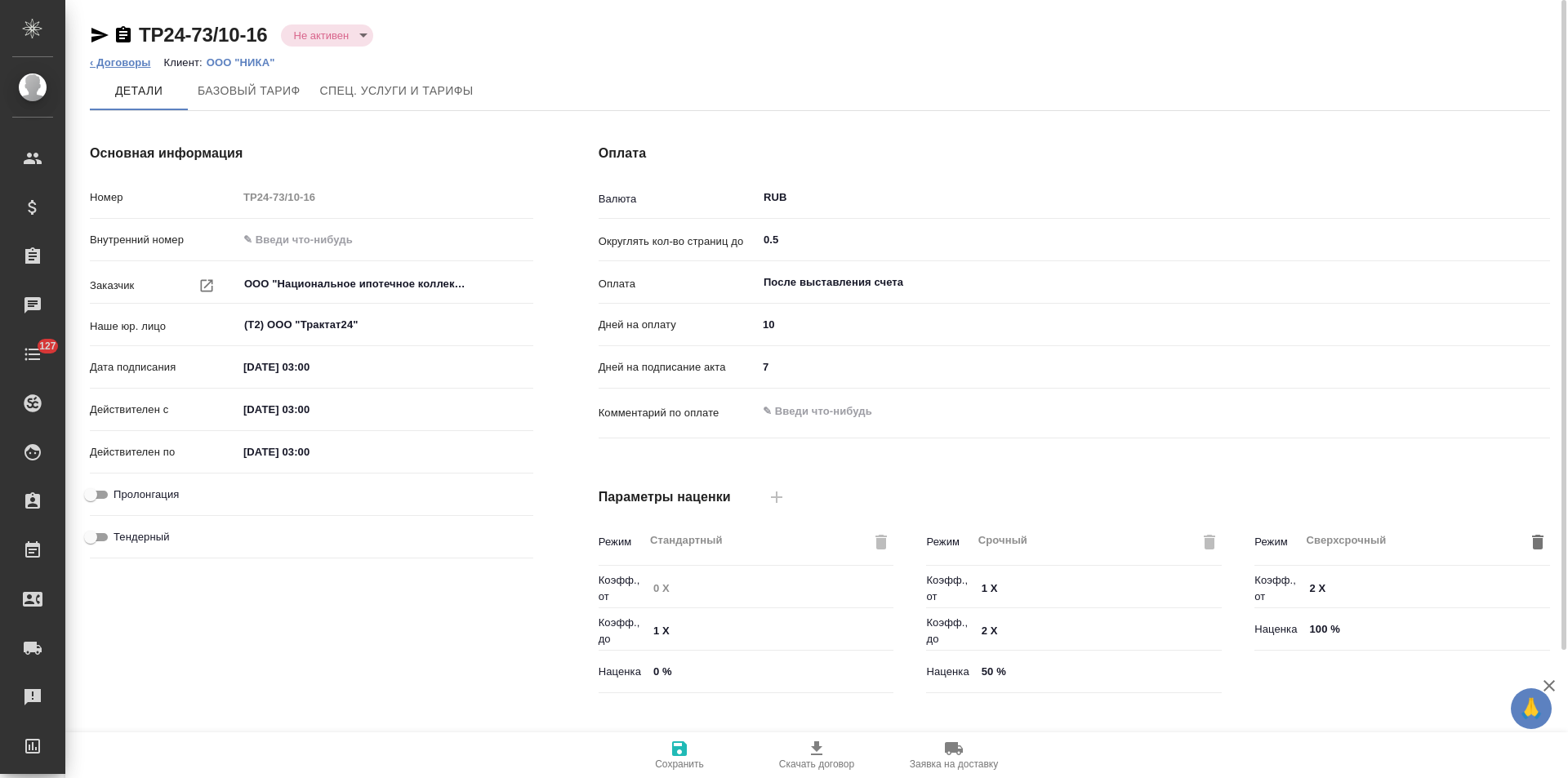
click at [138, 64] on link "‹ Договоры" at bounding box center [120, 62] width 61 height 12
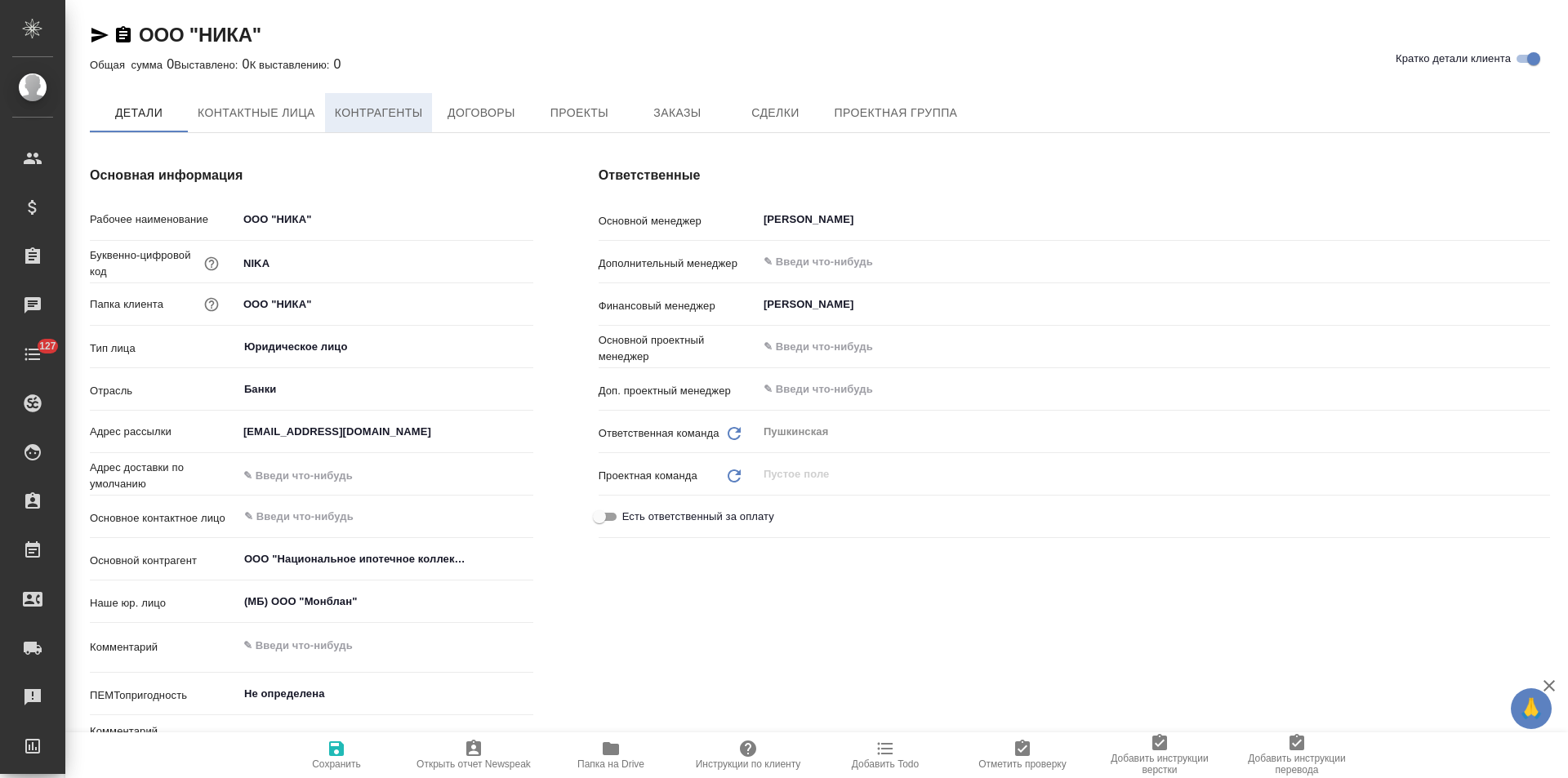
click at [402, 117] on span "Контрагенты" at bounding box center [378, 113] width 88 height 20
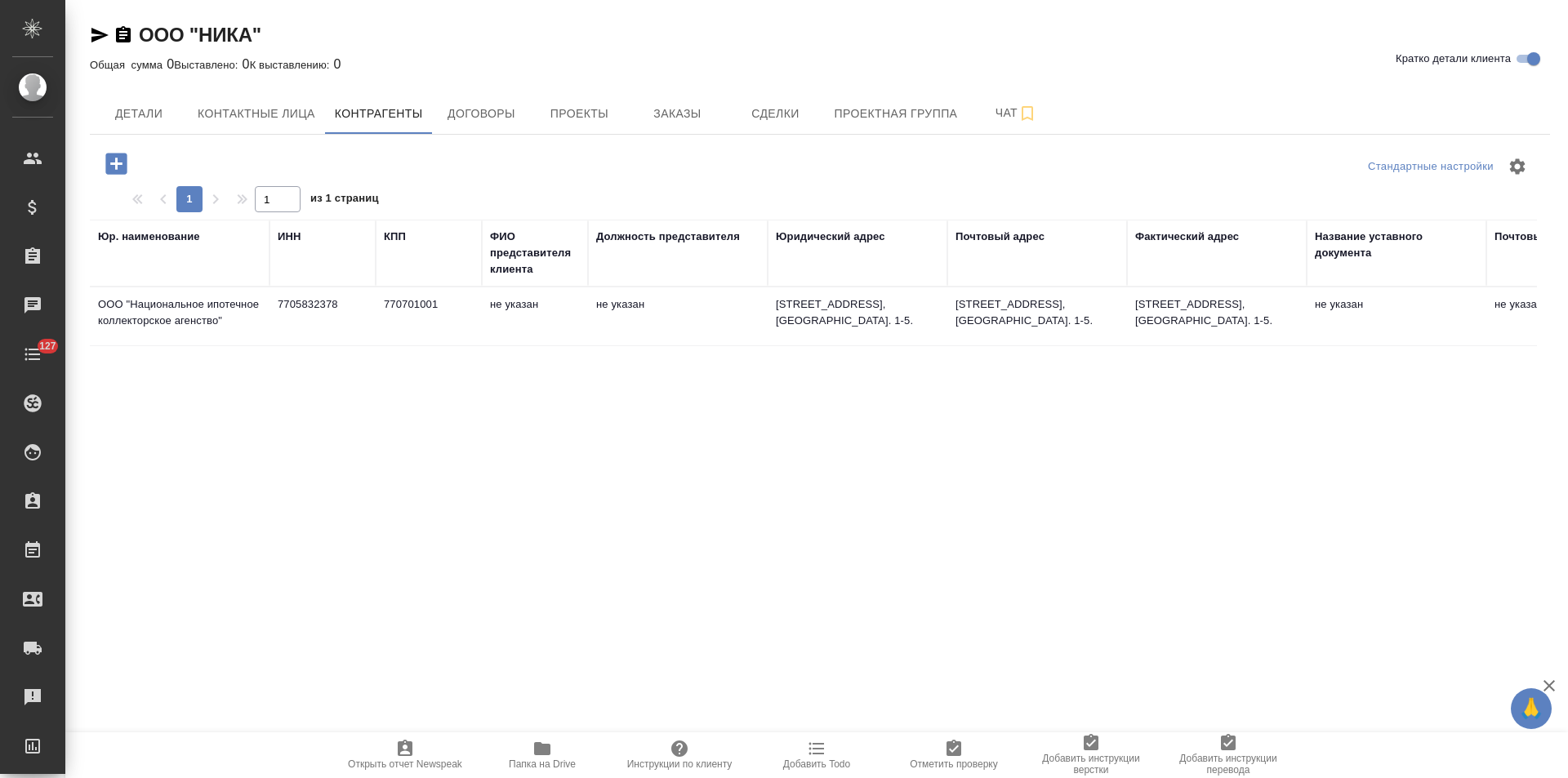
click at [382, 334] on td "770701001" at bounding box center [428, 316] width 107 height 57
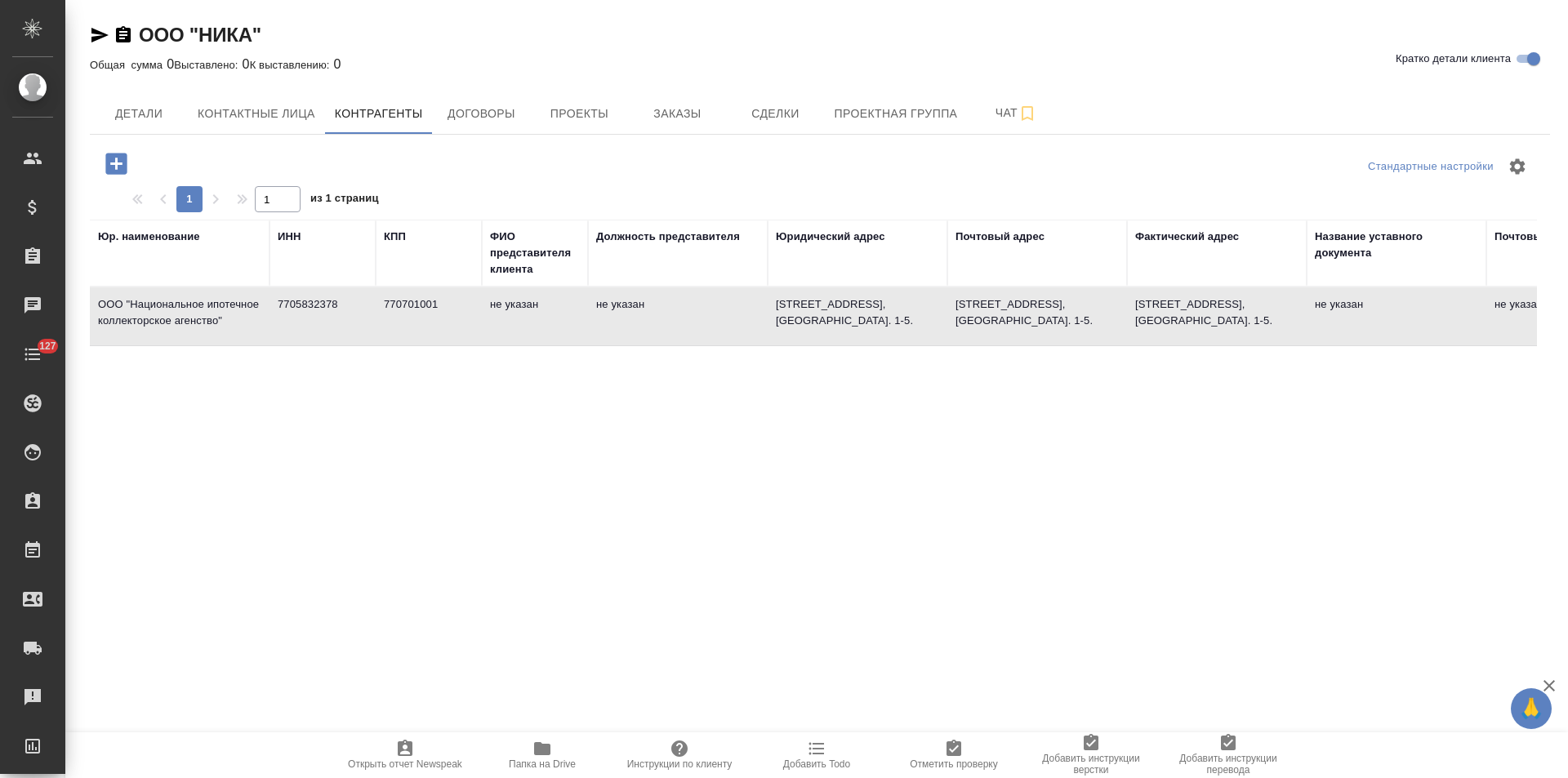
click at [382, 334] on td "770701001" at bounding box center [428, 316] width 107 height 57
type textarea "ООО "Национальное ипотечное коллекторское агенство""
type input "7705832378"
type input "770701001"
type textarea "107031, ГОРОД МОСКВА, УЛИЦА ДМИТРОВКА Б., ДОМ 32, СТРОЕНИЕ 9, ЭТ.-ПОДВАЛ, ПОМ 1…"
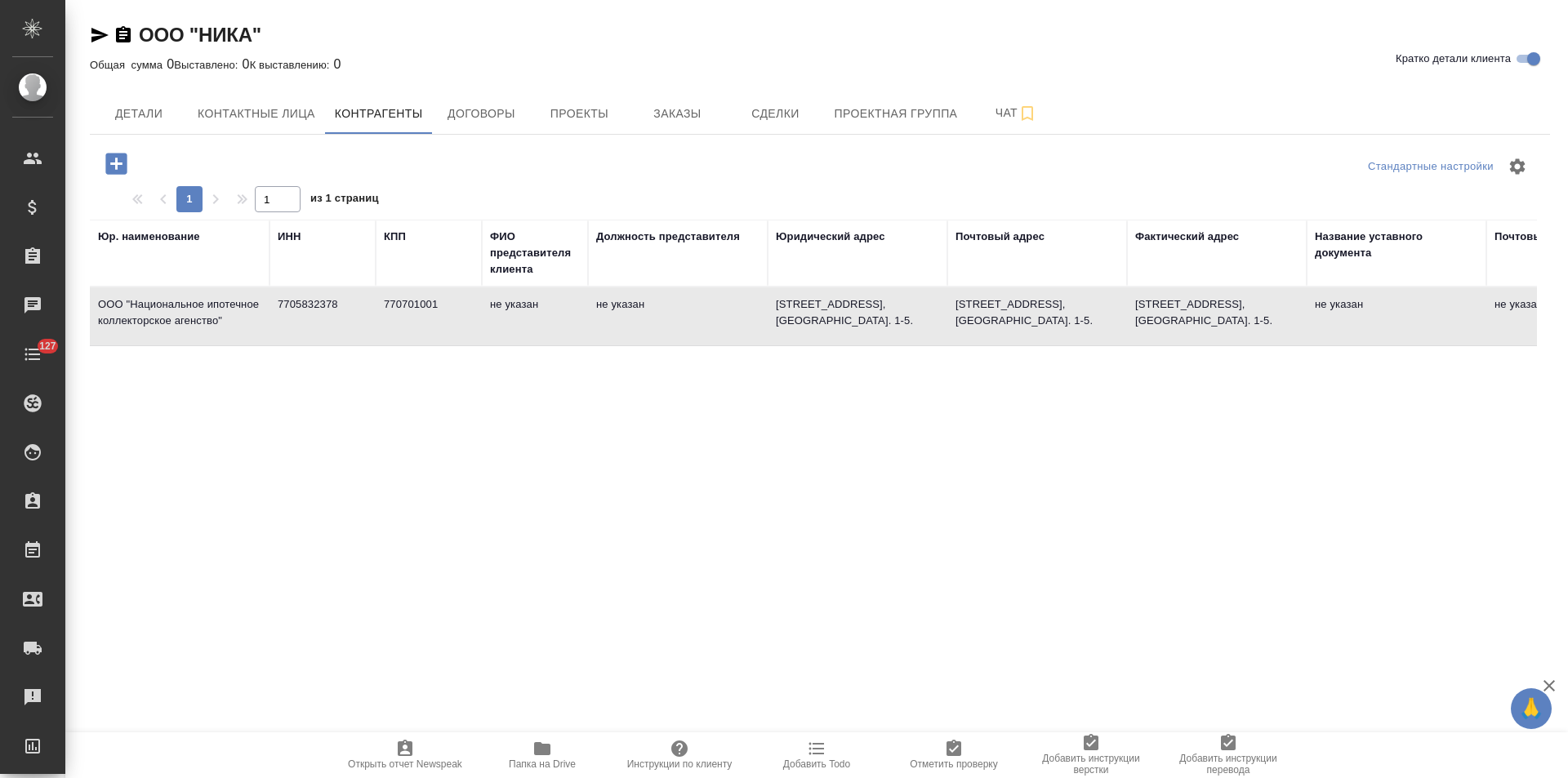
type textarea "107031, ГОРОД МОСКВА, УЛИЦА ДМИТРОВКА Б., ДОМ 32, СТРОЕНИЕ 9, ЭТ.-ПОДВАЛ, ПОМ 1…"
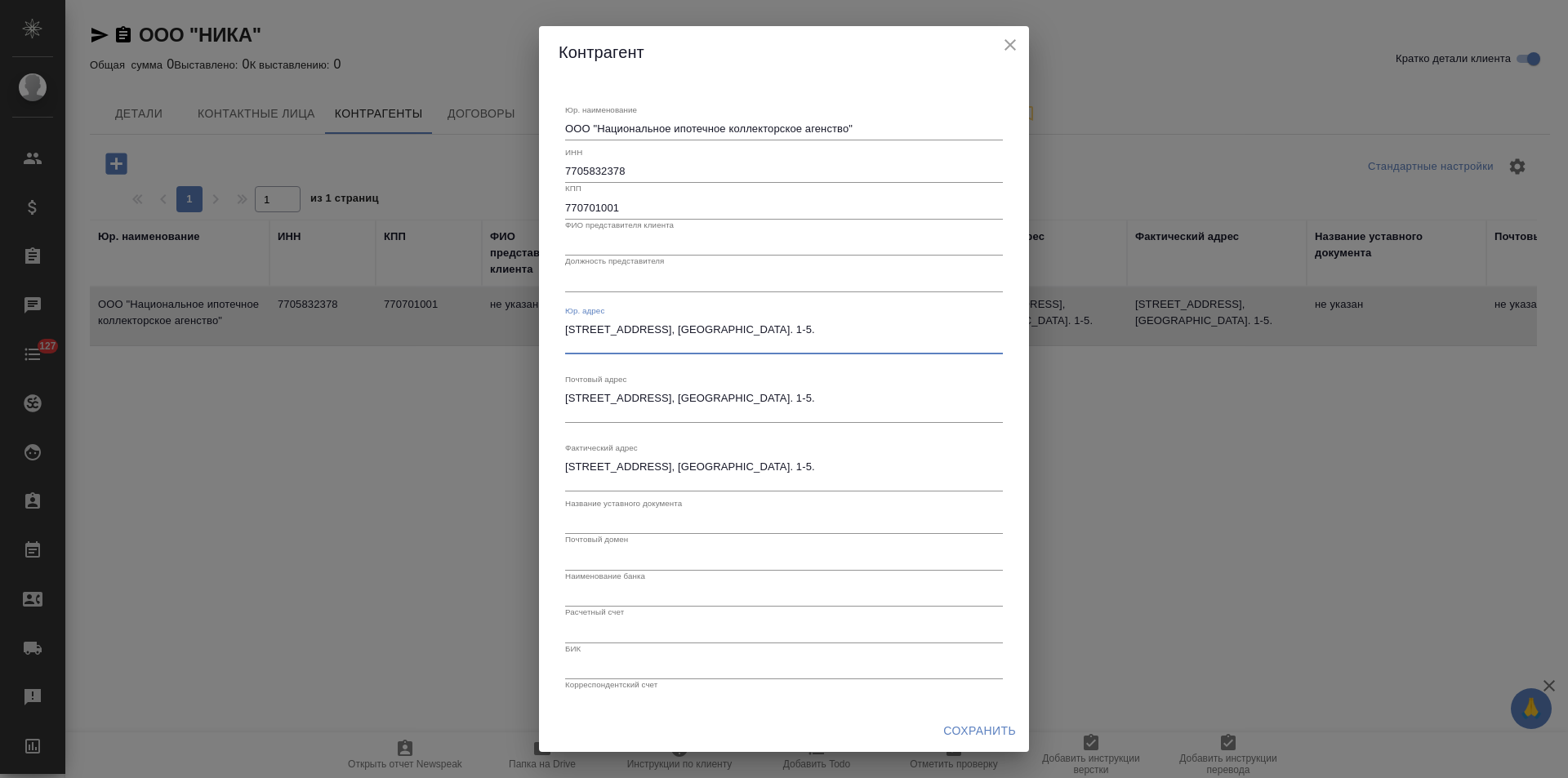
drag, startPoint x: 742, startPoint y: 345, endPoint x: 500, endPoint y: 319, distance: 243.4
click at [500, 319] on div "Контрагент Юр. наименование ООО "Национальное ипотечное коллекторское агенство"…" at bounding box center [784, 389] width 1568 height 778
paste textarea "род Москва, вн.тер. г. Муниципальный Округ Тверской, ул. Большая Дмитровка, дом…"
type textarea "107031, Город Москва, вн.тер. г. Муниципальный Округ Тверской, ул. Большая Дмит…"
drag, startPoint x: 730, startPoint y: 409, endPoint x: 508, endPoint y: 367, distance: 225.9
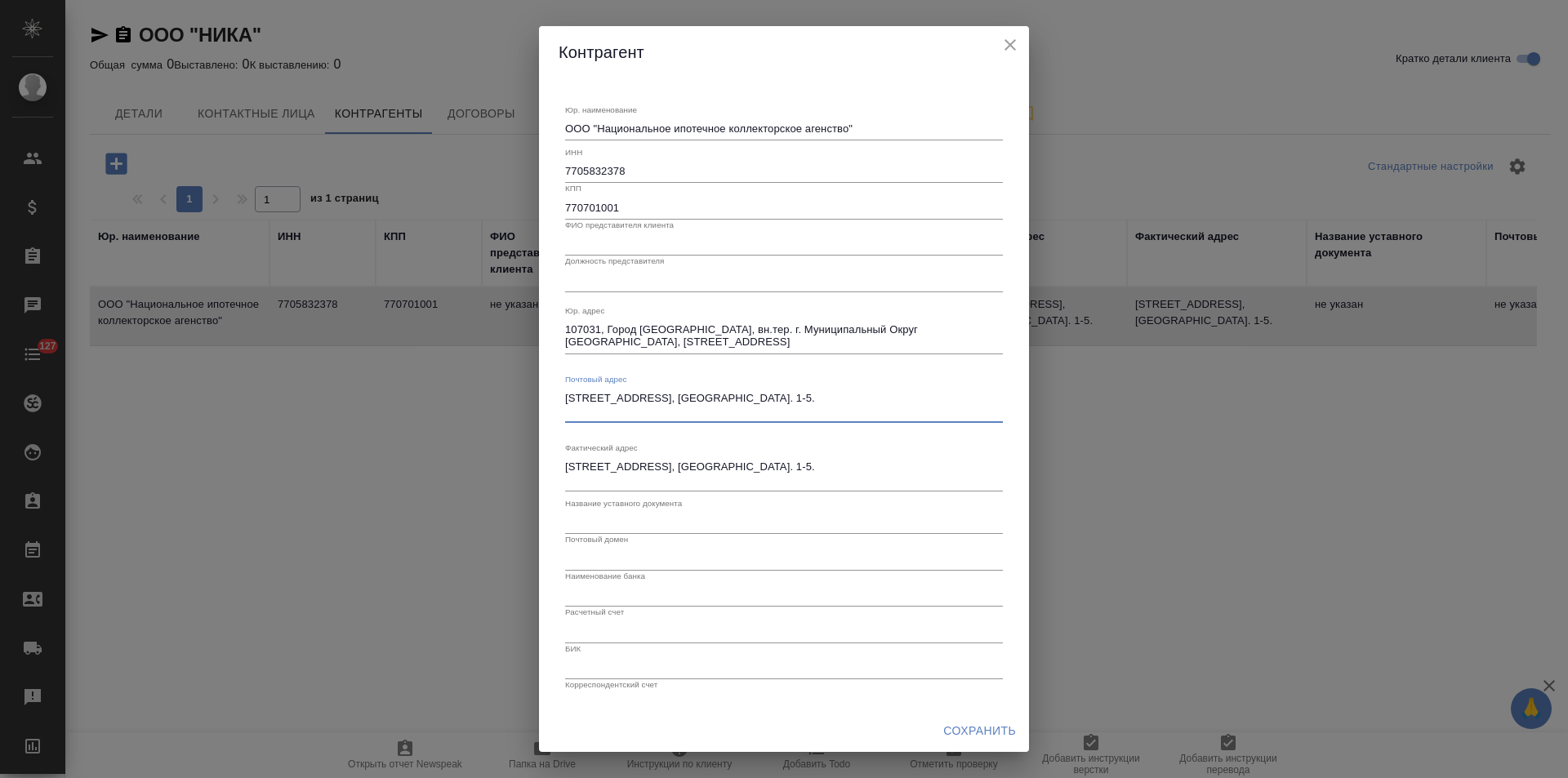
click at [508, 367] on div "Контрагент Юр. наименование ООО "Национальное ипотечное коллекторское агенство"…" at bounding box center [784, 389] width 1568 height 778
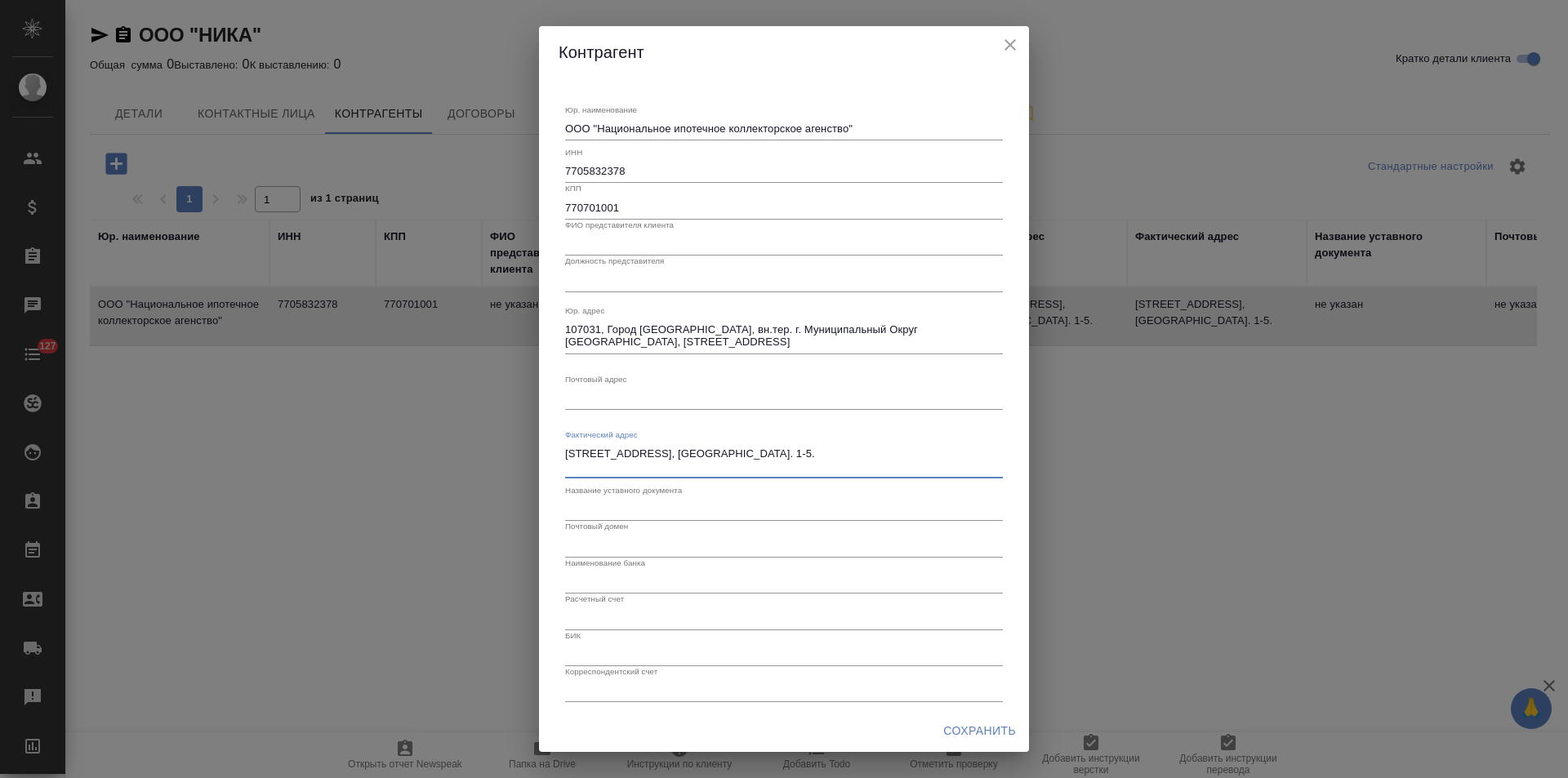
drag, startPoint x: 718, startPoint y: 471, endPoint x: 486, endPoint y: 431, distance: 235.4
click at [486, 431] on div "Контрагент Юр. наименование ООО "Национальное ипотечное коллекторское агенство"…" at bounding box center [784, 389] width 1568 height 778
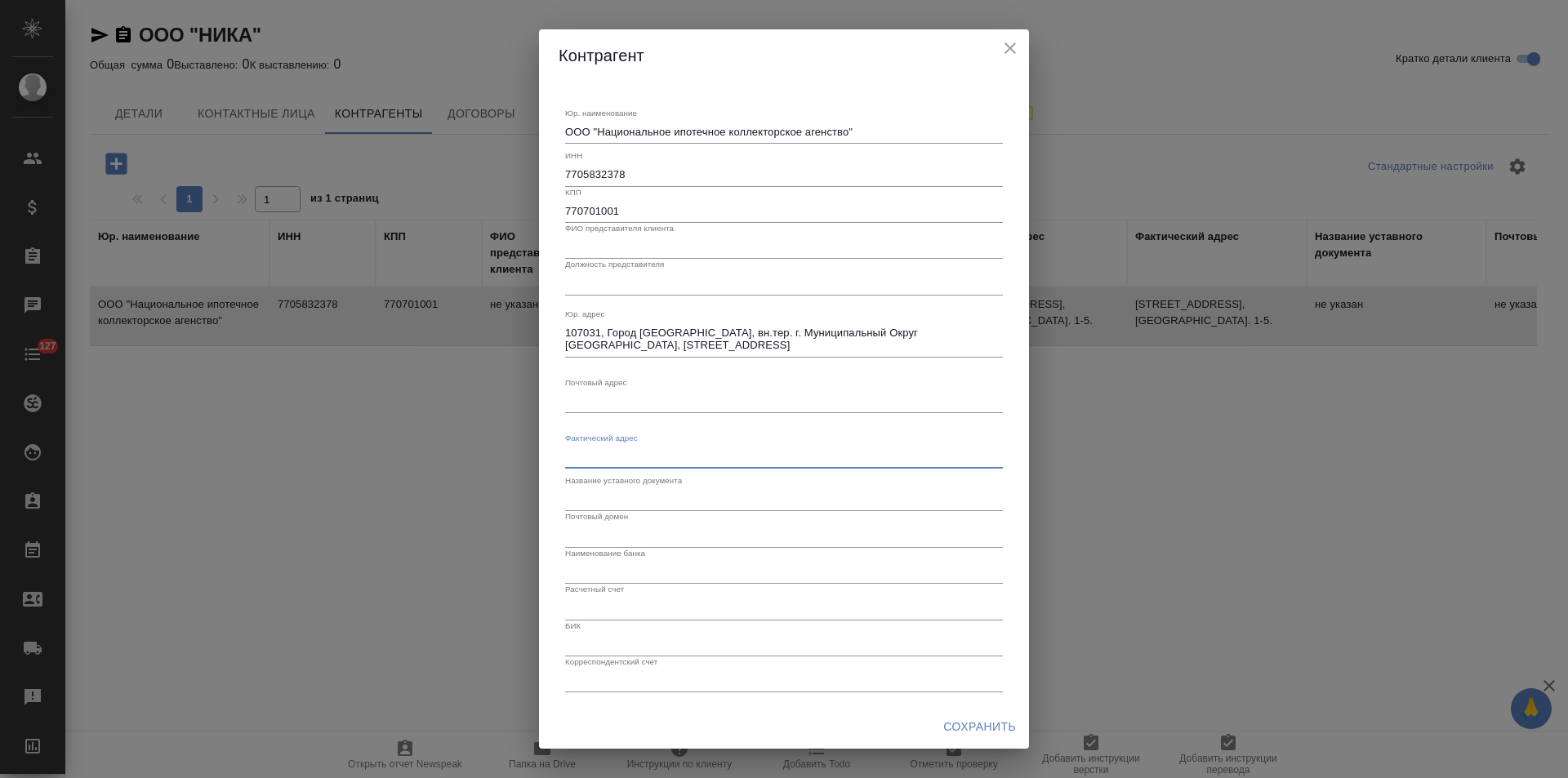
click at [976, 721] on span "Сохранить" at bounding box center [979, 727] width 73 height 20
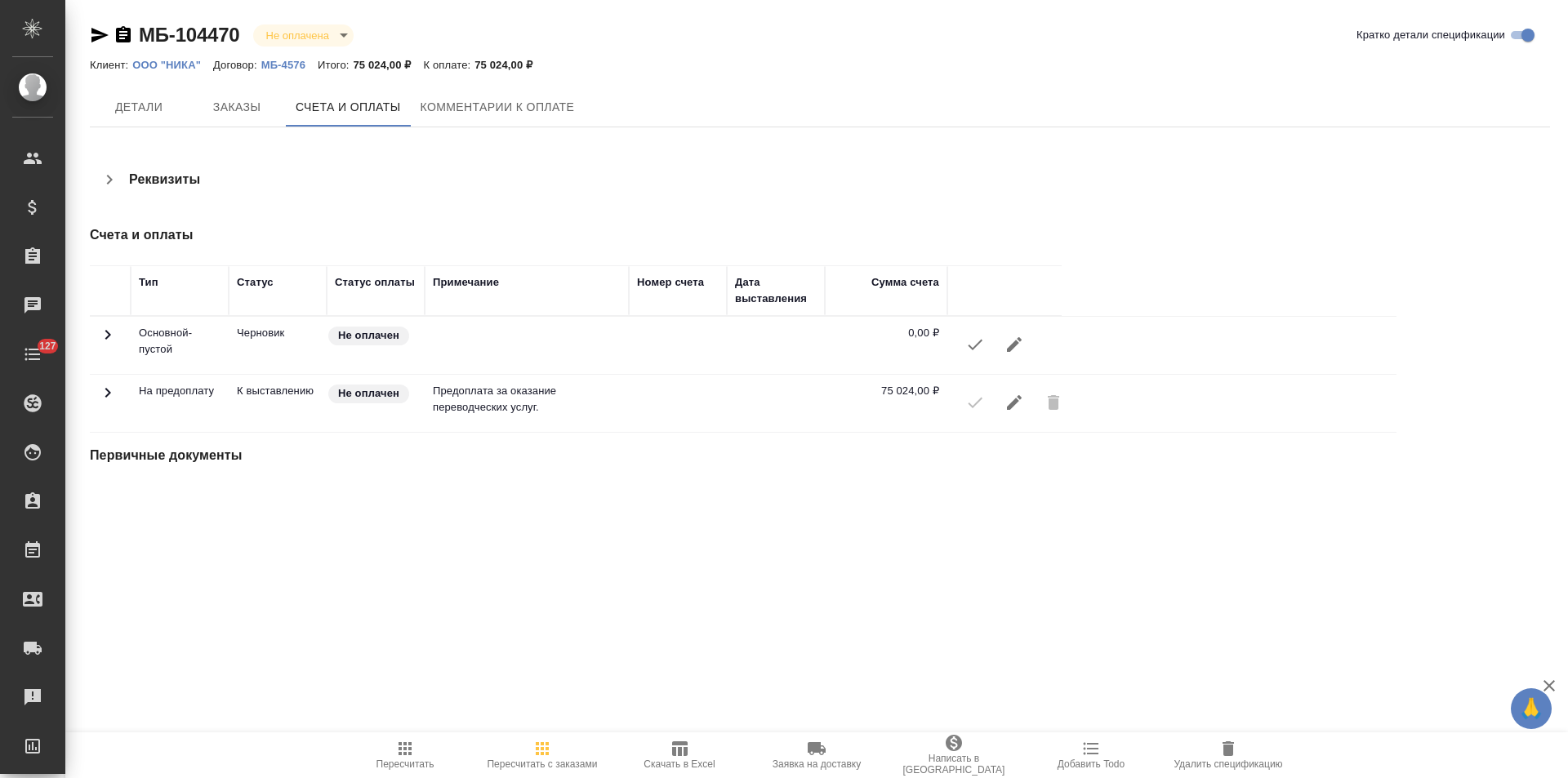
click at [115, 185] on icon "button" at bounding box center [109, 179] width 20 height 20
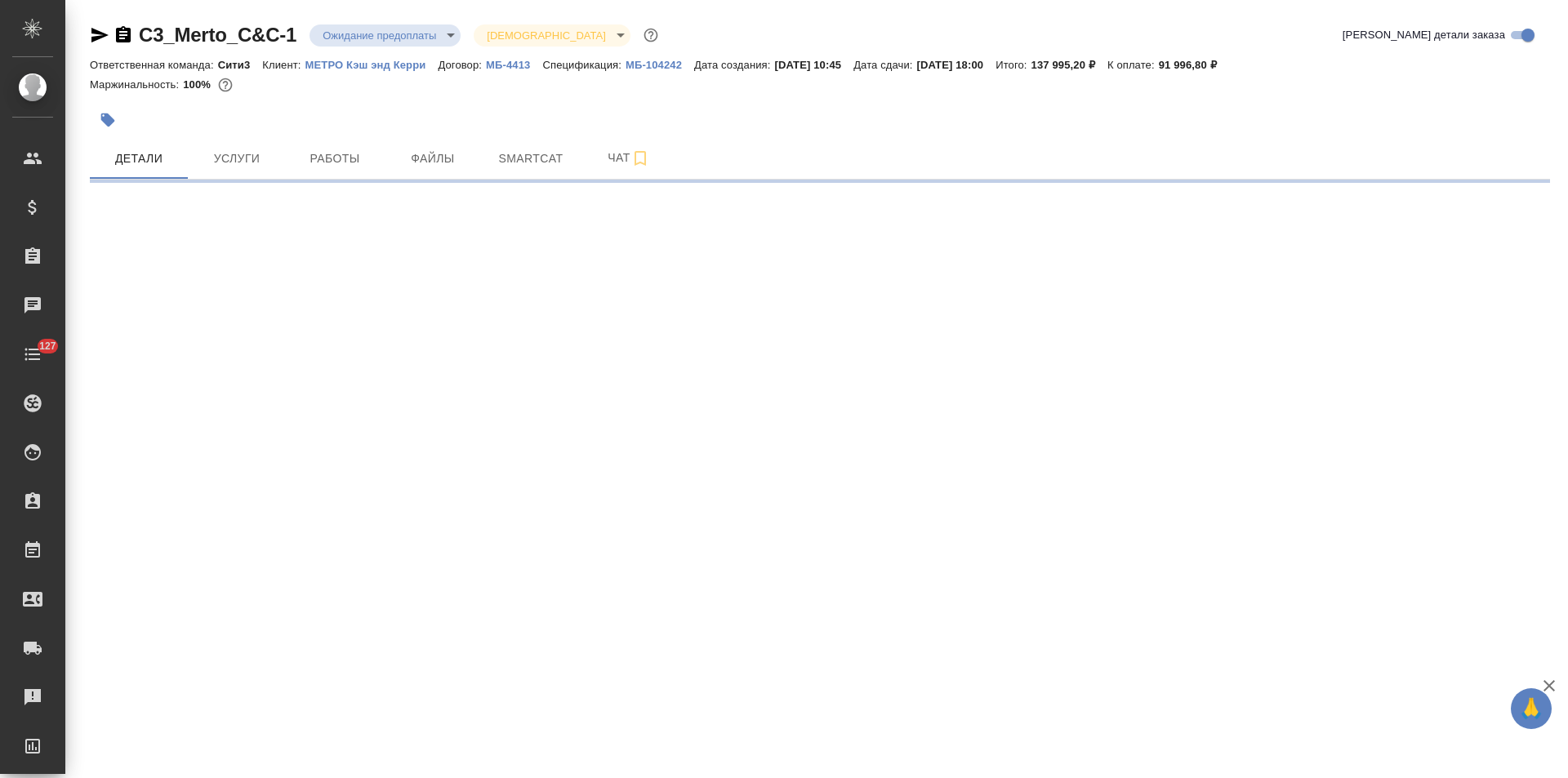
select select "RU"
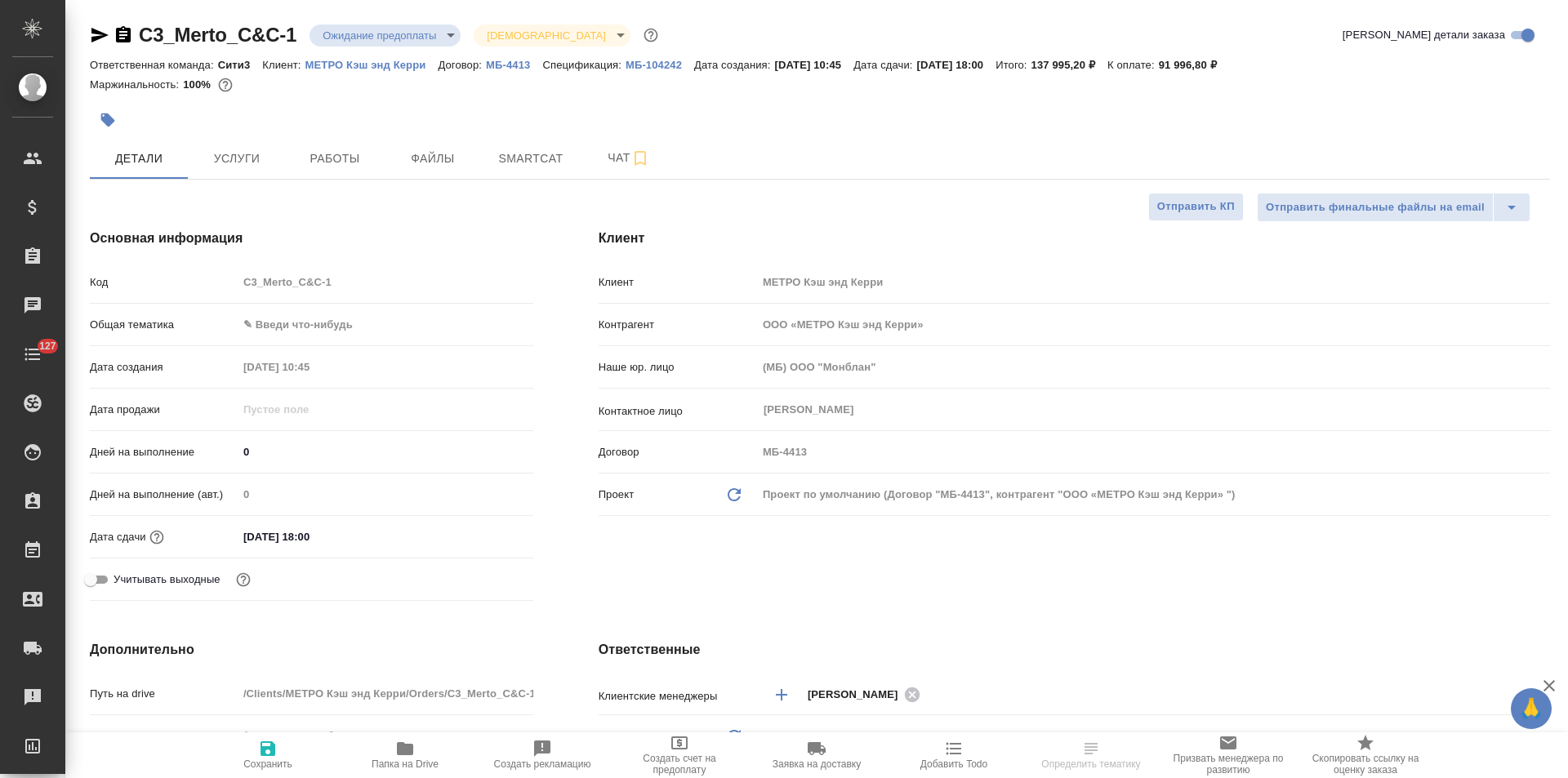
type textarea "x"
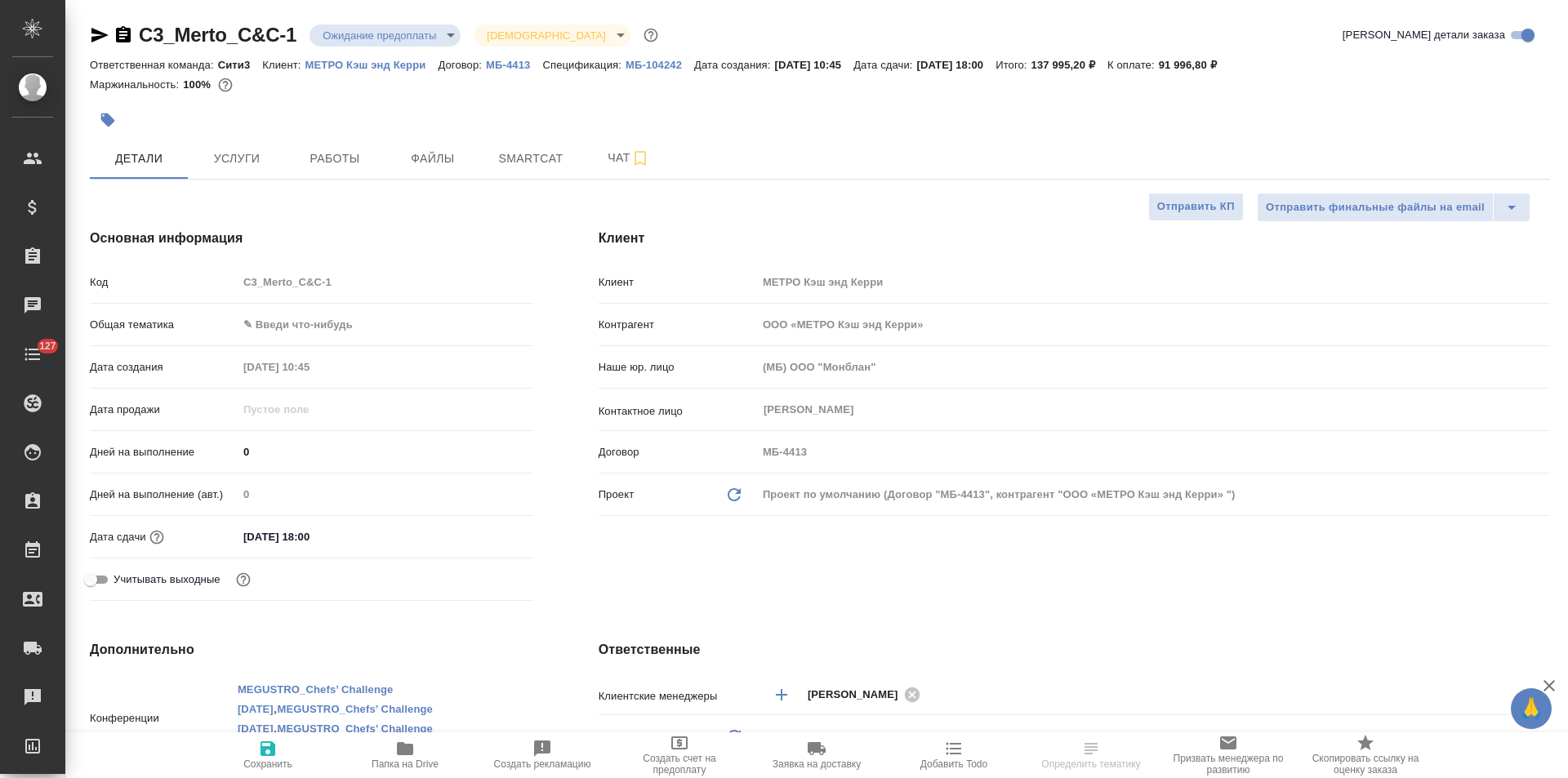
type textarea "x"
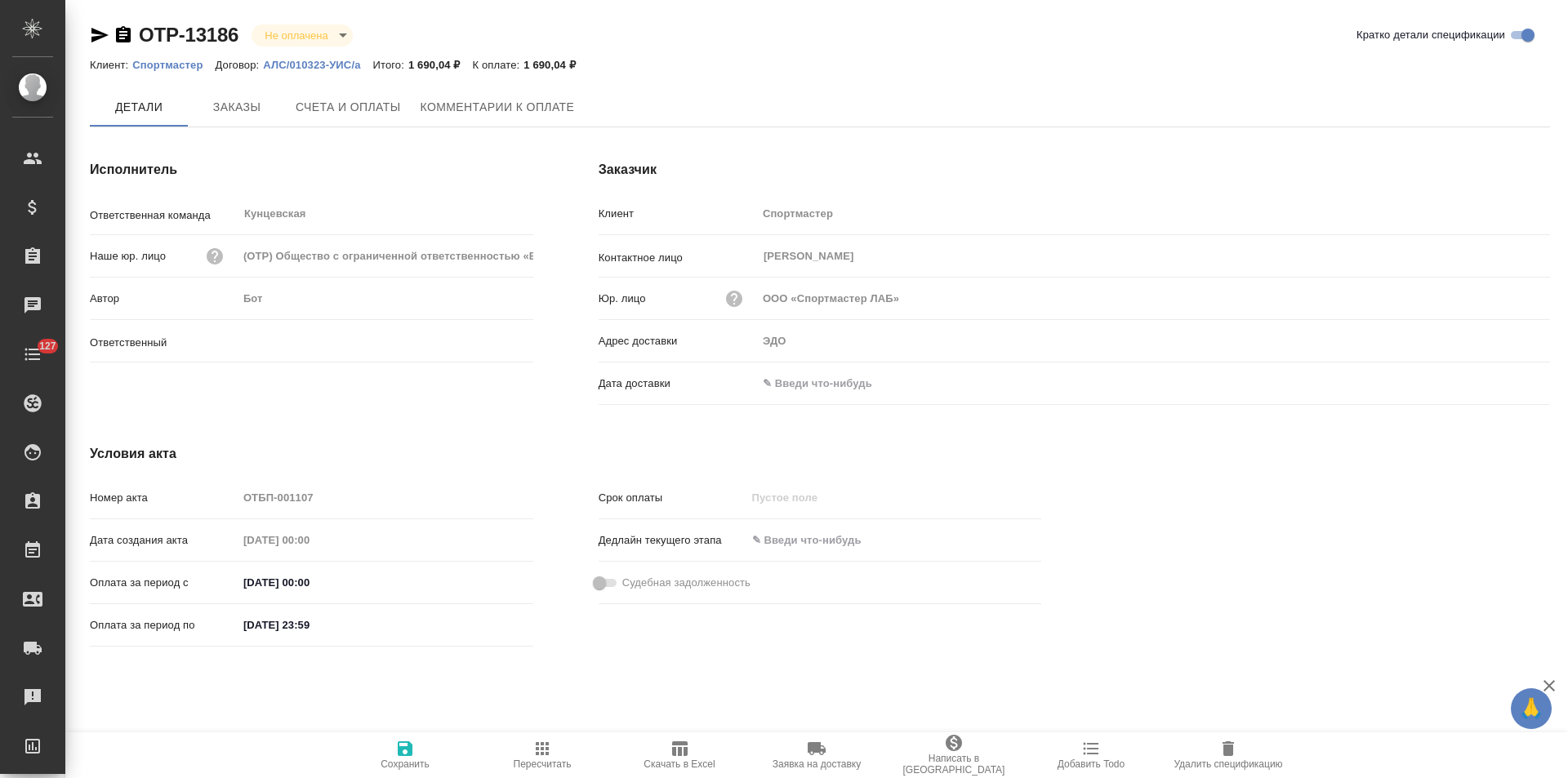
type input "[PERSON_NAME]"
click at [124, 38] on icon "button" at bounding box center [124, 36] width 20 height 20
click at [329, 100] on span "Счета и оплаты" at bounding box center [348, 108] width 106 height 20
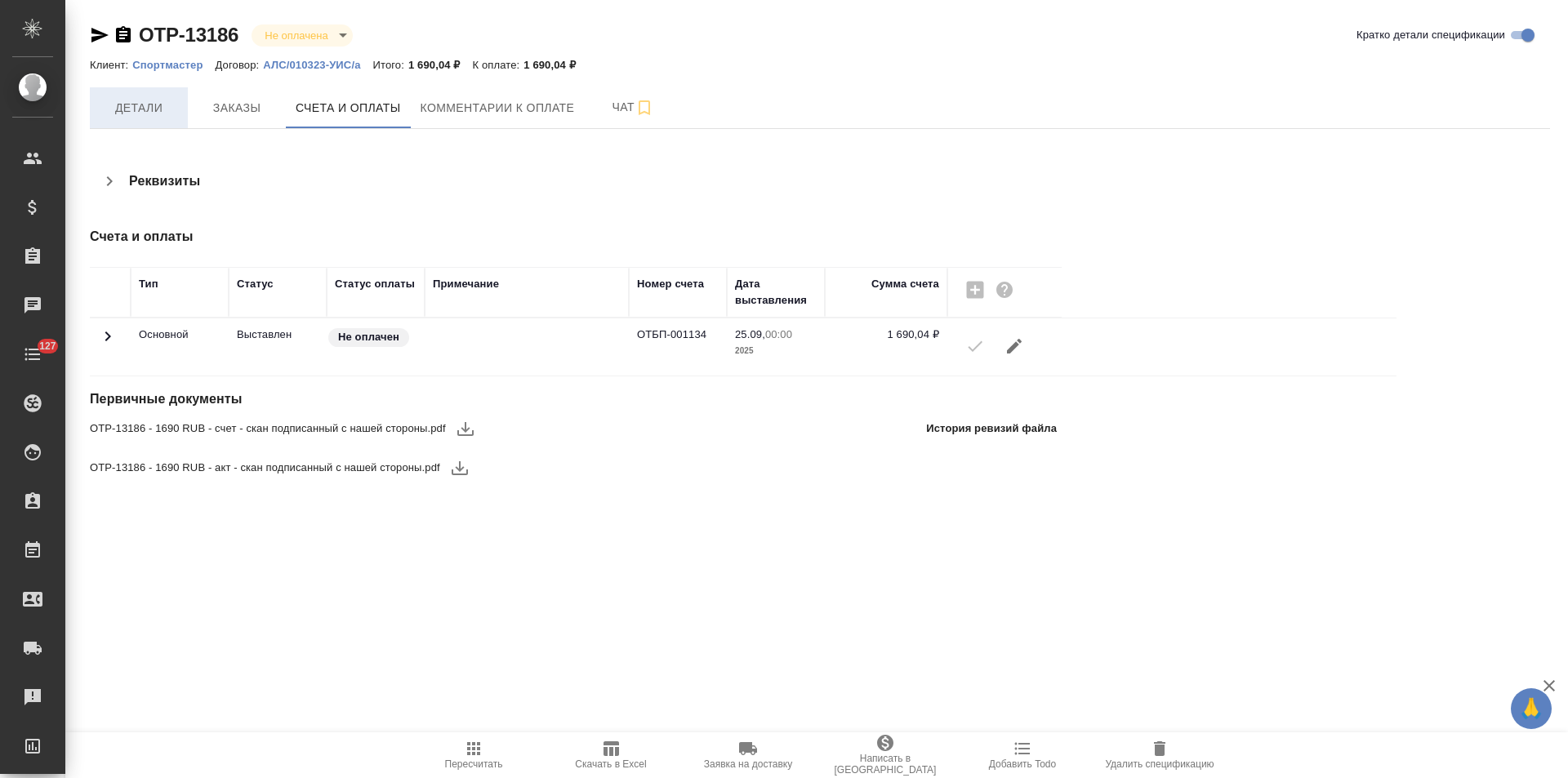
click at [155, 115] on span "Детали" at bounding box center [138, 108] width 78 height 20
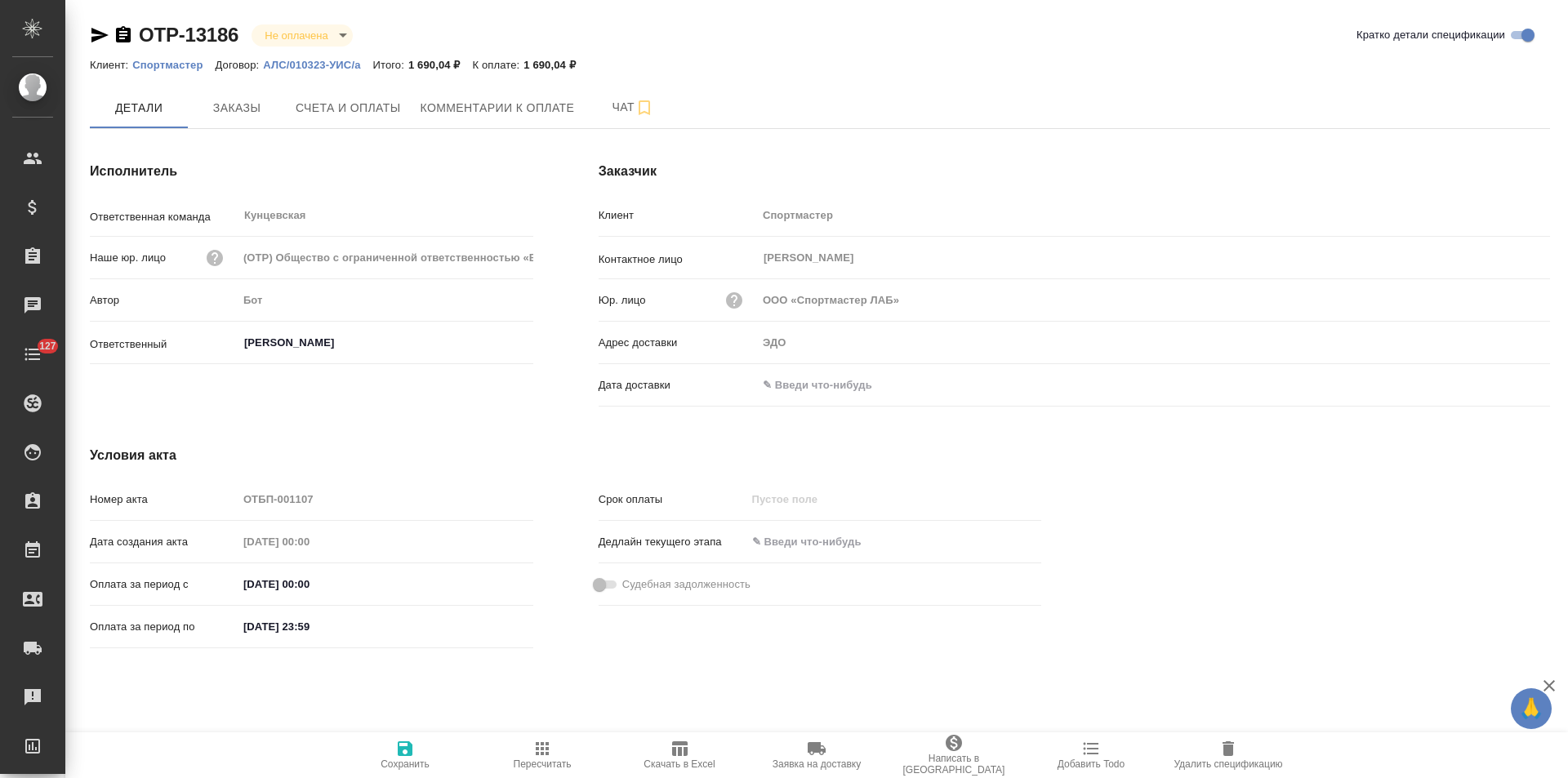
click at [840, 384] on input "text" at bounding box center [828, 385] width 143 height 24
click at [1503, 385] on icon "button" at bounding box center [1502, 383] width 15 height 16
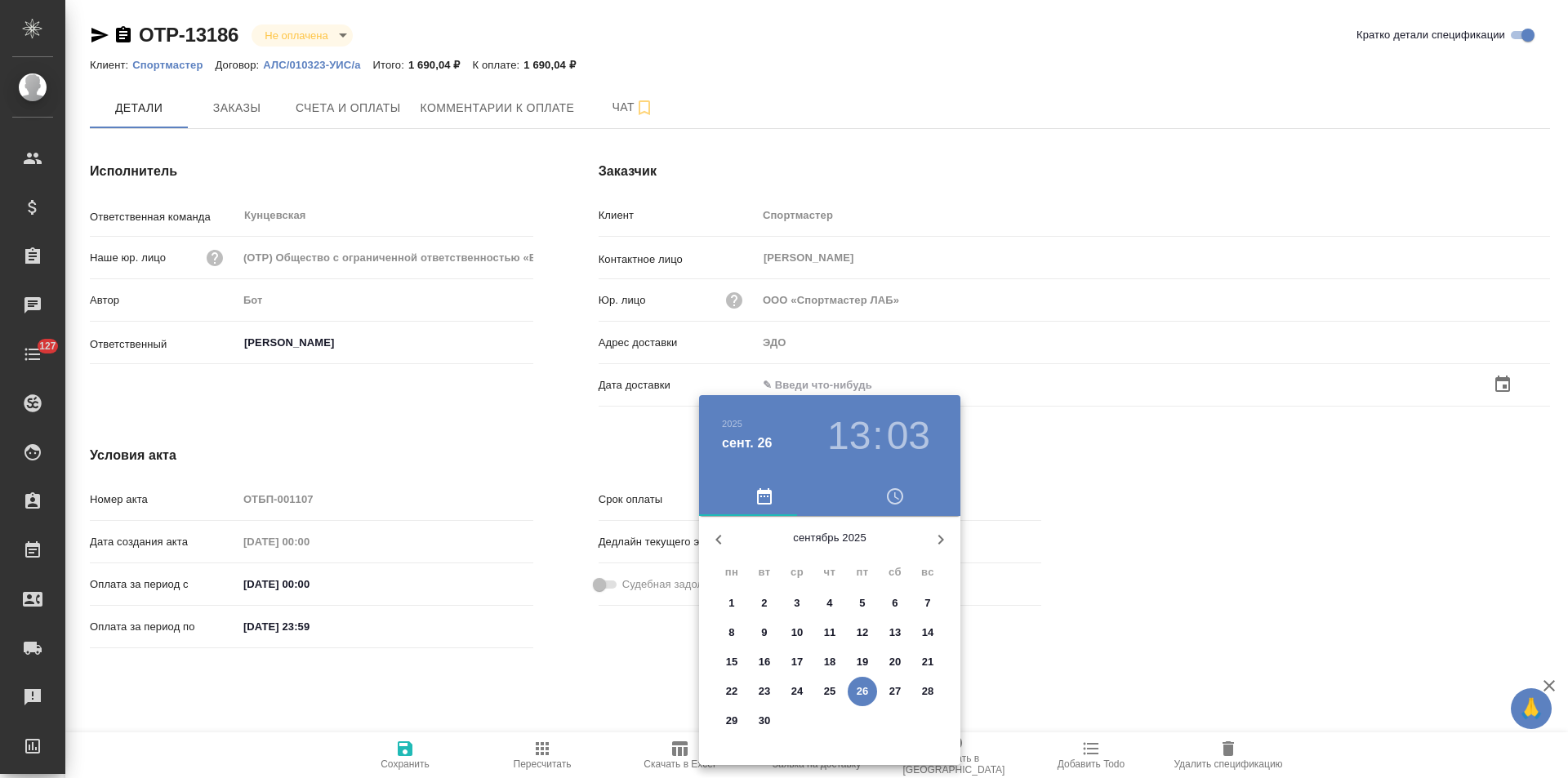
click at [868, 690] on p "26" at bounding box center [862, 691] width 12 height 16
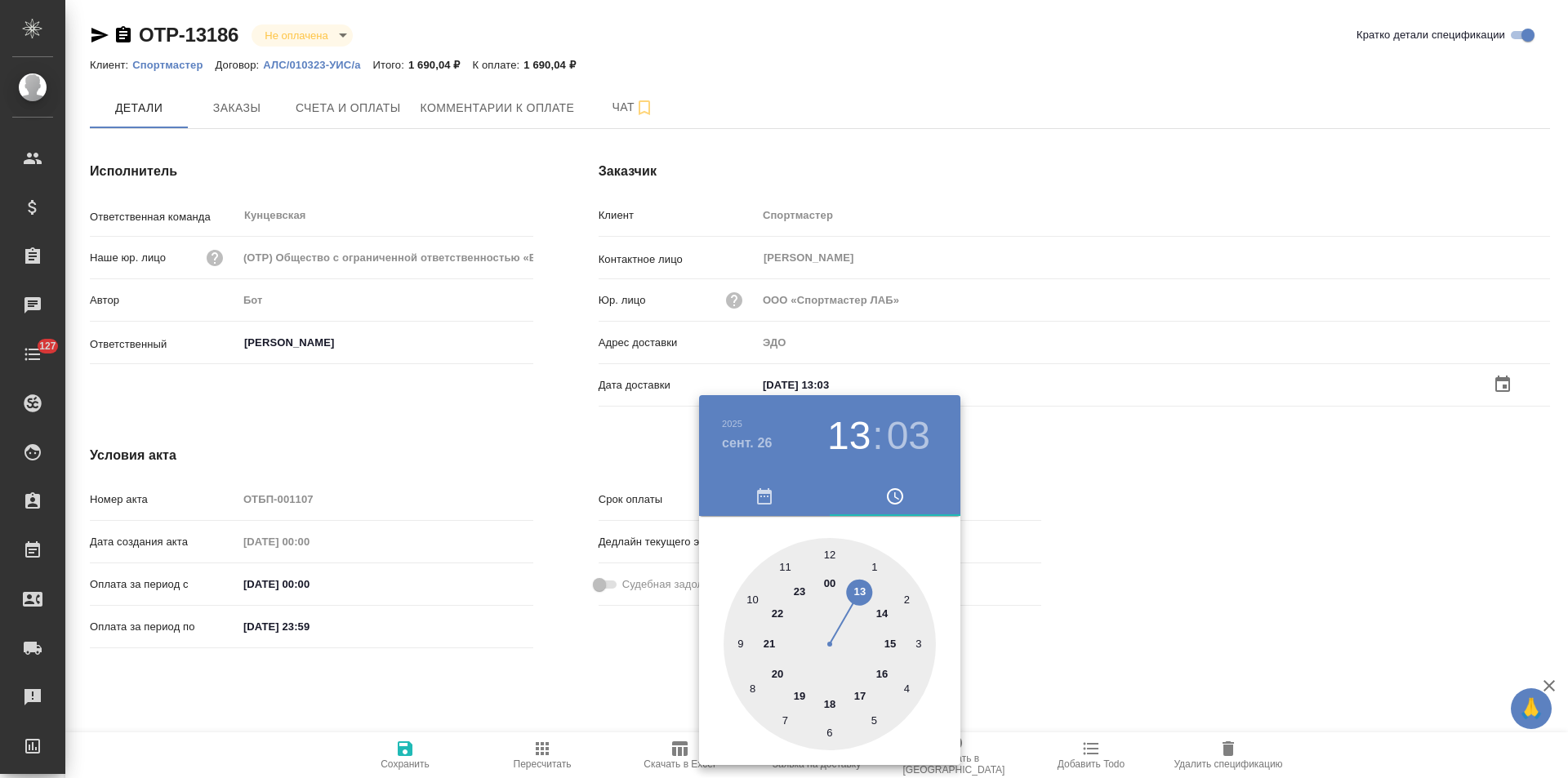
type input "26.09.2025 13:03"
click at [647, 664] on div at bounding box center [784, 389] width 1568 height 778
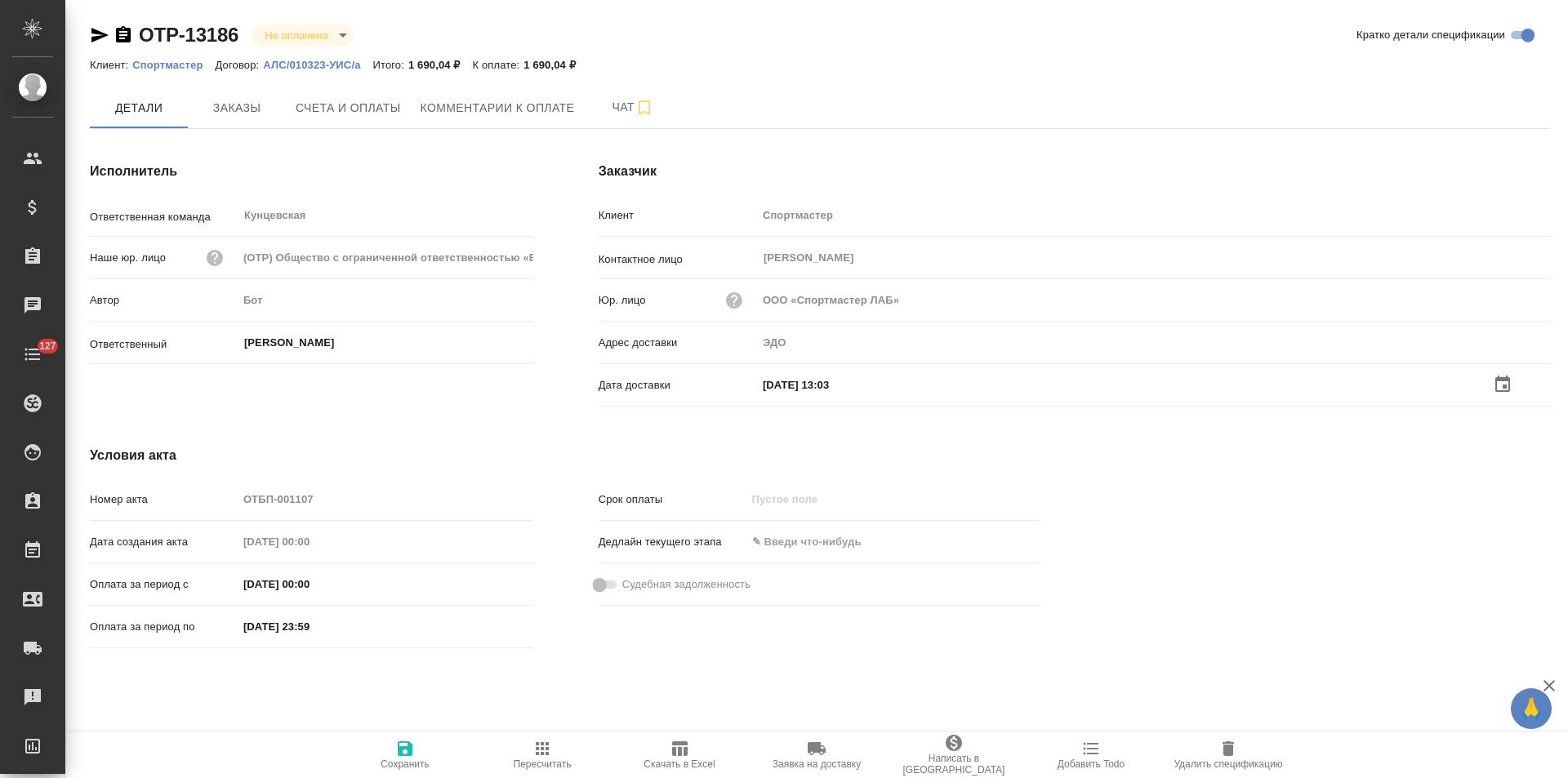
drag, startPoint x: 405, startPoint y: 759, endPoint x: 489, endPoint y: 695, distance: 105.6
click at [405, 758] on span "Сохранить" at bounding box center [405, 754] width 118 height 31
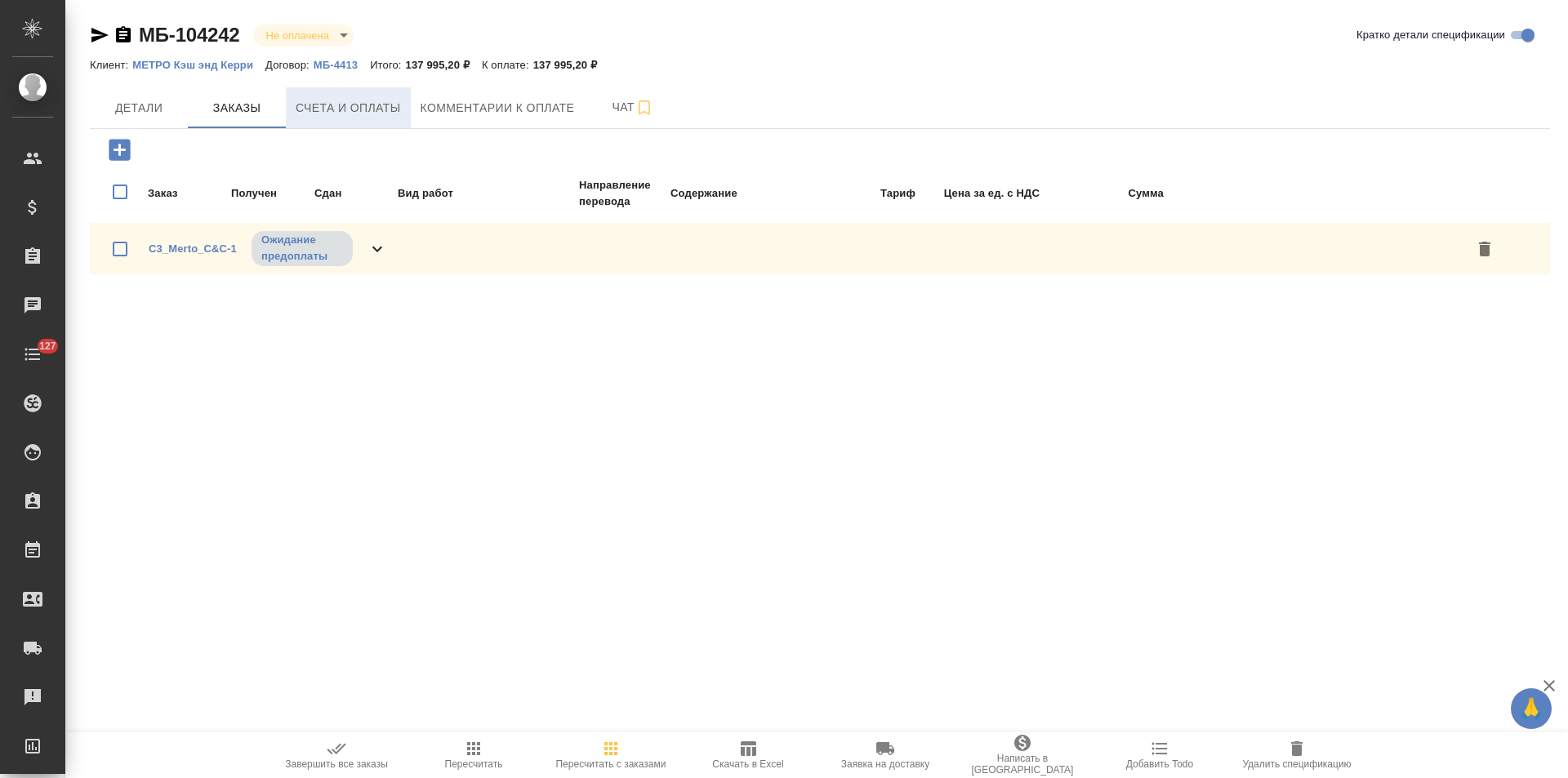
click at [341, 114] on span "Счета и оплаты" at bounding box center [348, 108] width 106 height 20
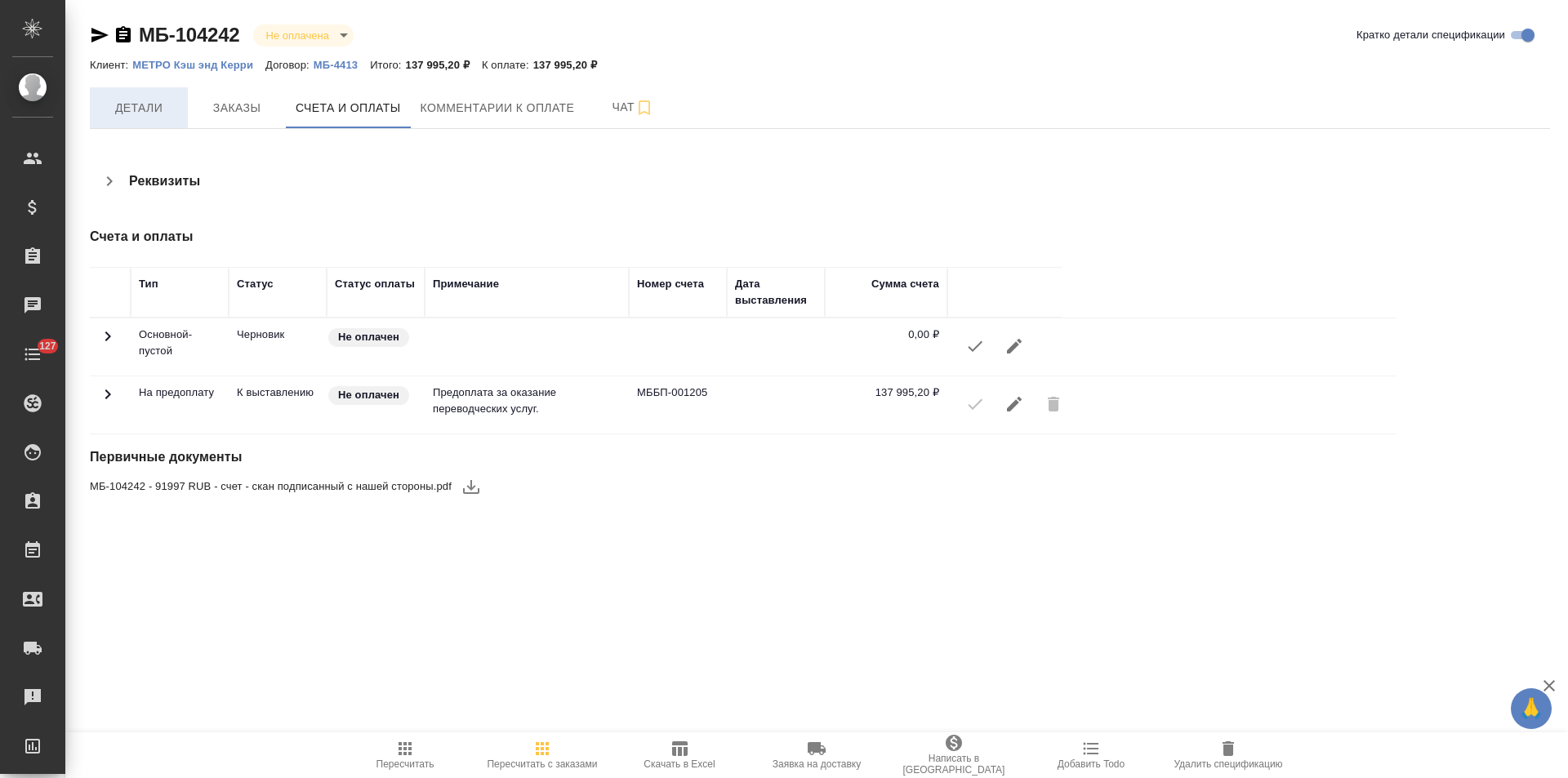
click at [141, 108] on span "Детали" at bounding box center [138, 108] width 78 height 20
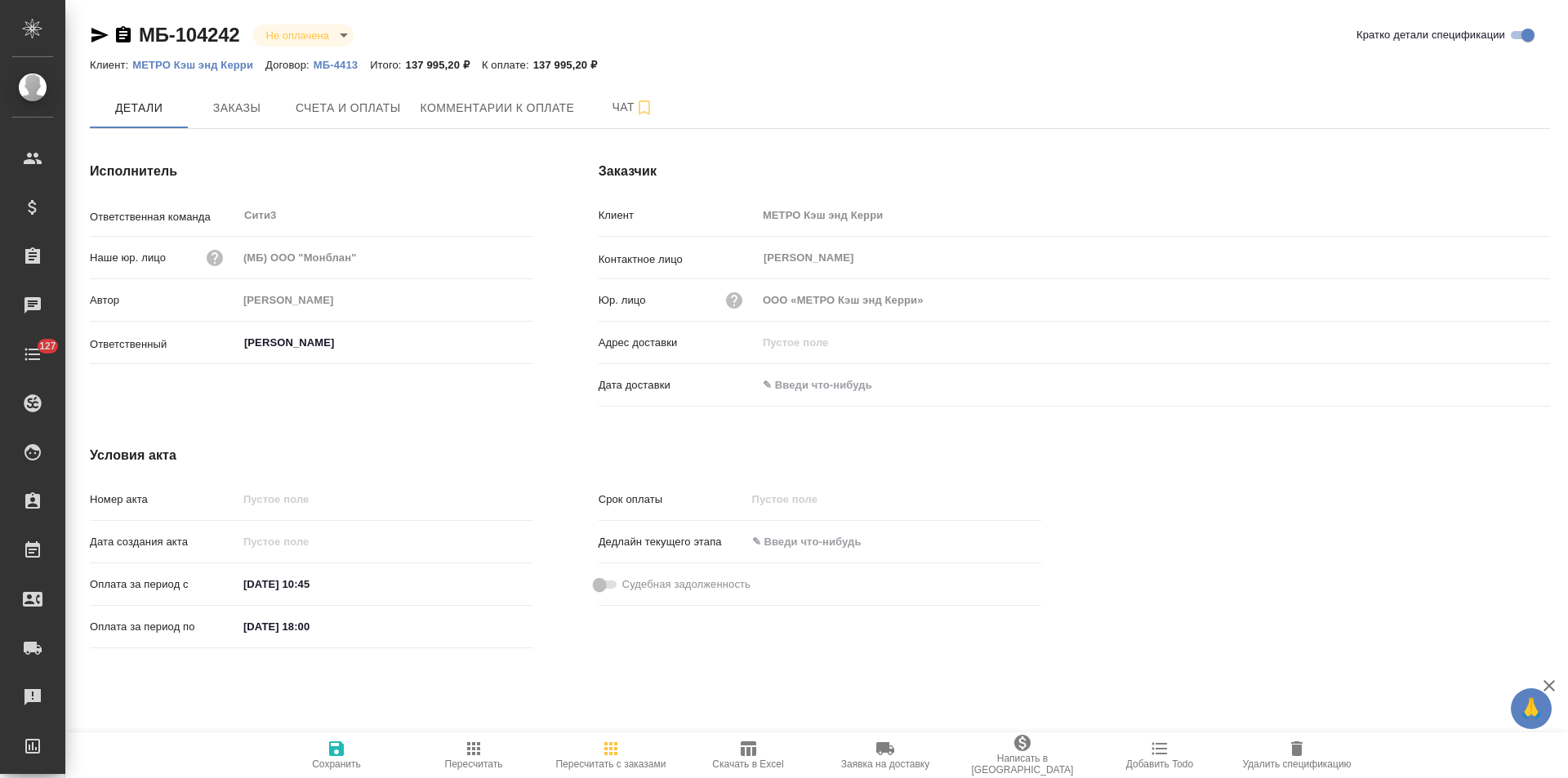
click at [119, 36] on icon "button" at bounding box center [123, 35] width 15 height 16
click at [313, 108] on span "Счета и оплаты" at bounding box center [348, 108] width 106 height 20
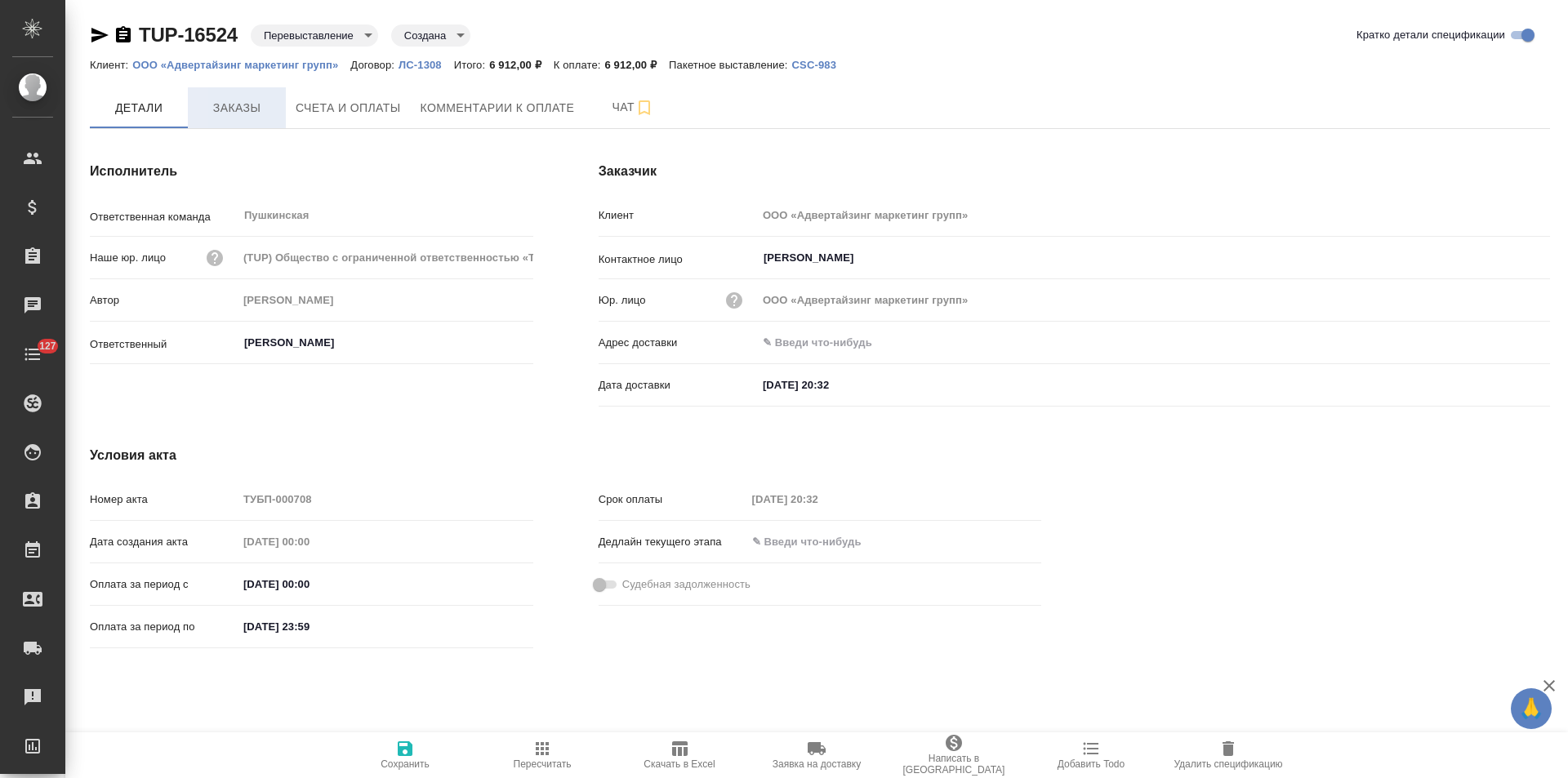
click at [255, 105] on span "Заказы" at bounding box center [237, 108] width 78 height 20
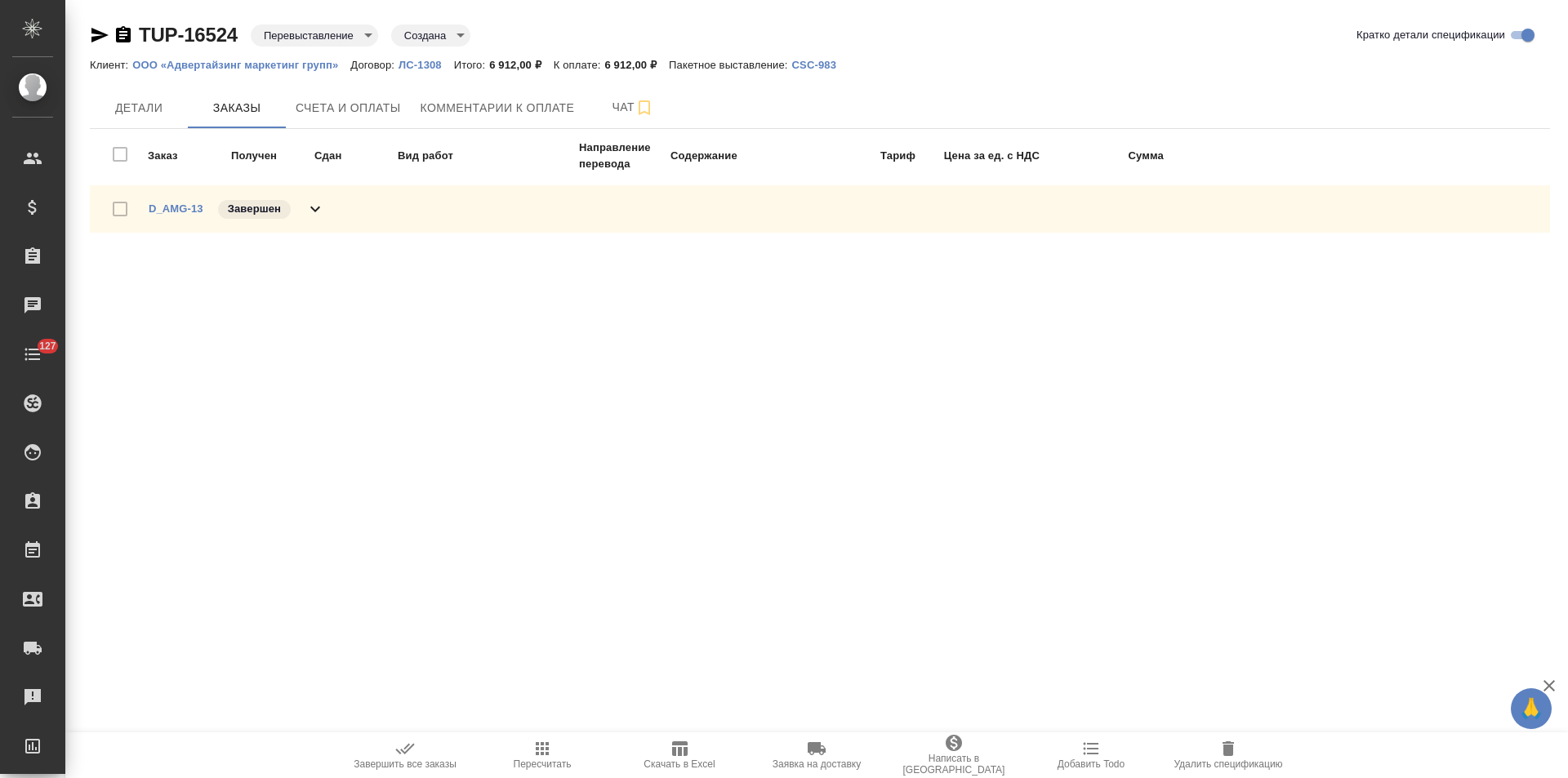
click at [317, 205] on icon at bounding box center [315, 210] width 20 height 20
click at [132, 115] on span "Детали" at bounding box center [138, 108] width 78 height 20
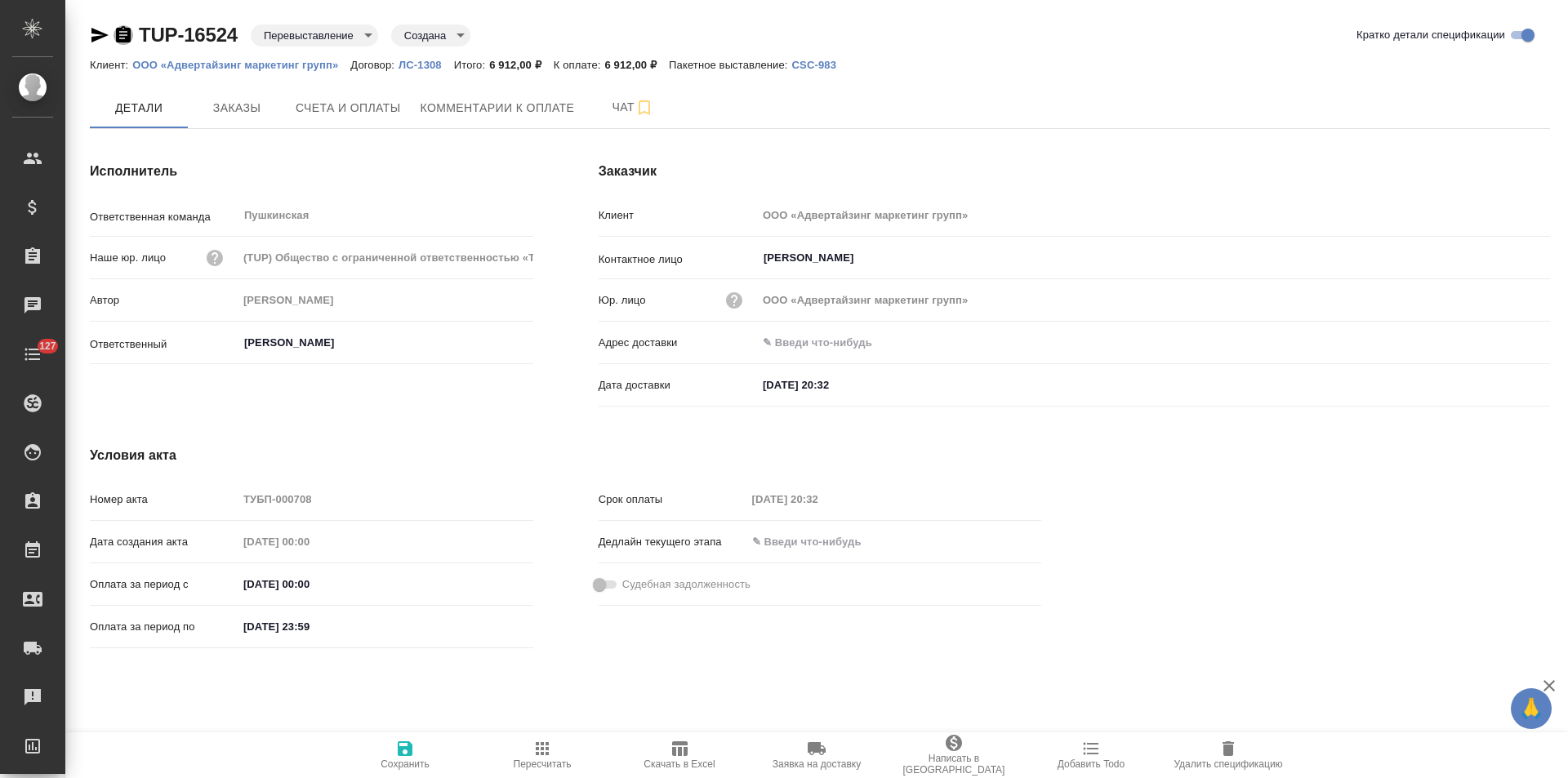
click at [124, 38] on icon "button" at bounding box center [124, 36] width 20 height 20
click at [266, 111] on span "Заказы" at bounding box center [237, 108] width 78 height 20
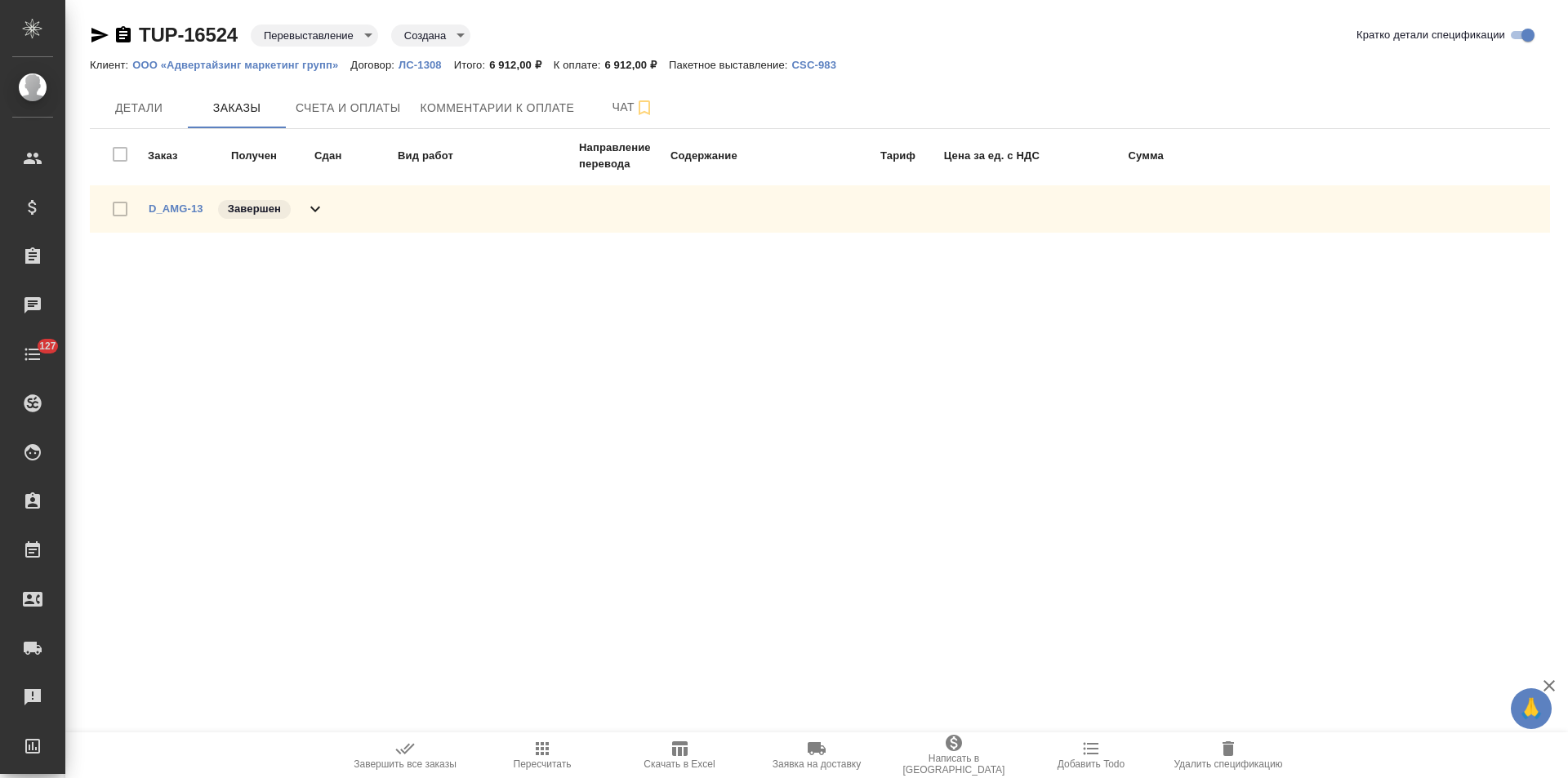
click at [311, 209] on icon at bounding box center [315, 210] width 20 height 20
click at [359, 118] on span "Счета и оплаты" at bounding box center [348, 108] width 106 height 20
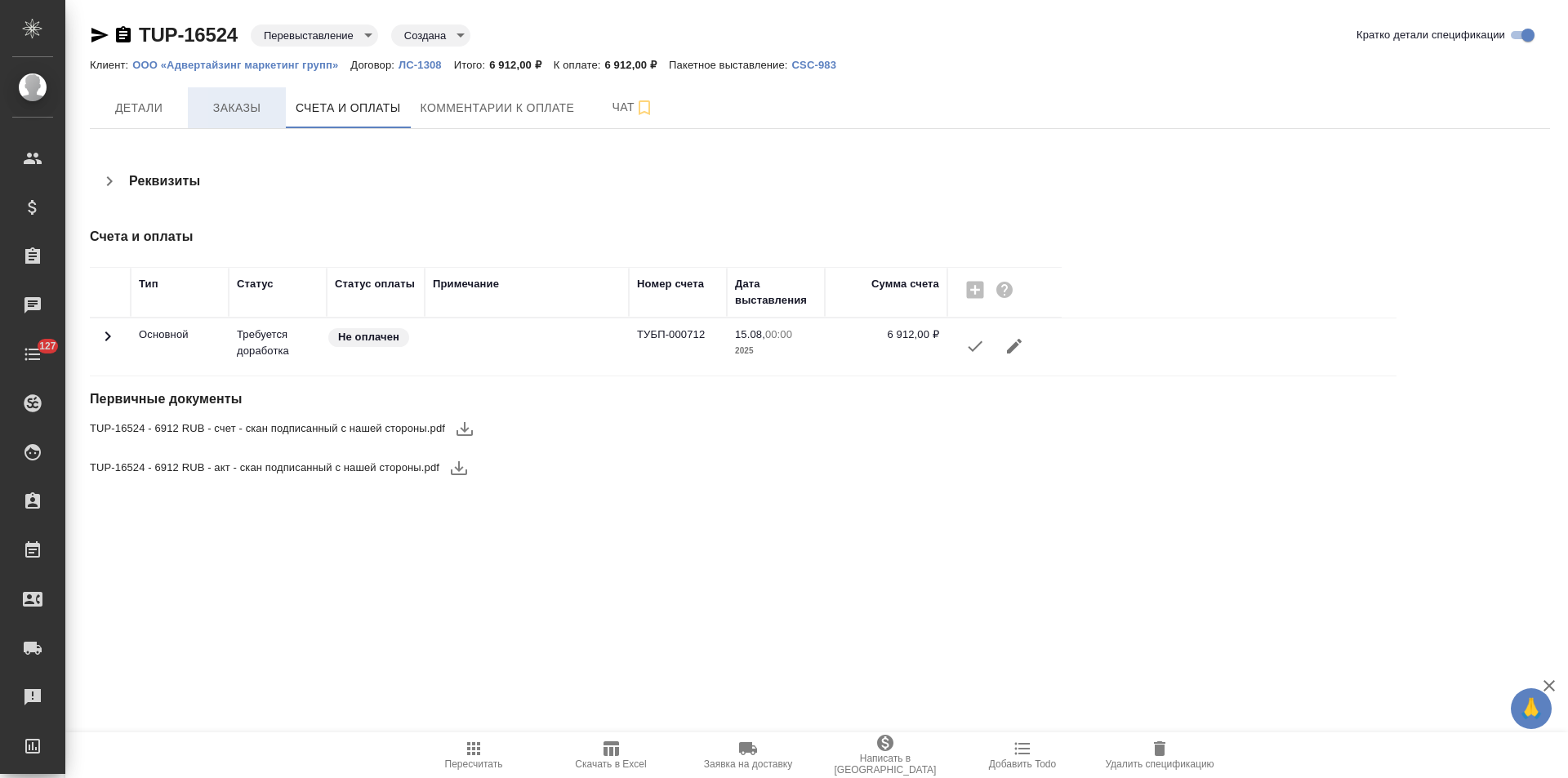
click at [238, 102] on span "Заказы" at bounding box center [237, 108] width 78 height 20
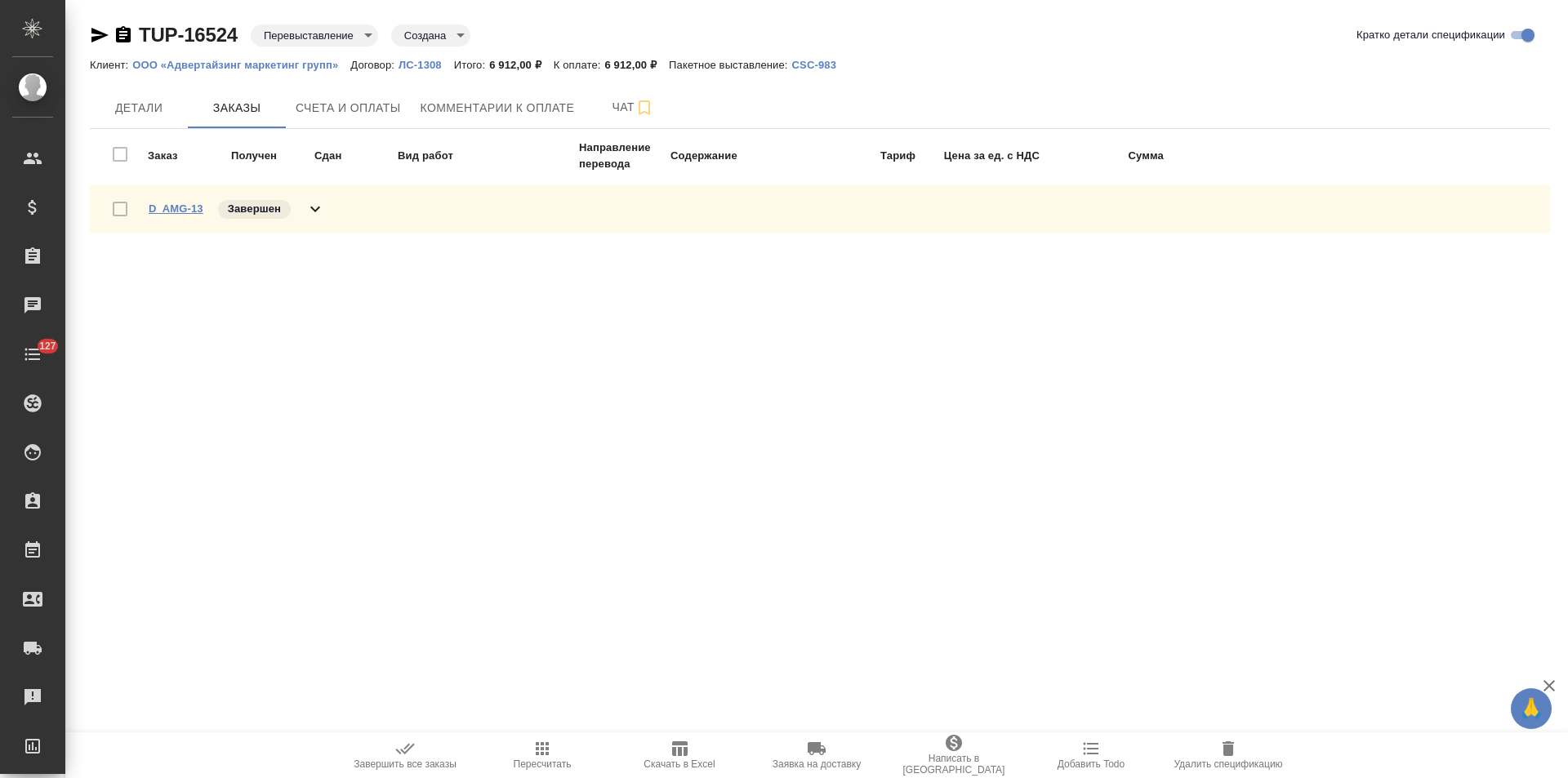
click at [166, 208] on link "D_AMG-13" at bounding box center [176, 208] width 55 height 12
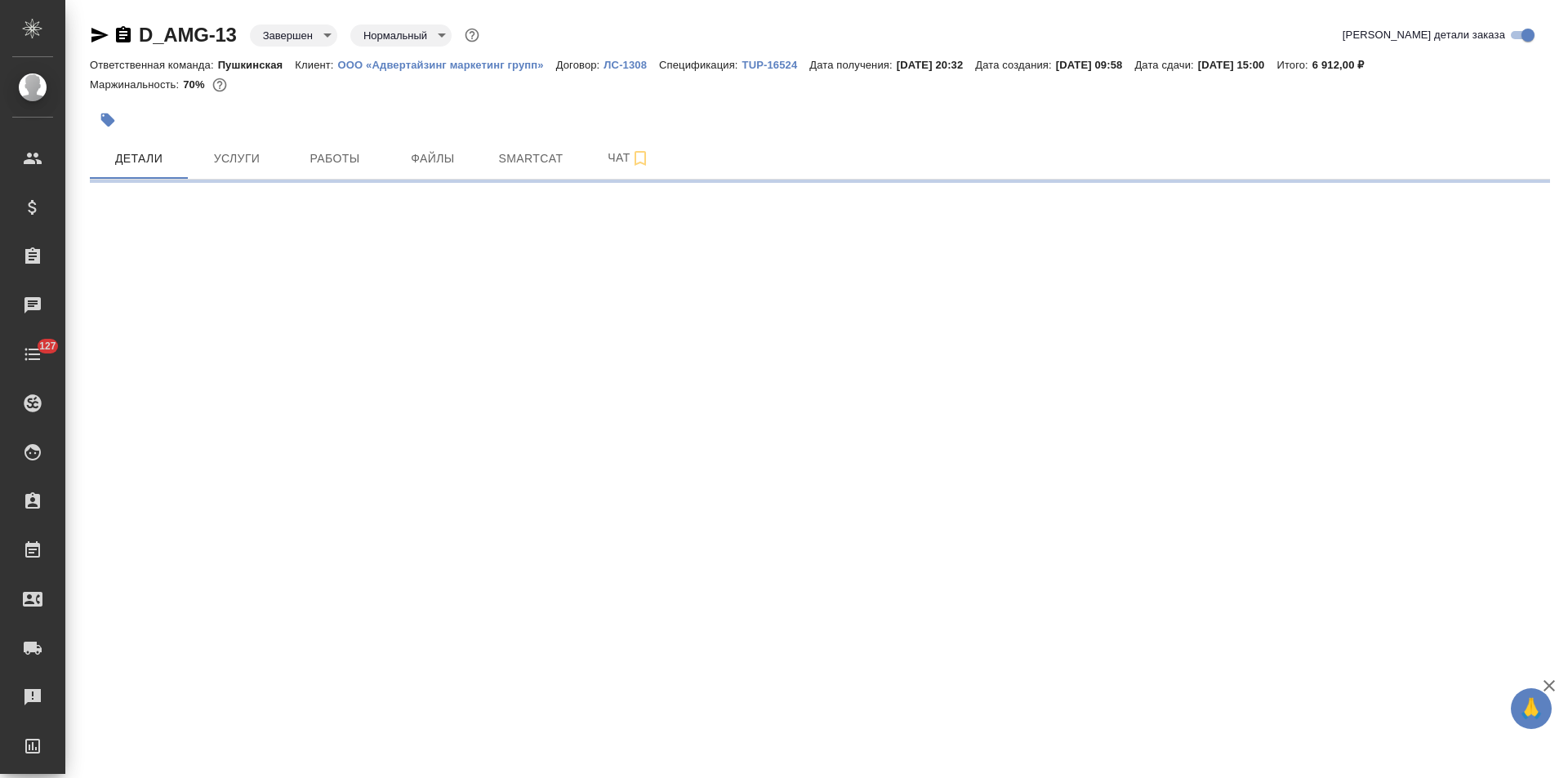
select select "RU"
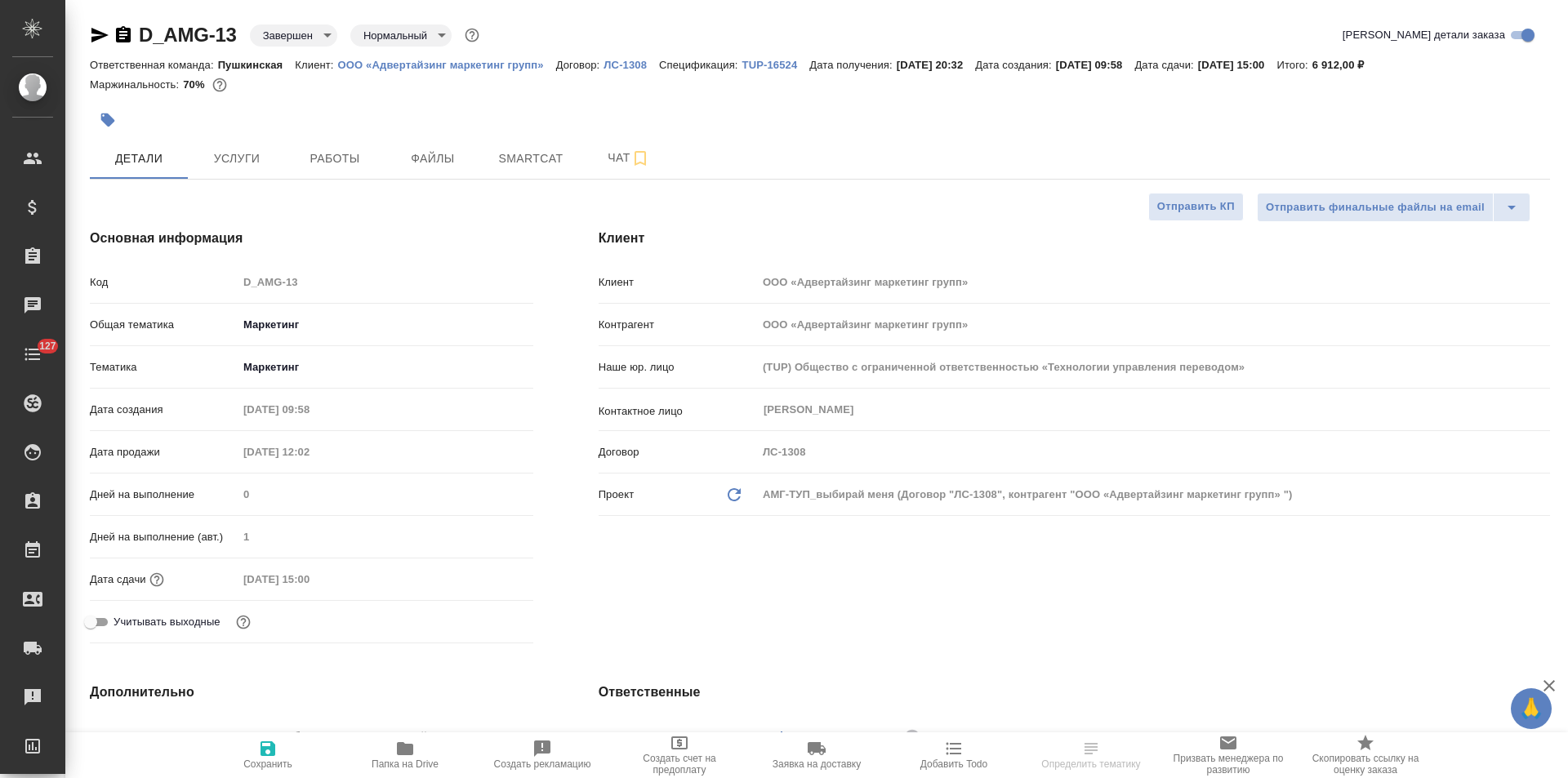
type textarea "x"
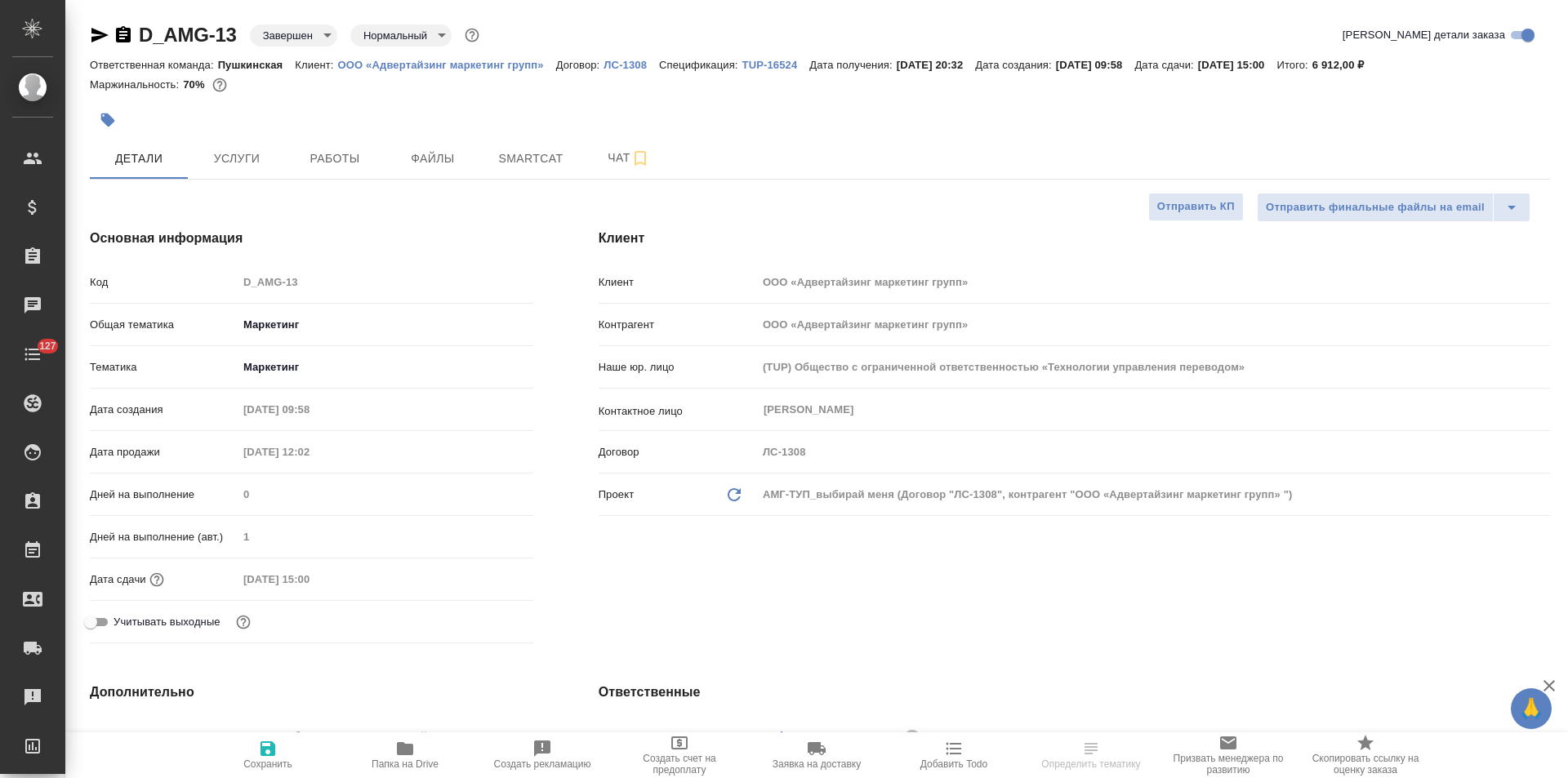
type textarea "x"
select select "RU"
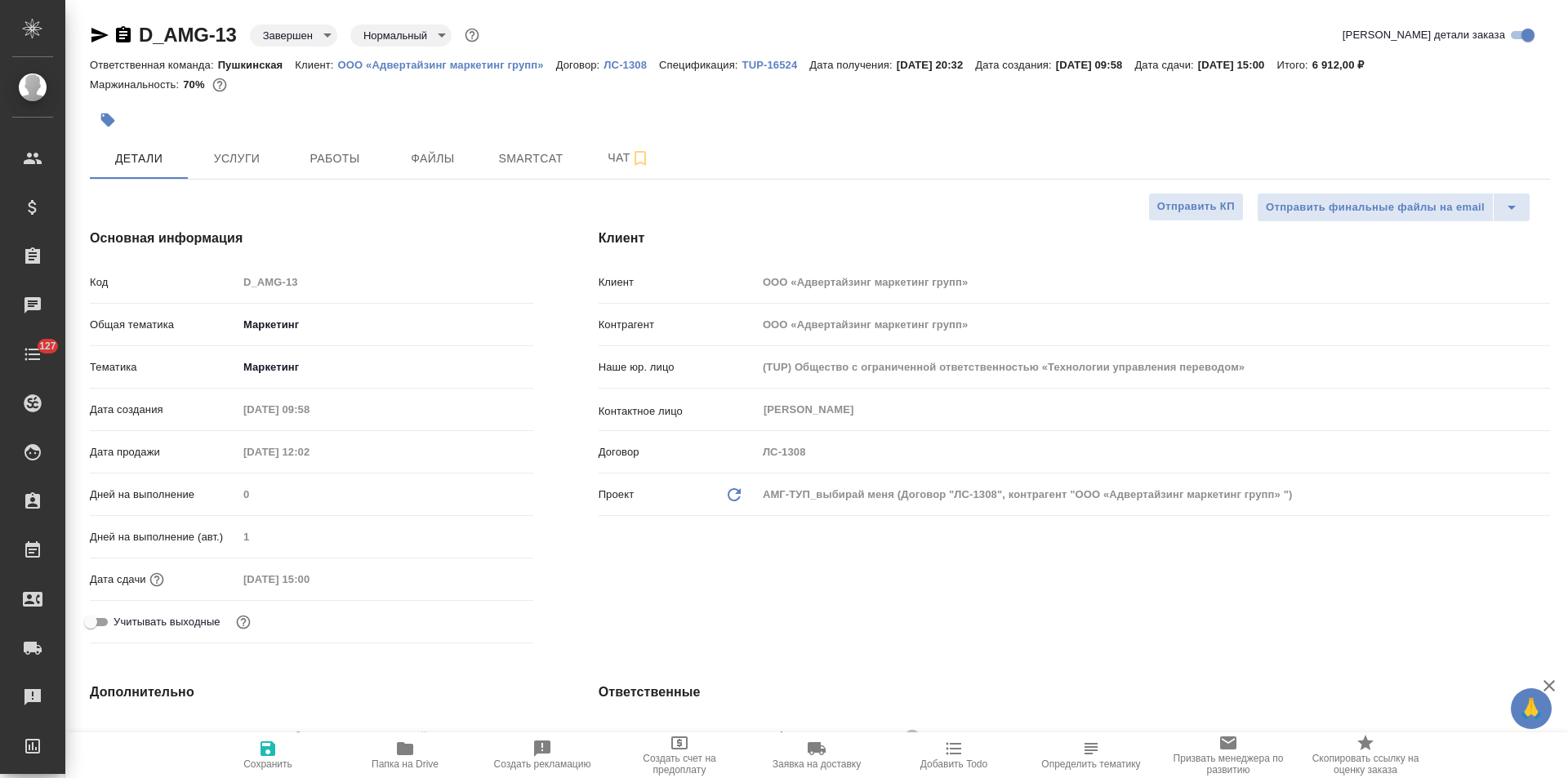
type textarea "x"
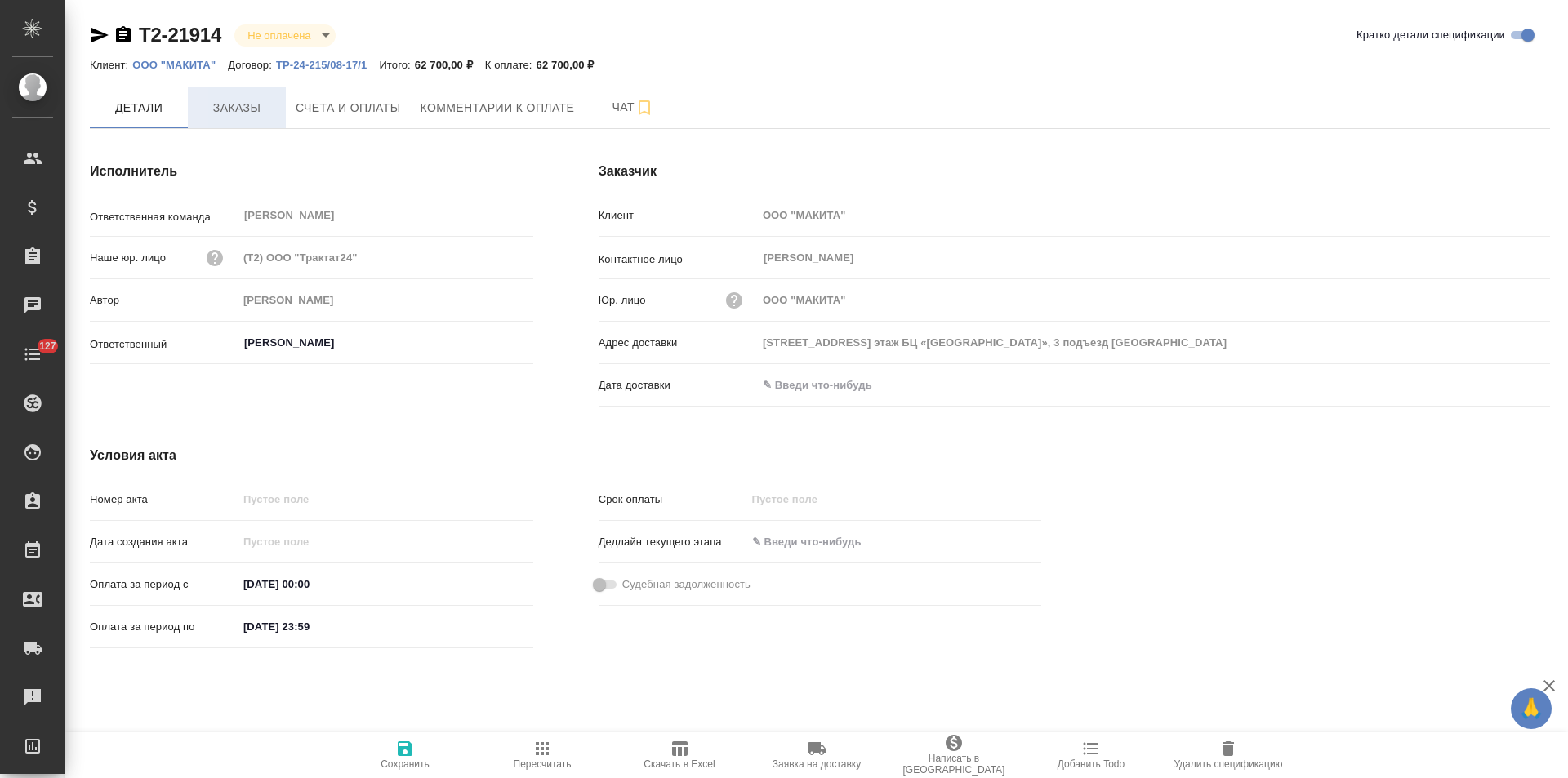
click at [232, 113] on span "Заказы" at bounding box center [237, 108] width 78 height 20
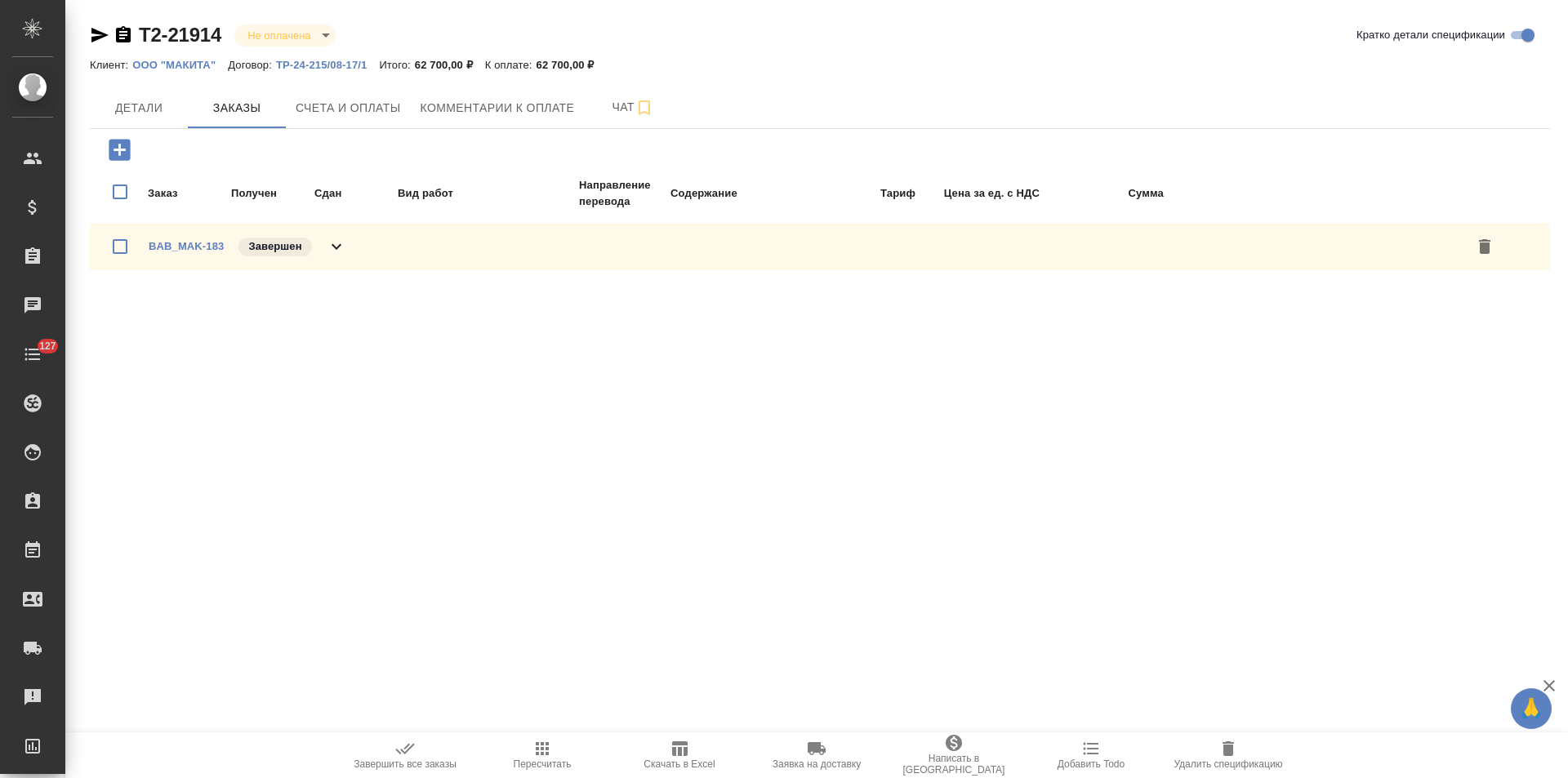
click at [331, 241] on icon at bounding box center [337, 247] width 20 height 20
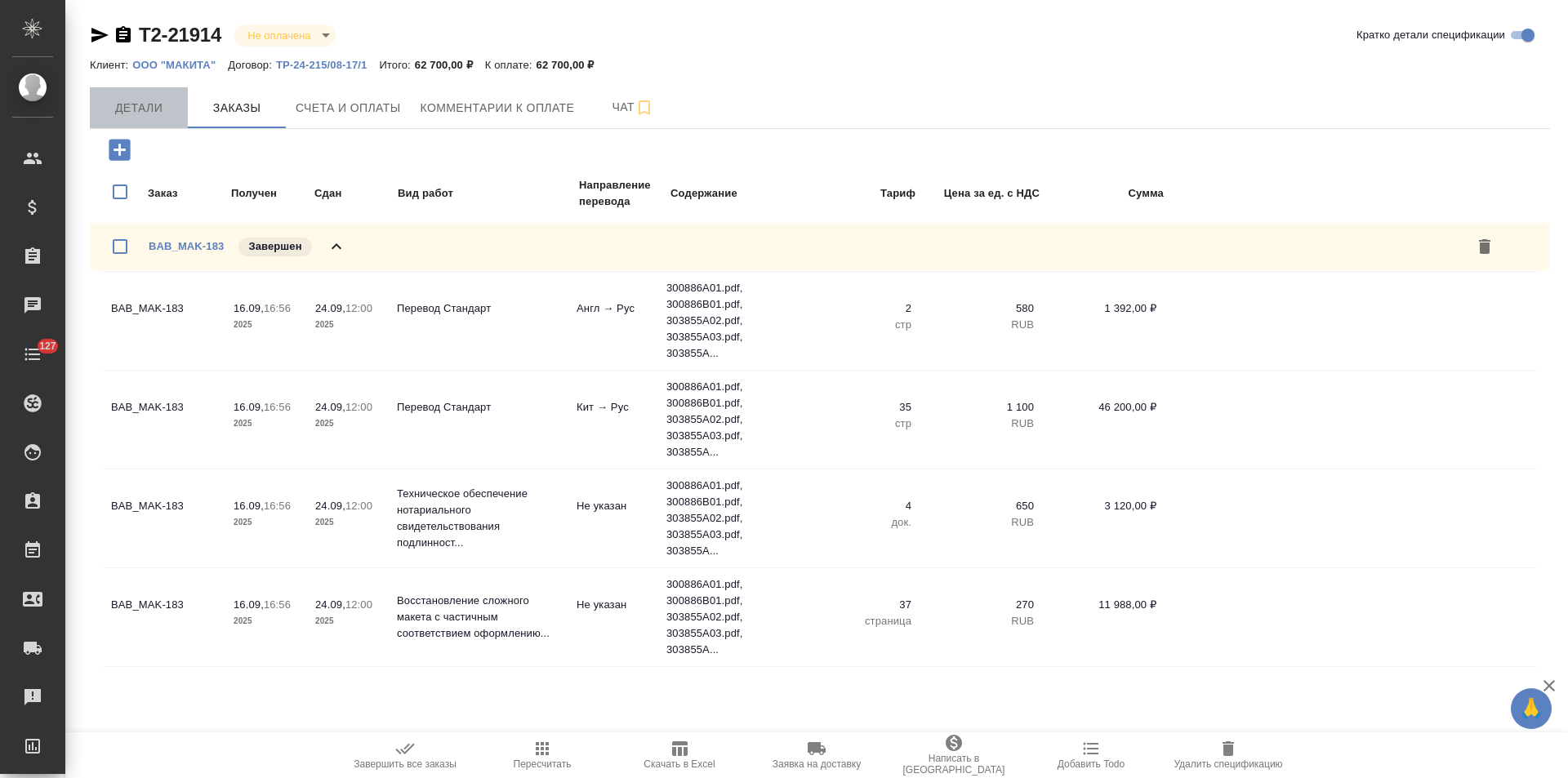
click at [149, 115] on span "Детали" at bounding box center [138, 108] width 78 height 20
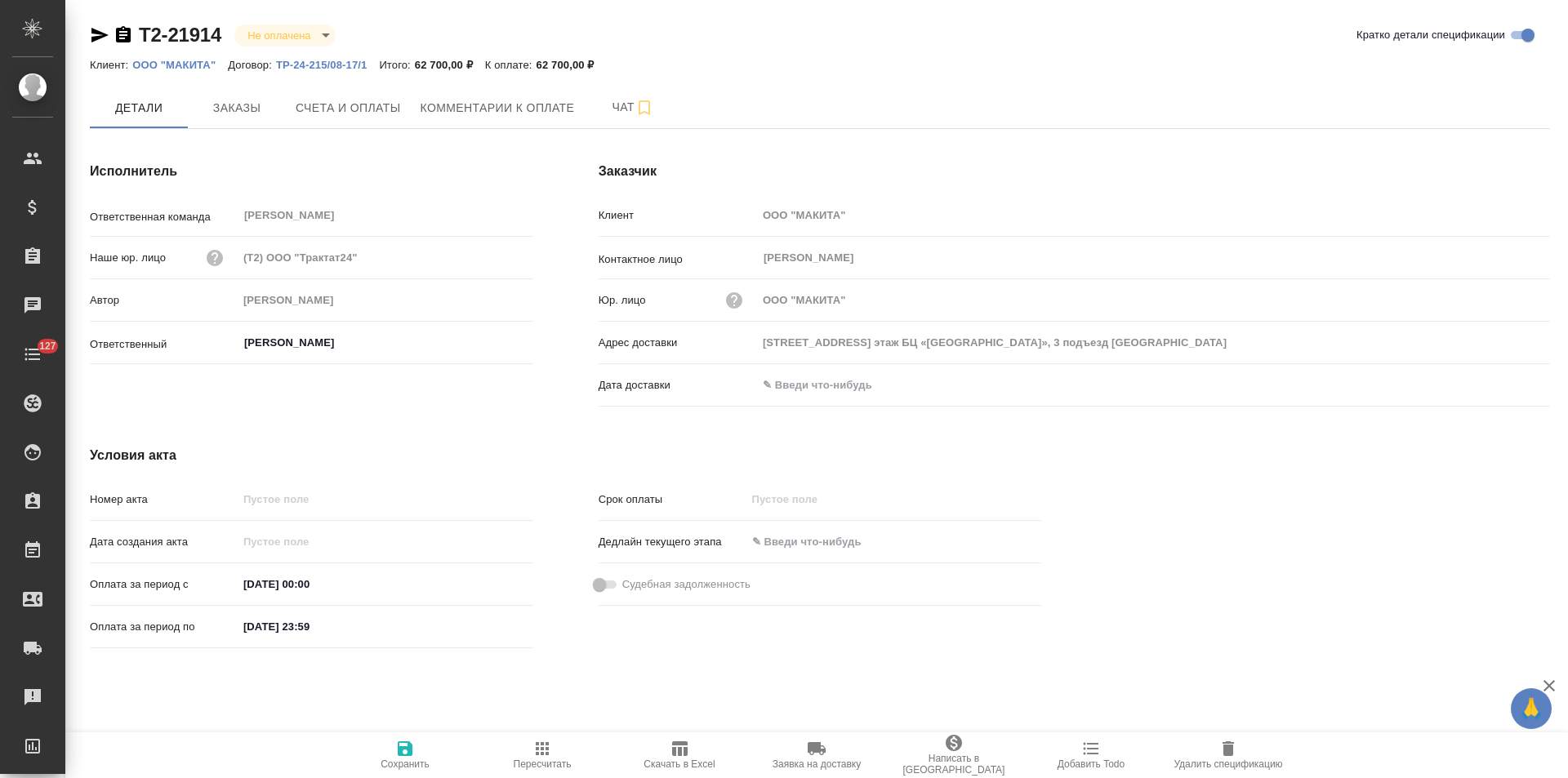
click at [122, 36] on icon "button" at bounding box center [123, 35] width 15 height 16
click at [236, 112] on span "Заказы" at bounding box center [237, 108] width 78 height 20
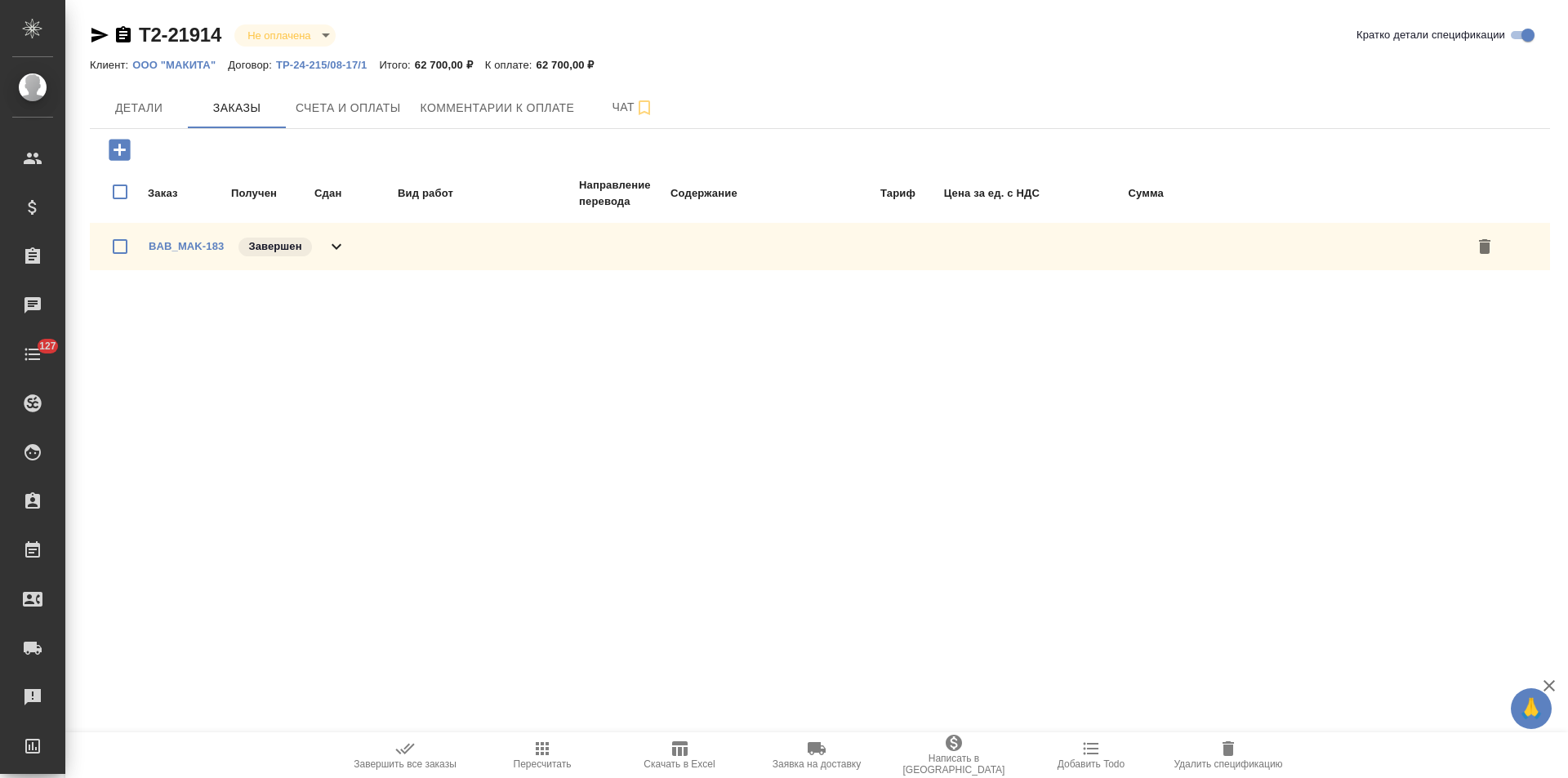
click at [342, 247] on icon at bounding box center [337, 247] width 20 height 20
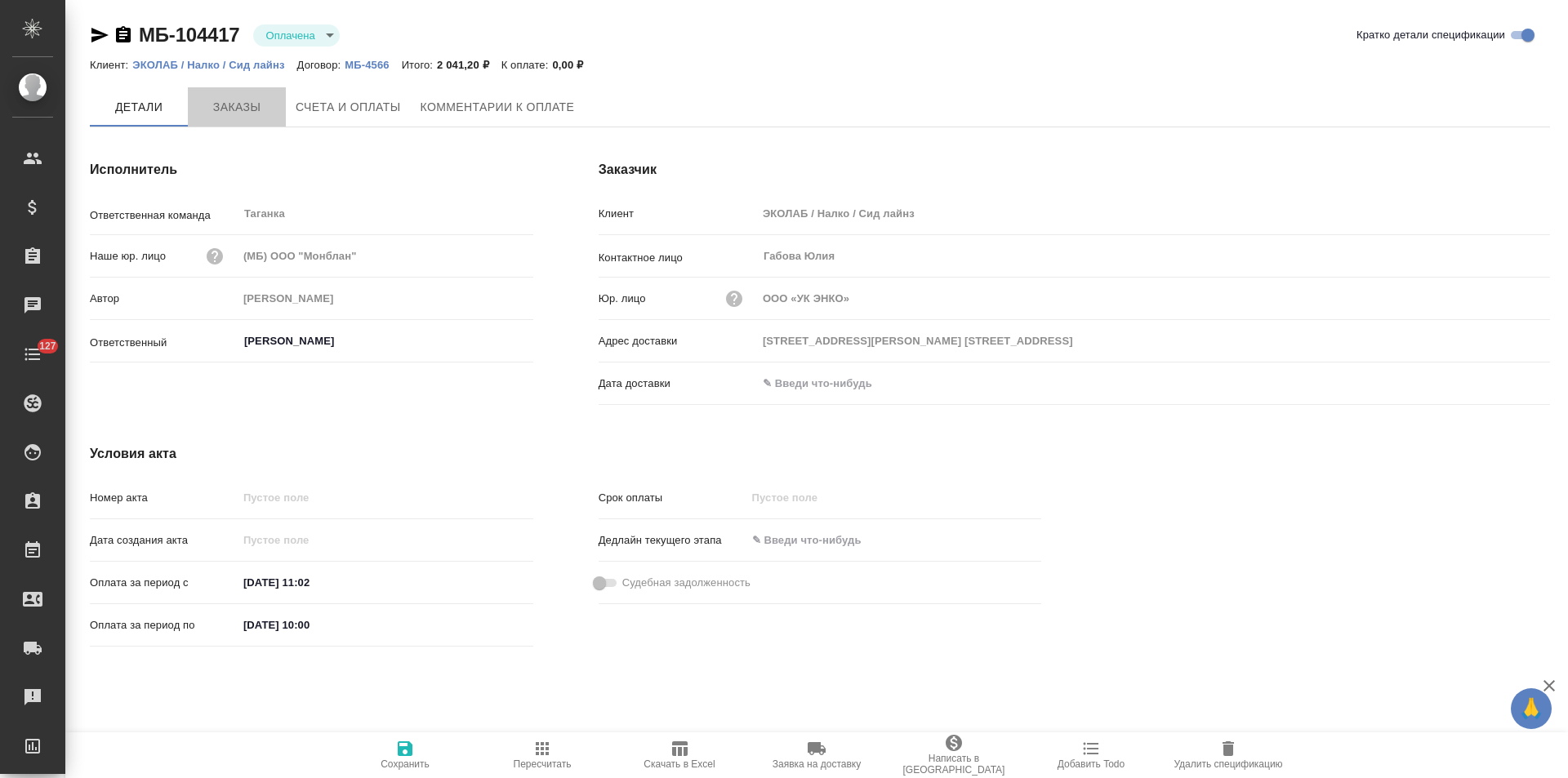
click at [255, 116] on span "Заказы" at bounding box center [237, 107] width 78 height 20
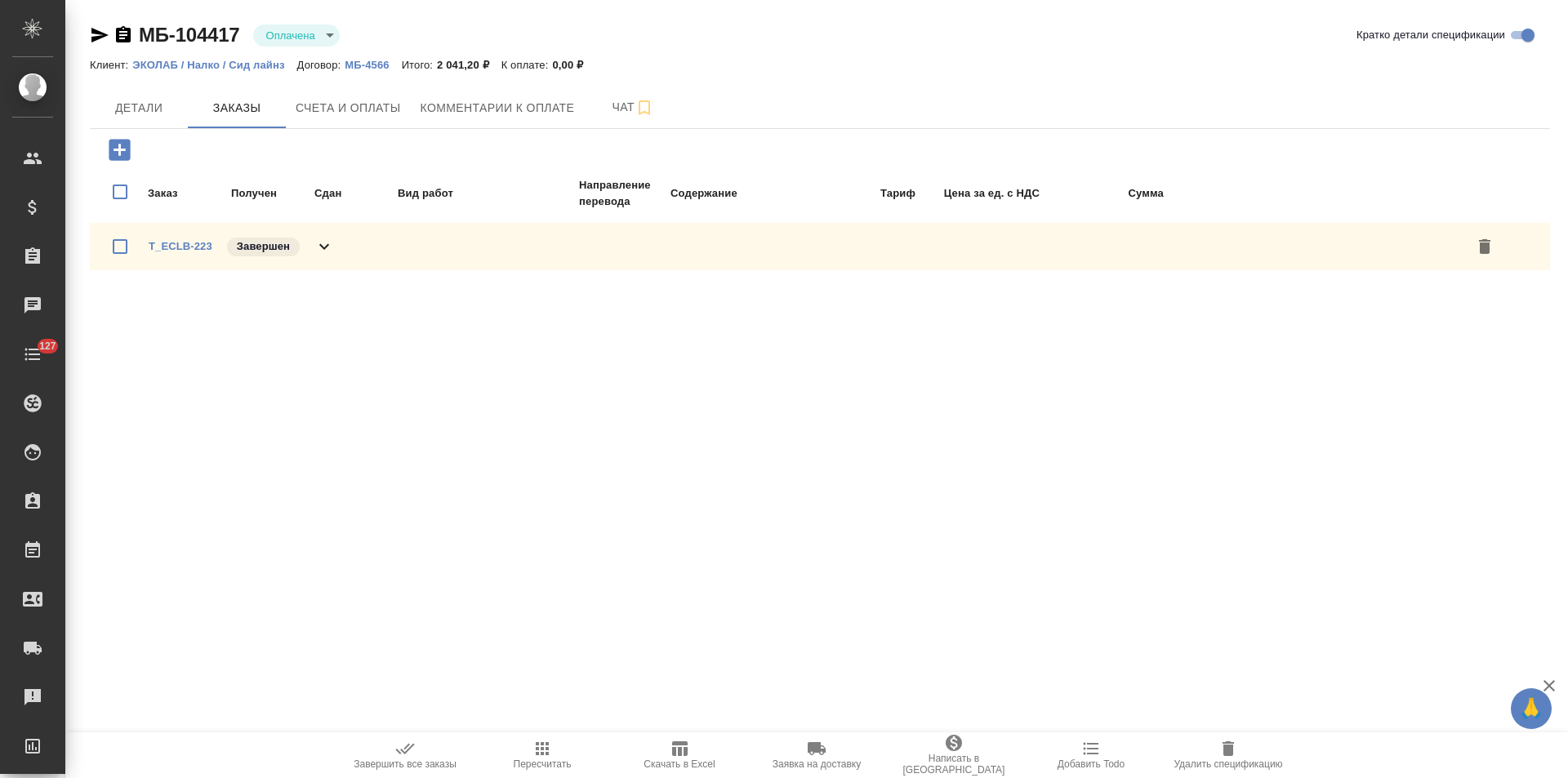
click at [331, 247] on icon at bounding box center [324, 247] width 20 height 20
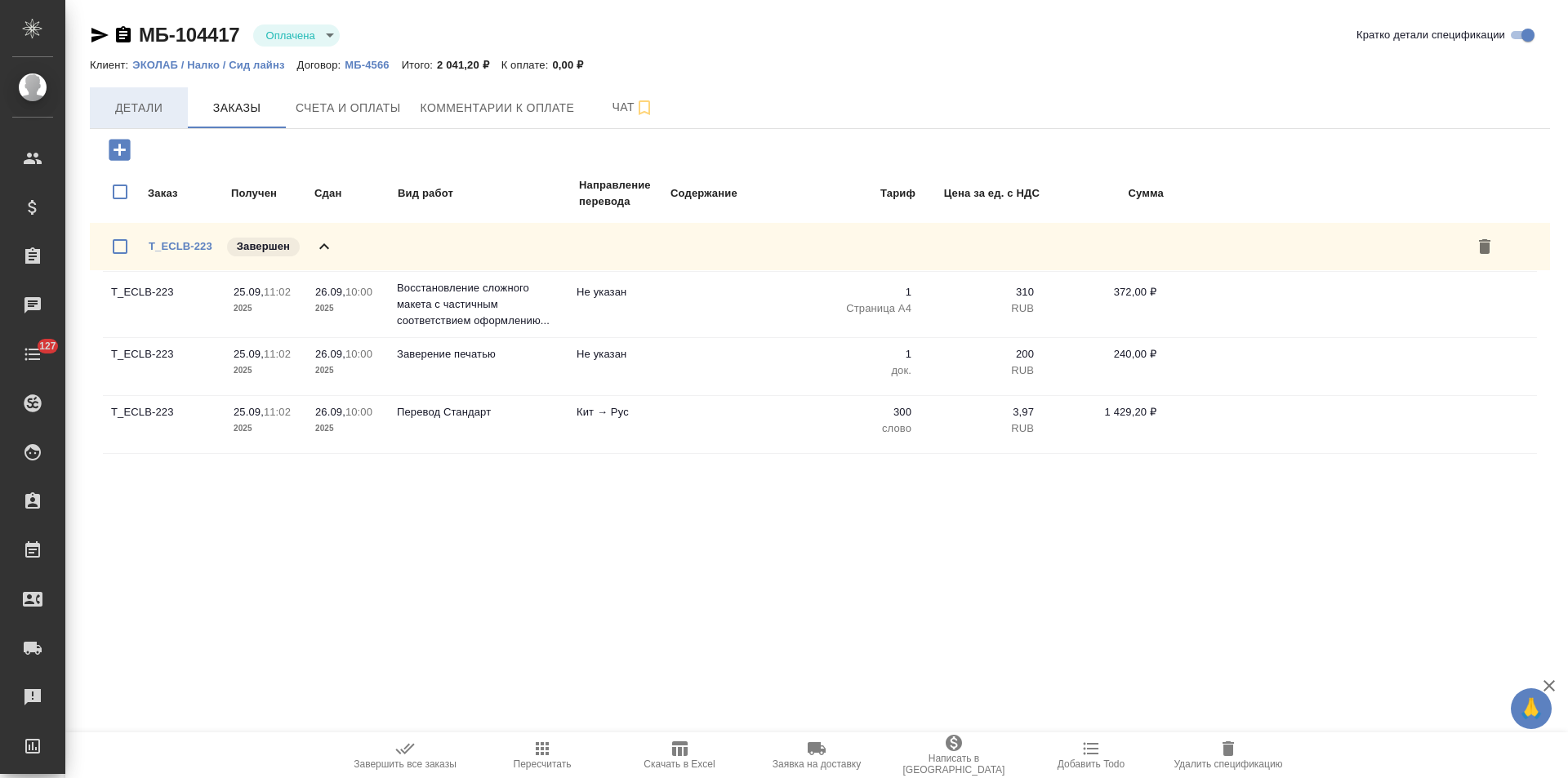
click at [150, 112] on span "Детали" at bounding box center [138, 108] width 78 height 20
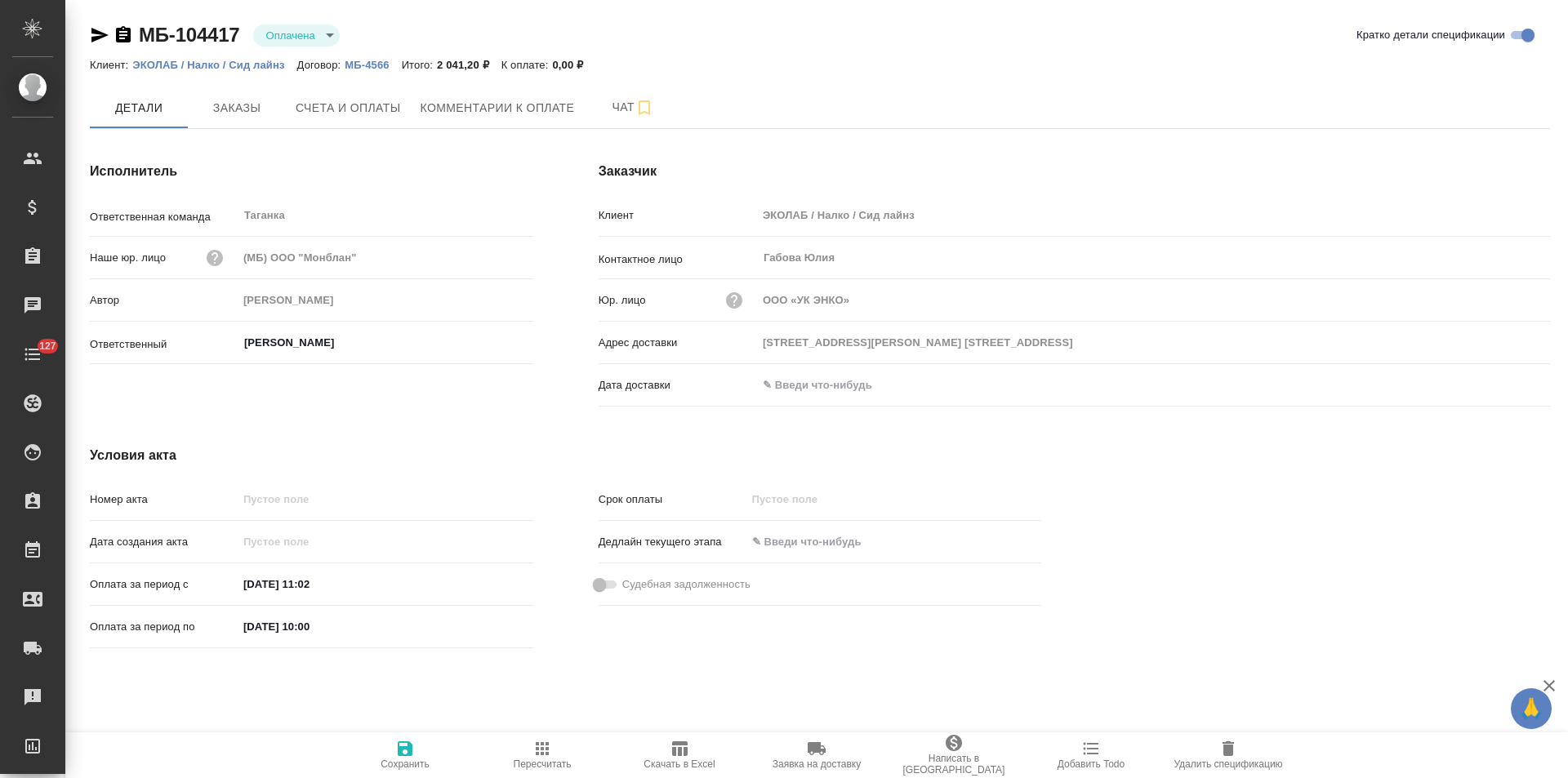
click at [127, 31] on icon "button" at bounding box center [123, 35] width 15 height 16
click at [342, 116] on span "Счета и оплаты" at bounding box center [348, 108] width 106 height 20
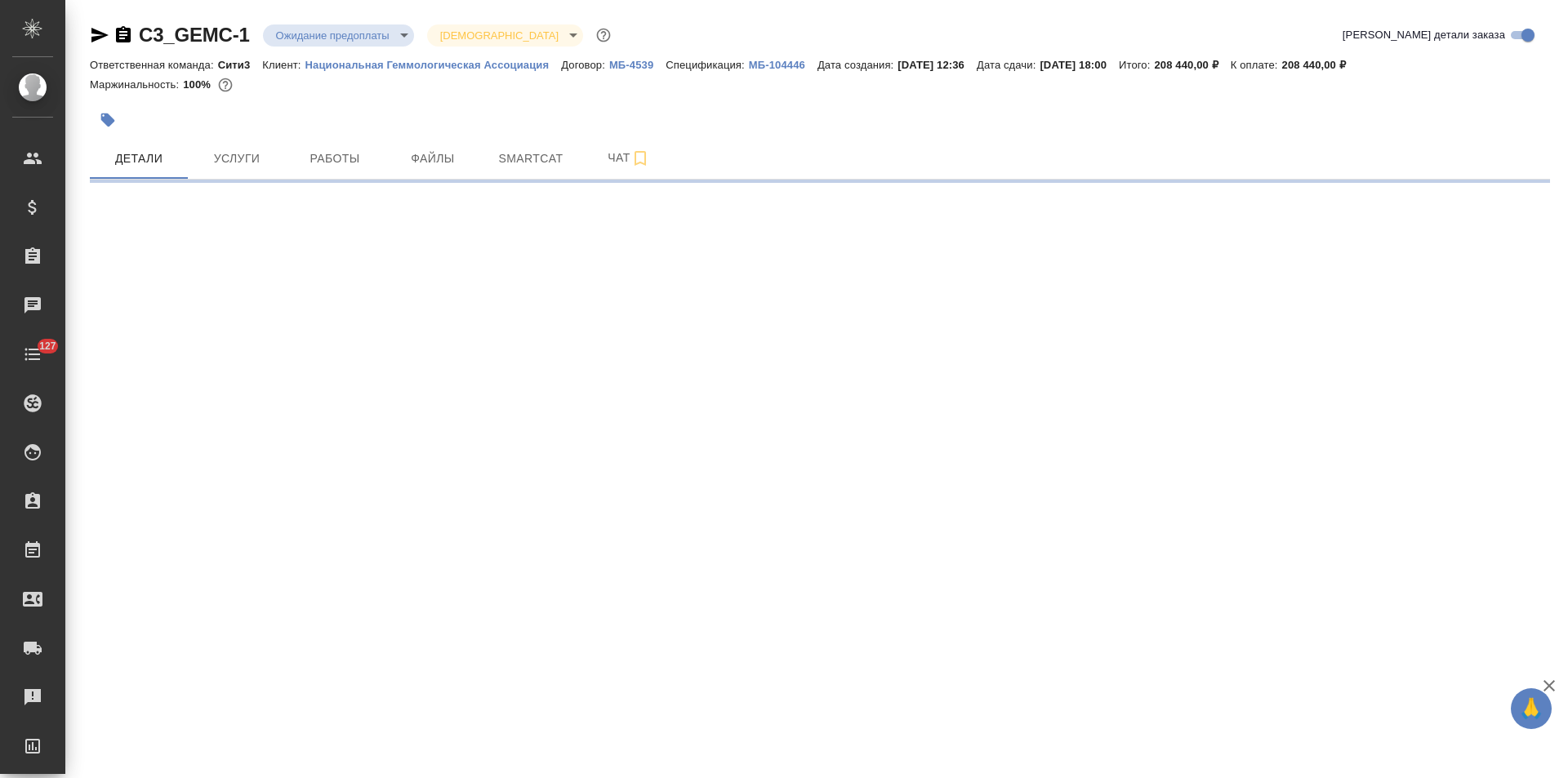
select select "RU"
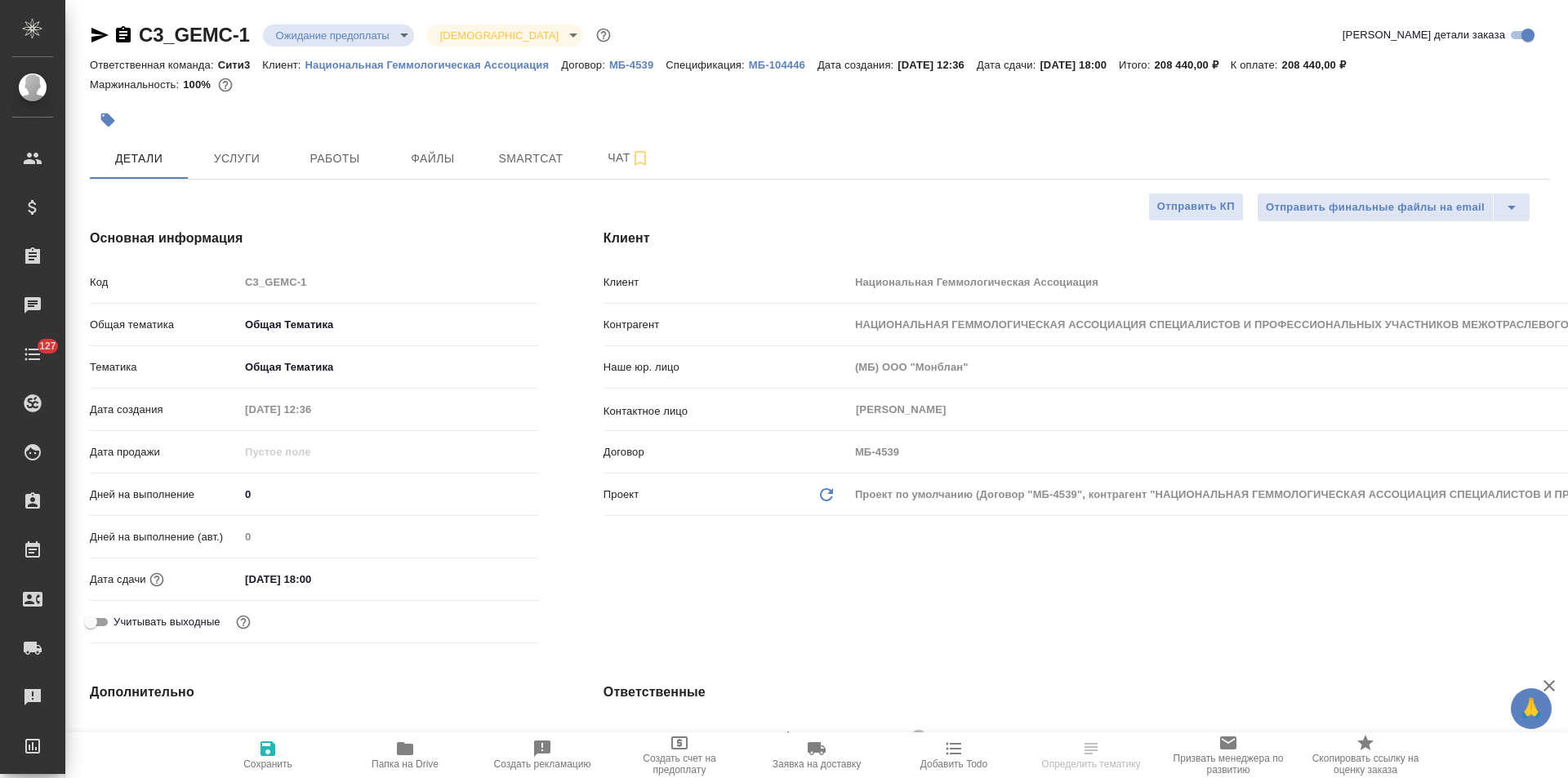
type textarea "x"
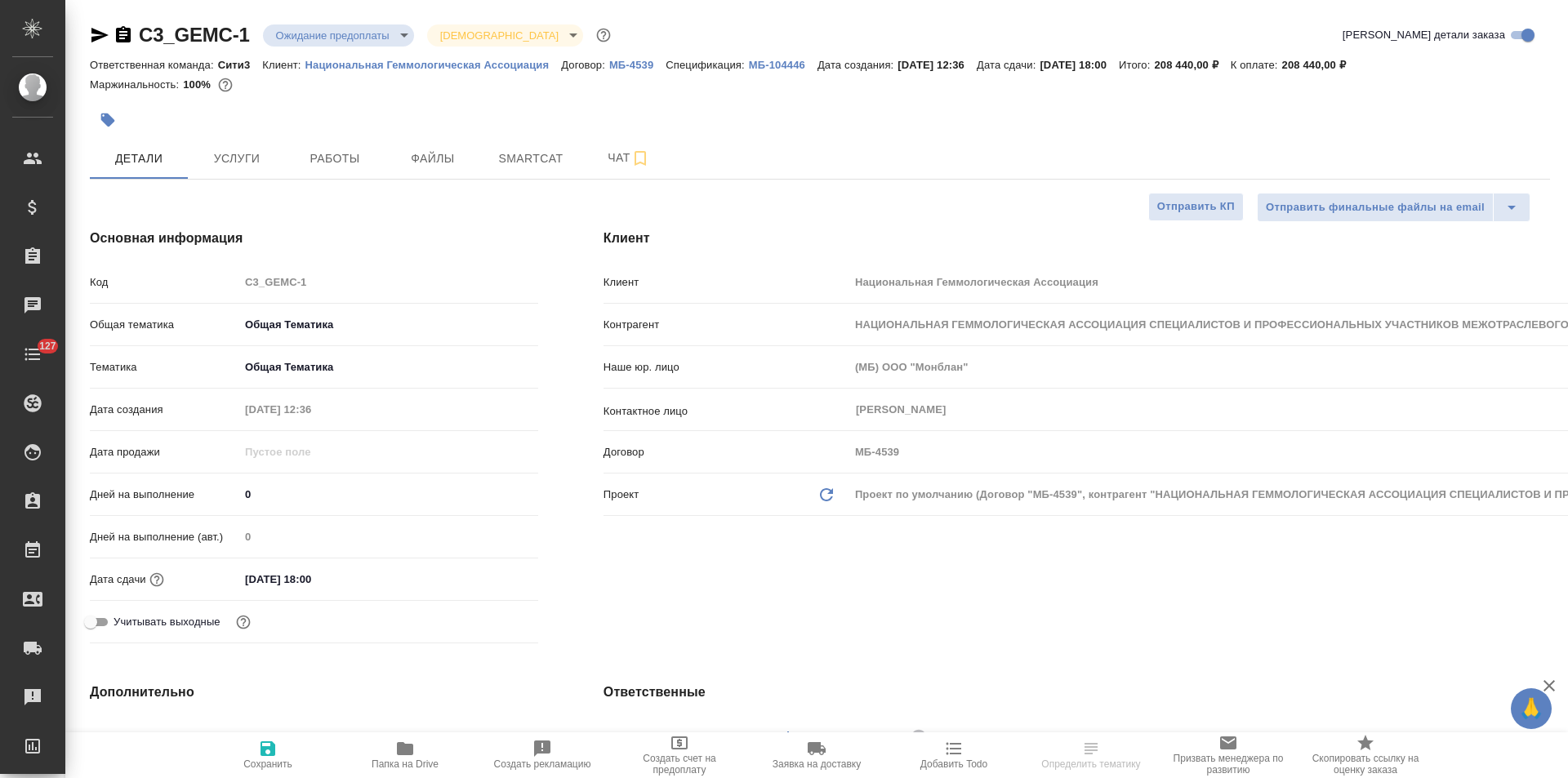
type textarea "x"
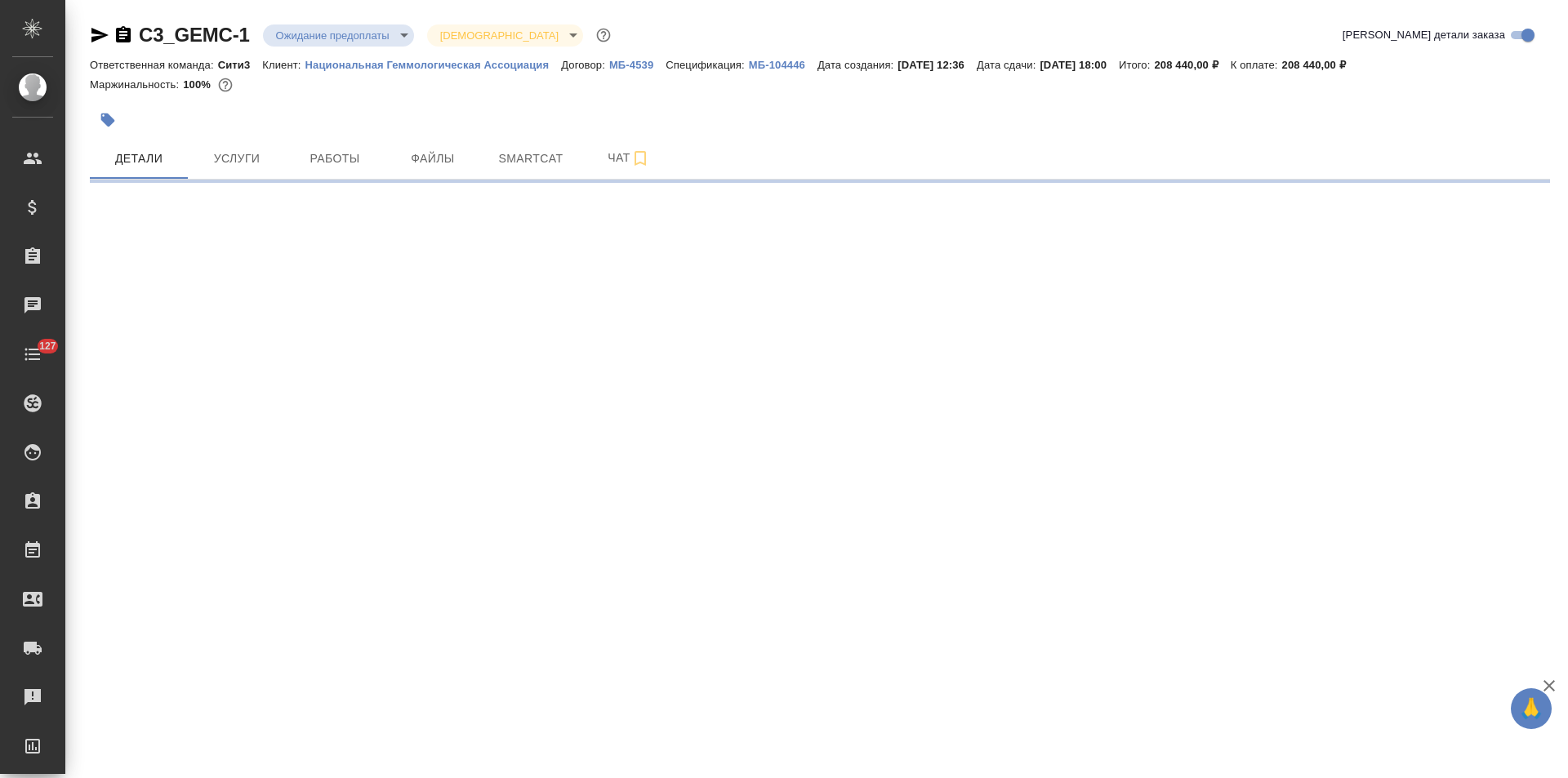
select select "RU"
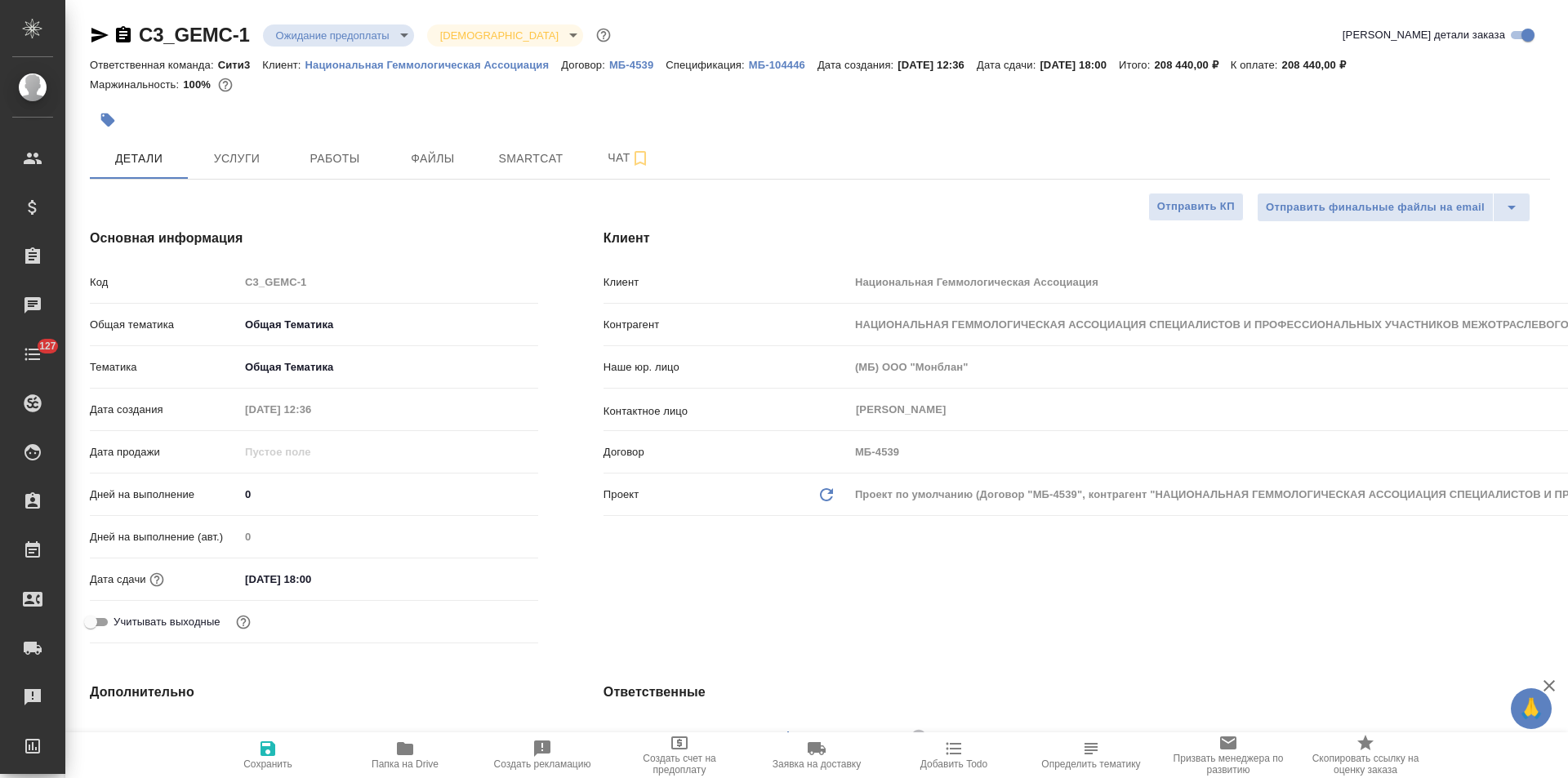
type textarea "x"
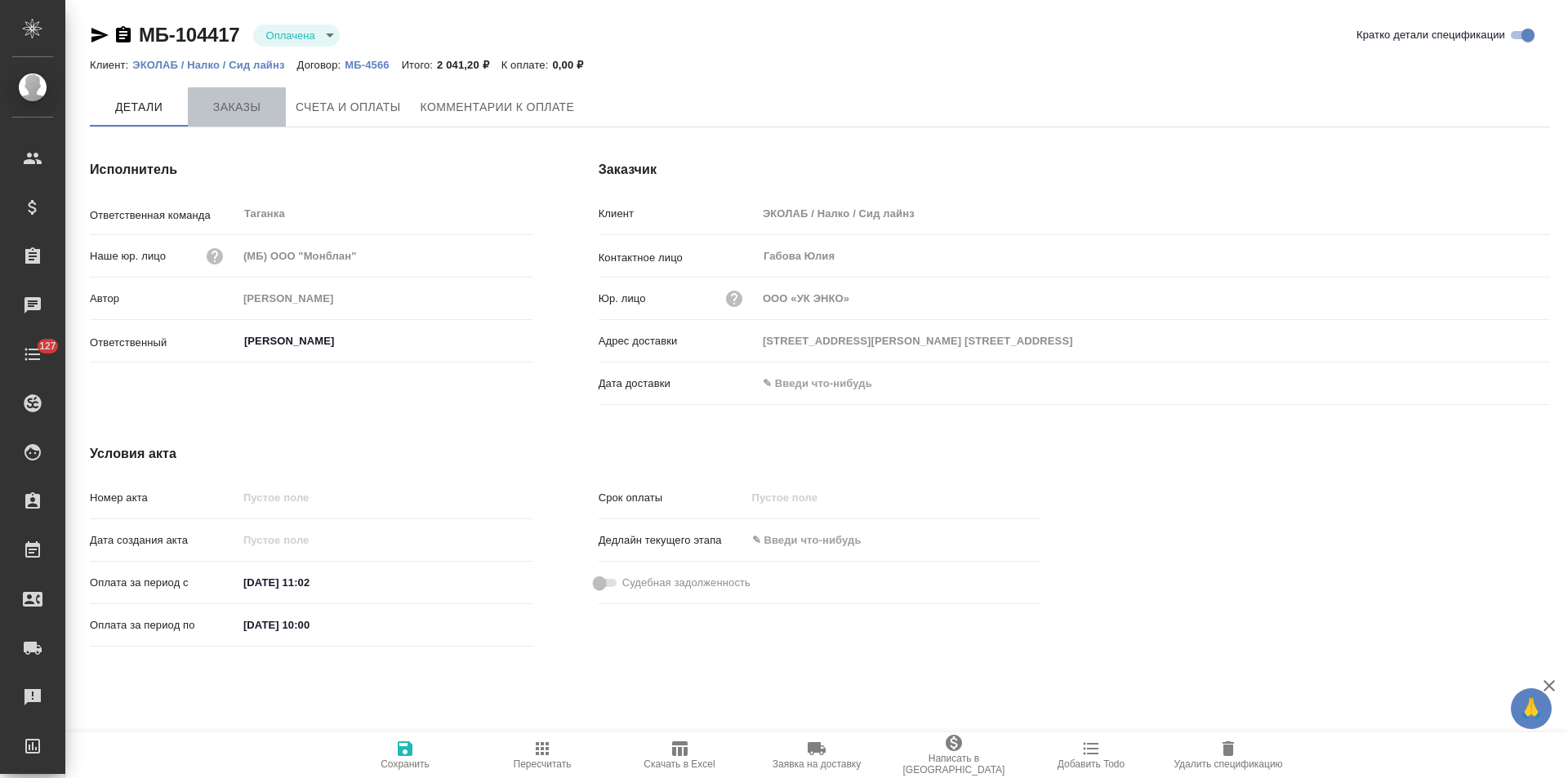
click at [240, 104] on span "Заказы" at bounding box center [237, 107] width 78 height 20
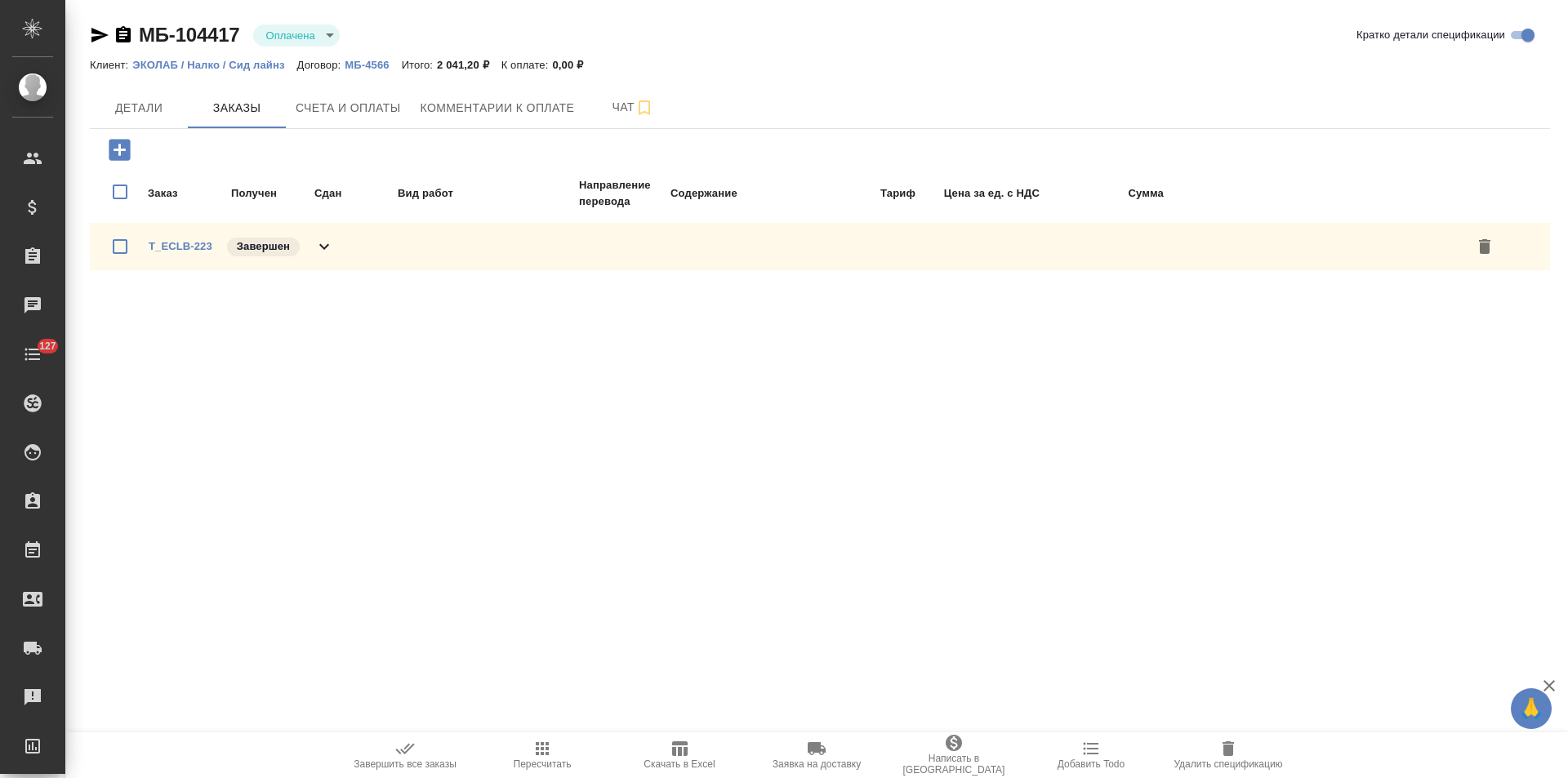
click at [341, 246] on div "T_ECLB-223 Завершен" at bounding box center [820, 247] width 1460 height 47
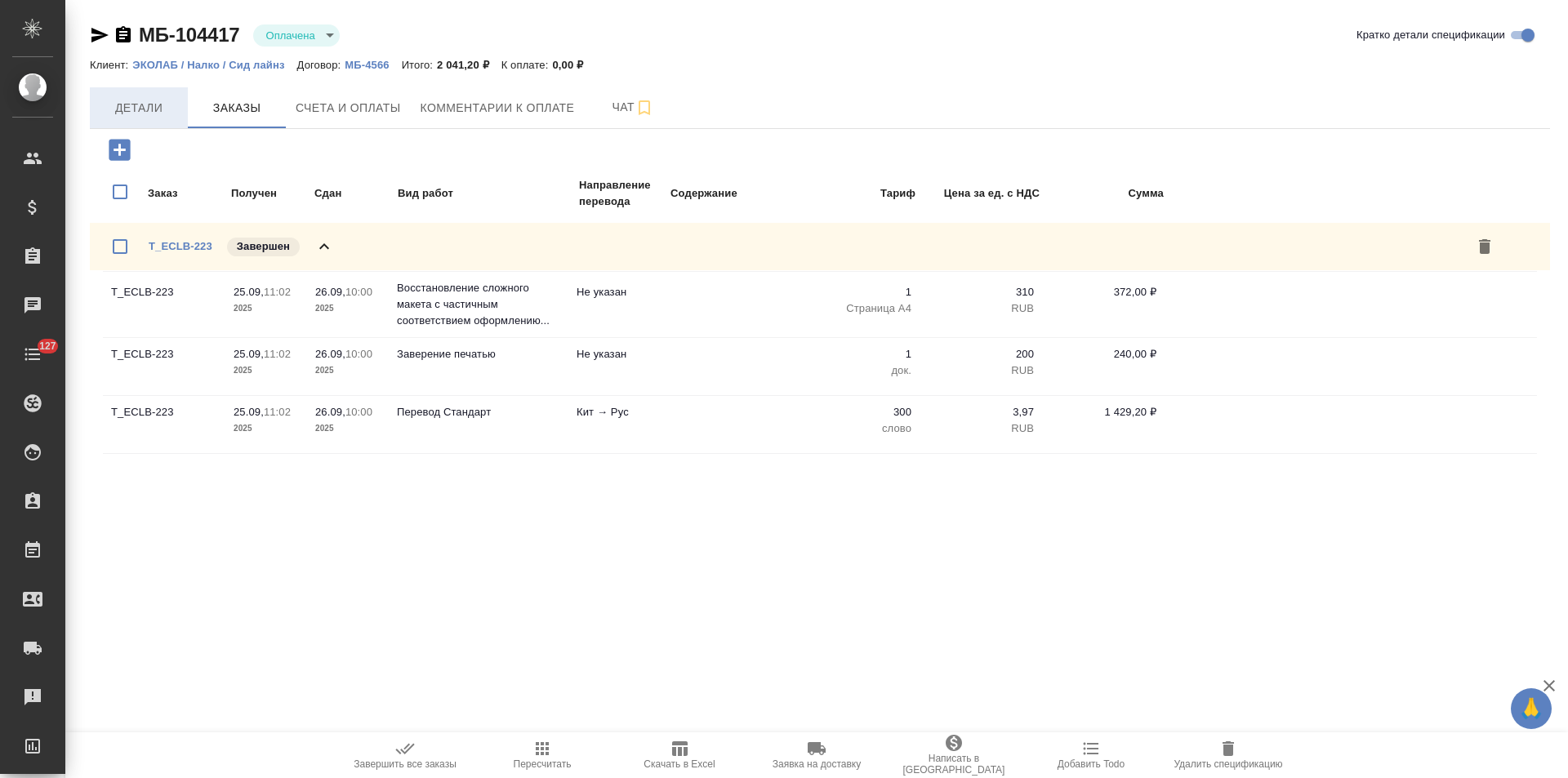
click at [142, 116] on span "Детали" at bounding box center [138, 108] width 78 height 20
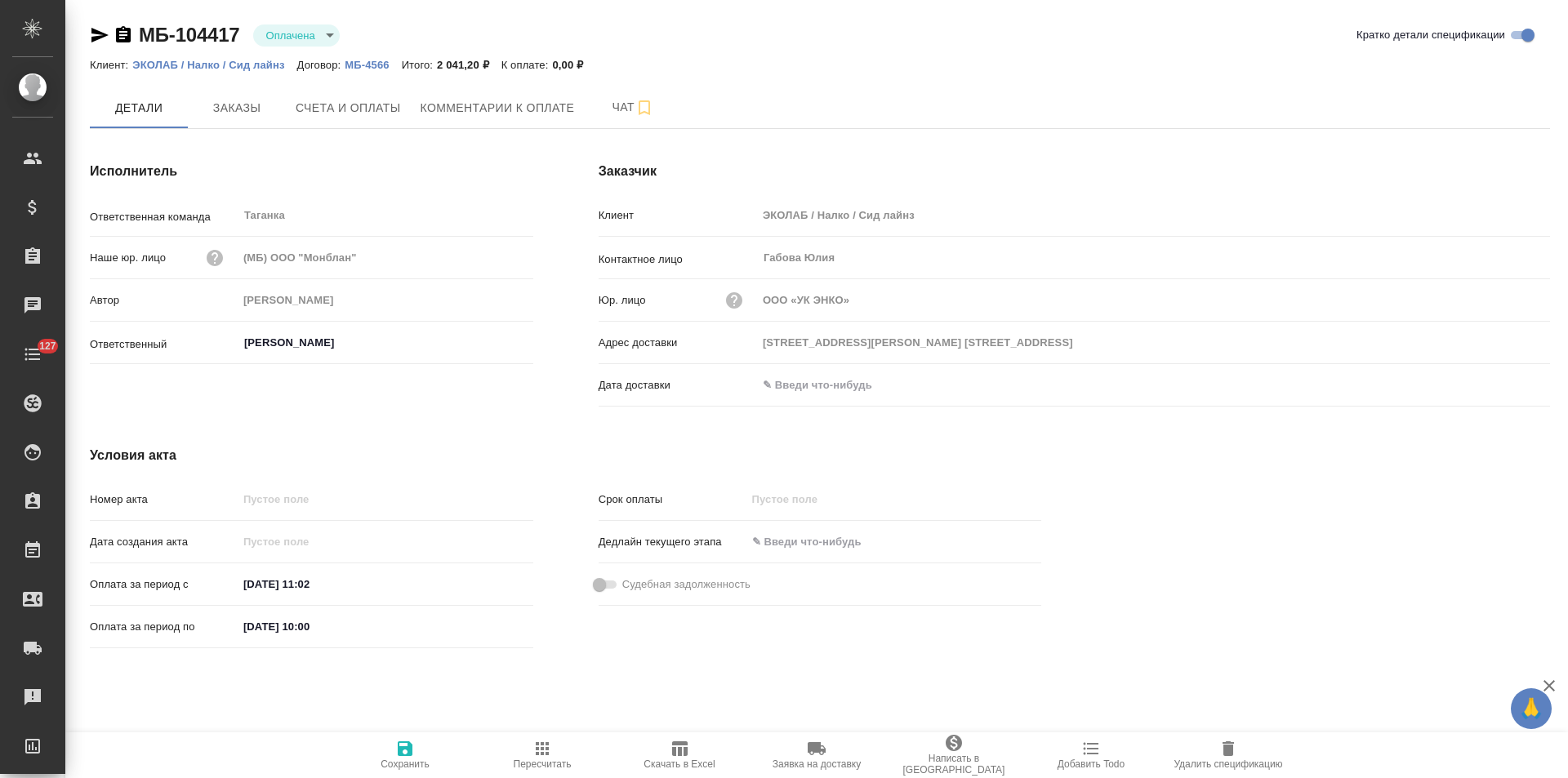
click at [123, 36] on icon "button" at bounding box center [123, 35] width 15 height 16
click at [381, 112] on span "Счета и оплаты" at bounding box center [348, 108] width 106 height 20
click at [127, 35] on icon "button" at bounding box center [123, 35] width 15 height 16
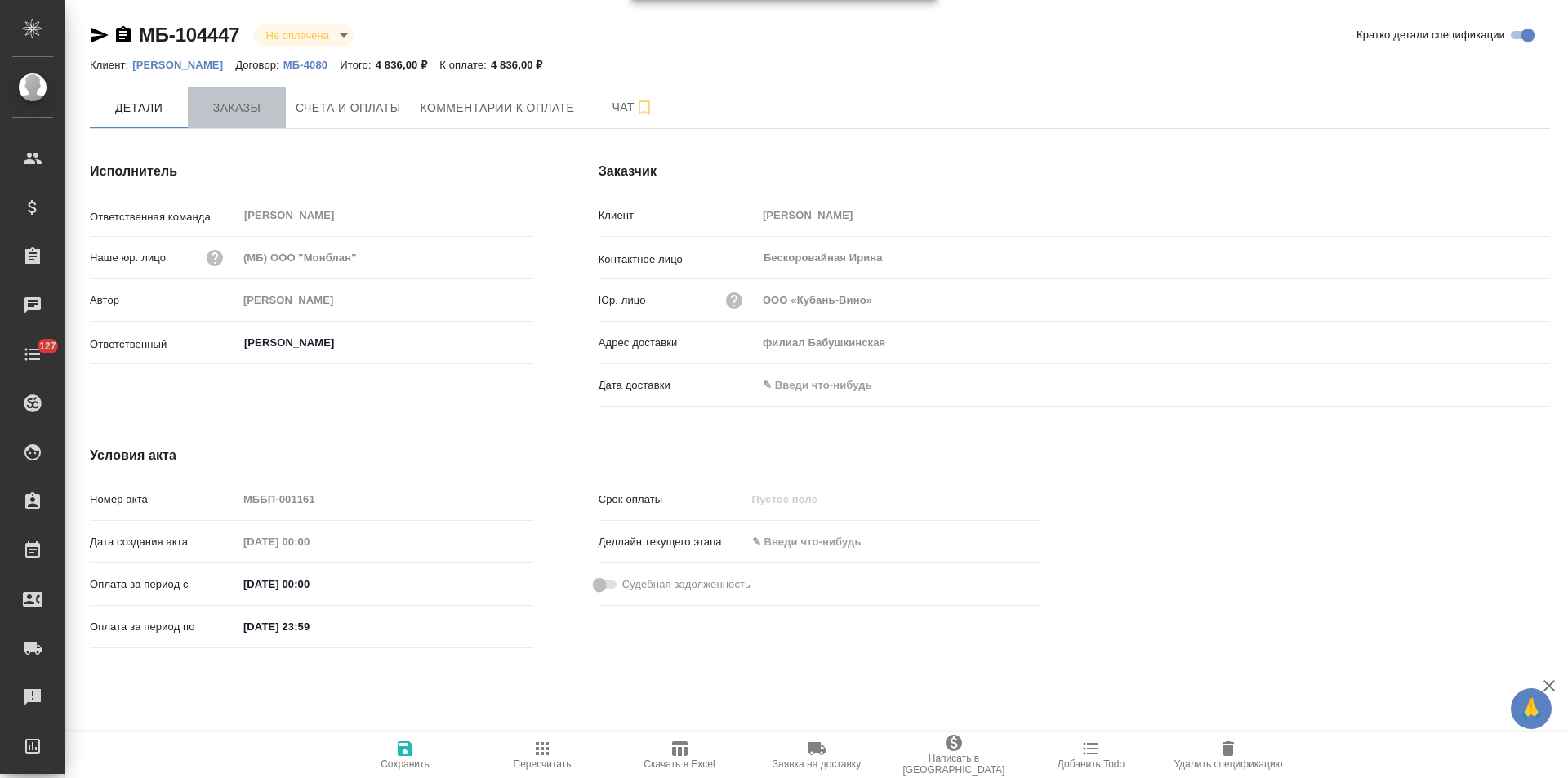
click at [246, 105] on span "Заказы" at bounding box center [237, 108] width 78 height 20
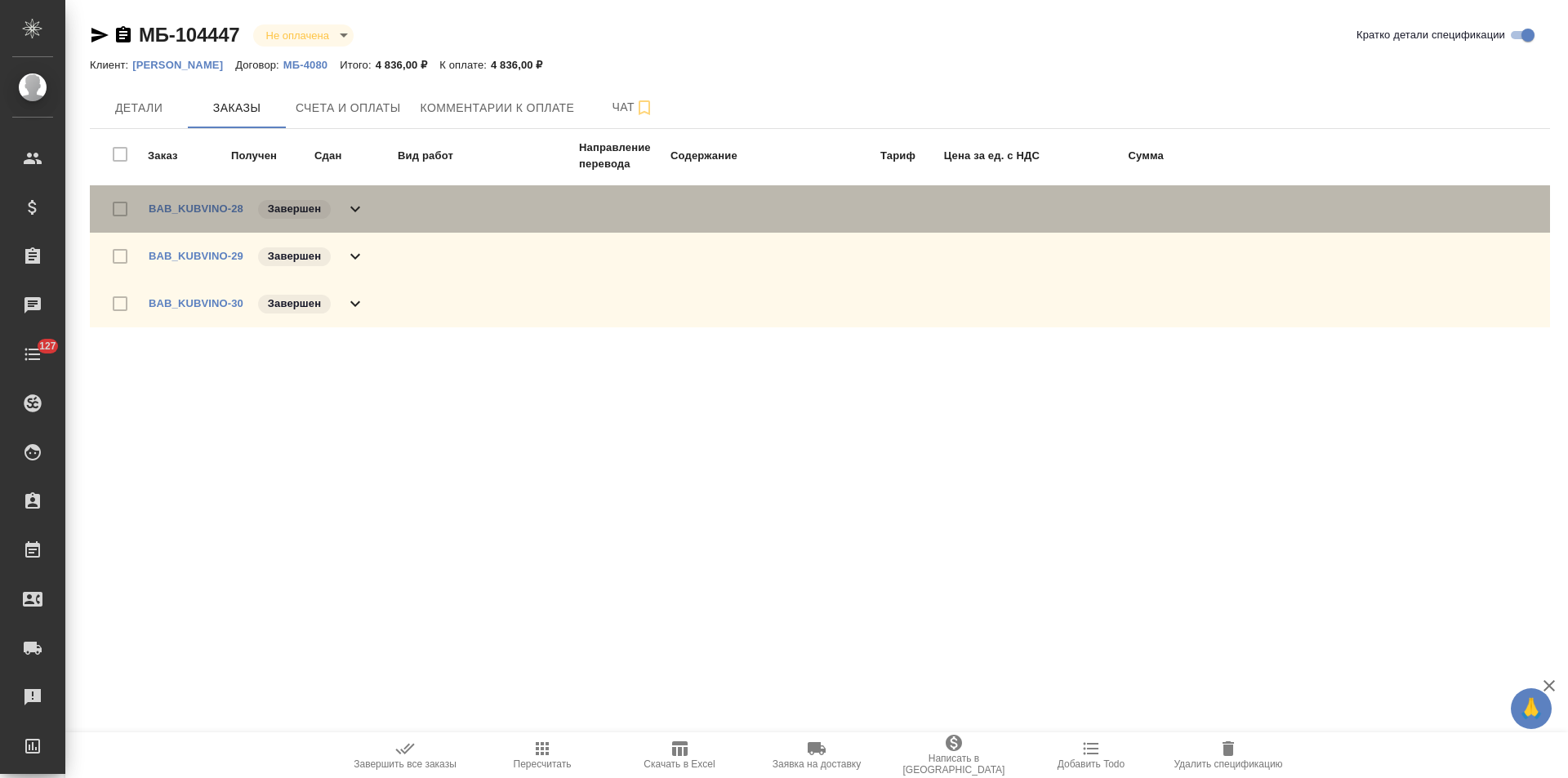
click at [352, 205] on icon at bounding box center [355, 210] width 20 height 20
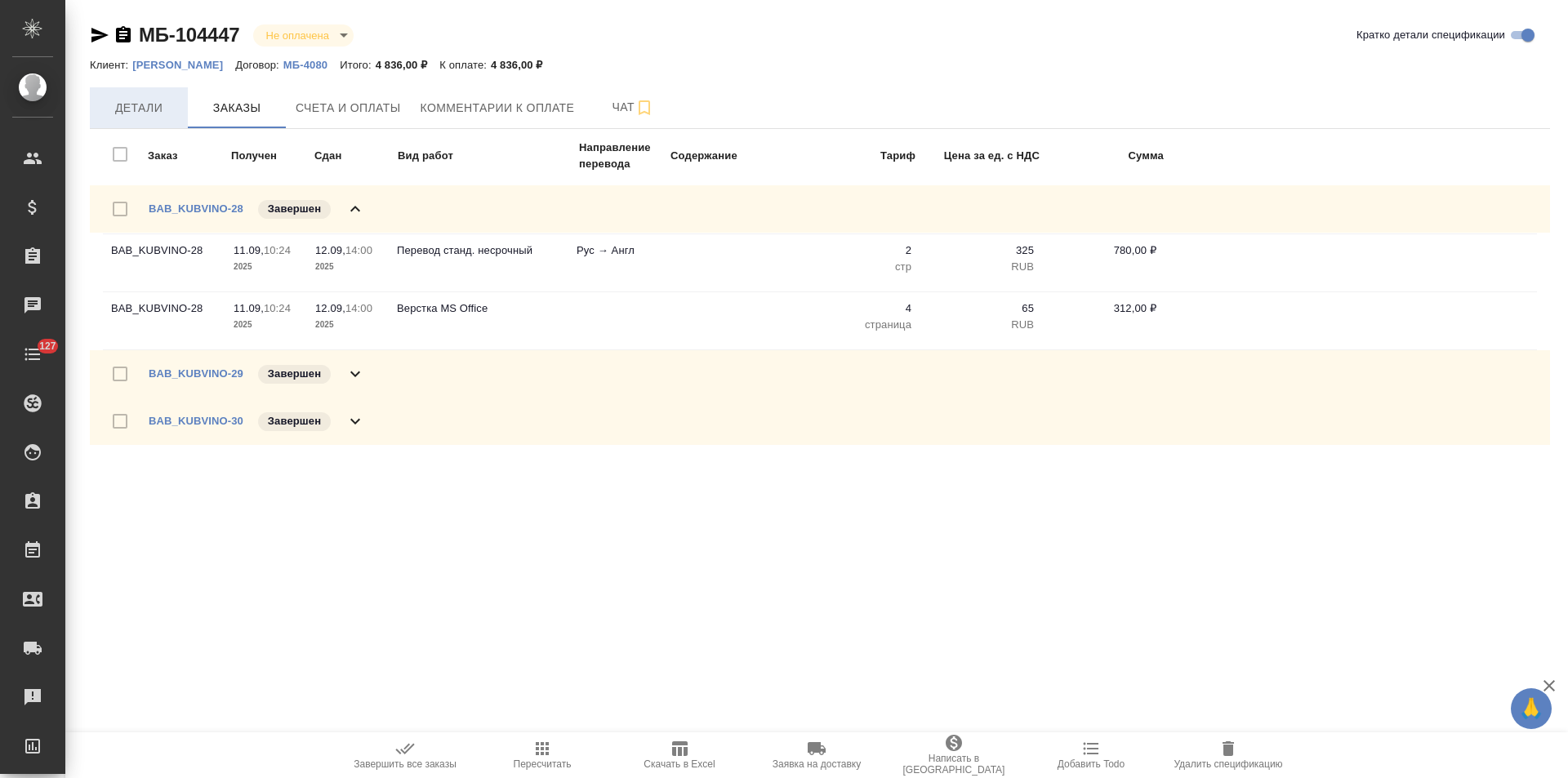
click at [150, 112] on span "Детали" at bounding box center [138, 108] width 78 height 20
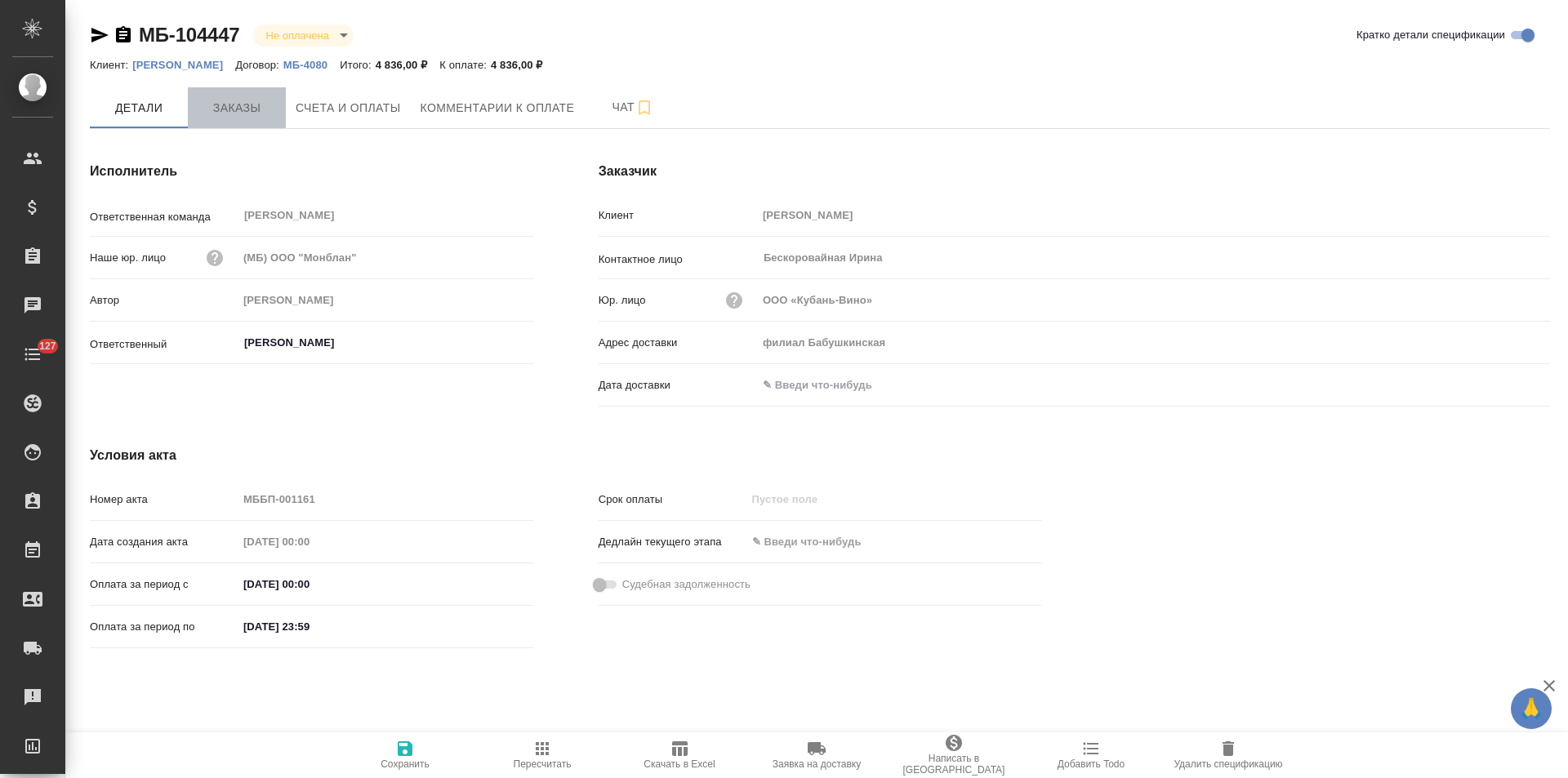
click at [251, 98] on span "Заказы" at bounding box center [237, 108] width 78 height 20
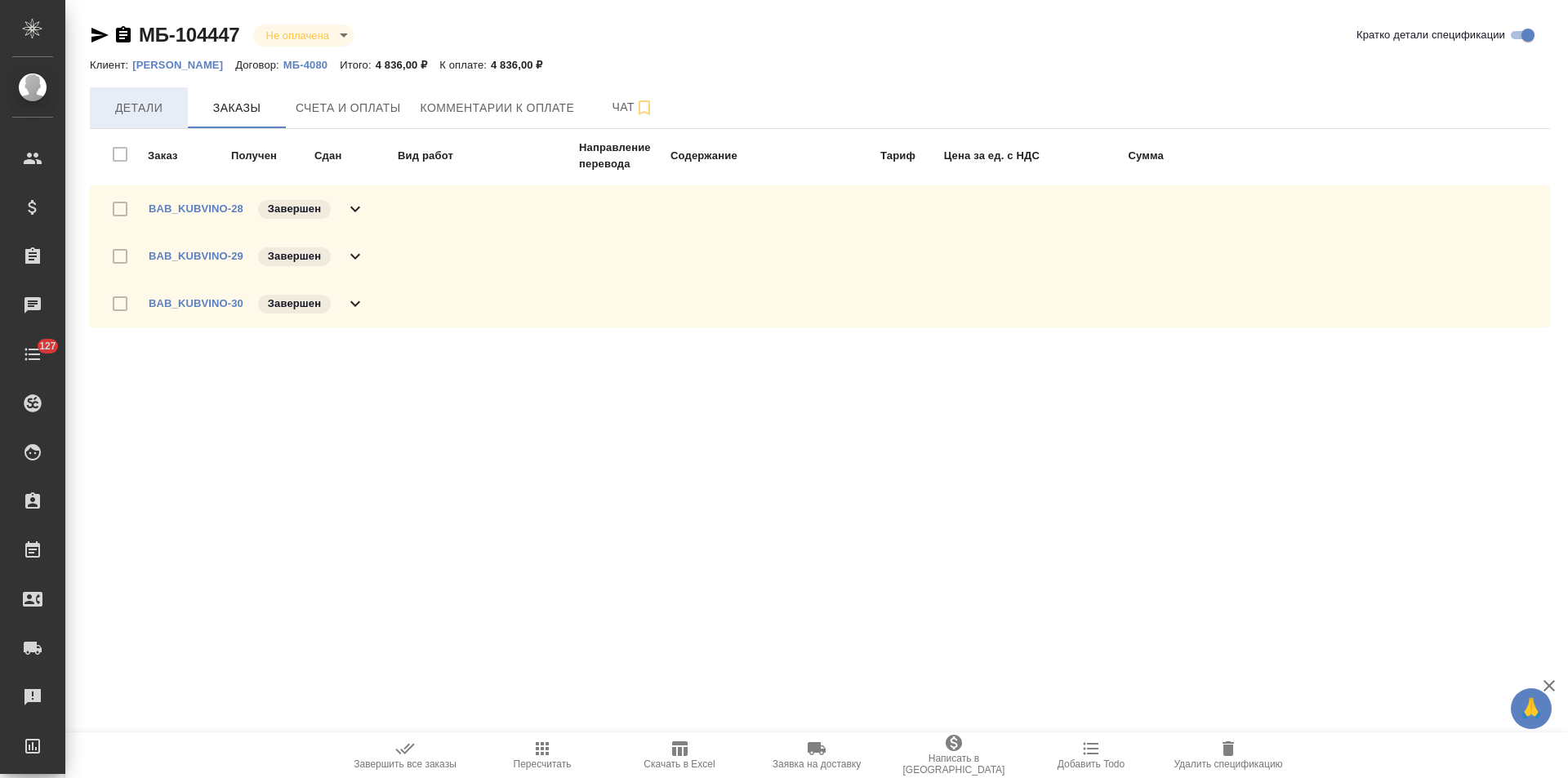
click at [140, 110] on span "Детали" at bounding box center [138, 108] width 78 height 20
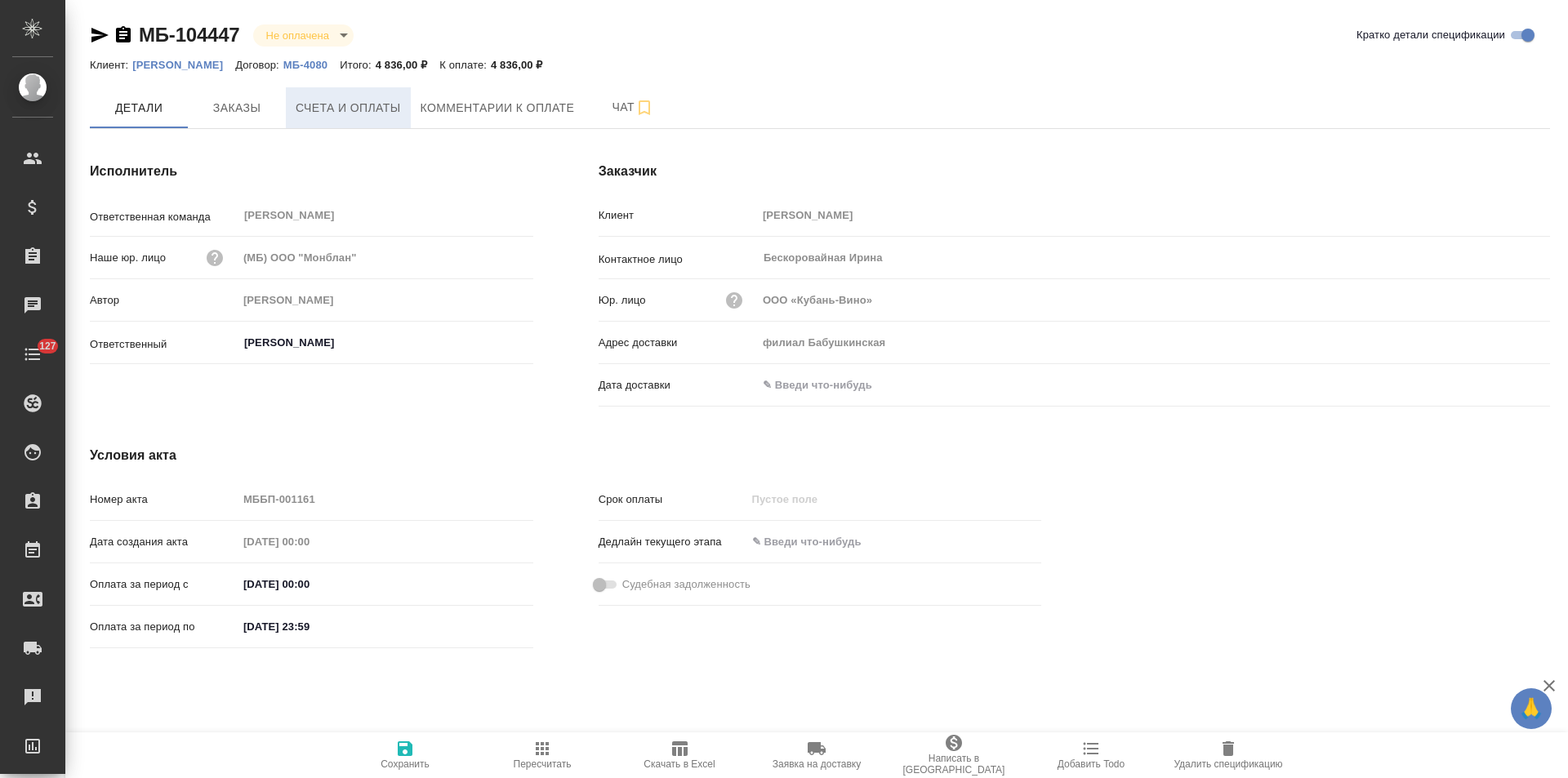
click at [345, 122] on button "Счета и оплаты" at bounding box center [348, 107] width 125 height 41
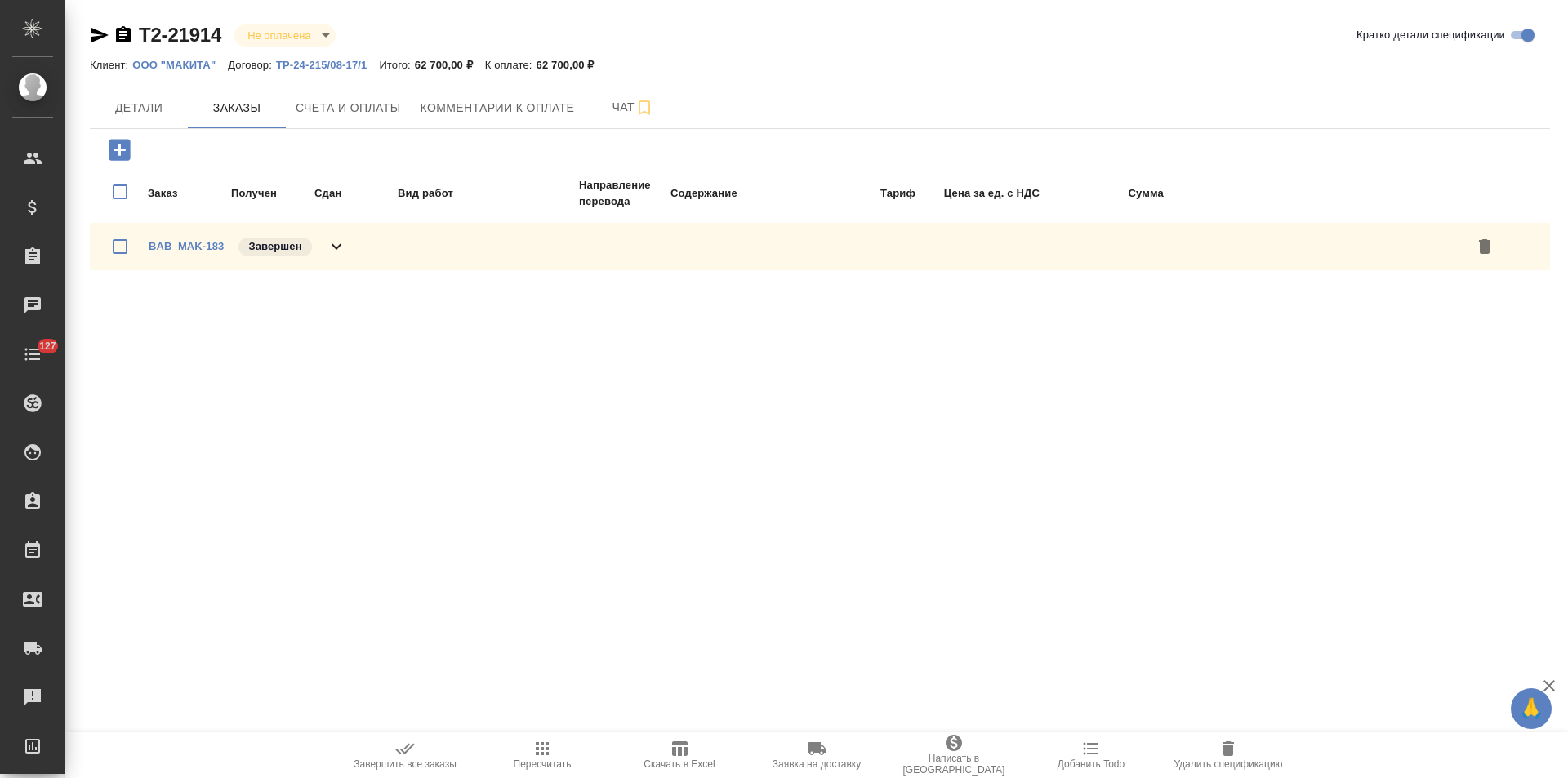
click at [323, 62] on p "ТР-24-215/08-17/1" at bounding box center [328, 65] width 104 height 12
click at [134, 114] on span "Детали" at bounding box center [138, 108] width 78 height 20
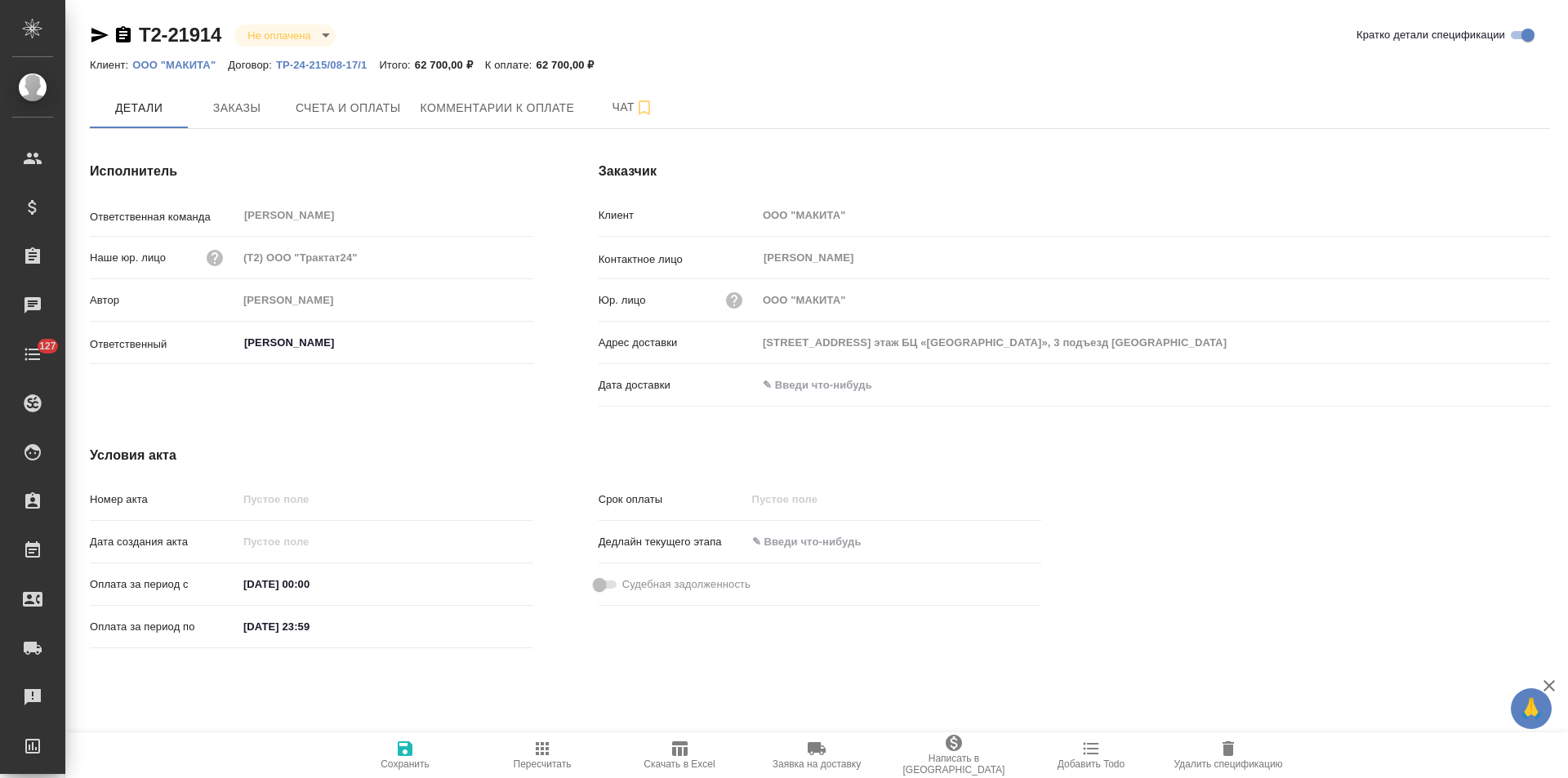
click at [122, 31] on icon "button" at bounding box center [123, 35] width 15 height 16
click at [333, 114] on span "Счета и оплаты" at bounding box center [348, 108] width 106 height 20
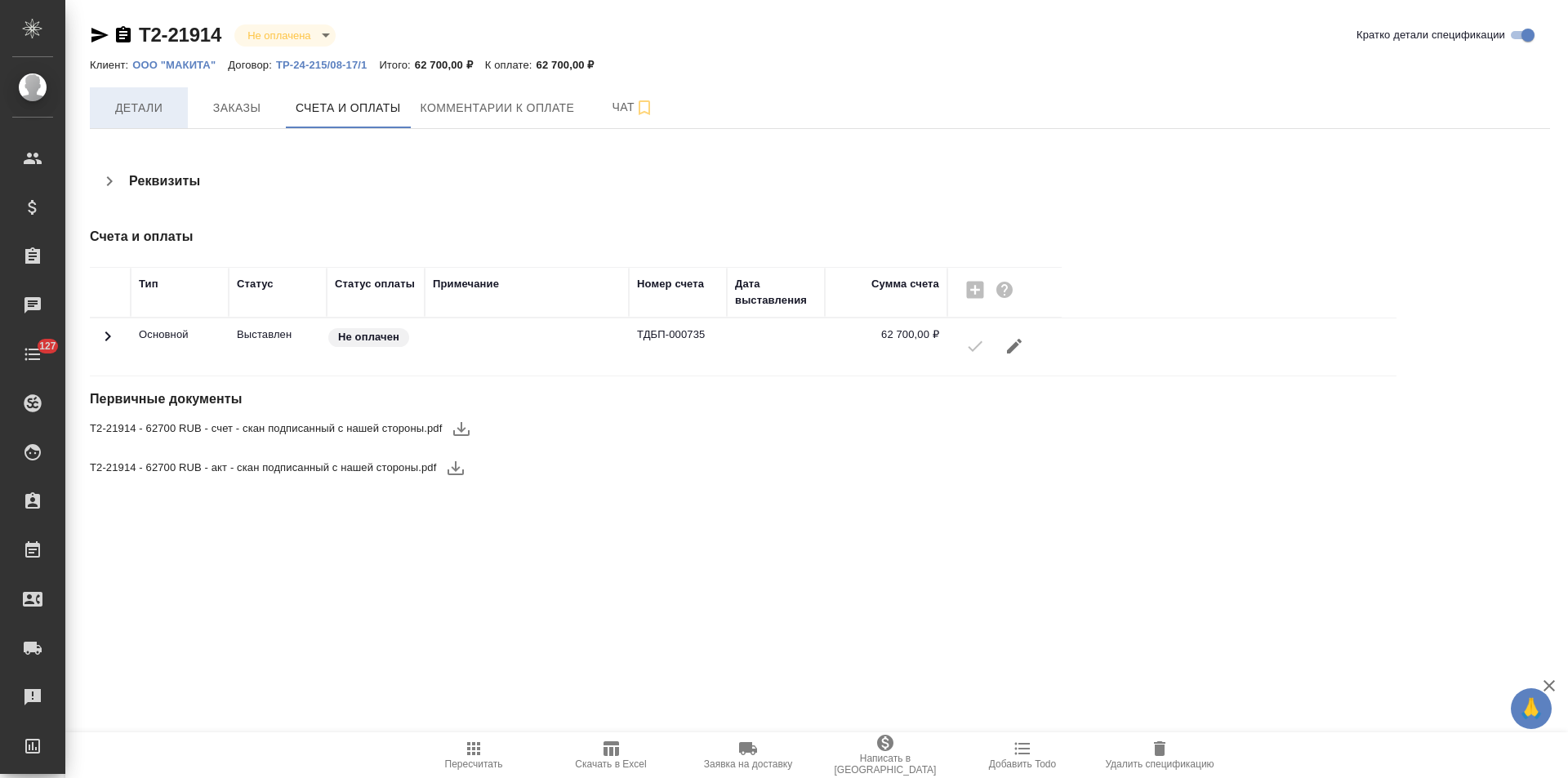
click at [146, 120] on button "Детали" at bounding box center [139, 107] width 98 height 41
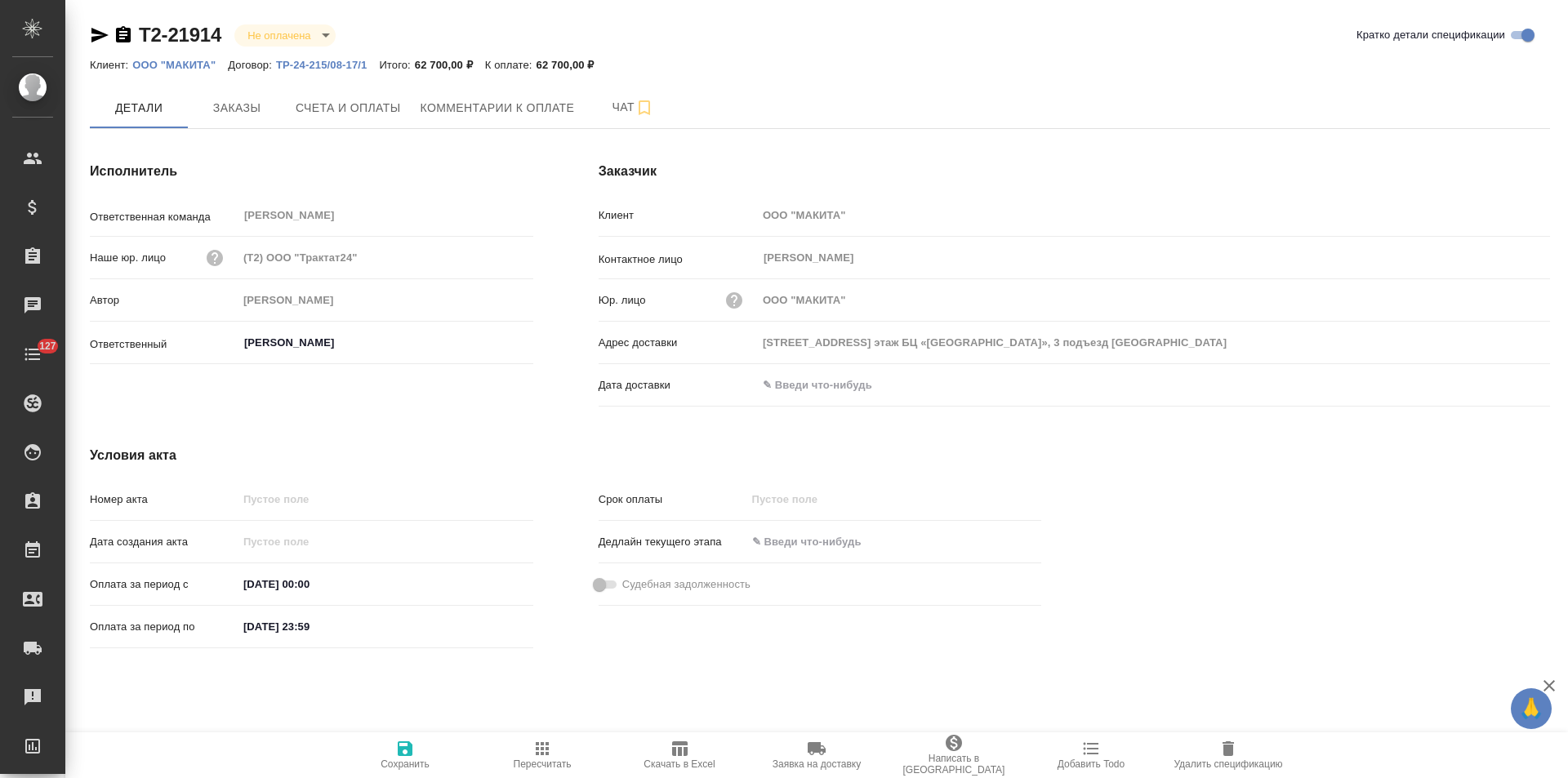
click at [334, 63] on p "ТР-24-215/08-17/1" at bounding box center [328, 65] width 104 height 12
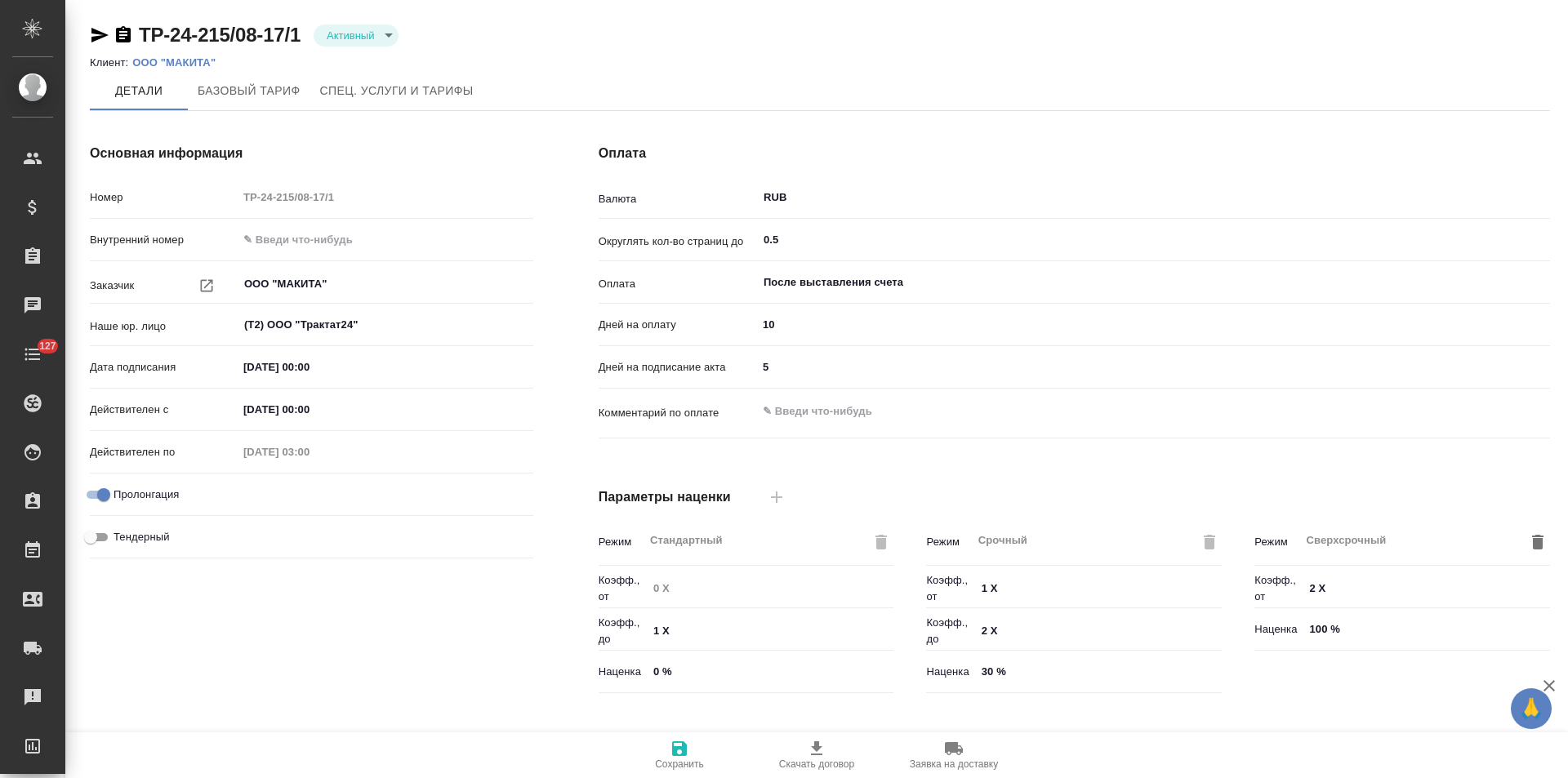
type input "1062 awatera + Marketing"
click at [202, 59] on p "ООО "МАКИТА"" at bounding box center [179, 62] width 96 height 12
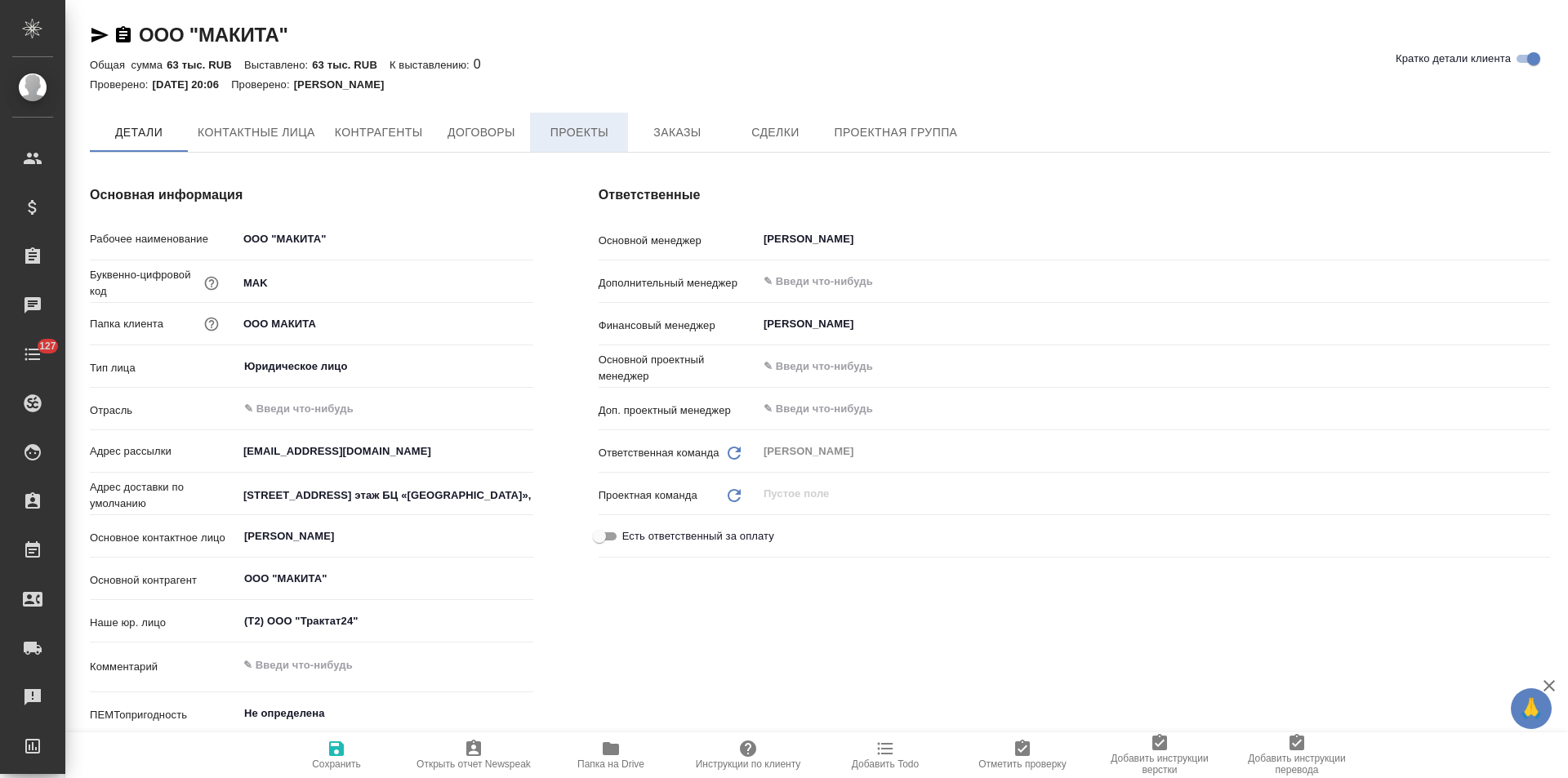
type textarea "x"
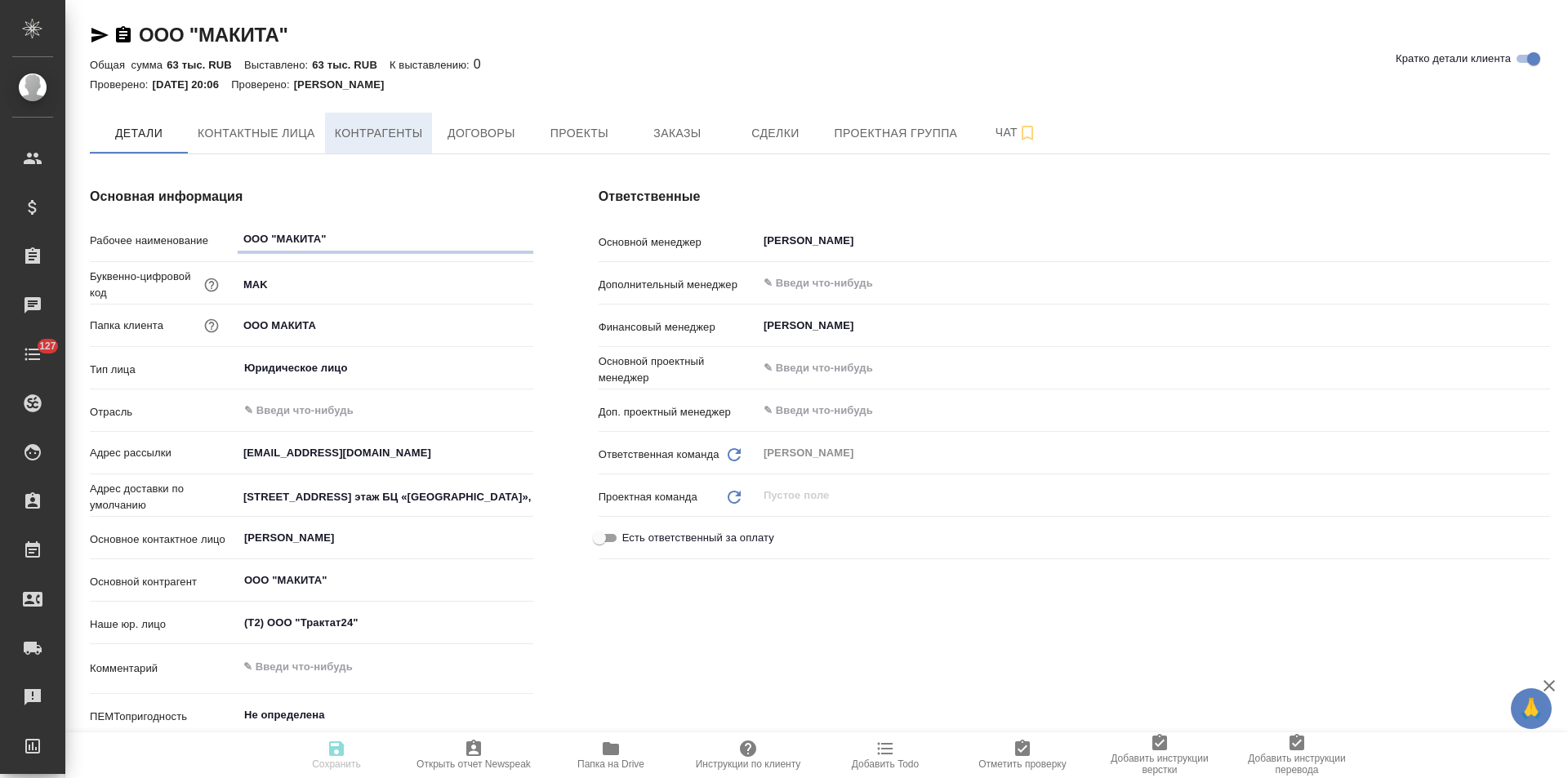
type textarea "x"
click at [417, 138] on span "Контрагенты" at bounding box center [378, 133] width 88 height 20
type textarea "x"
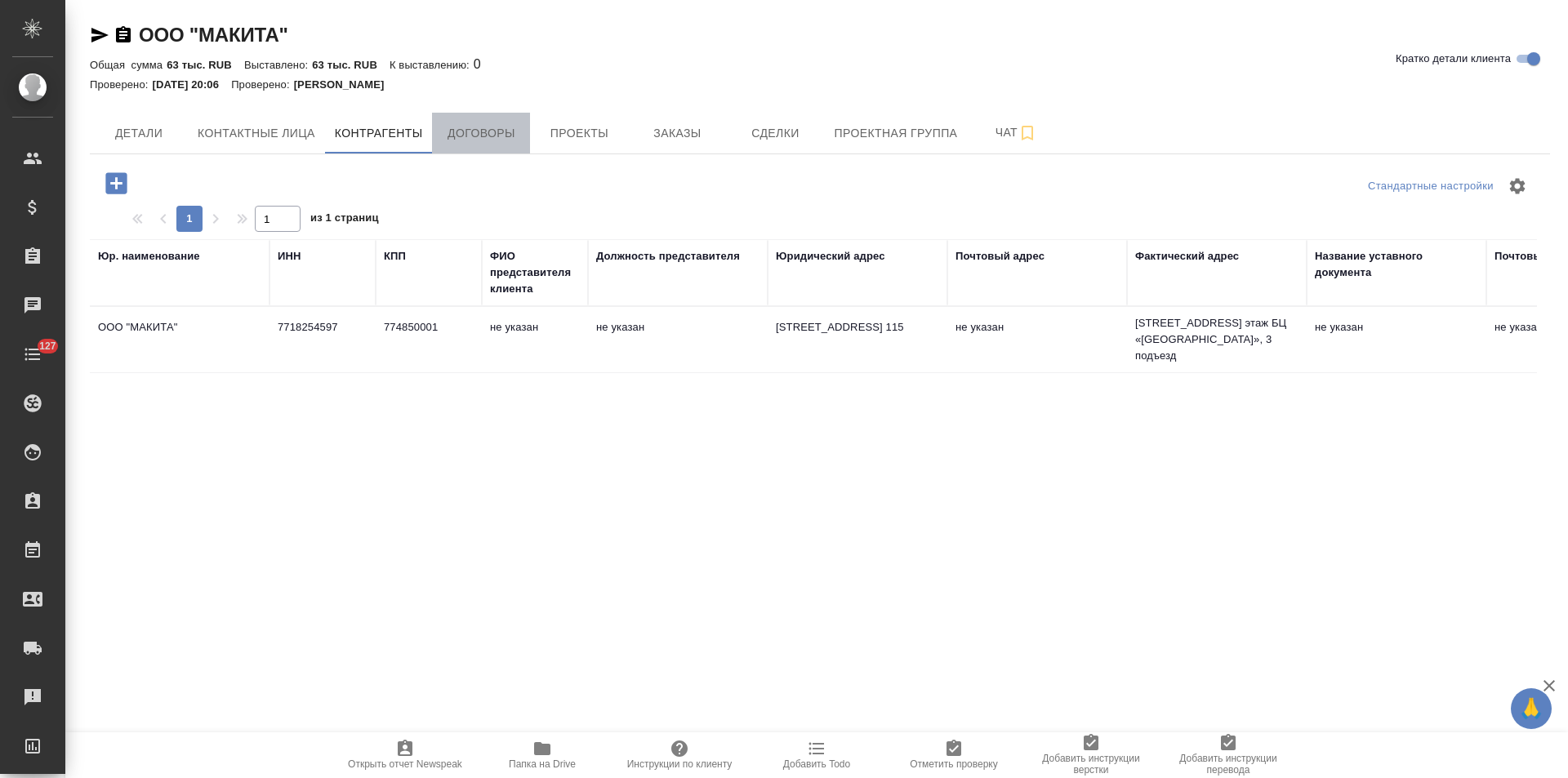
click at [467, 138] on span "Договоры" at bounding box center [481, 133] width 78 height 20
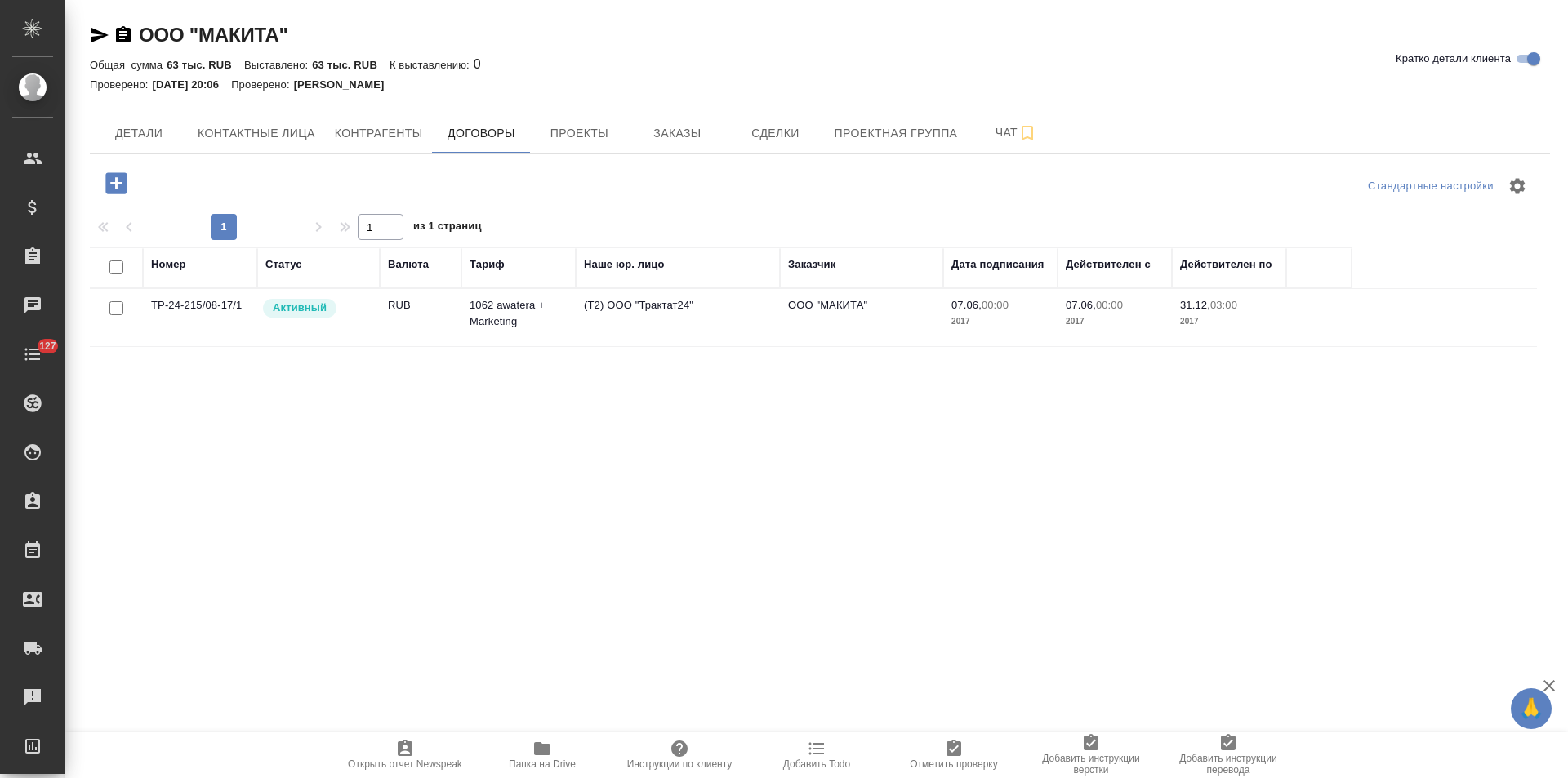
click at [563, 142] on span "Проекты" at bounding box center [579, 133] width 78 height 20
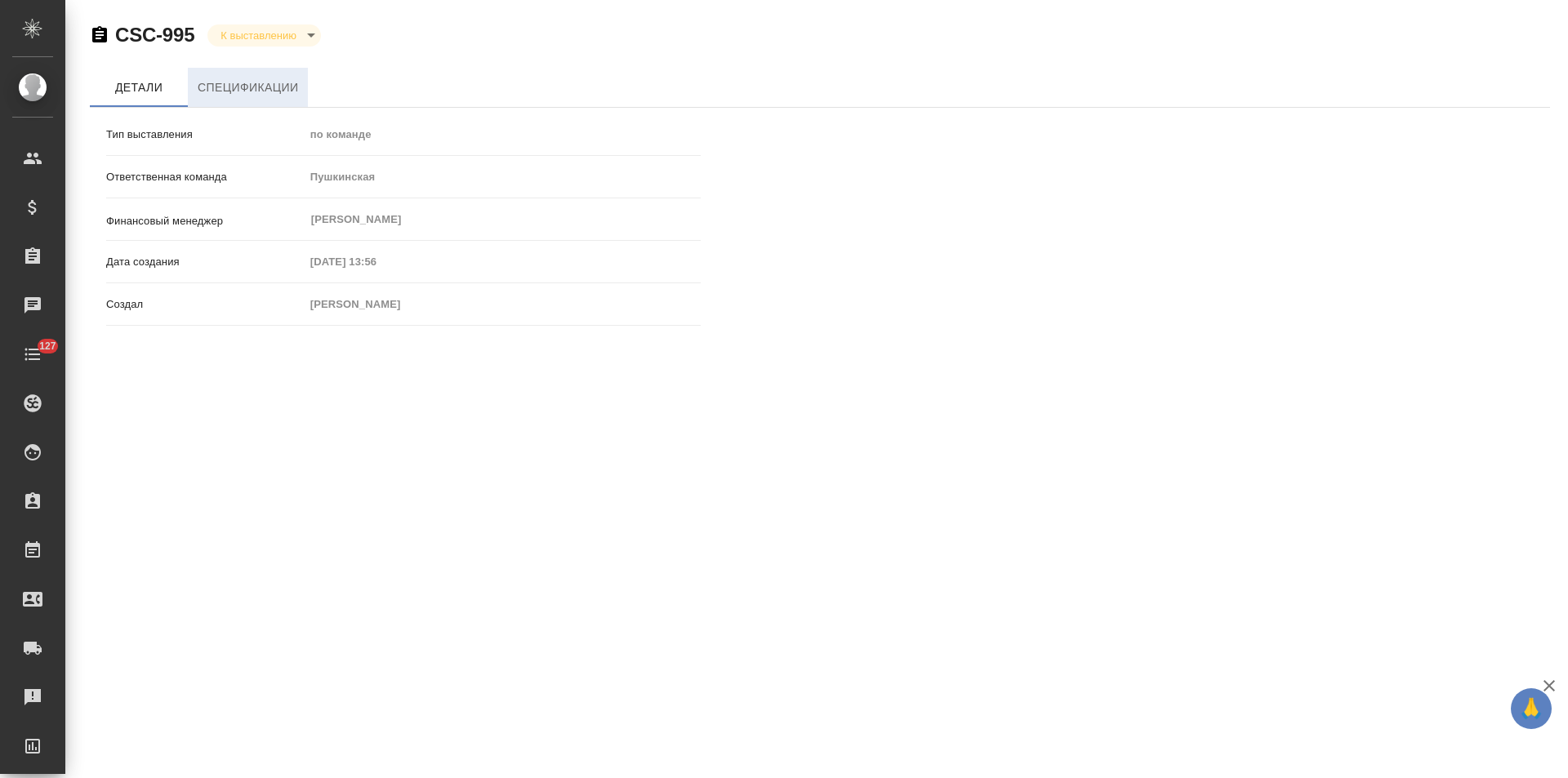
click at [256, 89] on span "Спецификации" at bounding box center [248, 87] width 100 height 20
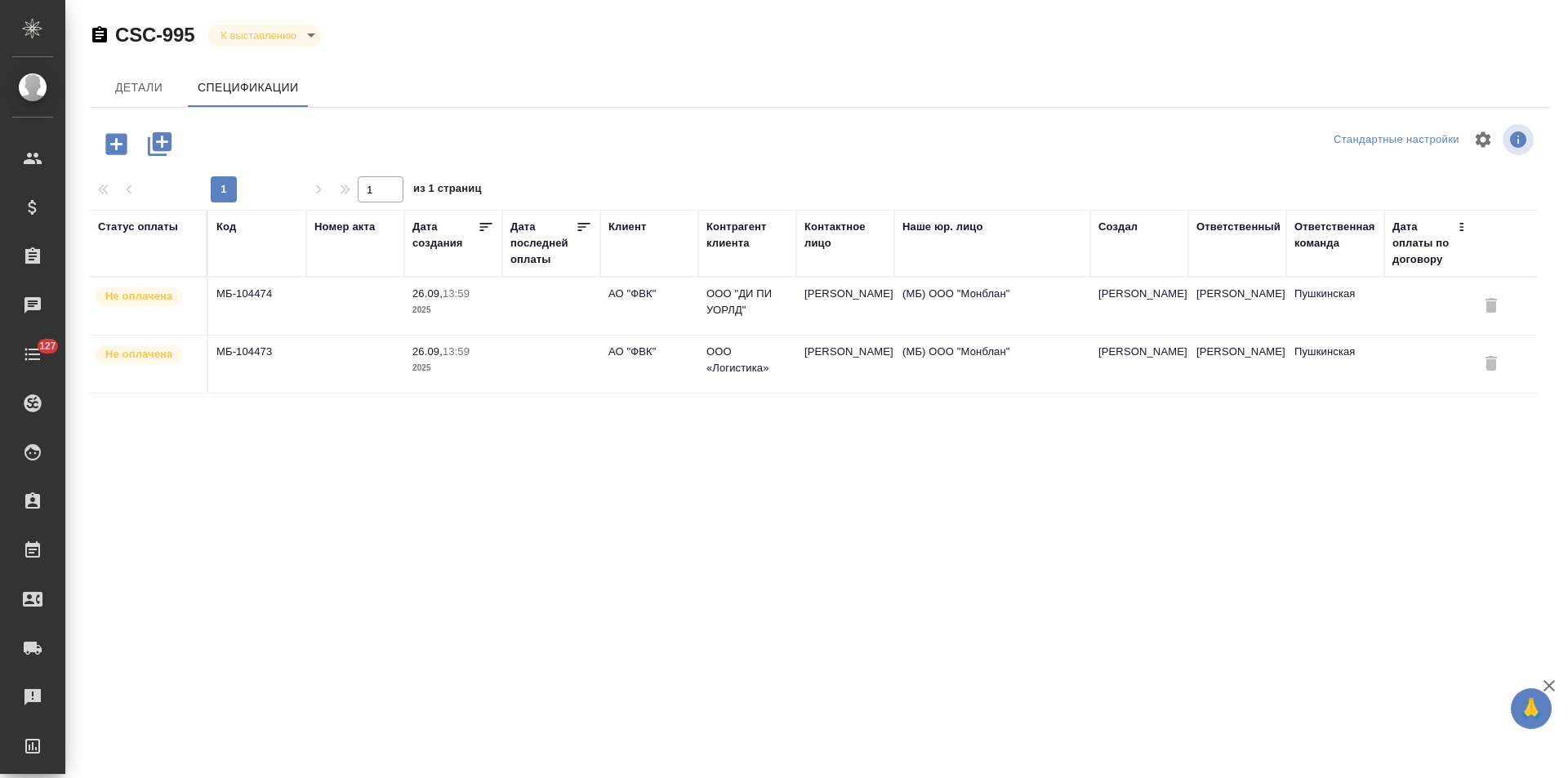
click at [98, 36] on icon "button" at bounding box center [99, 35] width 15 height 16
click at [671, 294] on p "АО "ФВК"" at bounding box center [650, 294] width 82 height 16
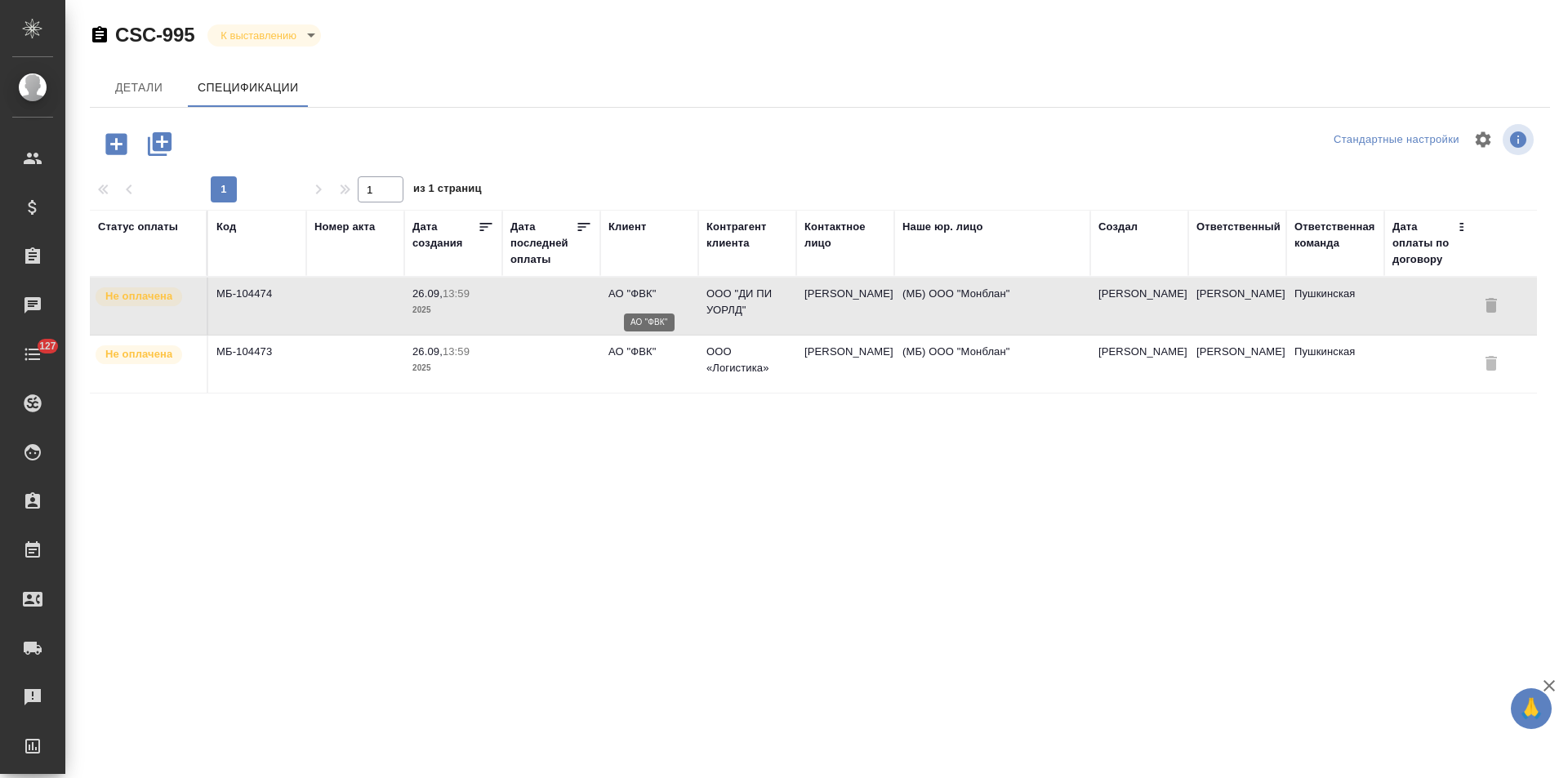
click at [671, 294] on p "АО "ФВК"" at bounding box center [650, 294] width 82 height 16
click at [392, 363] on td at bounding box center [355, 363] width 98 height 57
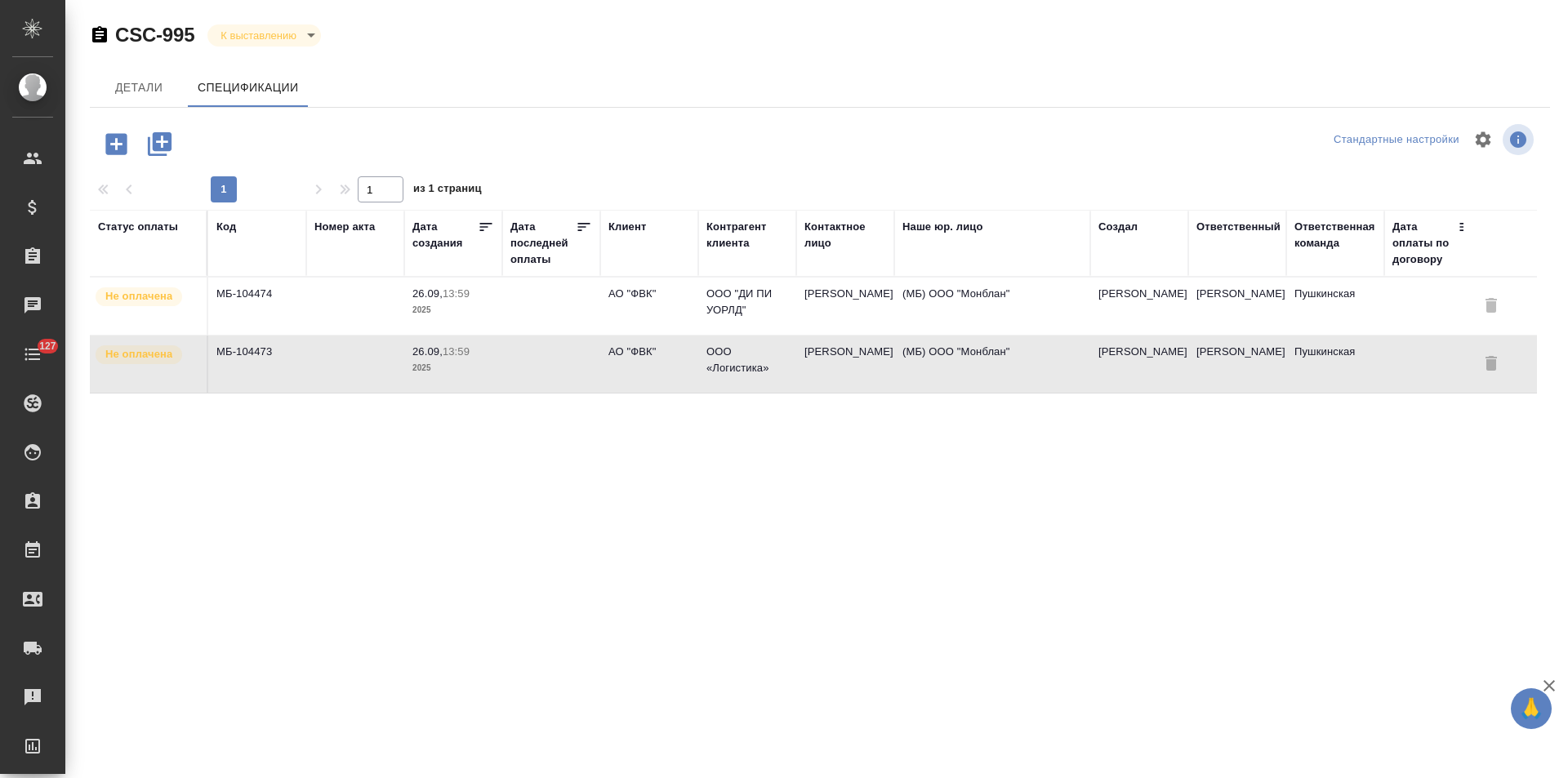
click at [392, 363] on td at bounding box center [355, 363] width 98 height 57
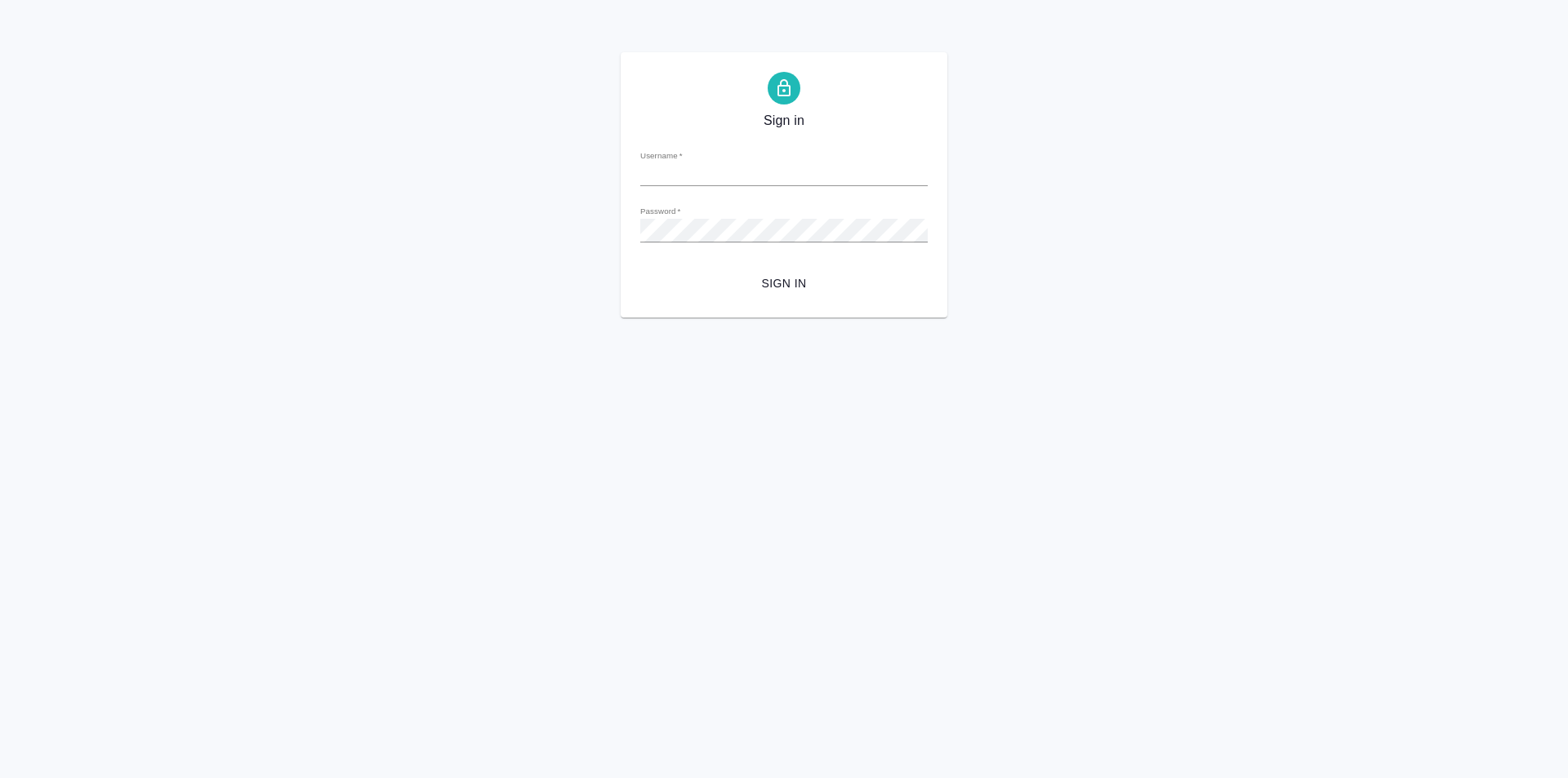
type input "[PERSON_NAME][EMAIL_ADDRESS][DOMAIN_NAME]"
click at [790, 280] on span "Sign in" at bounding box center [784, 283] width 261 height 20
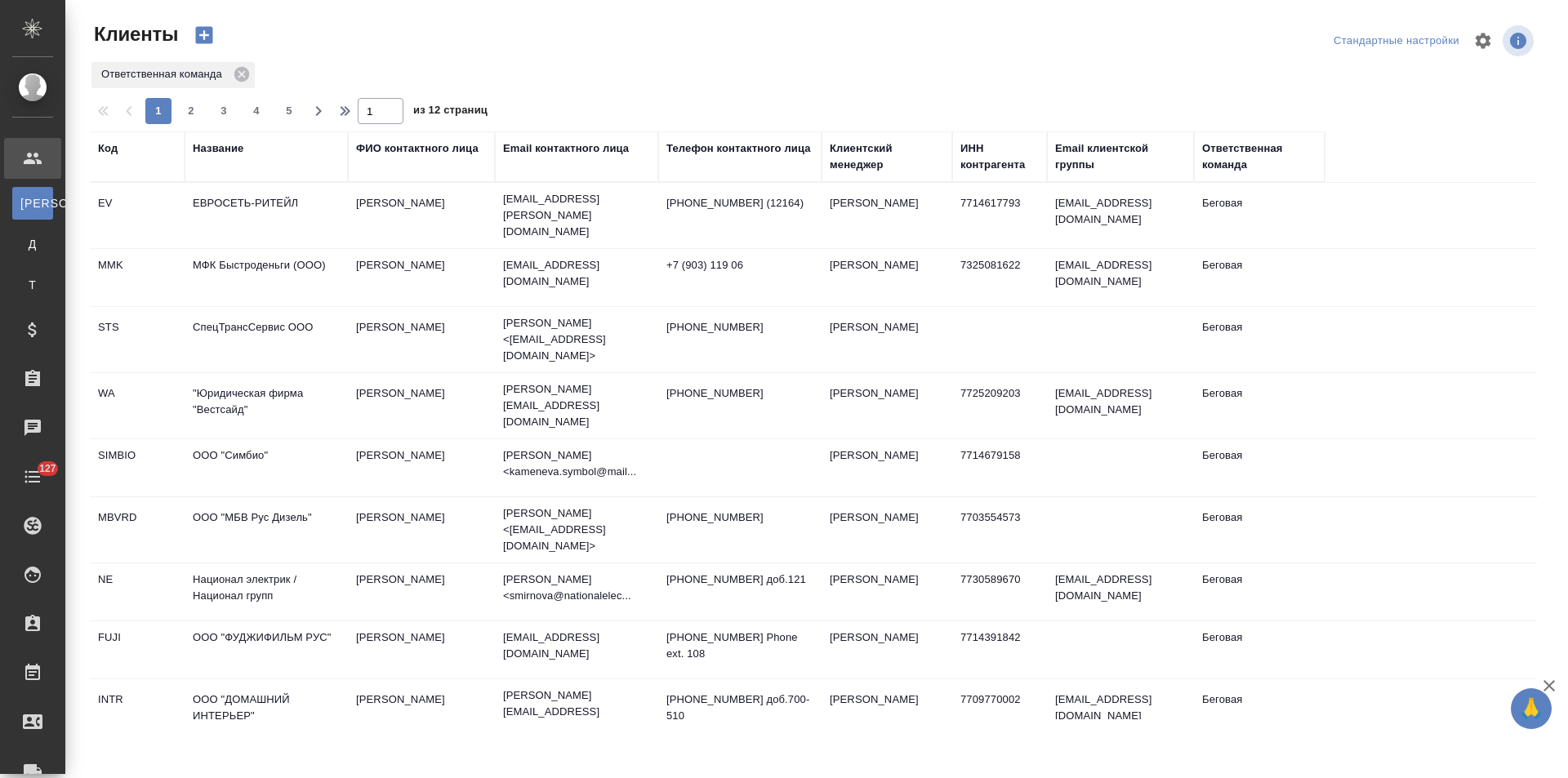
select select "RU"
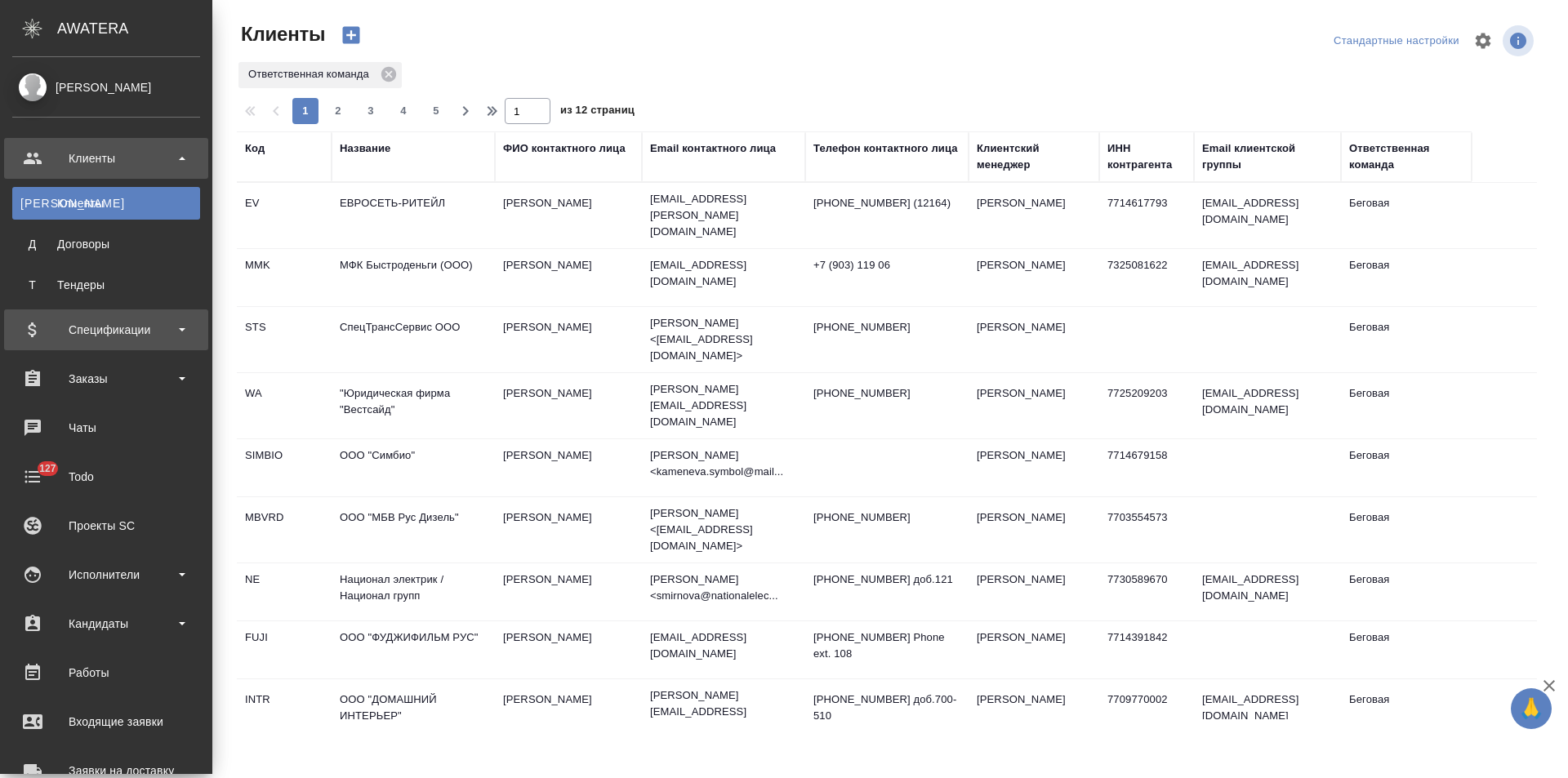
click at [118, 334] on div "Спецификации" at bounding box center [106, 330] width 188 height 25
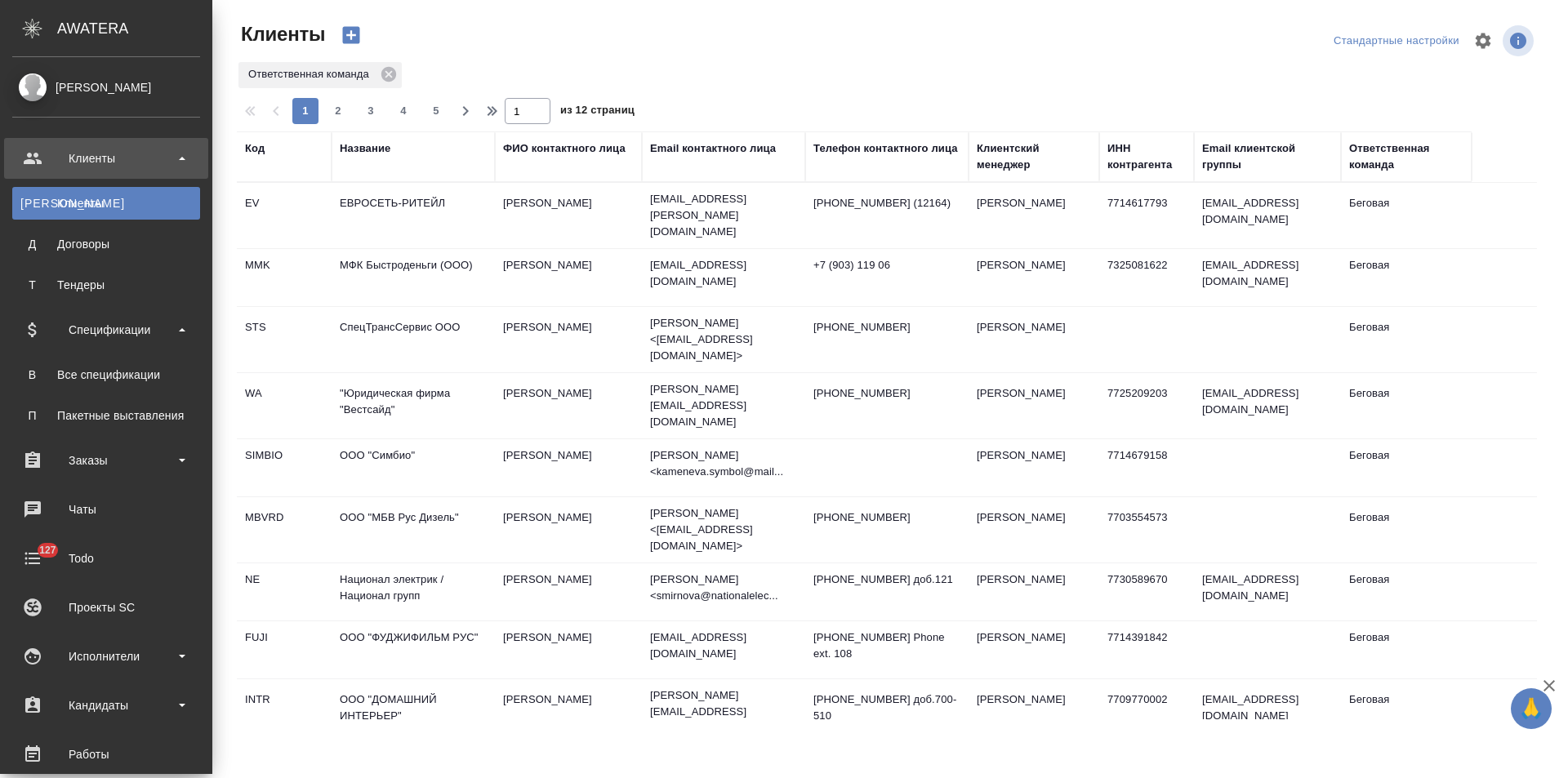
drag, startPoint x: 120, startPoint y: 412, endPoint x: 383, endPoint y: 373, distance: 265.9
click at [120, 413] on div "Пакетные выставления" at bounding box center [106, 415] width 171 height 16
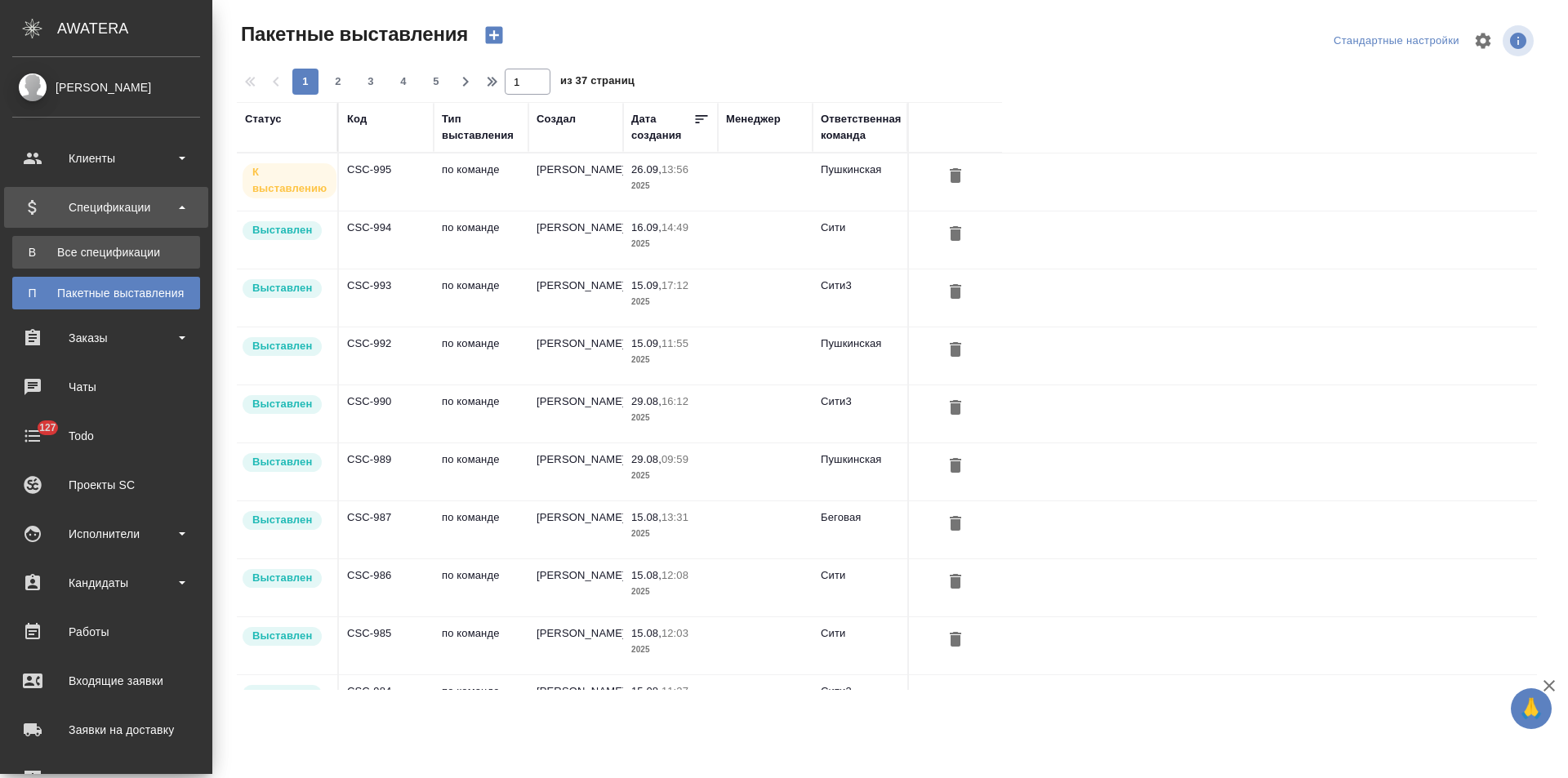
click at [65, 252] on div "Все спецификации" at bounding box center [106, 252] width 171 height 16
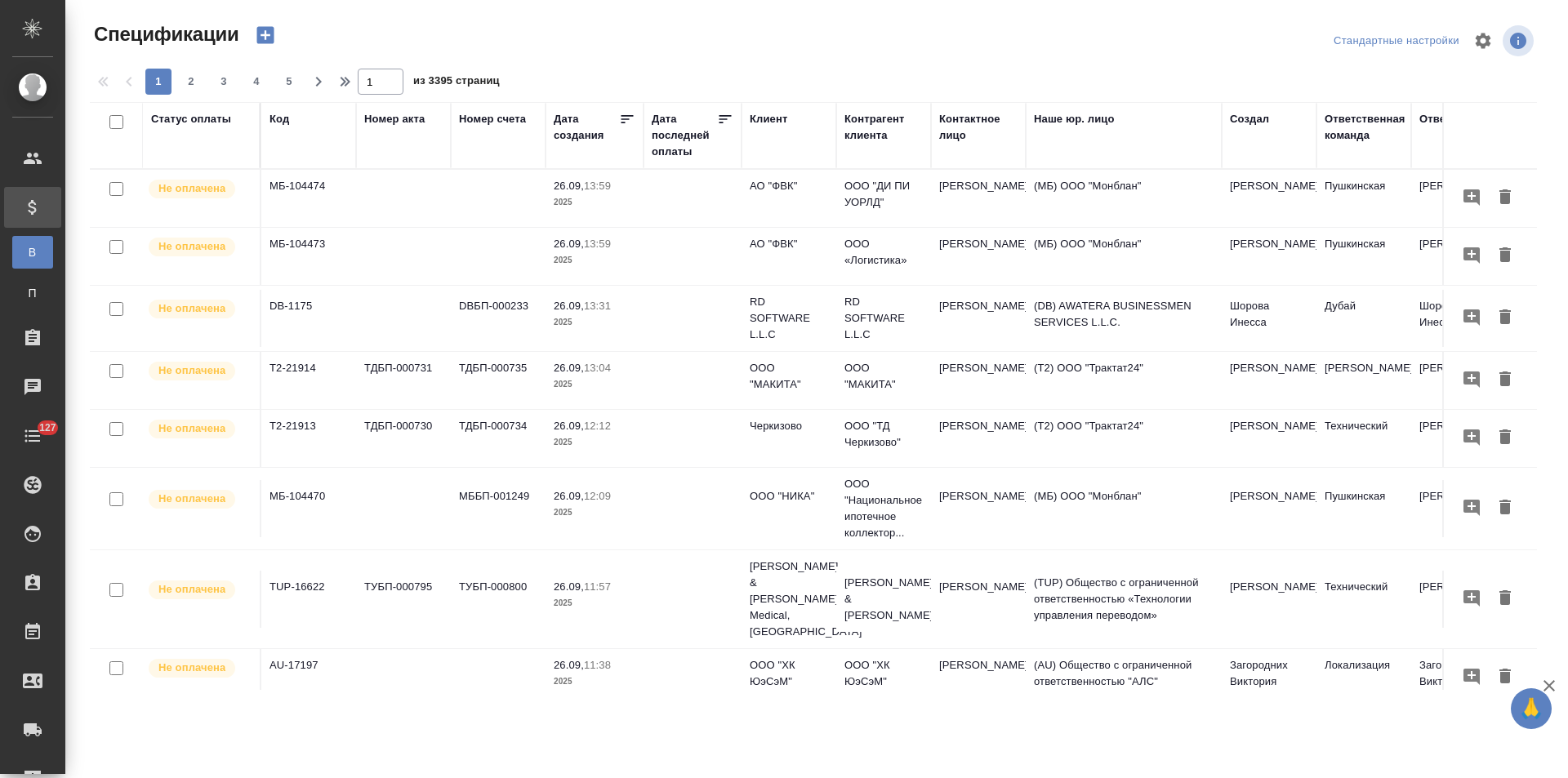
click at [759, 118] on div "Клиент" at bounding box center [768, 119] width 37 height 16
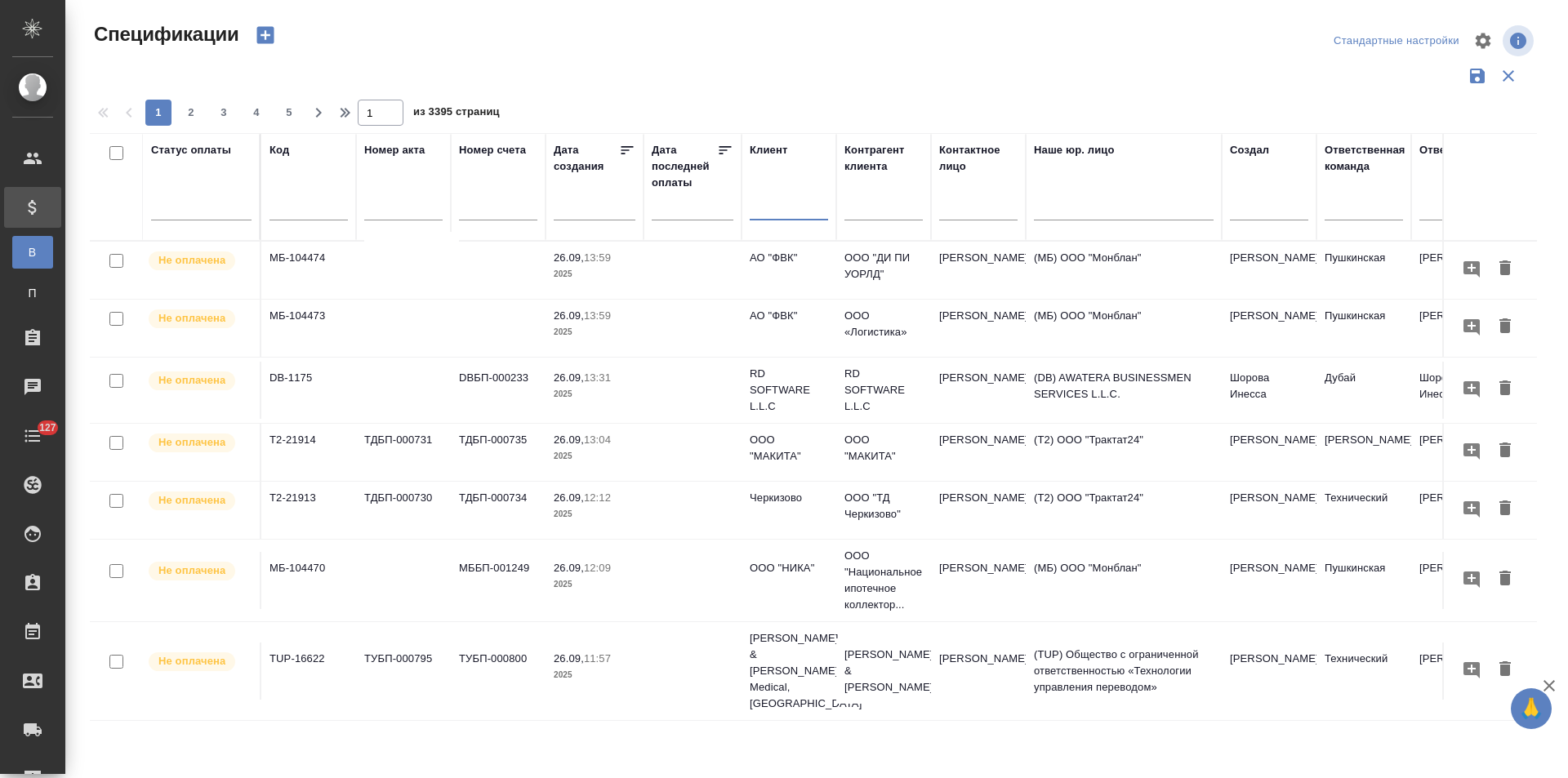
click at [797, 214] on input "text" at bounding box center [789, 210] width 78 height 20
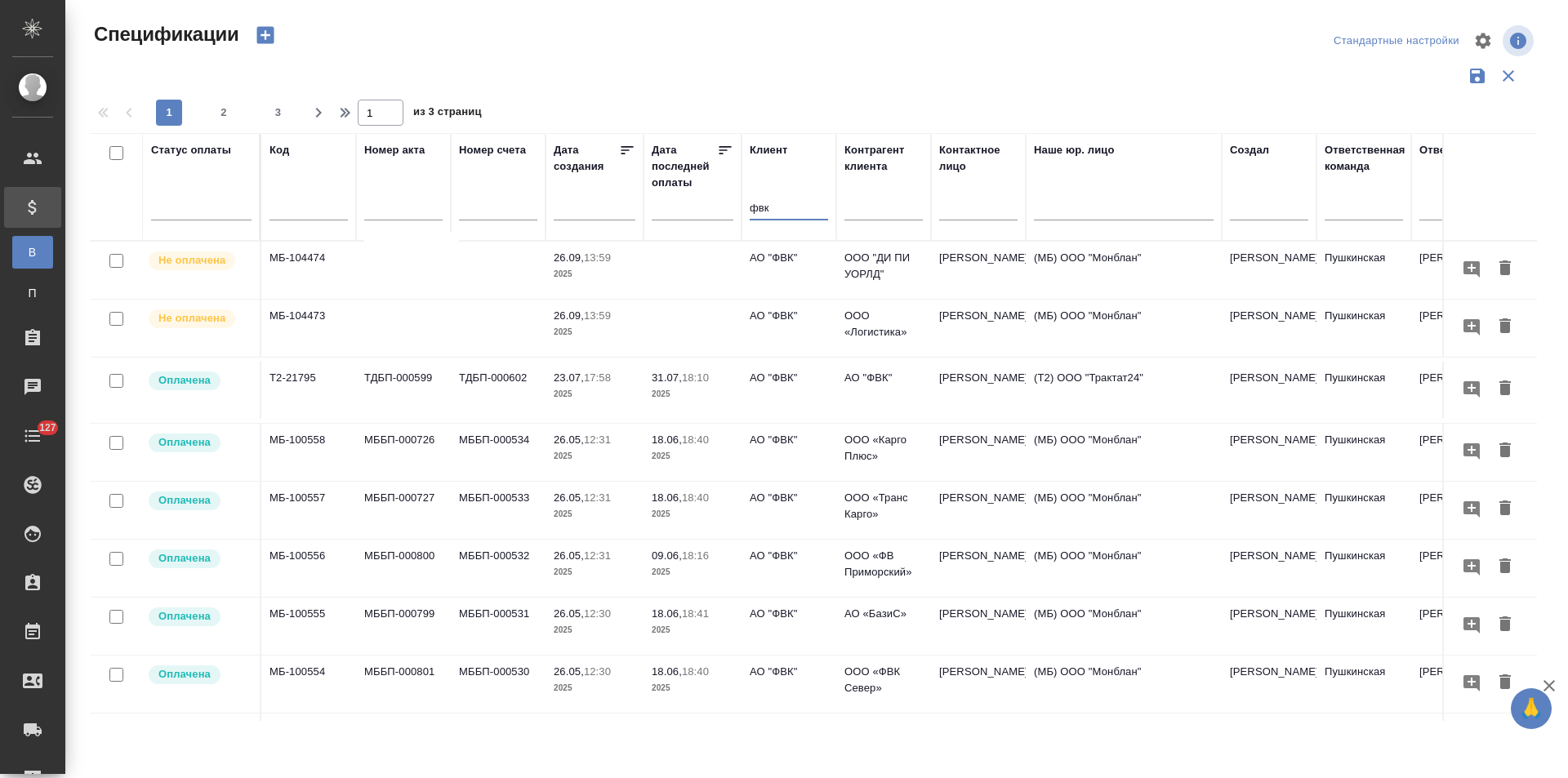
type input "фвк"
click at [777, 451] on td "АО "ФВК"" at bounding box center [789, 452] width 95 height 57
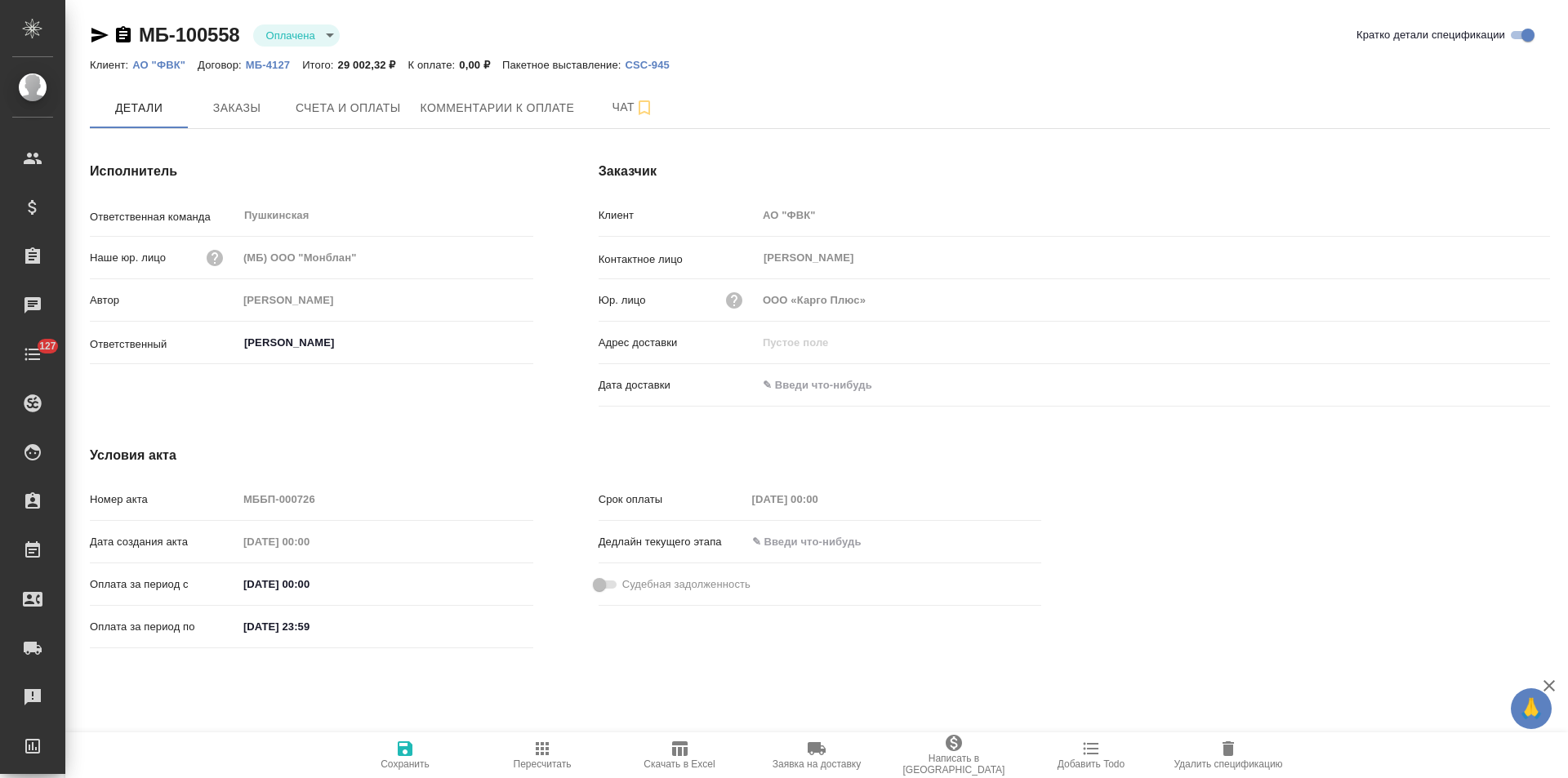
click at [598, 109] on span "Чат" at bounding box center [633, 107] width 78 height 20
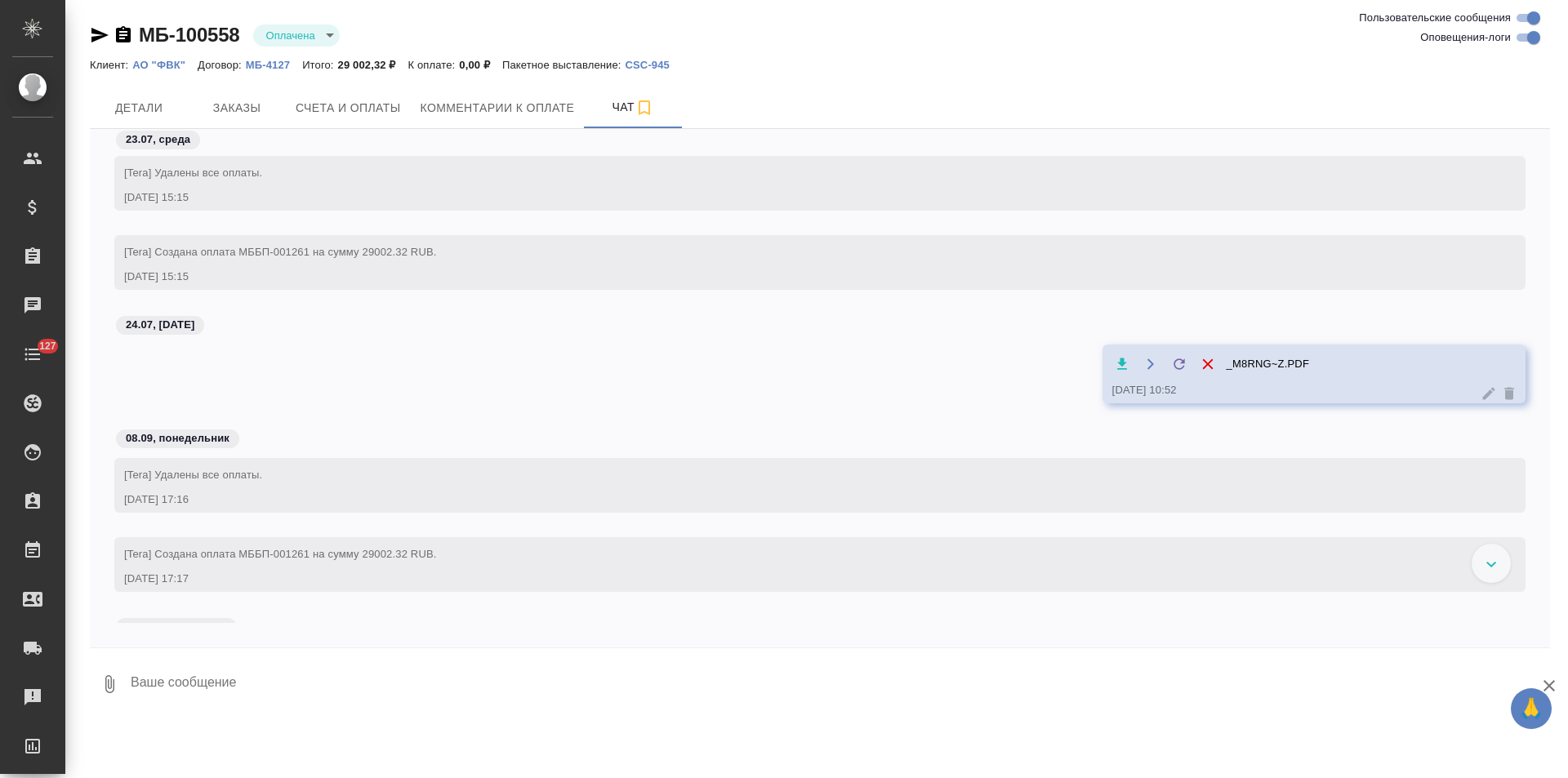
scroll to position [1028, 0]
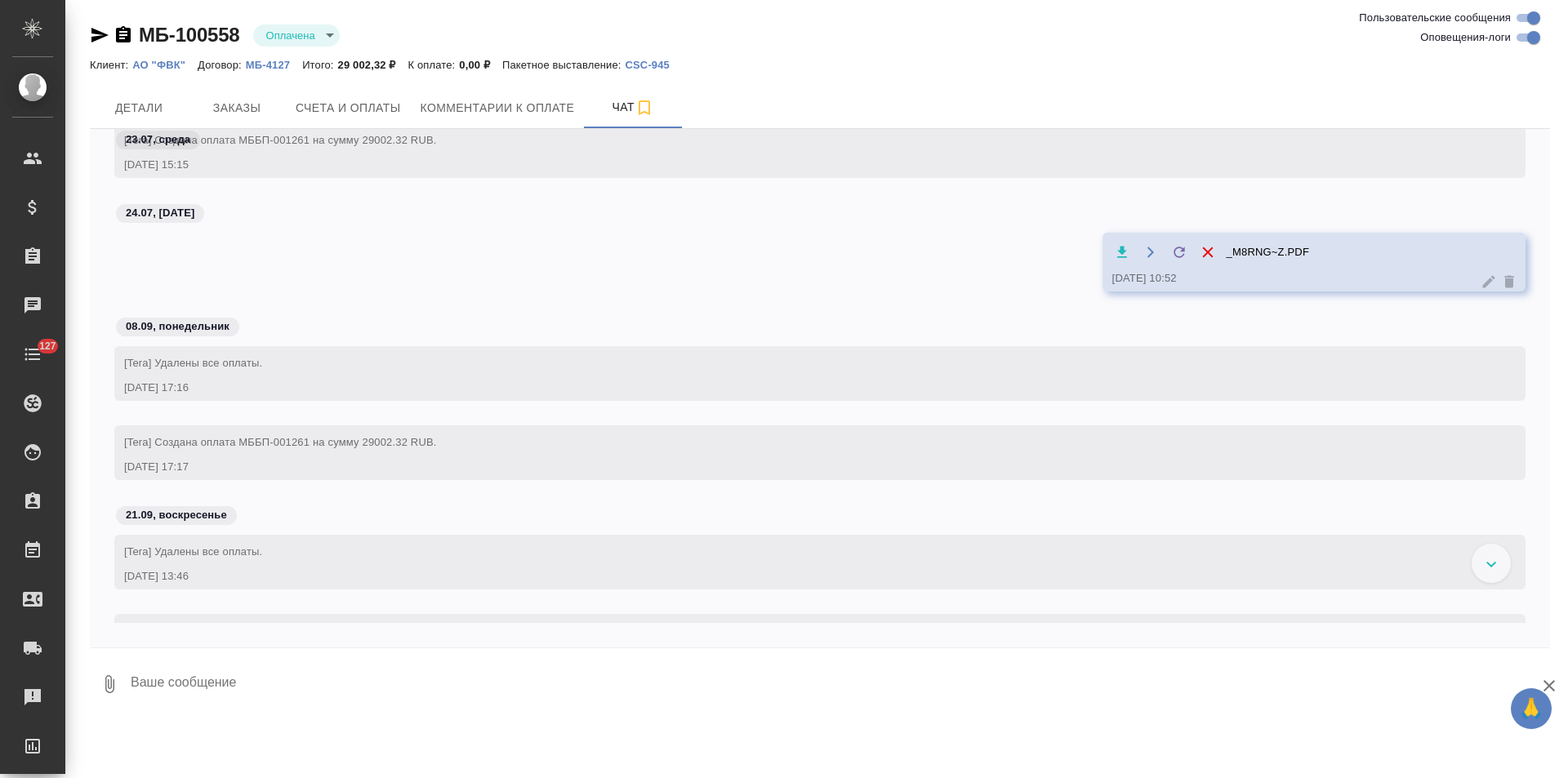
click at [1260, 254] on span "_M8RNG~Z.PDF" at bounding box center [1267, 252] width 83 height 16
click at [1118, 251] on icon "button" at bounding box center [1122, 252] width 16 height 16
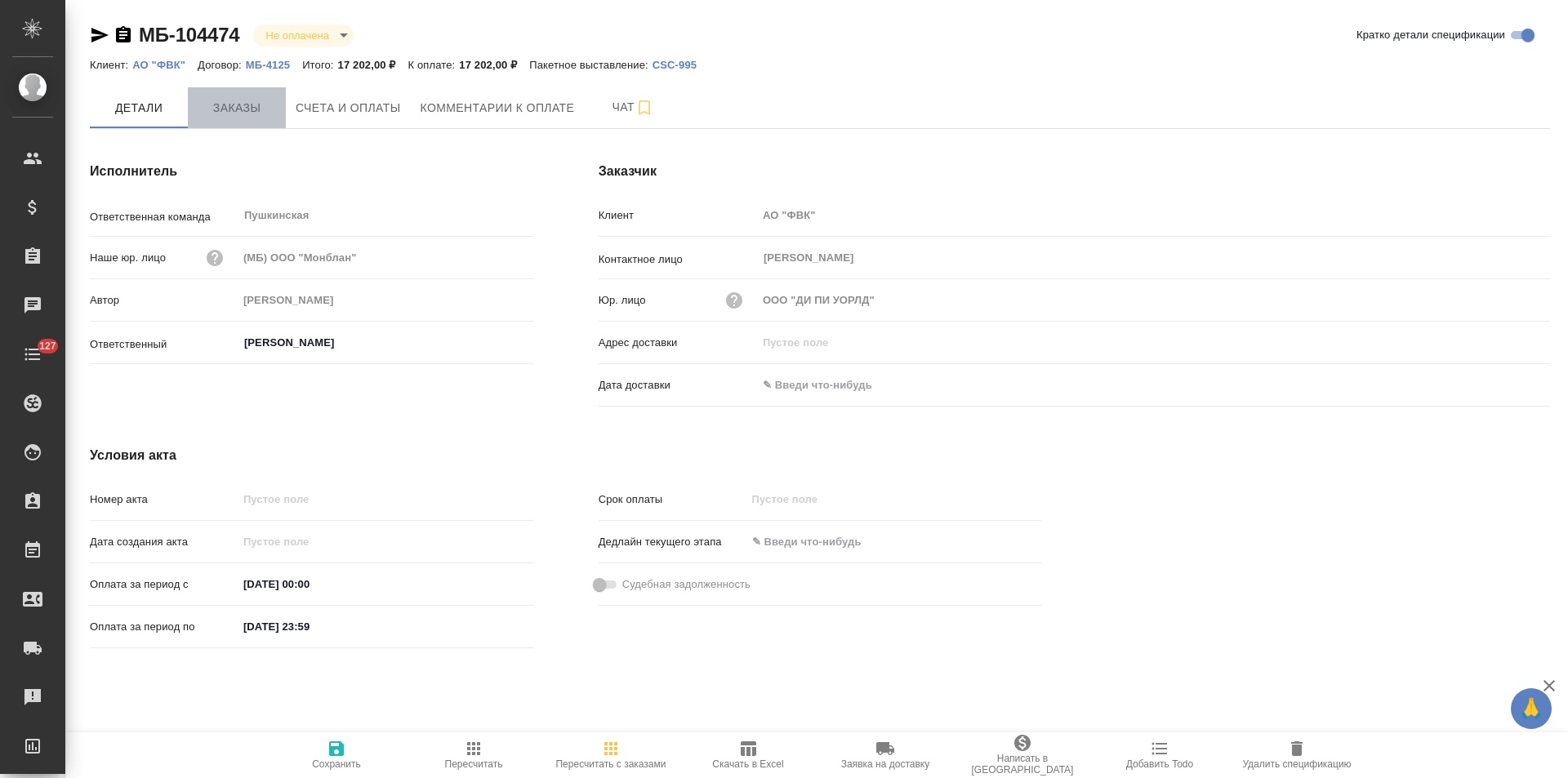
click at [231, 113] on span "Заказы" at bounding box center [237, 108] width 78 height 20
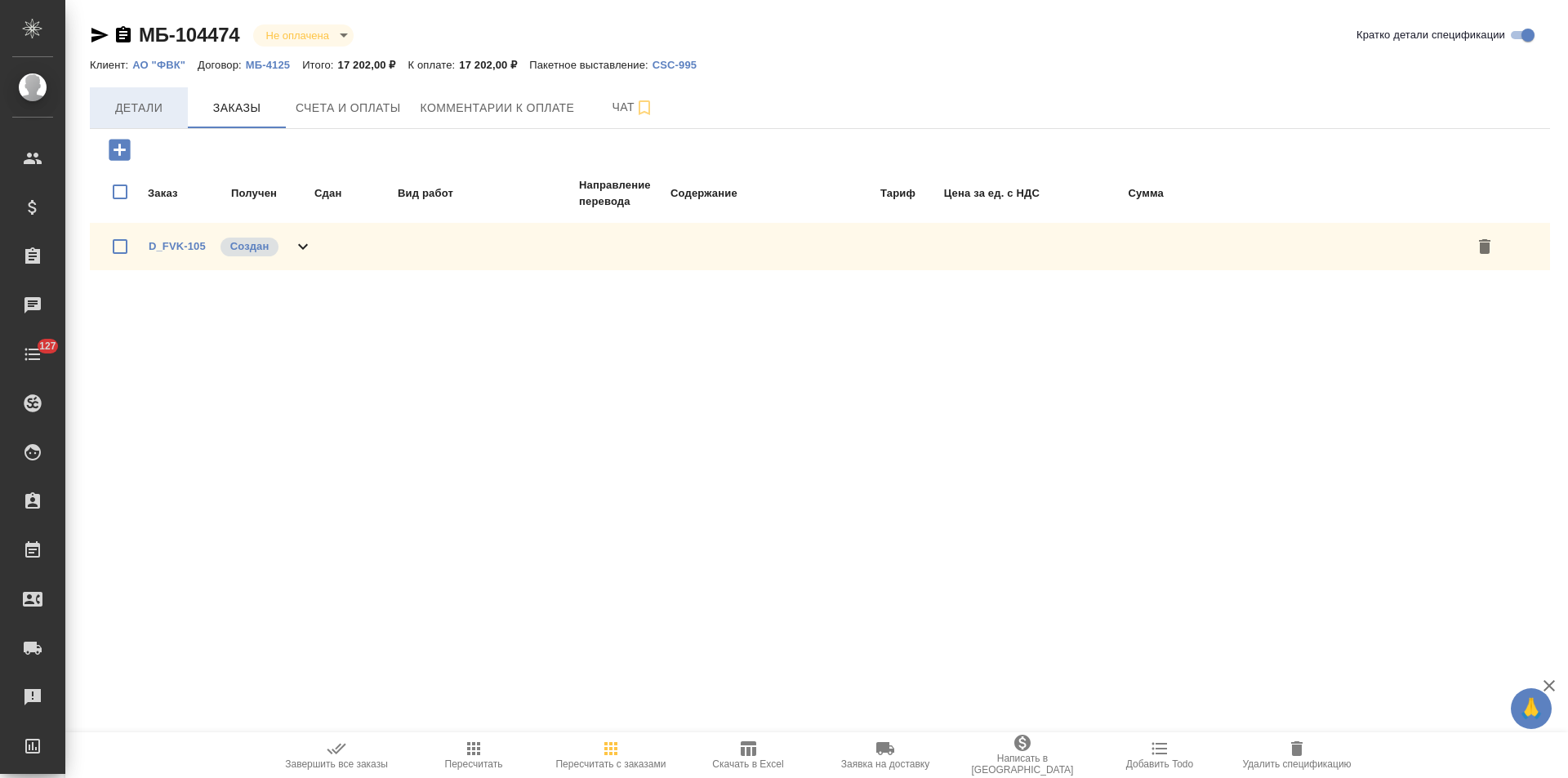
click at [138, 122] on button "Детали" at bounding box center [139, 107] width 98 height 41
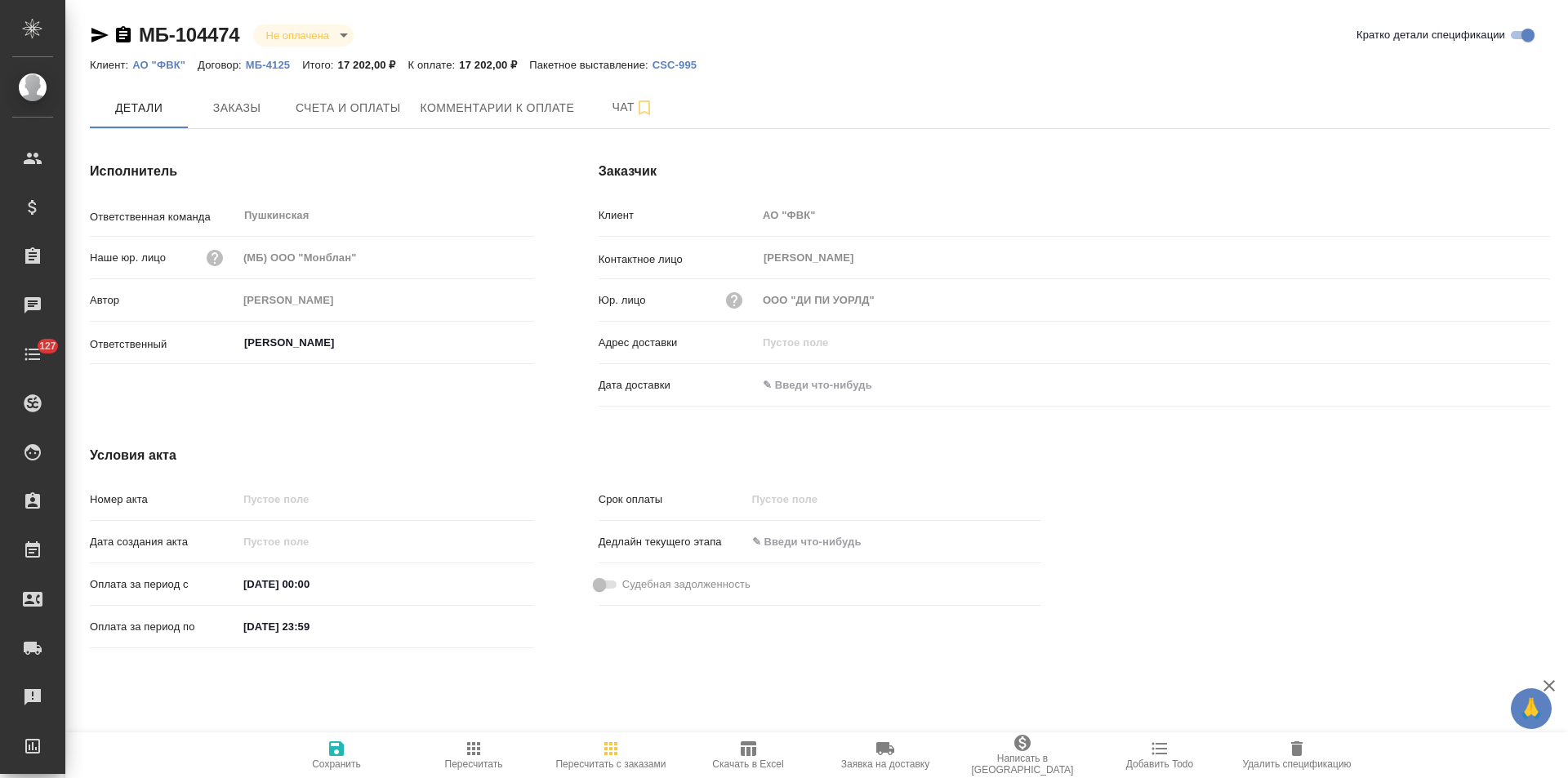
click at [274, 65] on p "МБ-4125" at bounding box center [274, 65] width 56 height 12
click at [274, 61] on p "МБ-4124" at bounding box center [274, 65] width 56 height 12
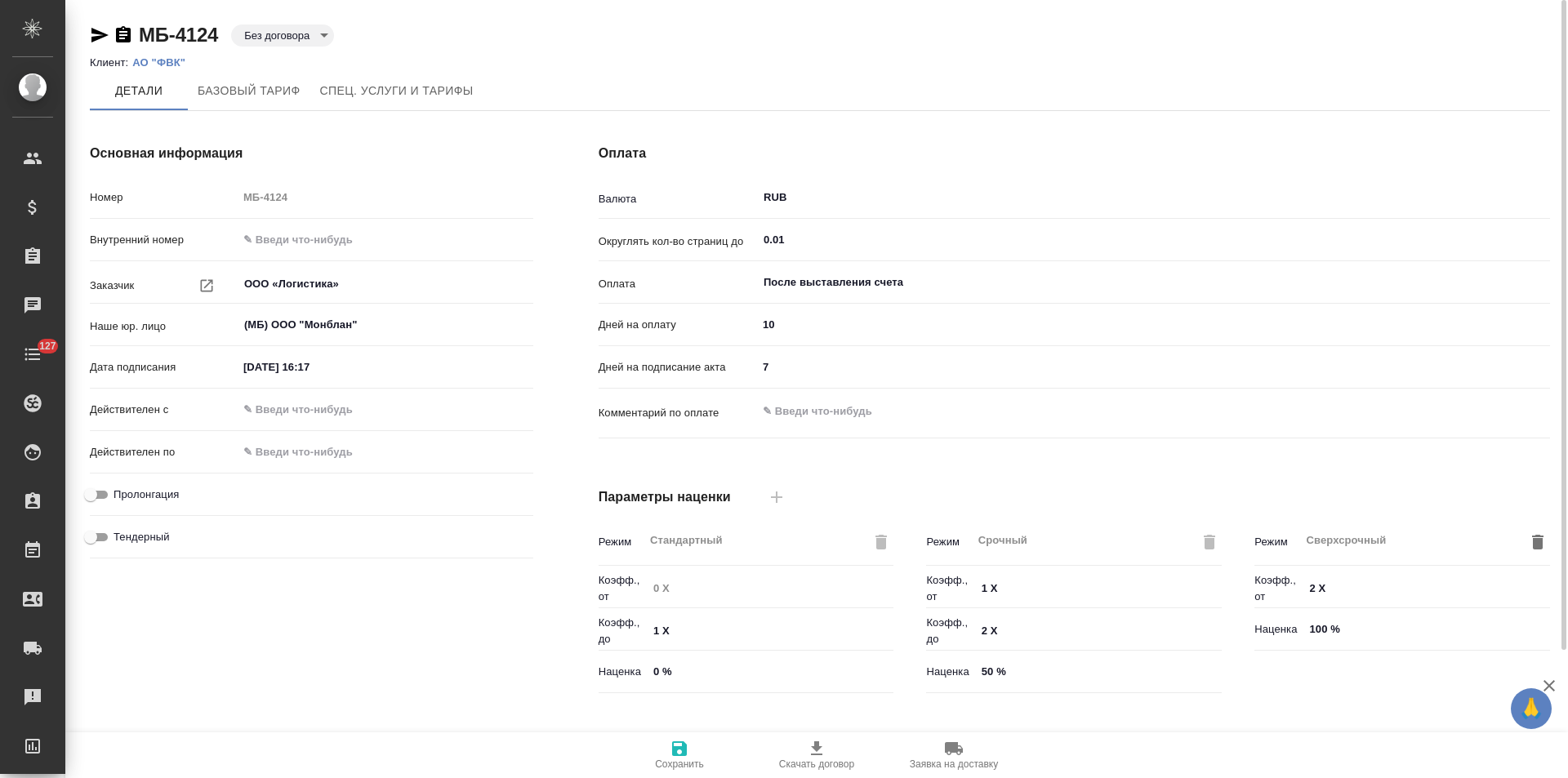
type input "Базовый ТП 2025"
